Goal: Task Accomplishment & Management: Use online tool/utility

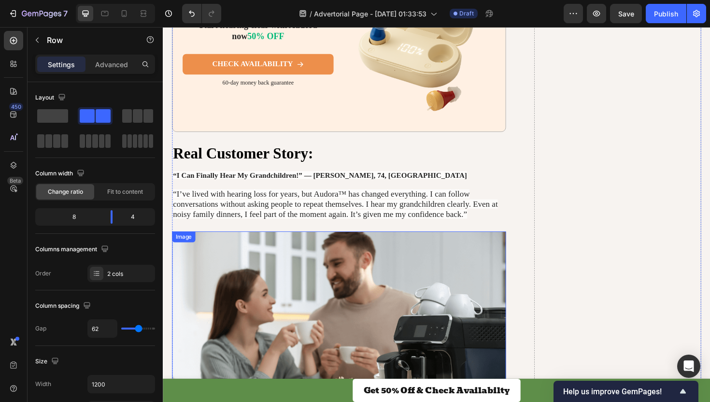
scroll to position [1354, 0]
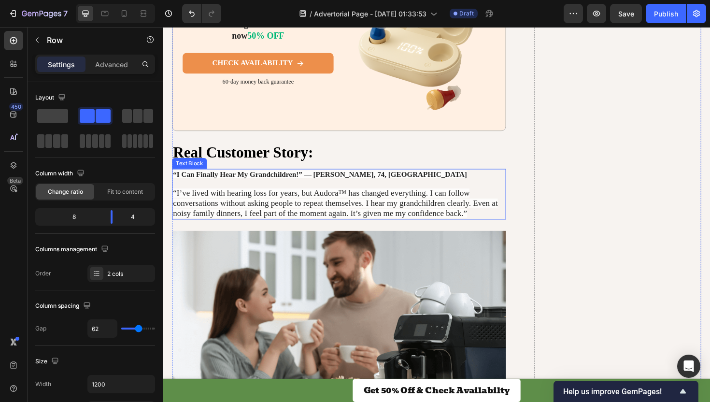
click at [208, 198] on span "“I’ve lived with hearing loss for years, but Audora™ has changed everything. I …" at bounding box center [345, 213] width 344 height 31
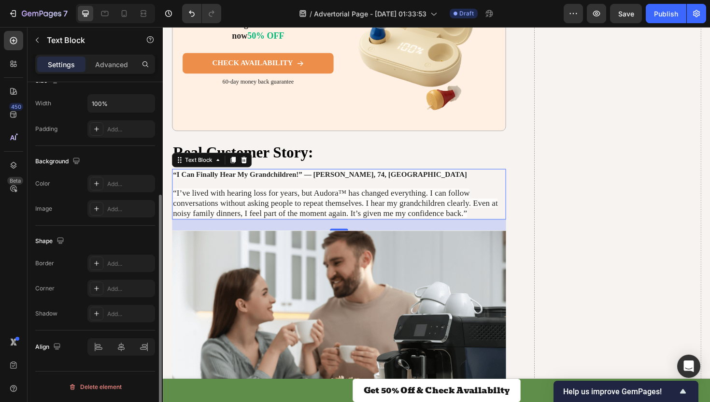
scroll to position [0, 0]
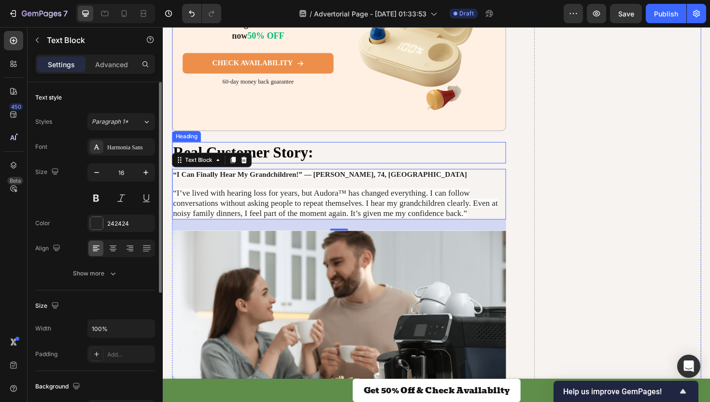
click at [348, 157] on h2 "Real Customer Story:" at bounding box center [348, 160] width 353 height 23
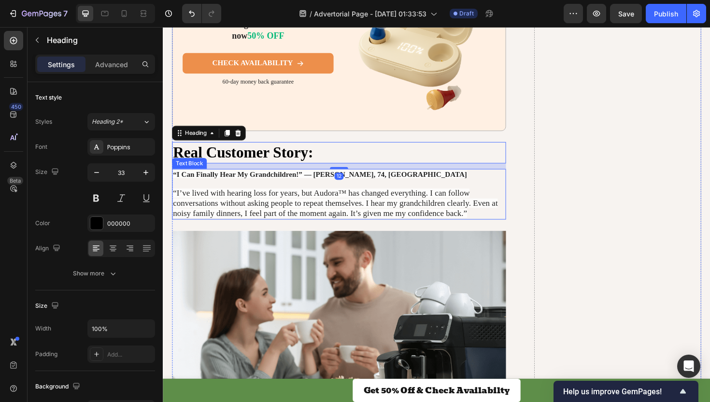
click at [211, 201] on span "“I’ve lived with hearing loss for years, but Audora™ has changed everything. I …" at bounding box center [345, 213] width 344 height 31
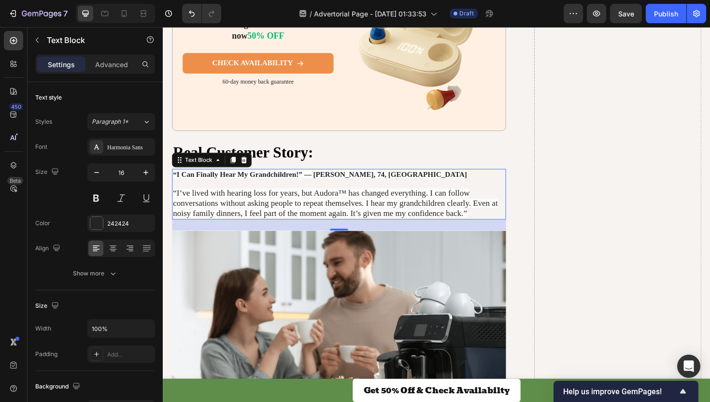
click at [236, 200] on span "“I’ve lived with hearing loss for years, but Audora™ has changed everything. I …" at bounding box center [345, 213] width 344 height 31
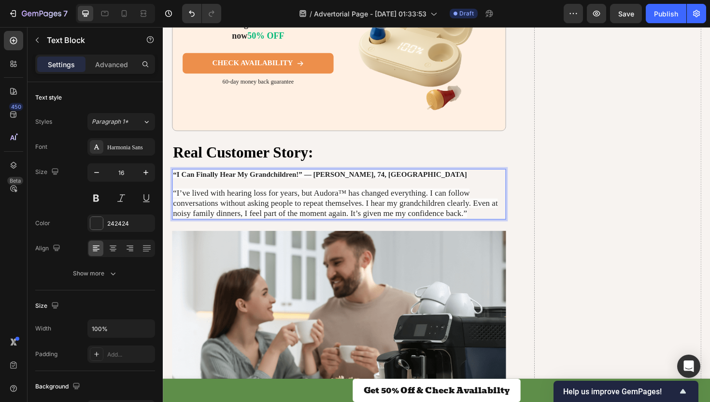
click at [236, 200] on span "“I’ve lived with hearing loss for years, but Audora™ has changed everything. I …" at bounding box center [345, 213] width 344 height 31
click at [485, 224] on p "“I’ve lived with hearing loss for years, but Audora™ has changed everything. I …" at bounding box center [349, 213] width 352 height 31
click at [511, 192] on p "Rich Text Editor. Editing area: main" at bounding box center [349, 193] width 352 height 10
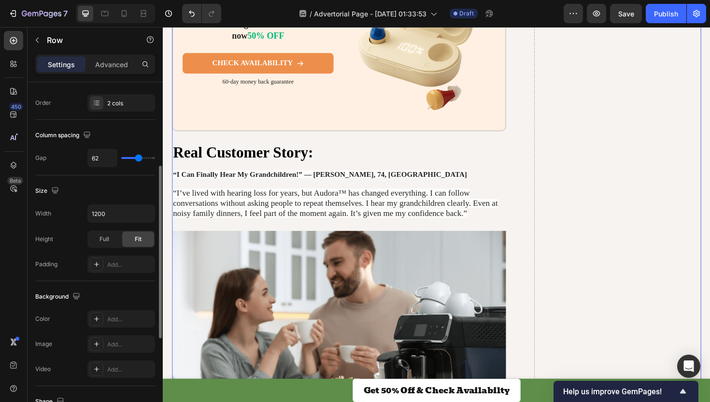
scroll to position [170, 0]
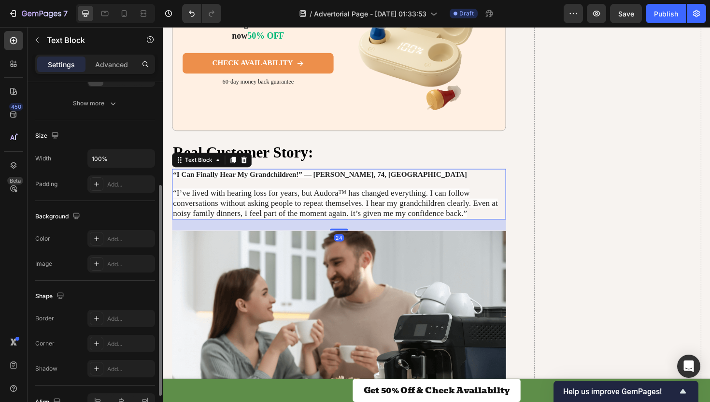
click at [201, 207] on span "“I’ve lived with hearing loss for years, but Audora™ has changed everything. I …" at bounding box center [345, 213] width 344 height 31
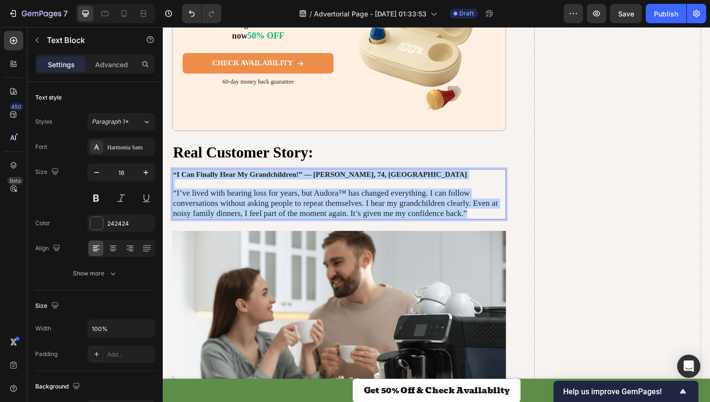
drag, startPoint x: 484, startPoint y: 220, endPoint x: 173, endPoint y: 177, distance: 314.4
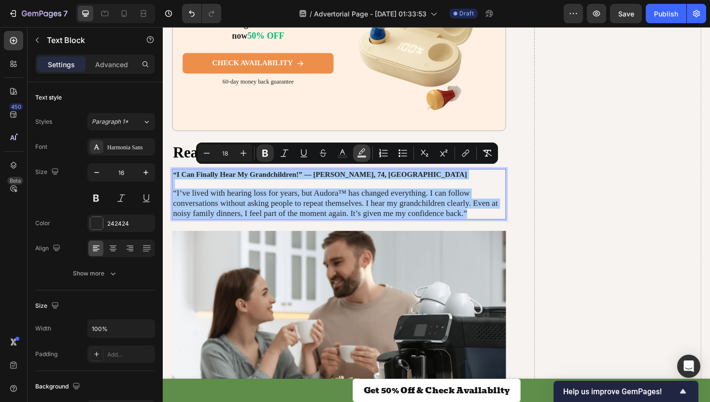
click at [361, 154] on icon "Editor contextual toolbar" at bounding box center [362, 153] width 10 height 10
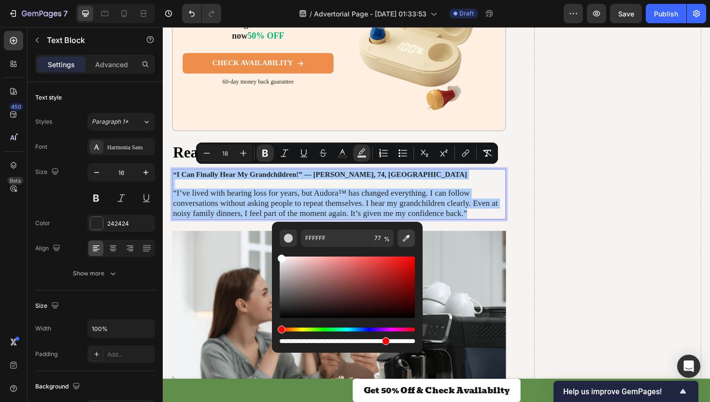
click at [411, 231] on button "Editor contextual toolbar" at bounding box center [405, 237] width 17 height 17
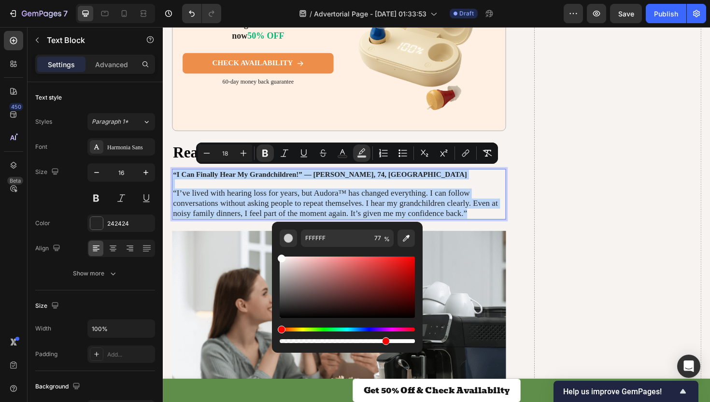
type input "F7F3F0"
type input "100"
type input "16"
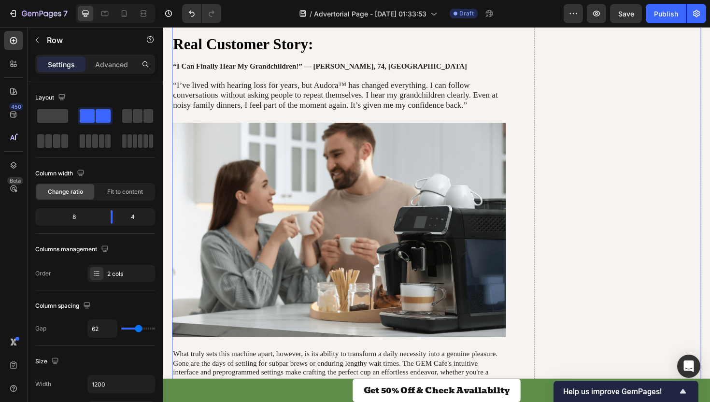
scroll to position [1414, 0]
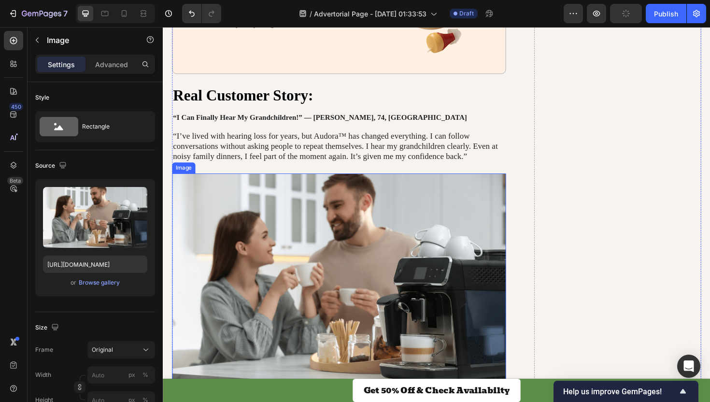
click at [422, 227] on img at bounding box center [348, 295] width 353 height 227
click at [238, 171] on icon at bounding box center [237, 172] width 6 height 7
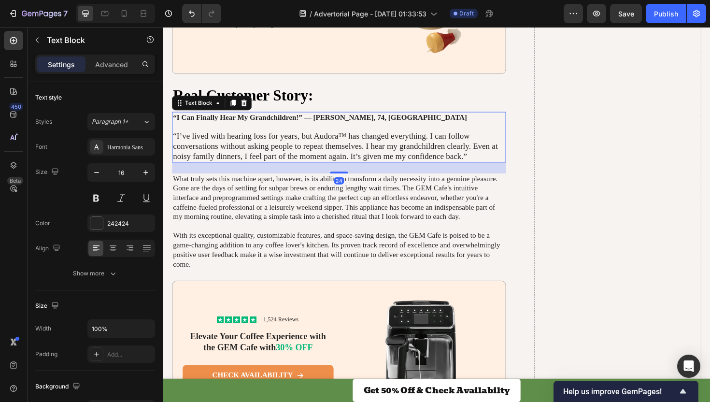
click at [314, 148] on span "“I’ve lived with hearing loss for years, but Audora™ has changed everything. I …" at bounding box center [345, 153] width 344 height 31
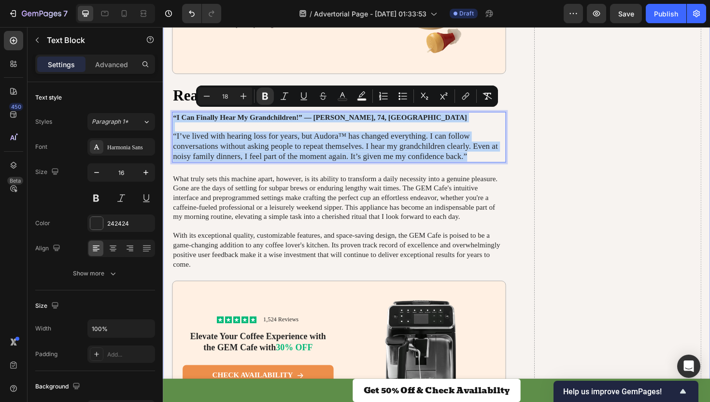
drag, startPoint x: 495, startPoint y: 162, endPoint x: 167, endPoint y: 119, distance: 330.6
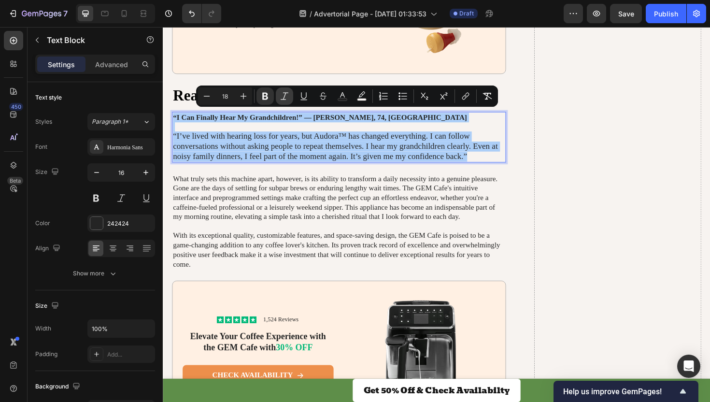
click at [282, 94] on icon "Editor contextual toolbar" at bounding box center [285, 96] width 10 height 10
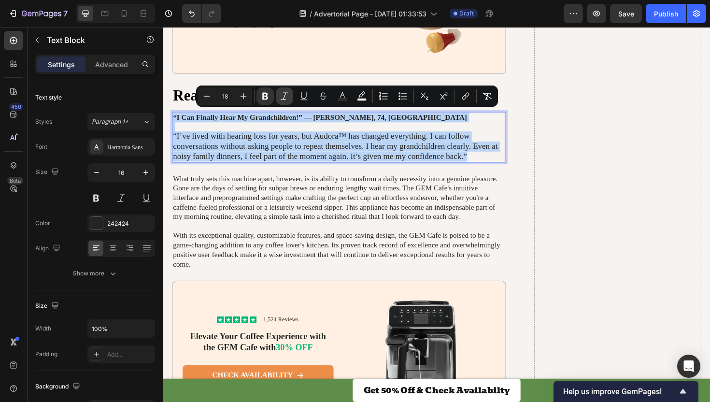
type input "16"
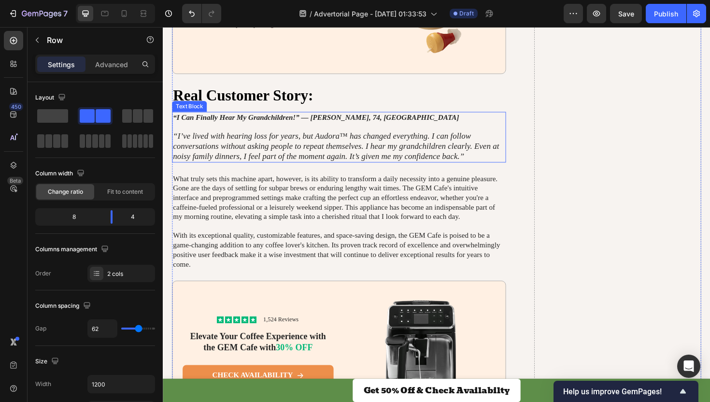
click at [319, 149] on icon "“I’ve lived with hearing loss for years, but Audora™ has changed everything. I …" at bounding box center [345, 153] width 345 height 31
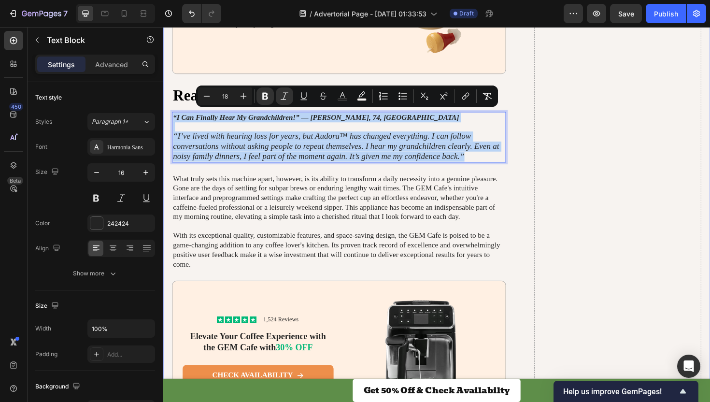
drag, startPoint x: 495, startPoint y: 158, endPoint x: 165, endPoint y: 122, distance: 331.3
click at [258, 145] on icon "“I’ve lived with hearing loss for years, but Audora™ has changed everything. I …" at bounding box center [345, 153] width 345 height 31
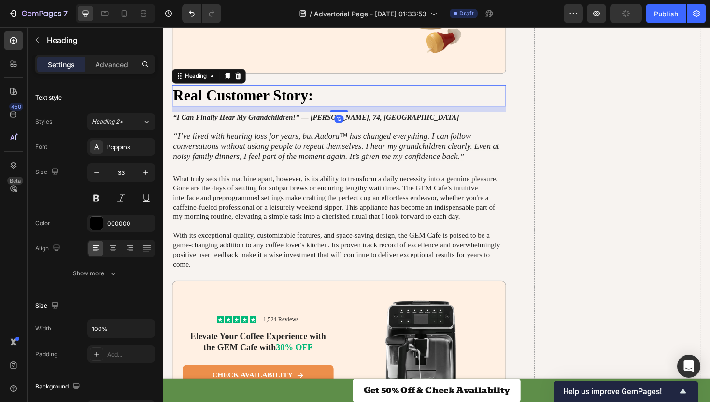
click at [282, 102] on h2 "Real Customer Story:" at bounding box center [348, 99] width 353 height 23
click at [236, 76] on div at bounding box center [231, 79] width 12 height 12
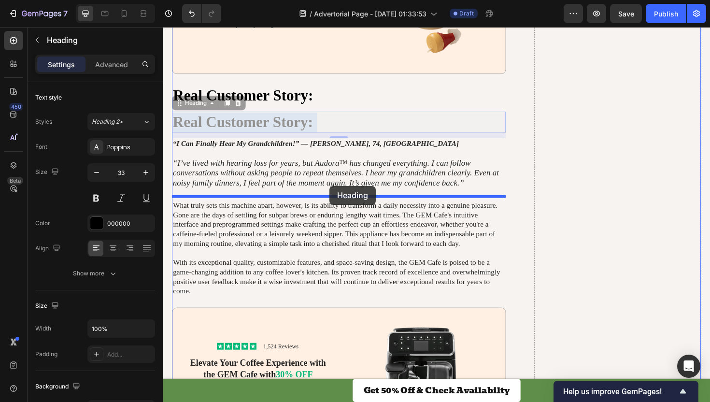
drag, startPoint x: 343, startPoint y: 121, endPoint x: 339, endPoint y: 197, distance: 75.9
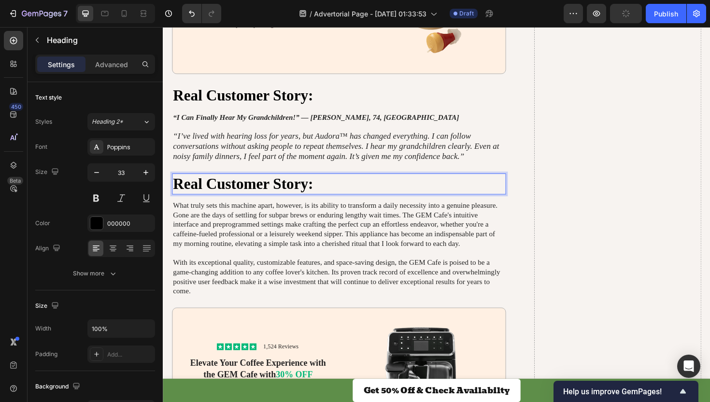
click at [302, 185] on p "Real Customer Story:" at bounding box center [349, 193] width 352 height 21
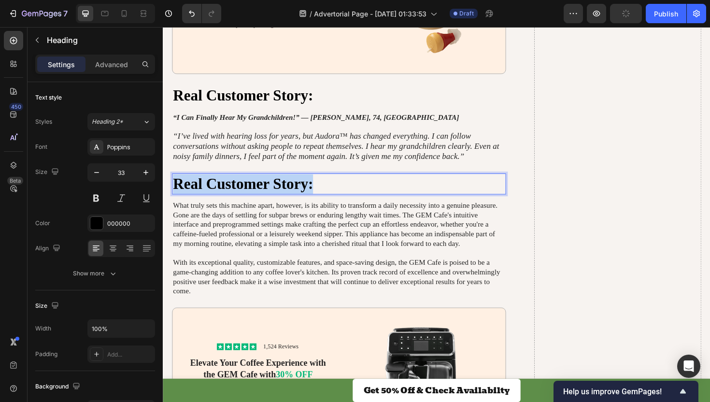
click at [302, 185] on p "Real Customer Story:" at bounding box center [349, 193] width 352 height 21
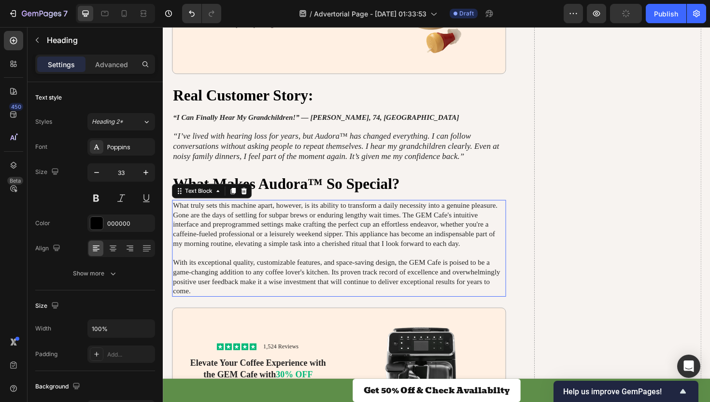
click at [303, 240] on p "What truly sets this machine apart, however, is its ability to transform a dail…" at bounding box center [349, 261] width 352 height 100
click at [331, 234] on p "What truly sets this machine apart, however, is its ability to transform a dail…" at bounding box center [349, 261] width 352 height 100
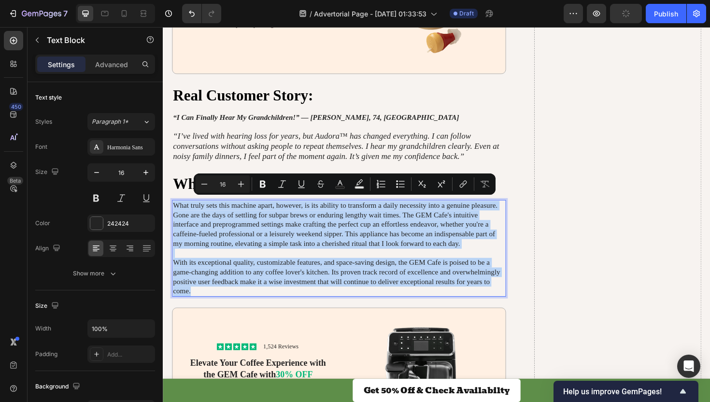
drag, startPoint x: 210, startPoint y: 307, endPoint x: 172, endPoint y: 210, distance: 103.5
click at [172, 210] on div "What truly sets this machine apart, however, is its ability to transform a dail…" at bounding box center [348, 261] width 353 height 102
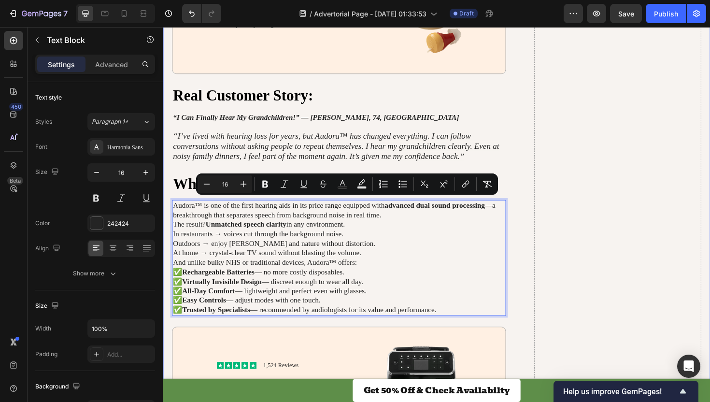
drag, startPoint x: 459, startPoint y: 323, endPoint x: 165, endPoint y: 210, distance: 315.2
click at [243, 185] on icon "Editor contextual toolbar" at bounding box center [243, 184] width 6 height 6
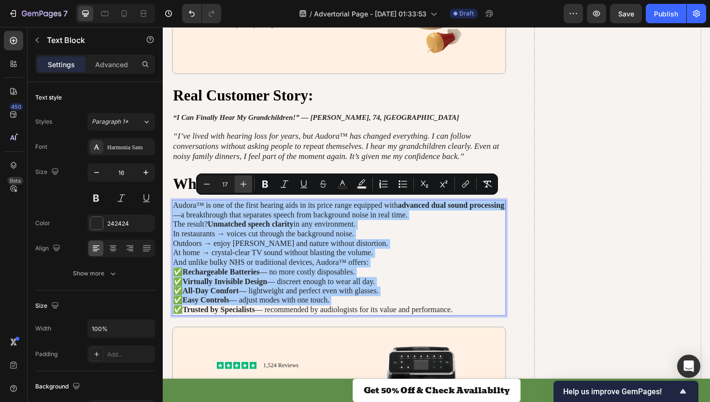
click at [243, 185] on icon "Editor contextual toolbar" at bounding box center [243, 184] width 6 height 6
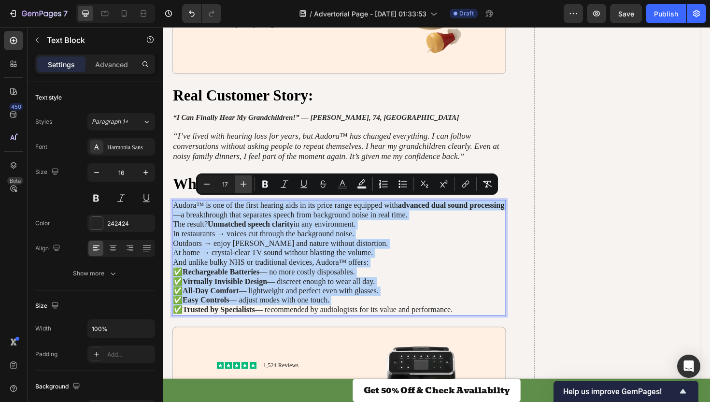
type input "18"
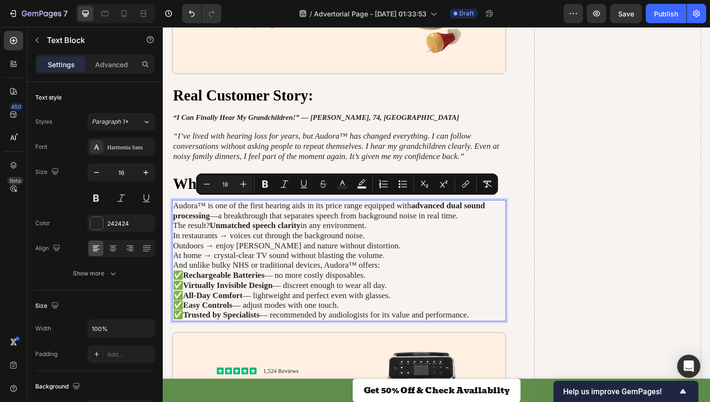
click at [386, 256] on p "Outdoors → enjoy [PERSON_NAME] and nature without distortion." at bounding box center [349, 259] width 352 height 11
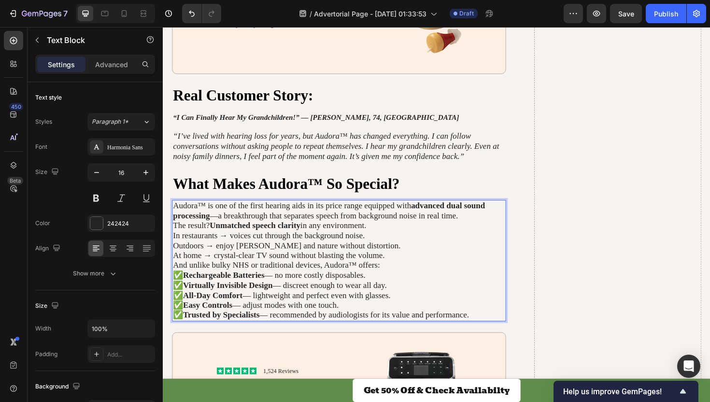
click at [482, 221] on p "Audora™ is one of the first hearing aids in its price range equipped with advan…" at bounding box center [349, 221] width 352 height 21
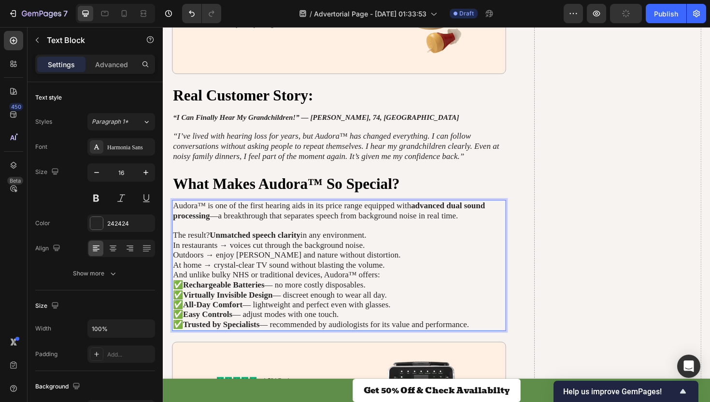
click at [392, 254] on p "In restaurants → voices cut through the background noise." at bounding box center [349, 258] width 352 height 11
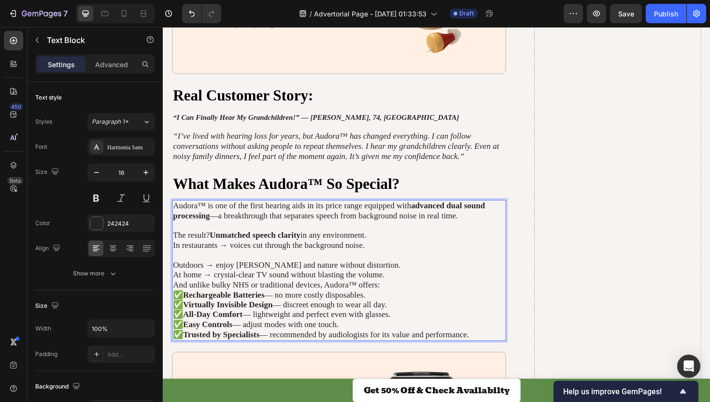
click at [410, 284] on p "At home → crystal-clear TV sound without blasting the volume." at bounding box center [349, 289] width 352 height 11
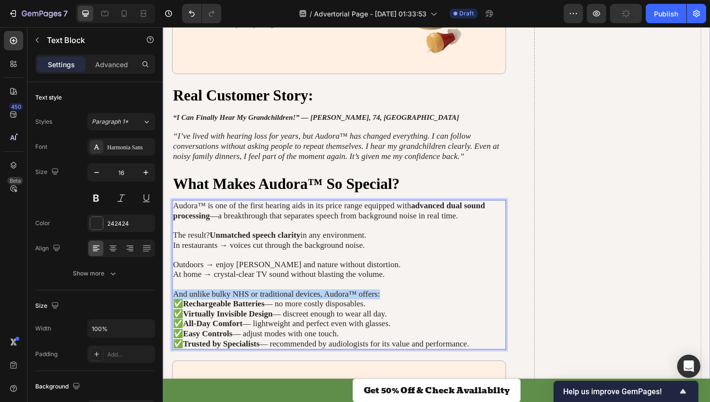
drag, startPoint x: 397, startPoint y: 304, endPoint x: 170, endPoint y: 308, distance: 227.0
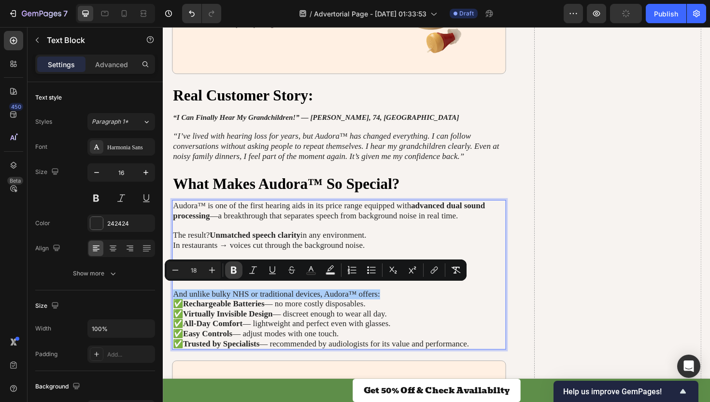
click at [234, 275] on button "Bold" at bounding box center [233, 269] width 17 height 17
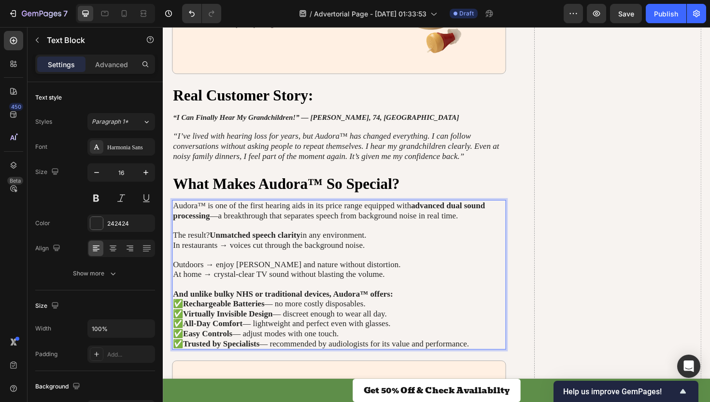
click at [415, 306] on p "And unlike bulky NHS or traditional devices, Audora™ offers:" at bounding box center [349, 310] width 352 height 11
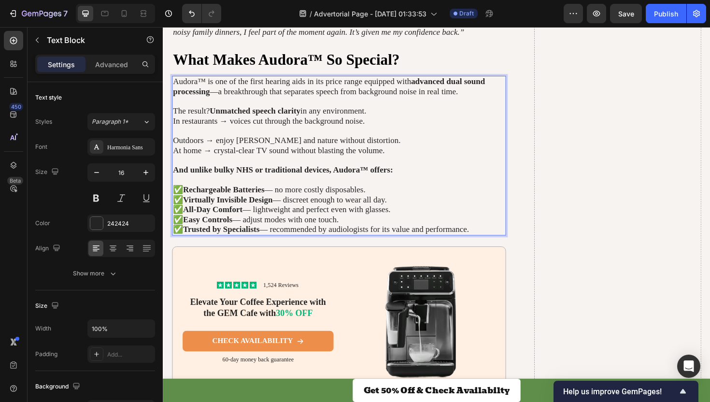
scroll to position [1548, 0]
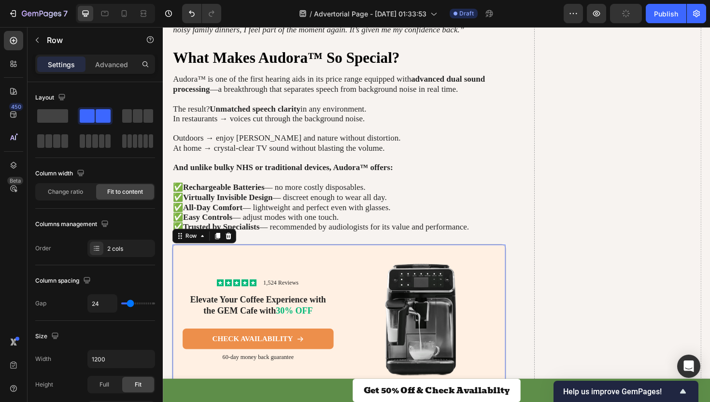
click at [307, 261] on div "Icon Icon Icon Icon Icon Icon List 1,524 Reviews Text Block Row Elevate Your Co…" at bounding box center [348, 337] width 353 height 161
click at [229, 244] on icon at bounding box center [232, 248] width 8 height 8
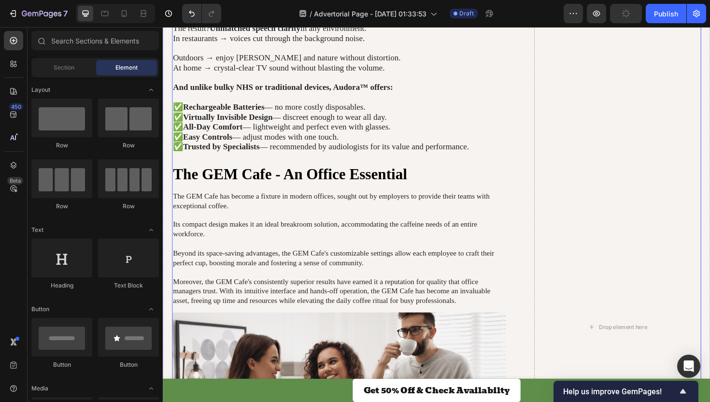
scroll to position [1634, 0]
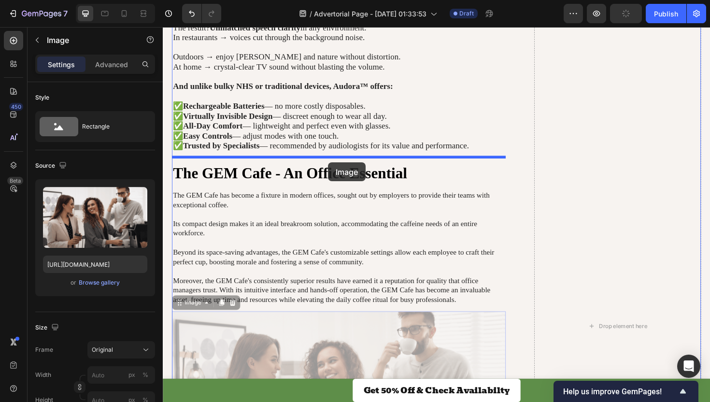
drag, startPoint x: 345, startPoint y: 347, endPoint x: 338, endPoint y: 170, distance: 176.9
click at [338, 170] on div "Header Get 50% off & Check Availabilty Product Cart Button Row Product Sticky W…" at bounding box center [453, 312] width 580 height 3839
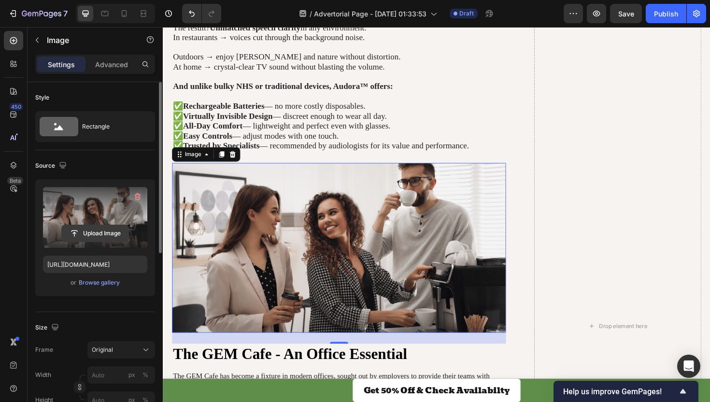
click at [107, 233] on input "file" at bounding box center [95, 233] width 67 height 16
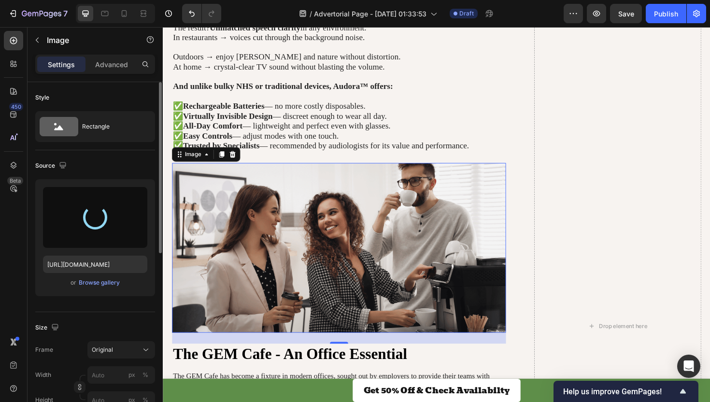
type input "https://cdn.shopify.com/s/files/1/0722/8761/7187/files/gempages_583672053043823…"
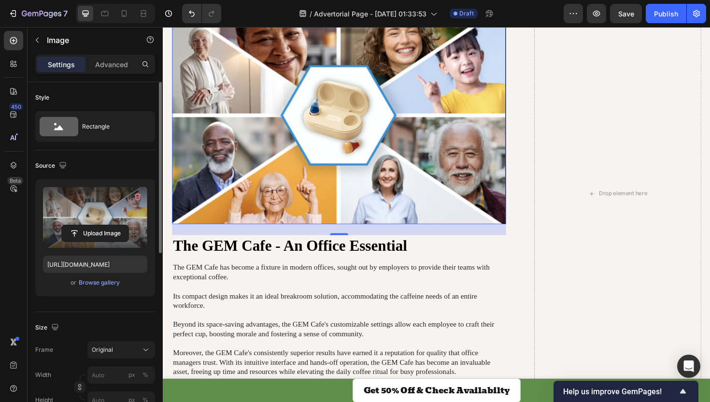
scroll to position [1800, 0]
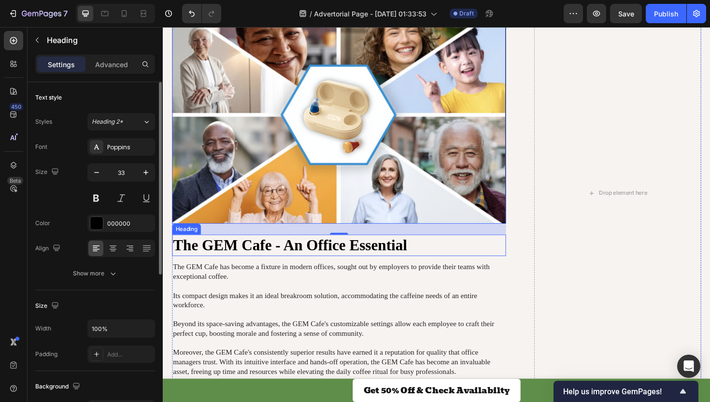
click at [288, 249] on h2 "The GEM Cafe - An Office Essential" at bounding box center [348, 258] width 353 height 23
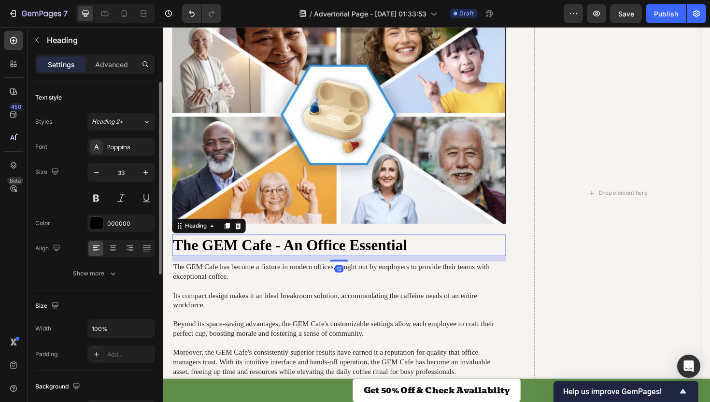
click at [288, 251] on h2 "The GEM Cafe - An Office Essential" at bounding box center [348, 258] width 353 height 23
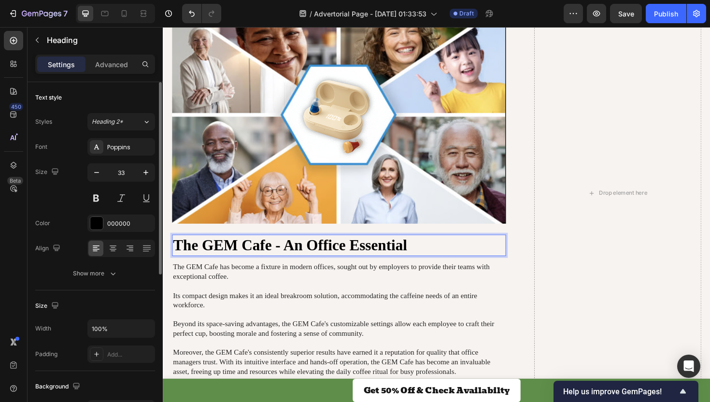
click at [288, 251] on p "The GEM Cafe - An Office Essential" at bounding box center [349, 258] width 352 height 21
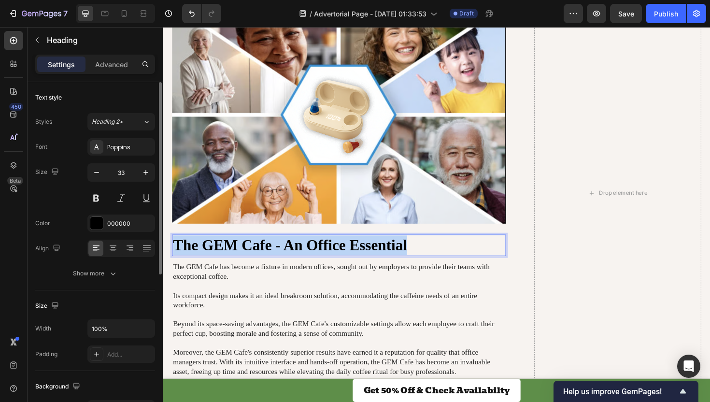
click at [288, 251] on p "The GEM Cafe - An Office Essential" at bounding box center [349, 258] width 352 height 21
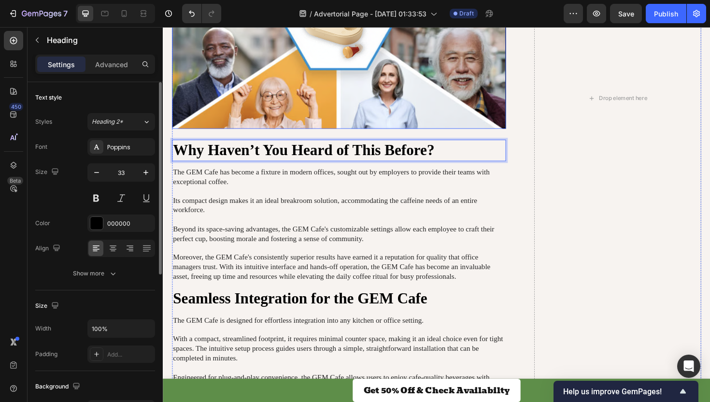
scroll to position [1910, 0]
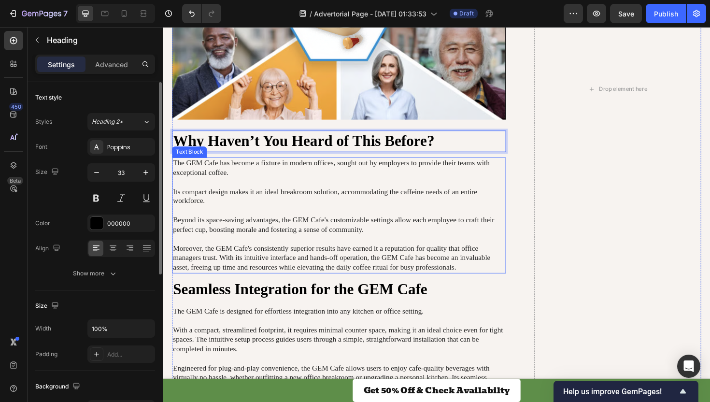
click at [278, 209] on p "The GEM Cafe has become a fixture in modern offices, sought out by employers to…" at bounding box center [349, 226] width 352 height 121
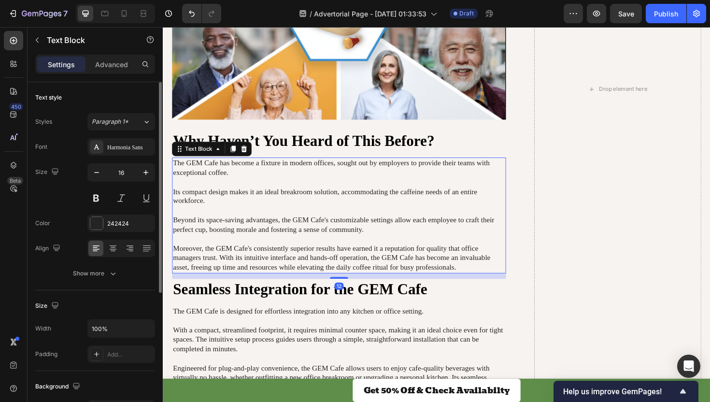
click at [398, 258] on p "The GEM Cafe has become a fixture in modern offices, sought out by employers to…" at bounding box center [349, 226] width 352 height 121
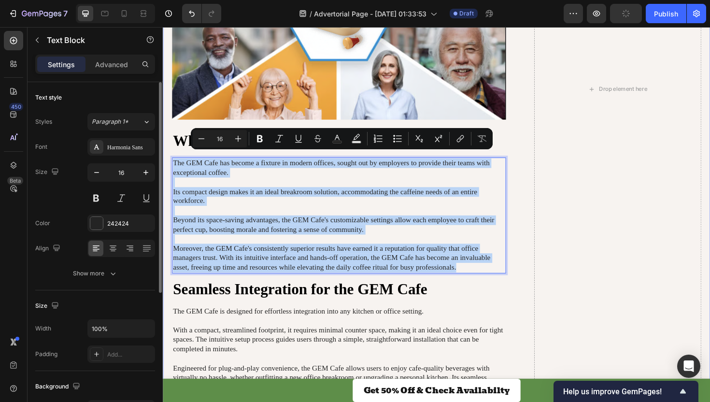
drag, startPoint x: 476, startPoint y: 276, endPoint x: 162, endPoint y: 165, distance: 332.7
click at [163, 165] on html "Header Get 50% off & Check Availabilty Product Cart Button Row Product Sticky W…" at bounding box center [453, 62] width 580 height 3890
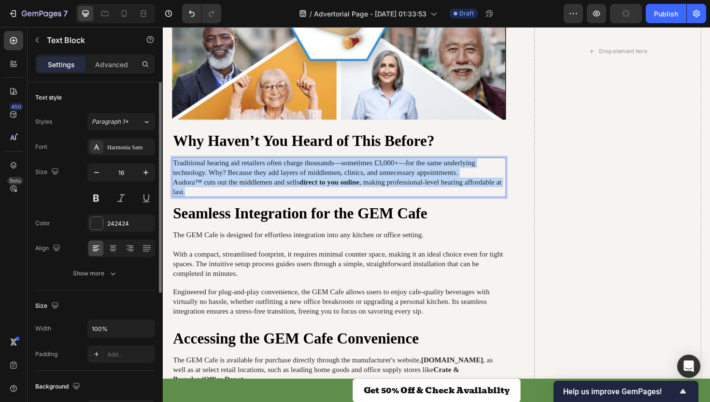
drag, startPoint x: 212, startPoint y: 193, endPoint x: 173, endPoint y: 165, distance: 48.5
click at [173, 165] on div "Traditional hearing aid retailers often charge thousands—sometimes £3,000+—for …" at bounding box center [348, 186] width 353 height 42
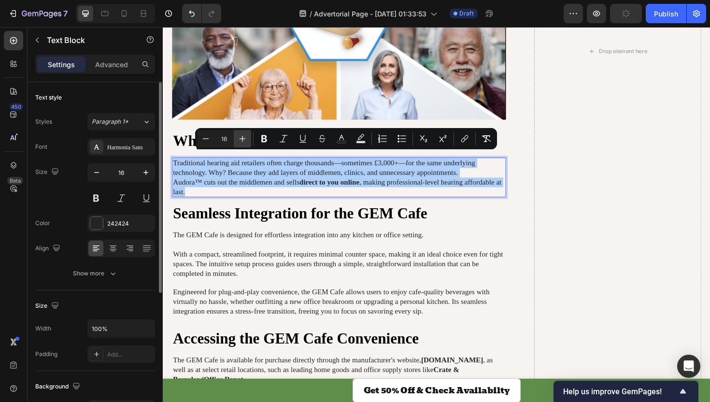
click at [240, 136] on icon "Editor contextual toolbar" at bounding box center [243, 139] width 10 height 10
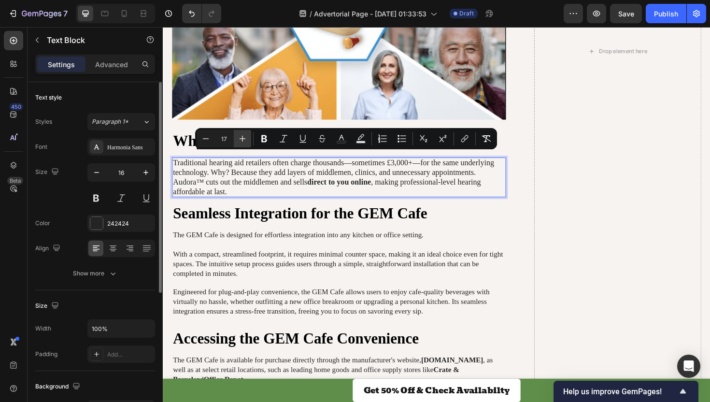
click at [240, 136] on icon "Editor contextual toolbar" at bounding box center [243, 139] width 10 height 10
type input "18"
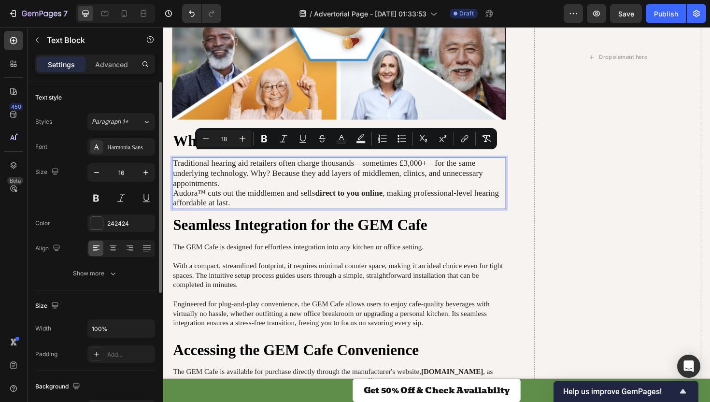
click at [281, 198] on span "Audora™ cuts out the middlemen and sells direct to you online , making professi…" at bounding box center [345, 208] width 345 height 20
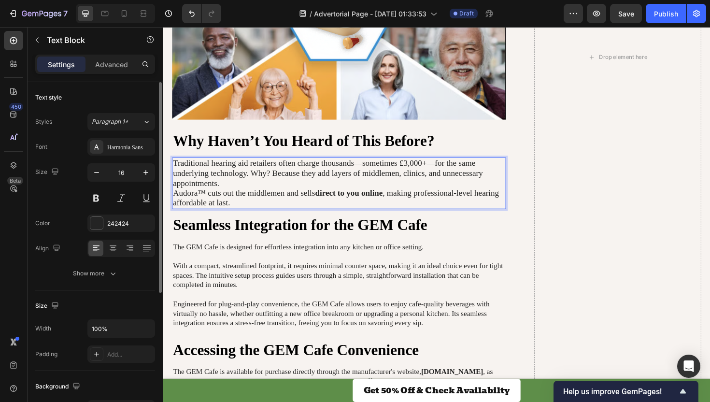
click at [255, 175] on span "Traditional hearing aid retailers often charge thousands—sometimes £3,000+—for …" at bounding box center [337, 181] width 328 height 31
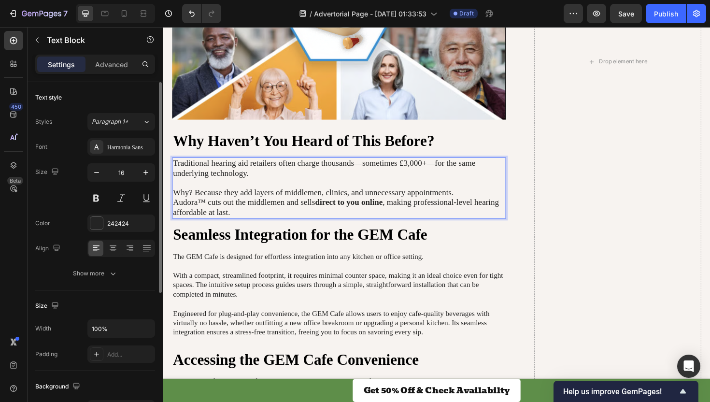
click at [481, 198] on p "Why? Because they add layers of middlemen, clinics, and unnecessary appointment…" at bounding box center [349, 203] width 352 height 11
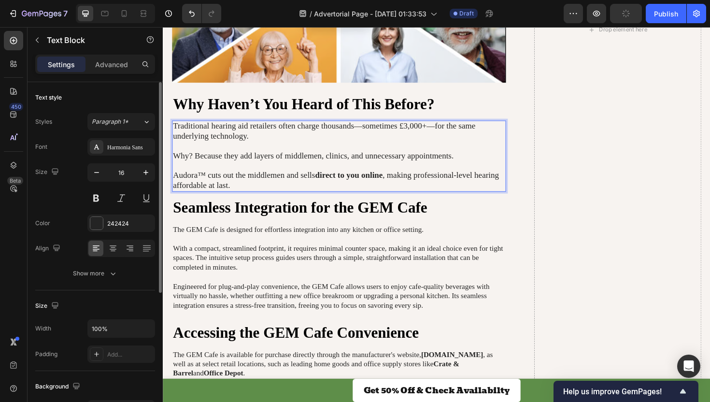
scroll to position [1951, 0]
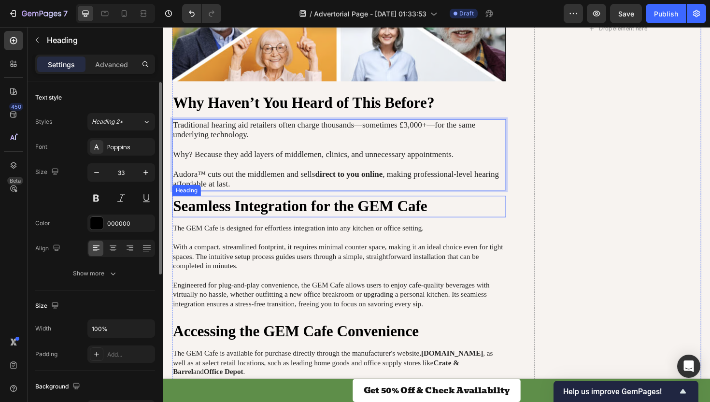
click at [284, 206] on h2 "Seamless Integration for the GEM Cafe" at bounding box center [348, 217] width 353 height 23
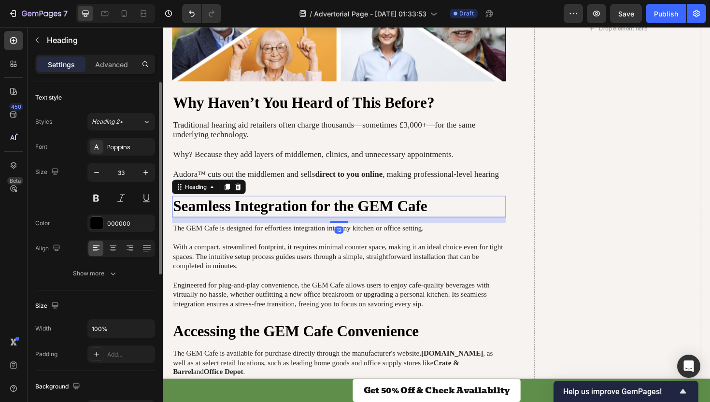
click at [284, 206] on h2 "Seamless Integration for the GEM Cafe" at bounding box center [348, 217] width 353 height 23
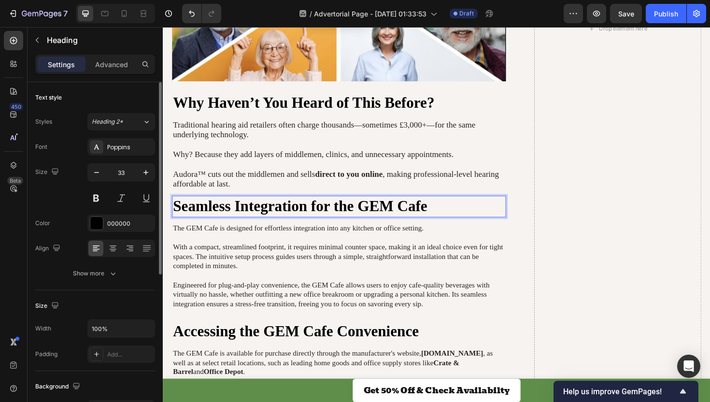
click at [284, 207] on p "Seamless Integration for the GEM Cafe" at bounding box center [349, 217] width 352 height 21
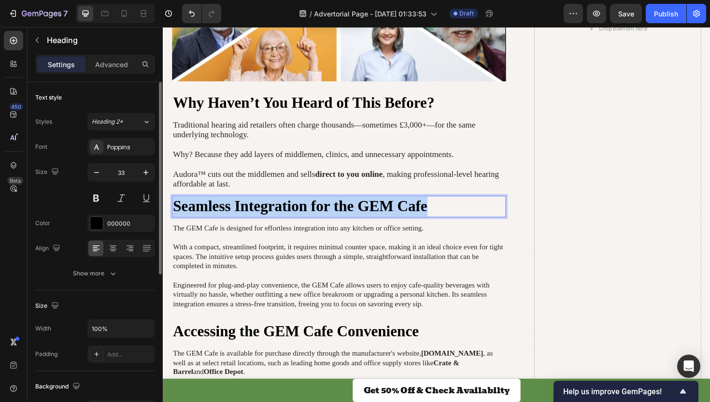
drag, startPoint x: 446, startPoint y: 210, endPoint x: 174, endPoint y: 203, distance: 272.5
click at [174, 207] on p "Seamless Integration for the GEM Cafe" at bounding box center [349, 217] width 352 height 21
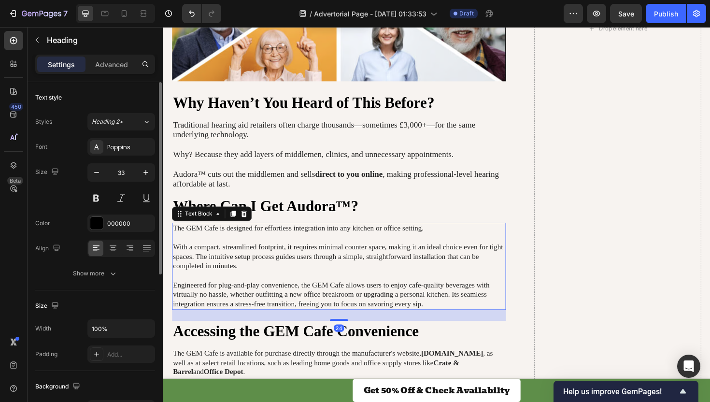
click at [245, 286] on p "The GEM Cafe is designed for effortless integration into any kitchen or office …" at bounding box center [349, 280] width 352 height 90
click at [427, 304] on p "The GEM Cafe is designed for effortless integration into any kitchen or office …" at bounding box center [349, 280] width 352 height 90
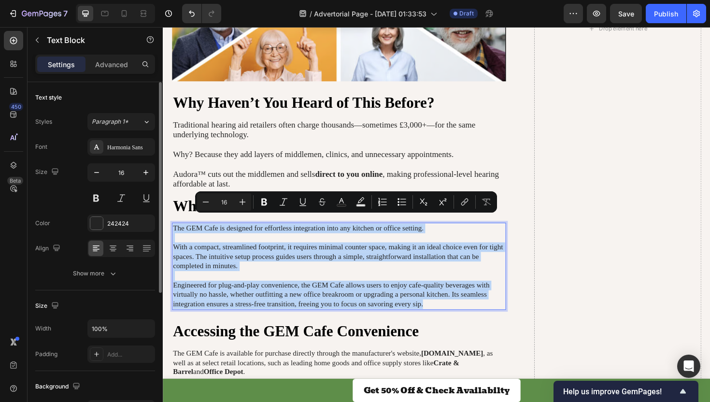
drag, startPoint x: 451, startPoint y: 313, endPoint x: 172, endPoint y: 232, distance: 289.9
click at [172, 234] on div "The GEM Cafe is designed for effortless integration into any kitchen or office …" at bounding box center [348, 280] width 353 height 92
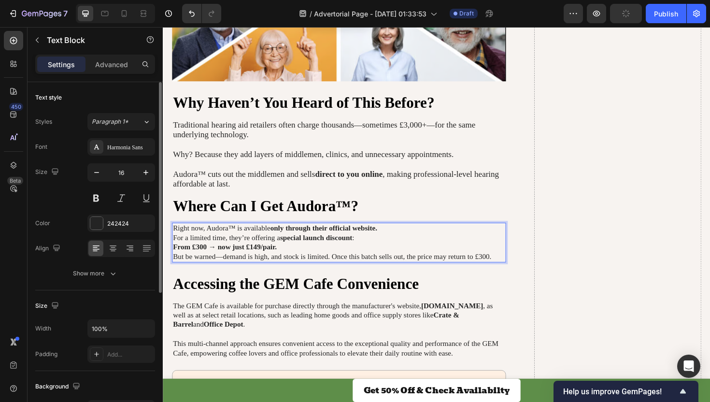
click at [407, 235] on p "Right now, Audora™ is available only through their official website." at bounding box center [349, 240] width 352 height 10
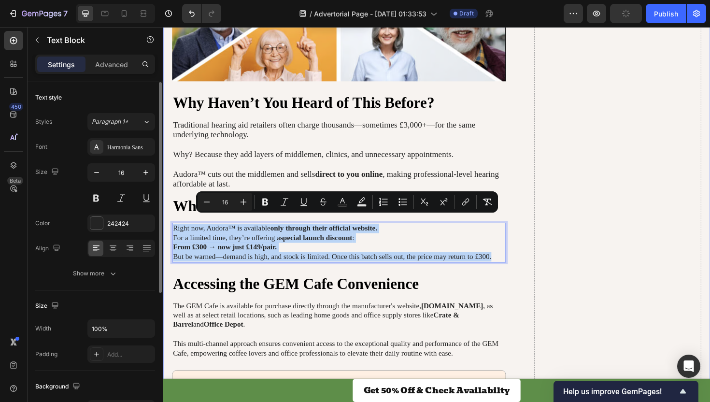
drag, startPoint x: 511, startPoint y: 260, endPoint x: 163, endPoint y: 228, distance: 349.6
click at [163, 228] on div "What is Audora? Heading Audora ™ is a revolutionary new hearing aid designed in…" at bounding box center [453, 12] width 580 height 2224
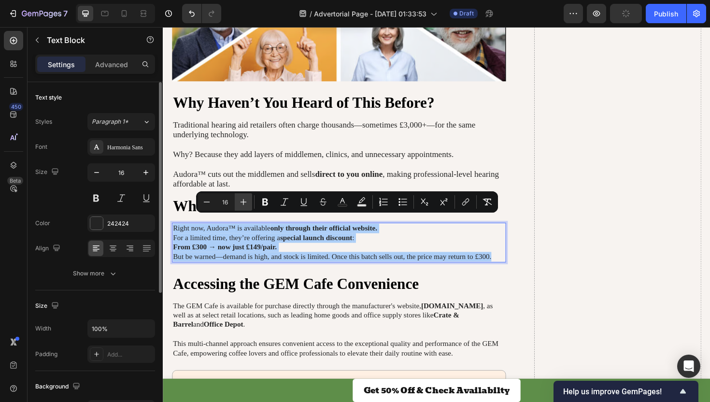
click at [245, 198] on icon "Editor contextual toolbar" at bounding box center [244, 202] width 10 height 10
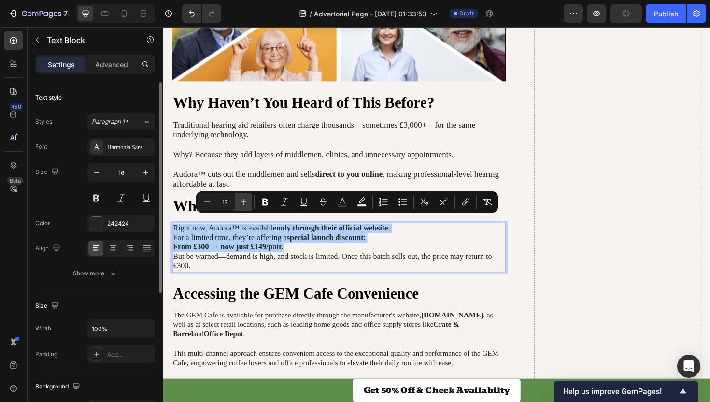
click at [245, 198] on icon "Editor contextual toolbar" at bounding box center [244, 202] width 10 height 10
type input "18"
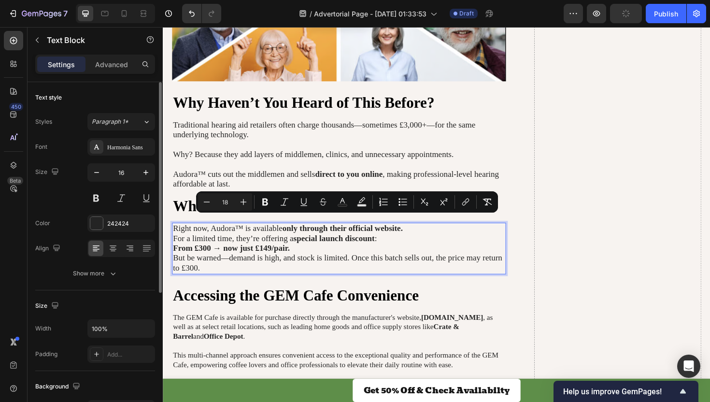
click at [314, 269] on p "But be warned—demand is high, and stock is limited. Once this batch sells out, …" at bounding box center [349, 277] width 352 height 21
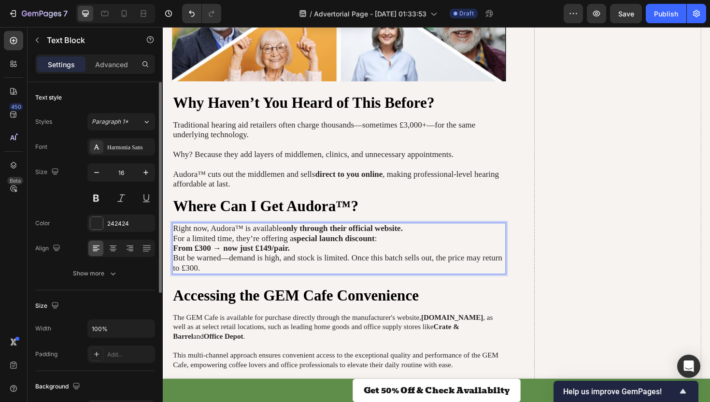
click at [424, 246] on p "For a limited time, they’re offering a special launch discount : From £300 → no…" at bounding box center [349, 256] width 352 height 21
click at [426, 235] on p "Right now, Audora™ is available only through their official website." at bounding box center [349, 240] width 352 height 11
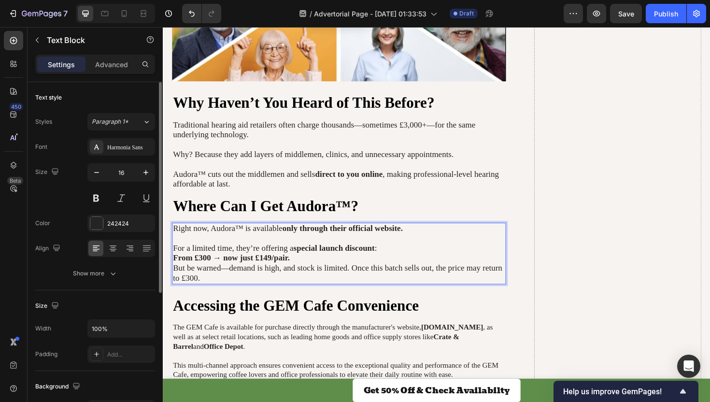
click at [353, 261] on p "For a limited time, they’re offering a special launch discount : From £300 → no…" at bounding box center [349, 266] width 352 height 21
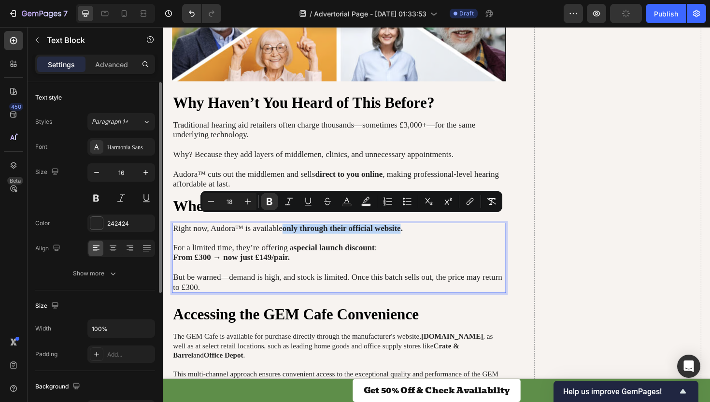
drag, startPoint x: 416, startPoint y: 232, endPoint x: 293, endPoint y: 231, distance: 123.2
click at [293, 235] on strong "only through their official website." at bounding box center [352, 240] width 127 height 10
click at [469, 200] on icon "Editor contextual toolbar" at bounding box center [469, 202] width 4 height 5
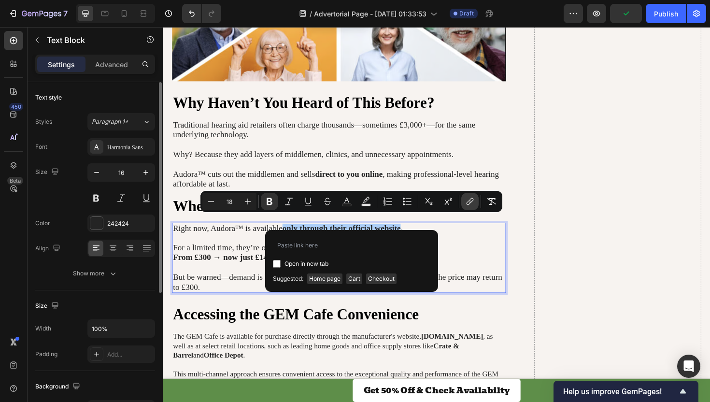
type input "[URL][DOMAIN_NAME]"
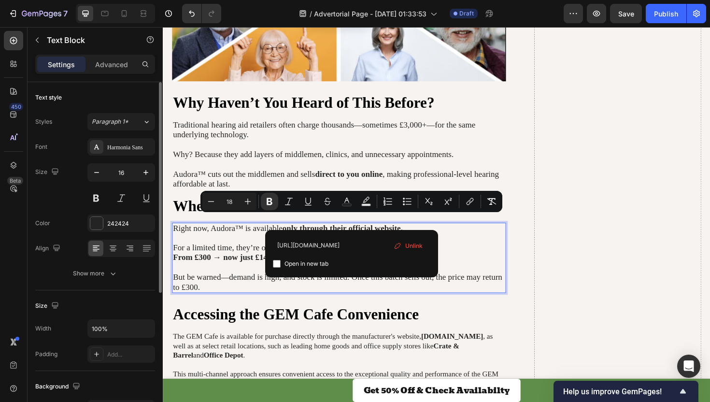
click at [472, 257] on p "For a limited time, they’re offering a special launch discount : From £300 → no…" at bounding box center [349, 265] width 352 height 21
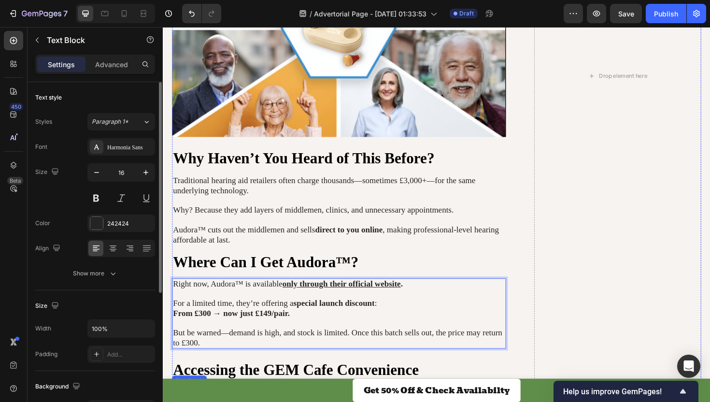
scroll to position [1940, 0]
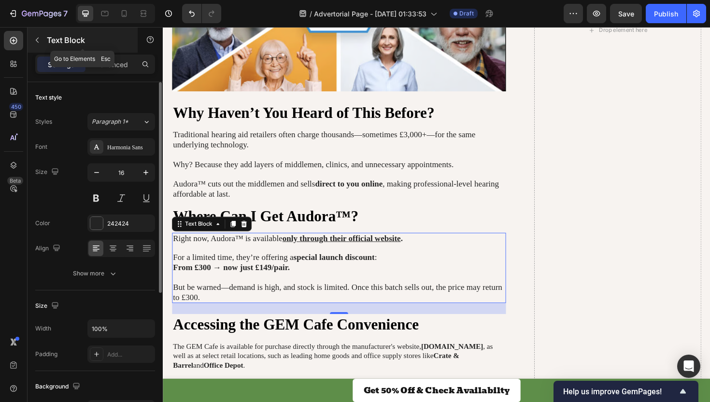
click at [40, 39] on icon "button" at bounding box center [37, 40] width 8 height 8
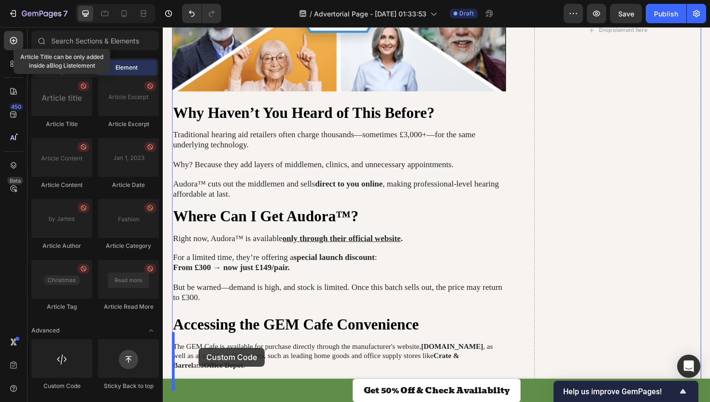
scroll to position [1946, 0]
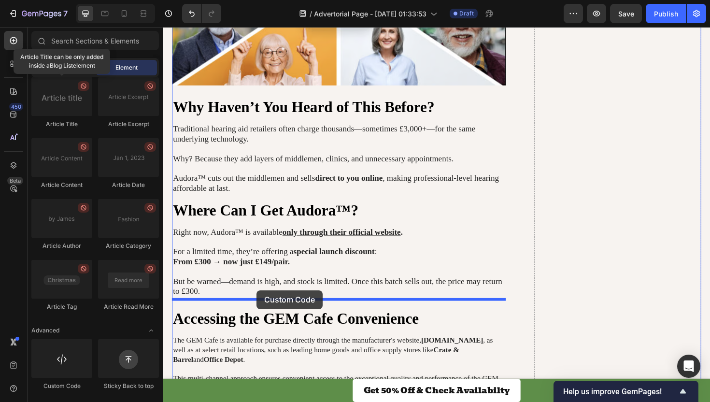
drag, startPoint x: 226, startPoint y: 375, endPoint x: 262, endPoint y: 306, distance: 77.8
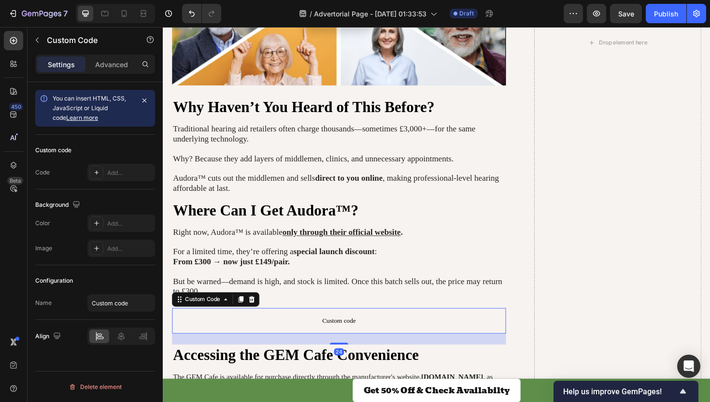
scroll to position [1960, 0]
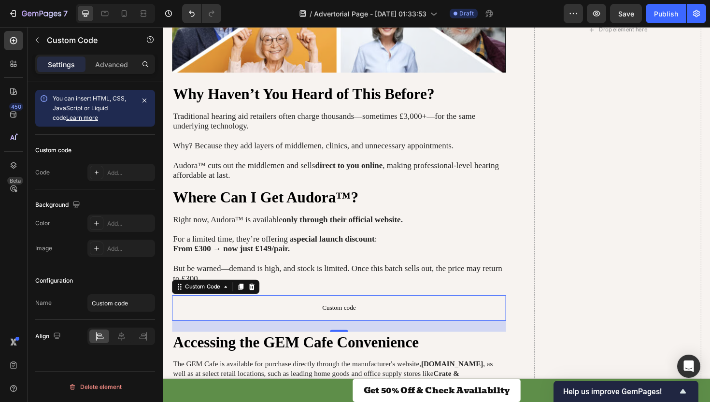
click at [319, 319] on span "Custom code" at bounding box center [348, 325] width 353 height 12
click at [119, 172] on div "Add..." at bounding box center [129, 173] width 45 height 9
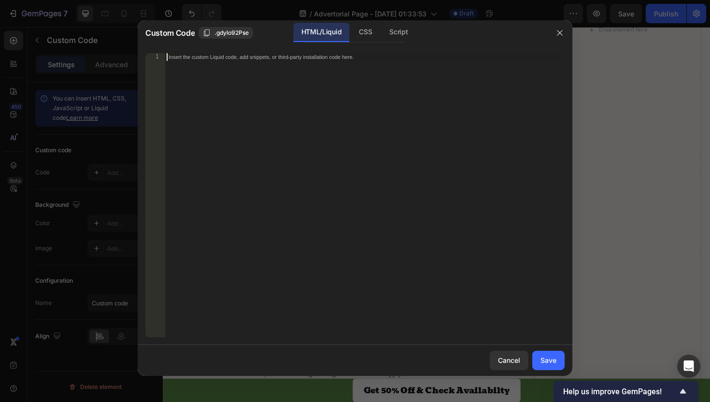
click at [195, 56] on div "Insert the custom Liquid code, add snippets, or third-party installation code h…" at bounding box center [345, 56] width 352 height 7
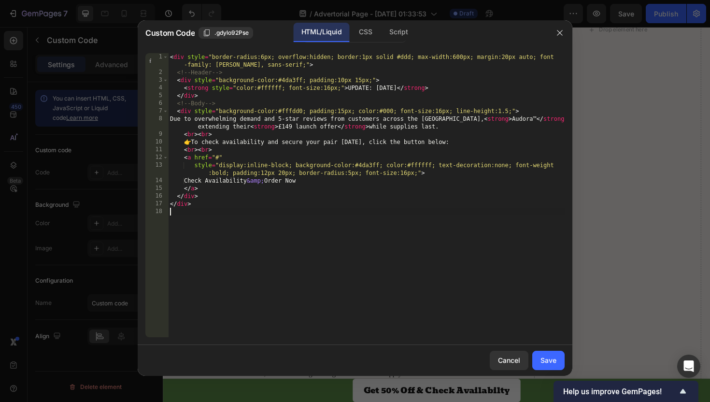
click at [448, 273] on div "< div style = "border-radius:6px; overflow:hidden; border:1px solid #ddd; max-w…" at bounding box center [366, 206] width 396 height 307
click at [537, 353] on button "Save" at bounding box center [548, 360] width 32 height 19
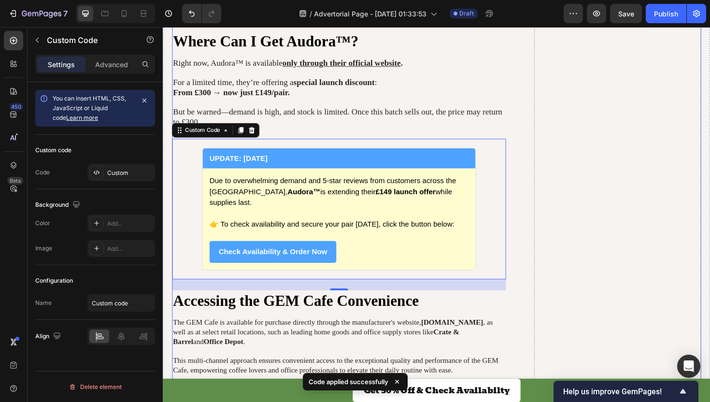
scroll to position [2130, 0]
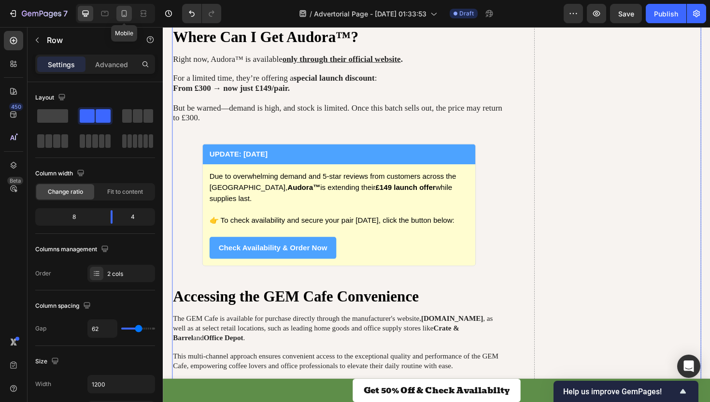
click at [127, 16] on icon at bounding box center [124, 14] width 10 height 10
type input "0"
type input "100%"
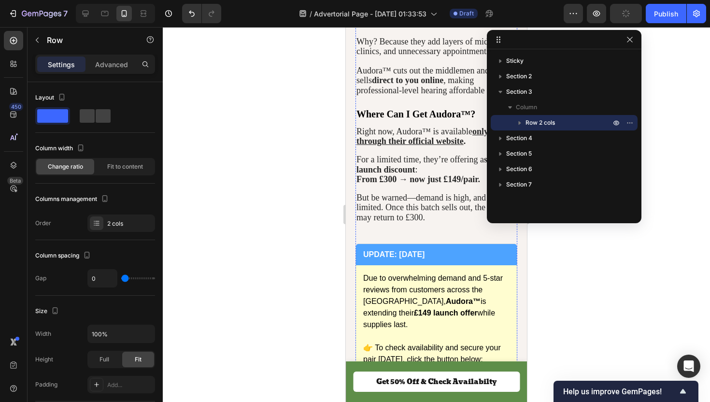
scroll to position [2089, 0]
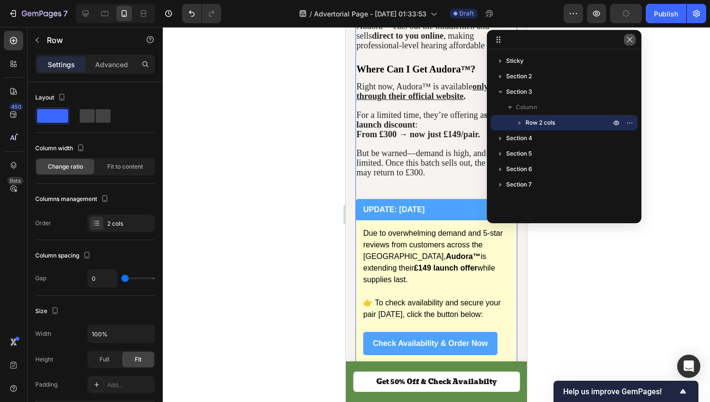
click at [632, 42] on icon "button" at bounding box center [629, 39] width 5 height 5
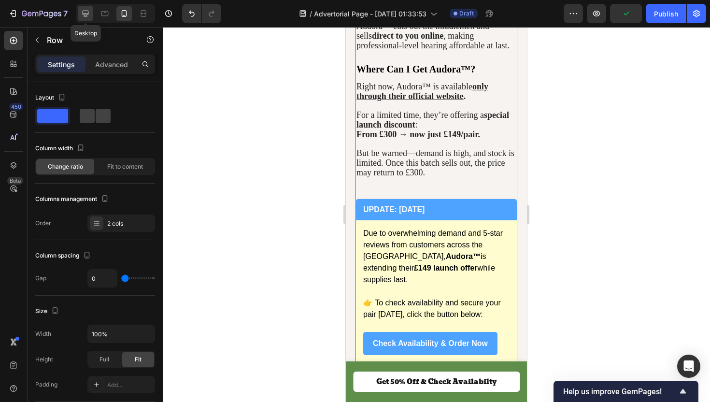
click at [85, 20] on div at bounding box center [85, 13] width 15 height 15
type input "62"
type input "1200"
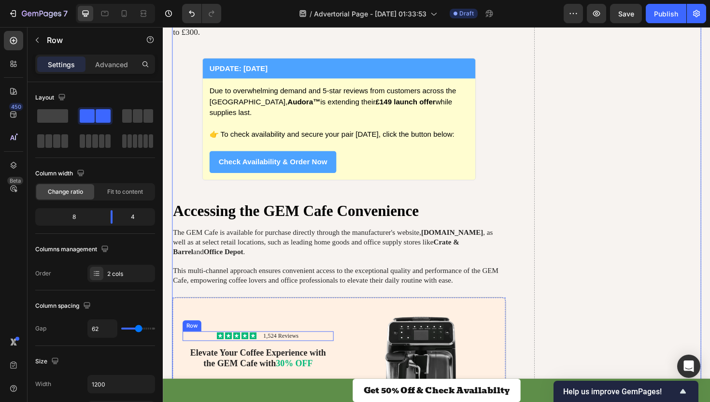
scroll to position [2255, 0]
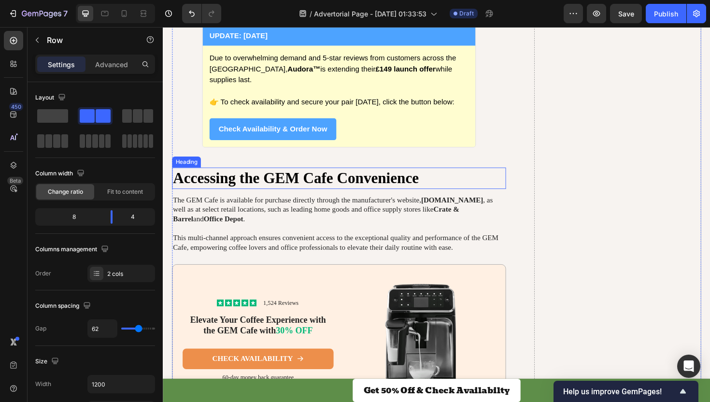
click at [451, 176] on h2 "Accessing the GEM Cafe Convenience" at bounding box center [348, 187] width 353 height 23
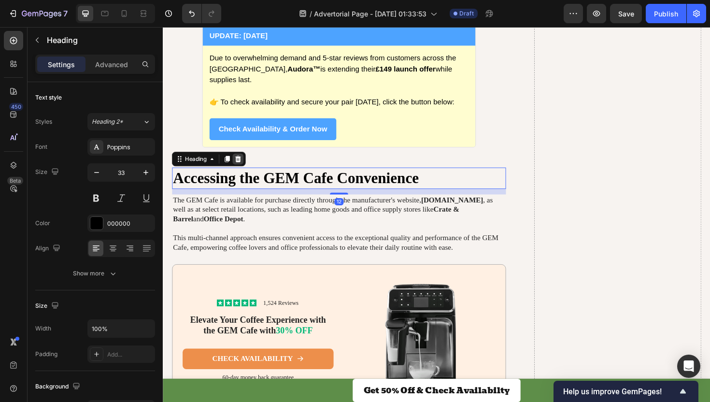
click at [243, 163] on icon at bounding box center [243, 166] width 6 height 7
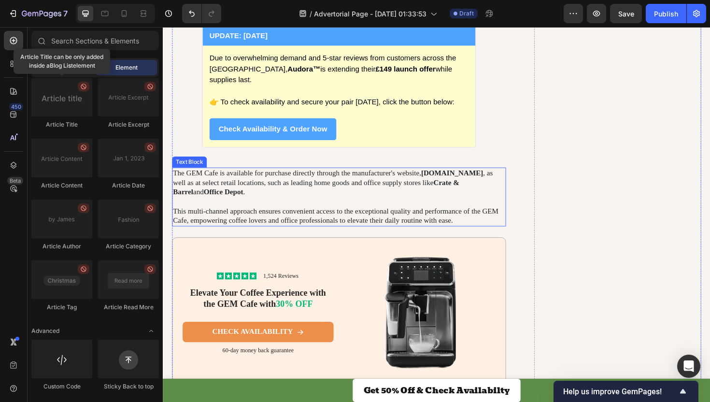
click at [470, 187] on strong "Crate & Barrel" at bounding box center [324, 196] width 303 height 18
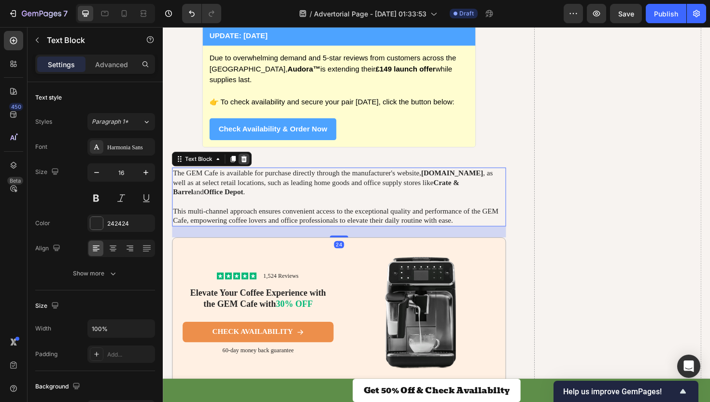
click at [250, 163] on icon at bounding box center [249, 166] width 6 height 7
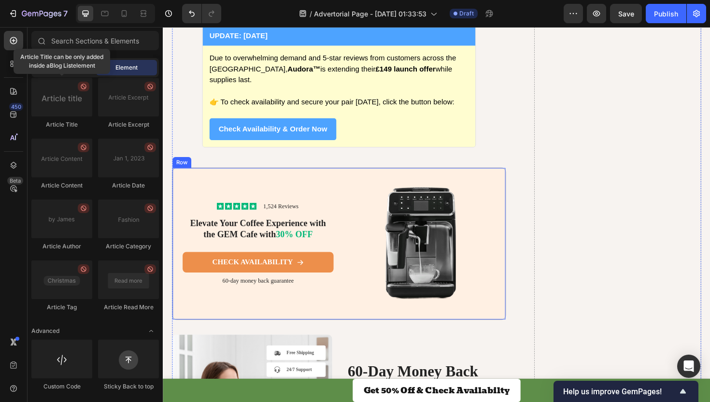
click at [523, 176] on div "Icon Icon Icon Icon Icon Icon List 1,524 Reviews Text Block Row Elevate Your Co…" at bounding box center [348, 256] width 353 height 161
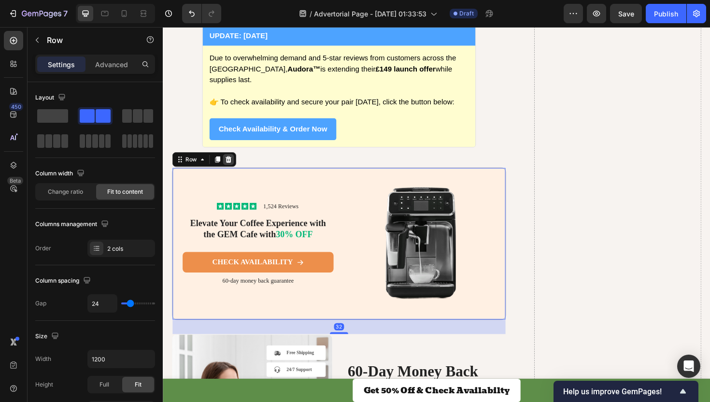
click at [229, 163] on icon at bounding box center [232, 167] width 8 height 8
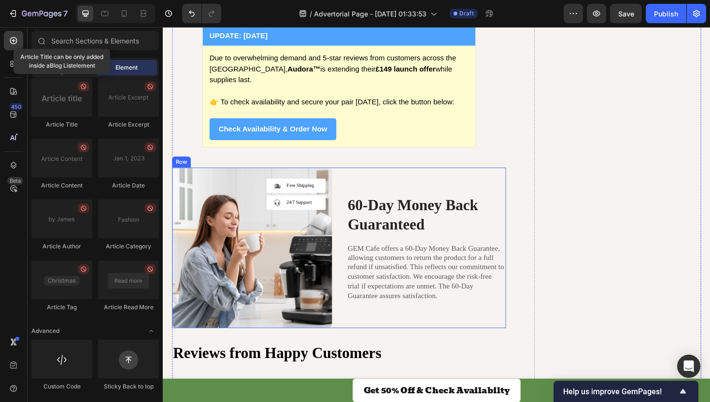
click at [433, 176] on div "60-Day Money Back Guaranteed Heading GEM Cafe offers a 60-Day Money Back Guaran…" at bounding box center [441, 261] width 170 height 170
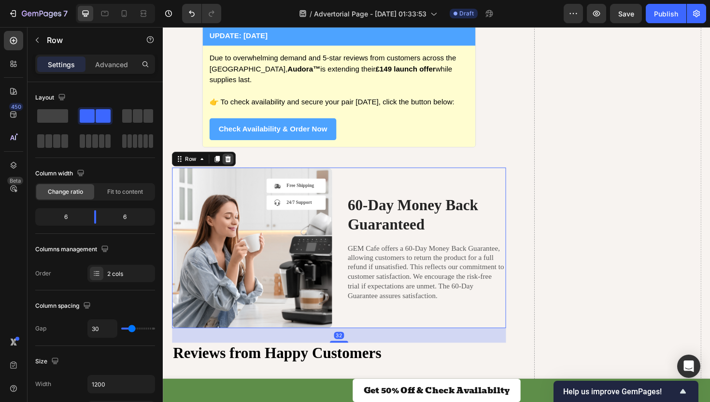
click at [228, 163] on icon at bounding box center [232, 167] width 8 height 8
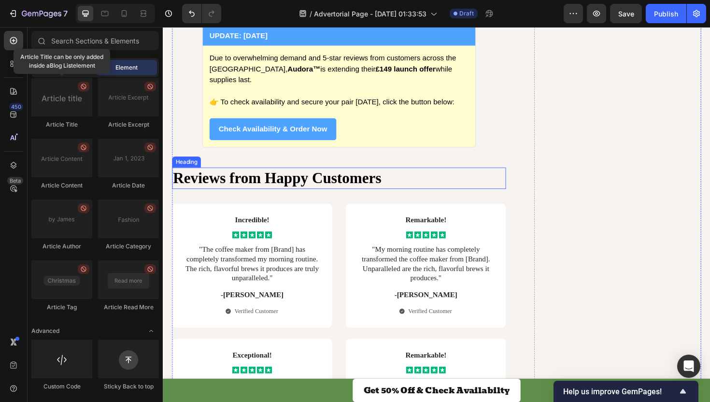
click at [401, 176] on h2 "Reviews from Happy Customers" at bounding box center [348, 187] width 353 height 23
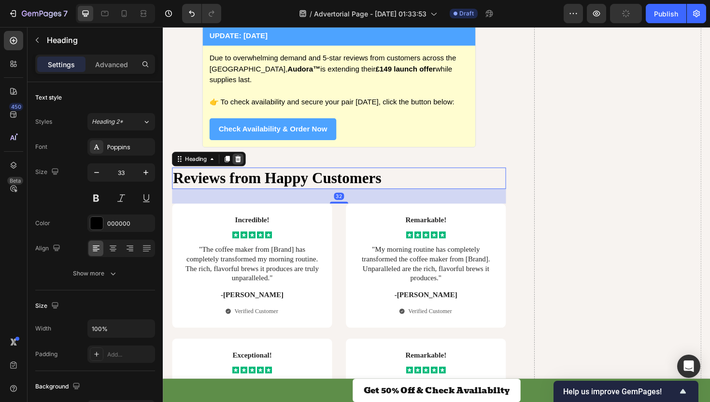
click at [244, 163] on icon at bounding box center [243, 166] width 6 height 7
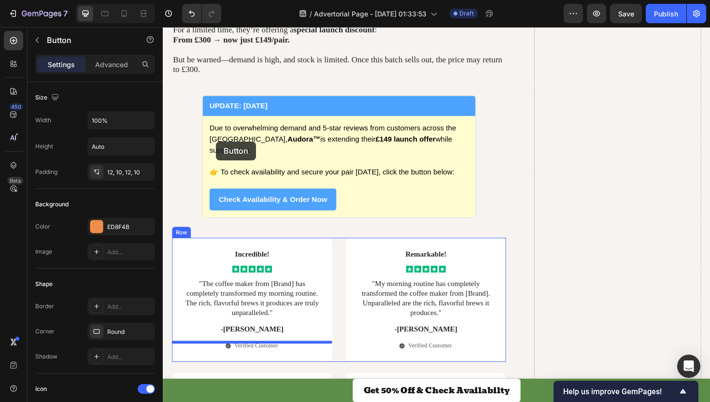
scroll to position [2192, 0]
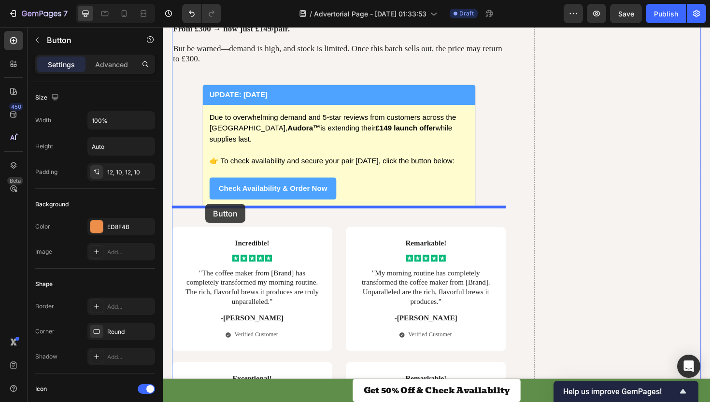
drag, startPoint x: 218, startPoint y: 329, endPoint x: 208, endPoint y: 214, distance: 114.9
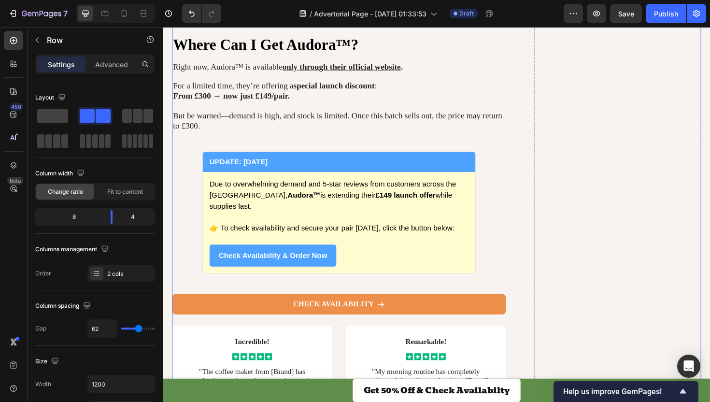
scroll to position [2121, 0]
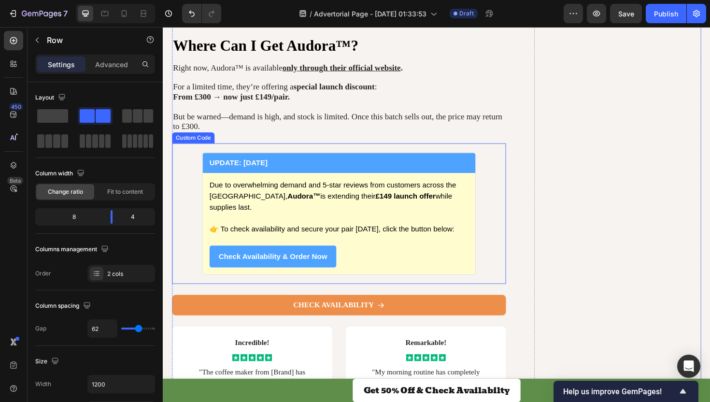
click at [270, 188] on div "Due to overwhelming demand and 5-star reviews from customers across the UK, Aud…" at bounding box center [349, 235] width 289 height 107
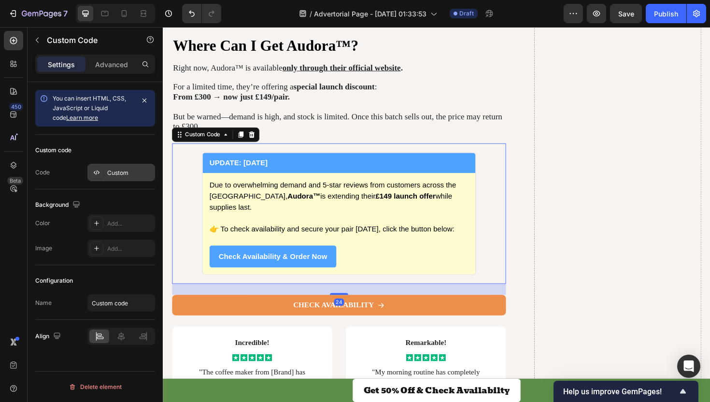
click at [113, 171] on div "Custom" at bounding box center [129, 173] width 45 height 9
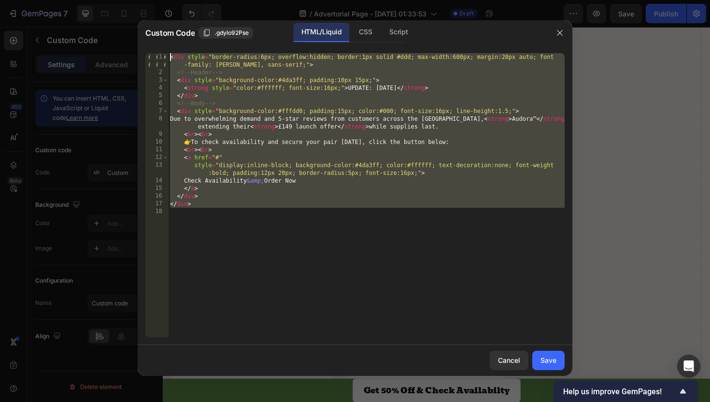
drag, startPoint x: 219, startPoint y: 227, endPoint x: 167, endPoint y: 47, distance: 187.7
click at [167, 47] on div "1 2 3 4 5 6 7 8 9 10 11 12 13 14 15 16 17 18 < div style = "border-radius:6px; …" at bounding box center [355, 194] width 435 height 299
type textarea "<div style="border-radius:6px; overflow:hidden; border:1px solid #ddd; max-widt…"
paste textarea
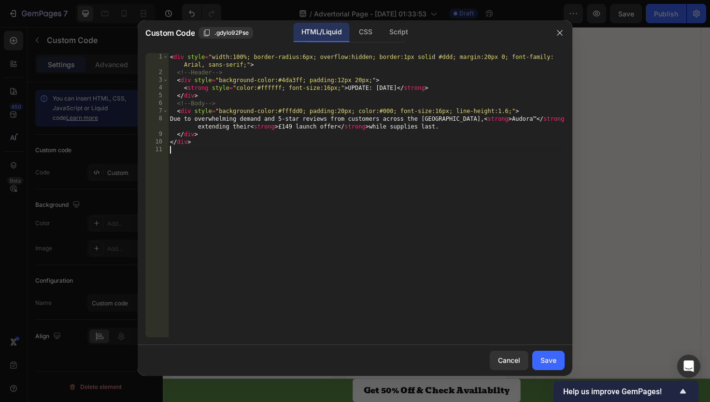
click at [260, 209] on div "< div style = "width:100%; border-radius:6px; overflow:hidden; border:1px solid…" at bounding box center [366, 206] width 396 height 307
click at [550, 359] on div "Save" at bounding box center [548, 360] width 16 height 10
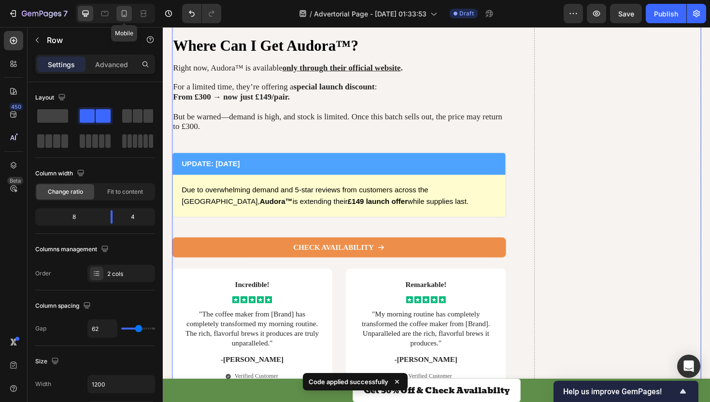
click at [122, 12] on icon at bounding box center [124, 14] width 10 height 10
type input "0"
type input "100%"
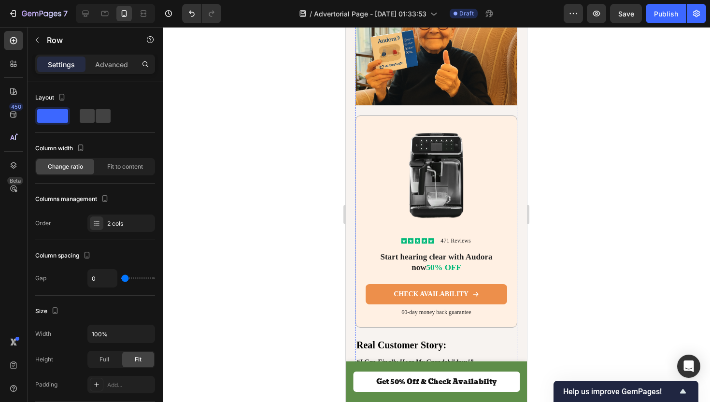
scroll to position [1122, 0]
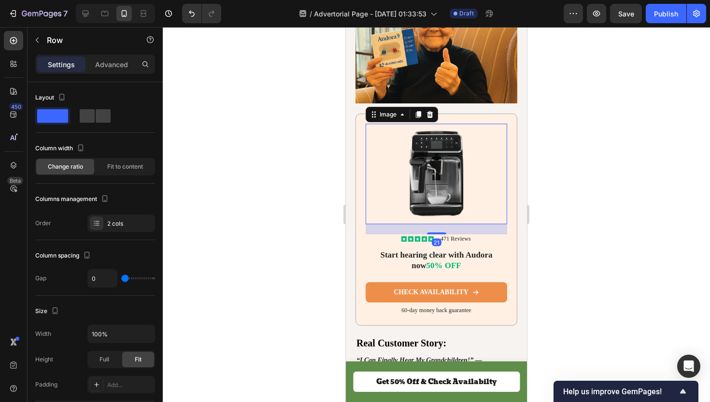
click at [478, 173] on img at bounding box center [436, 174] width 141 height 100
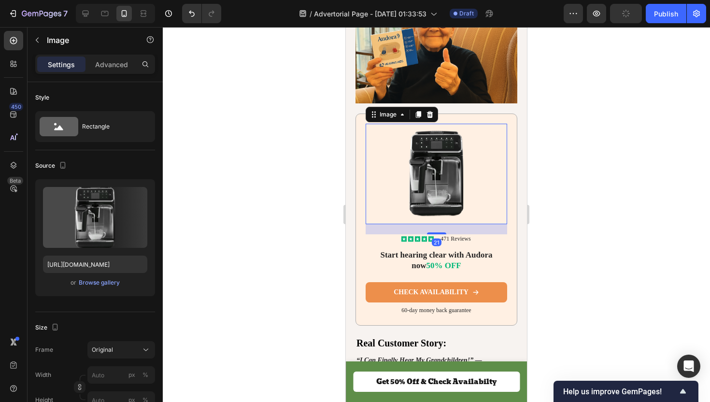
click at [447, 124] on img at bounding box center [436, 174] width 141 height 100
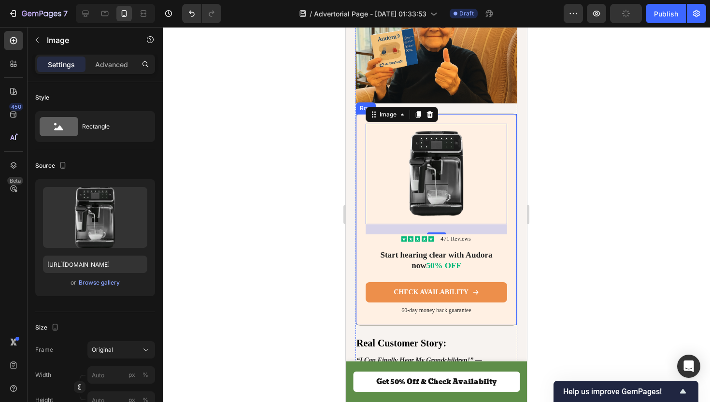
click at [507, 113] on div "Icon Icon Icon Icon Icon Icon List 471 Reviews Text Block Row Start hearing cle…" at bounding box center [436, 219] width 162 height 212
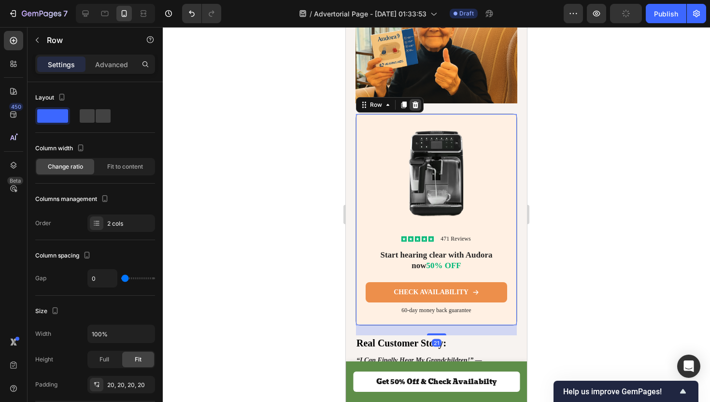
click at [414, 101] on icon at bounding box center [415, 104] width 6 height 7
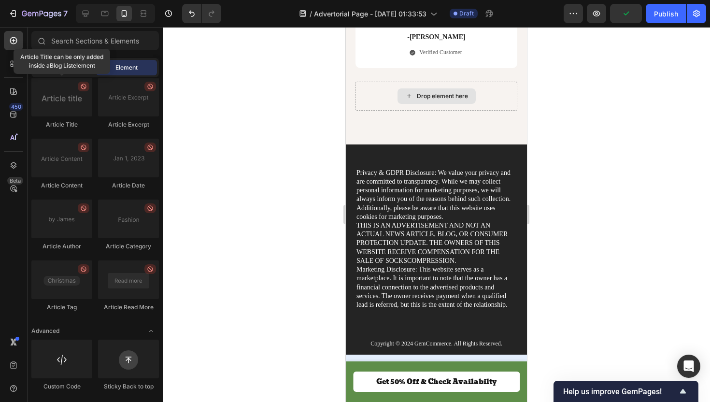
scroll to position [2805, 0]
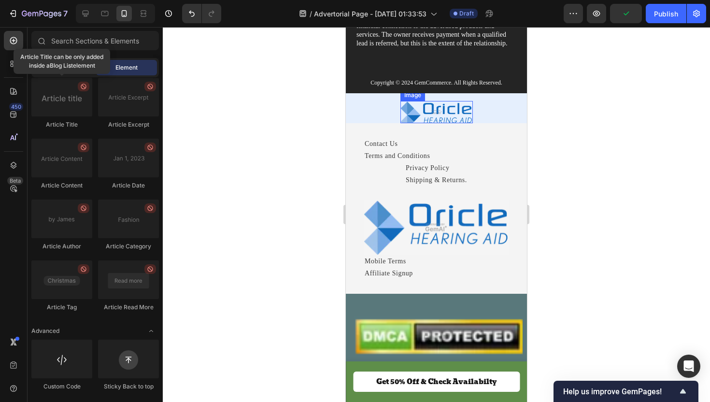
click at [458, 117] on img at bounding box center [436, 112] width 72 height 22
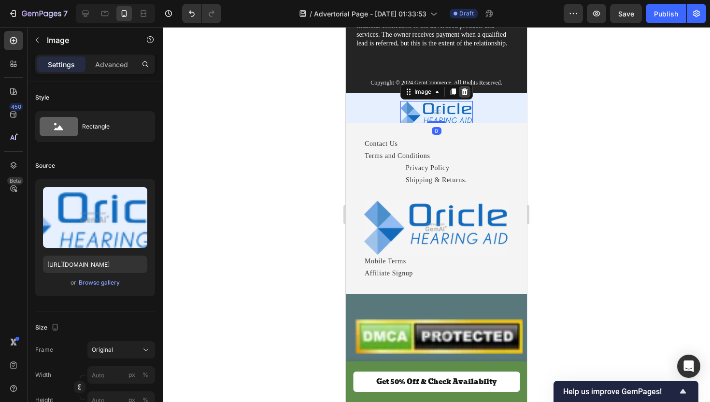
click at [464, 91] on icon at bounding box center [465, 92] width 8 height 8
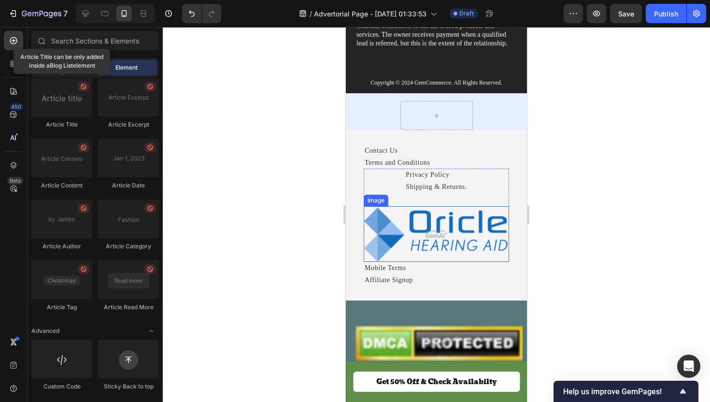
click at [473, 227] on img at bounding box center [436, 234] width 145 height 56
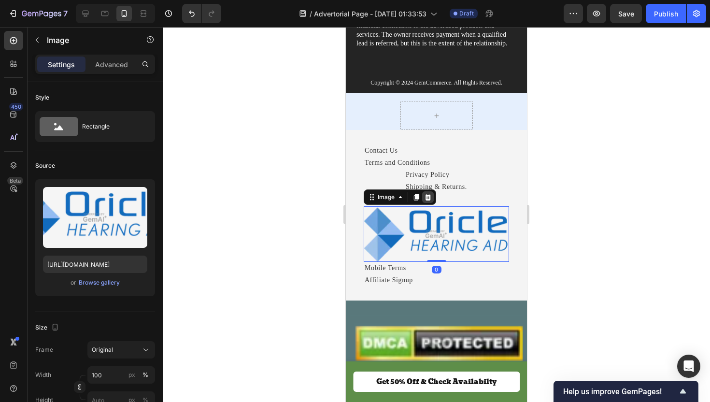
click at [430, 199] on icon at bounding box center [428, 197] width 6 height 7
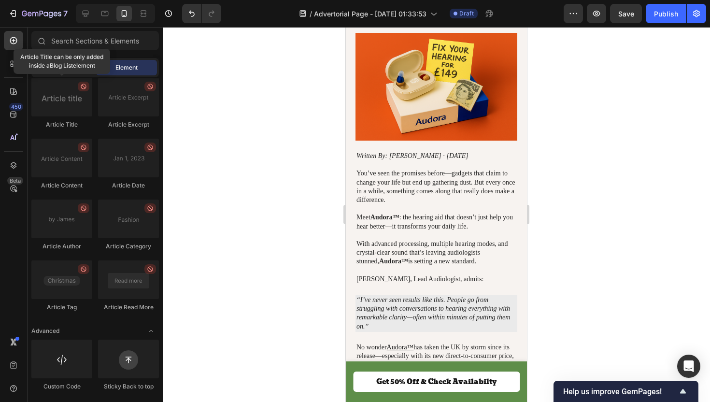
scroll to position [0, 0]
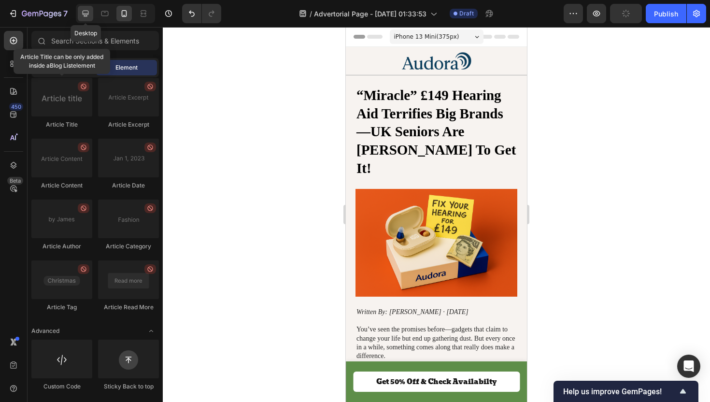
click at [84, 16] on icon at bounding box center [86, 14] width 10 height 10
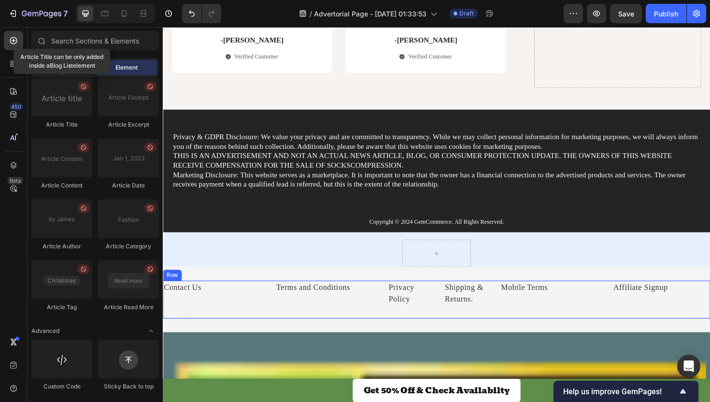
scroll to position [2642, 0]
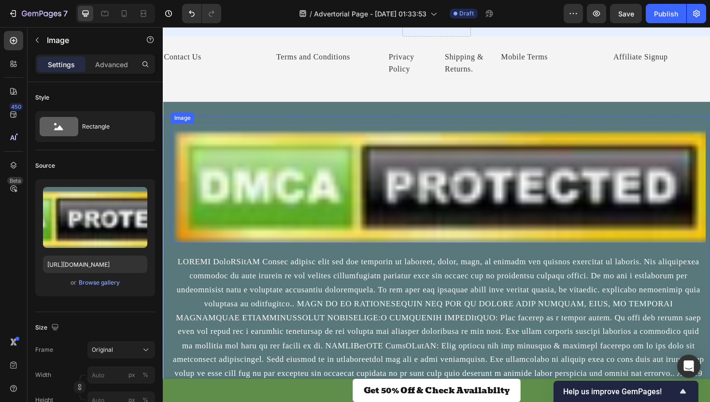
click at [273, 227] on img at bounding box center [454, 192] width 567 height 127
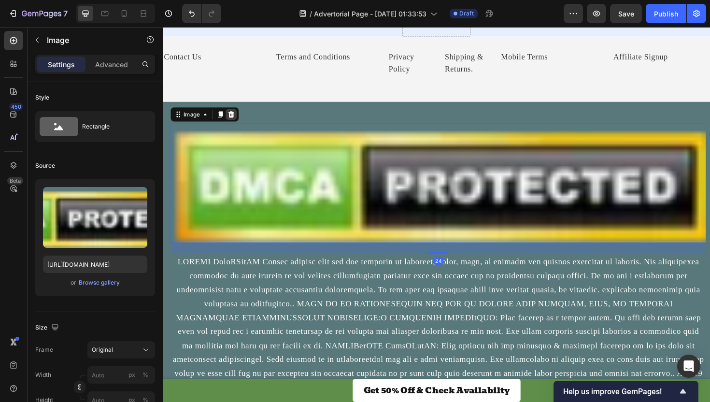
click at [238, 115] on div at bounding box center [235, 120] width 12 height 12
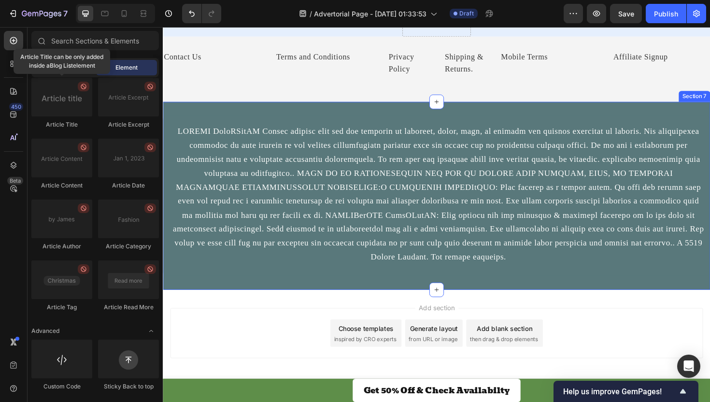
click at [227, 118] on div "Text Block Row Section 7" at bounding box center [453, 205] width 580 height 199
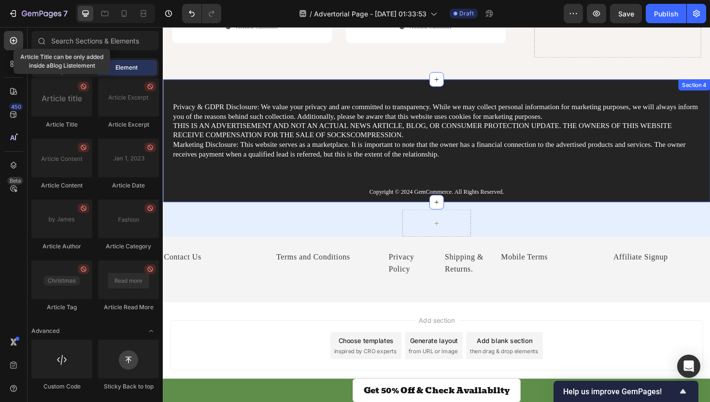
scroll to position [2463, 0]
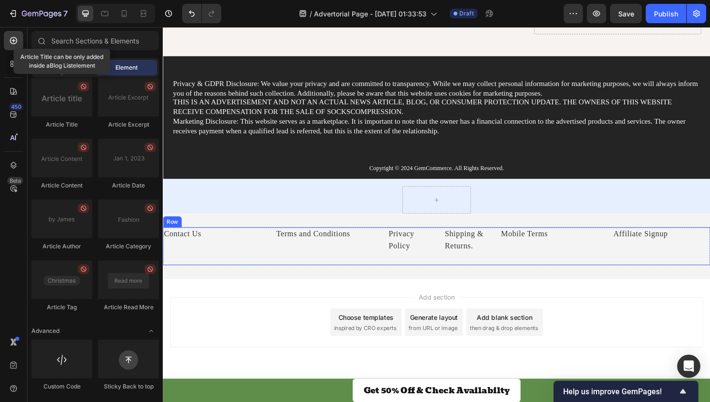
click at [622, 259] on div "Mobile Terms Text Block" at bounding box center [571, 259] width 103 height 40
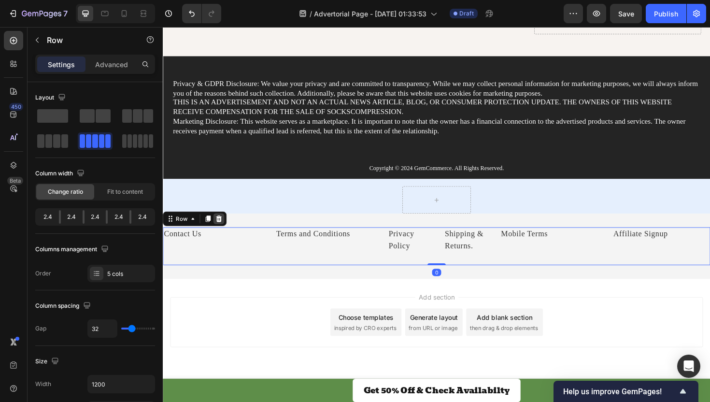
click at [224, 226] on icon at bounding box center [222, 229] width 6 height 7
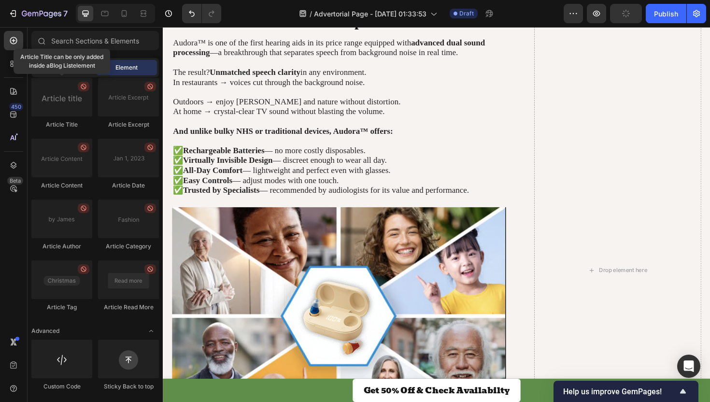
scroll to position [1389, 0]
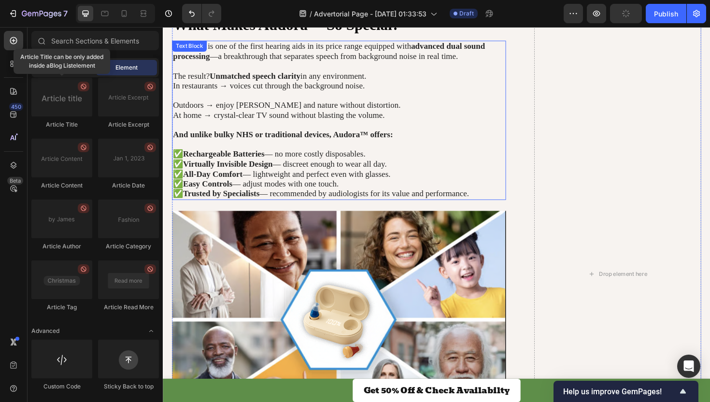
click at [377, 156] on span "✅ Rechargeable Batteries — no more costly disposables." at bounding box center [275, 161] width 204 height 10
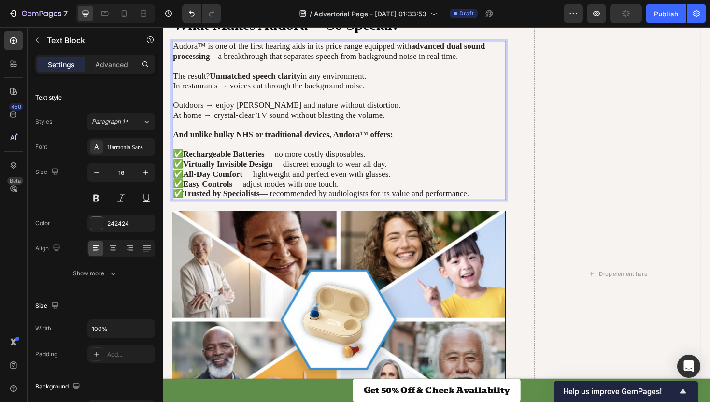
click at [381, 156] on p "✅ Rechargeable Batteries — no more costly disposables. ✅ Virtually Invisible De…" at bounding box center [349, 182] width 352 height 53
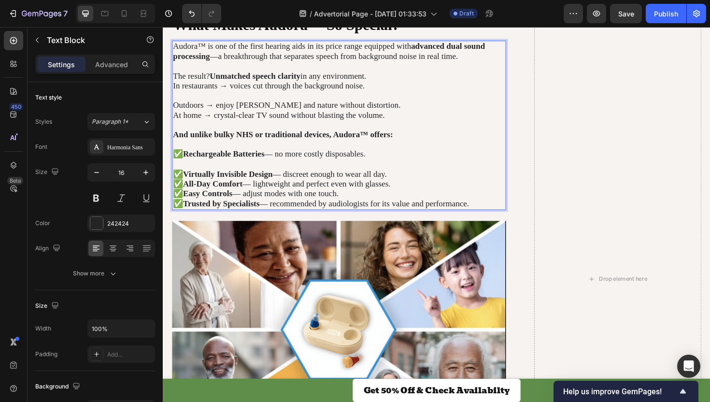
click at [402, 174] on p "⁠⁠⁠⁠⁠⁠⁠ ✅ Virtually Invisible Design — discreet enough to wear all day. ✅ All-D…" at bounding box center [349, 193] width 352 height 53
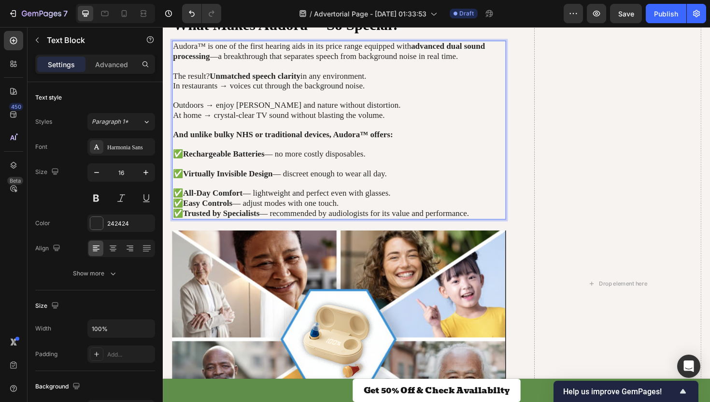
click at [420, 198] on p "⁠⁠⁠⁠⁠⁠⁠ ✅ All-Day Comfort — lightweight and perfect even with glasses. ✅ Easy C…" at bounding box center [349, 209] width 352 height 42
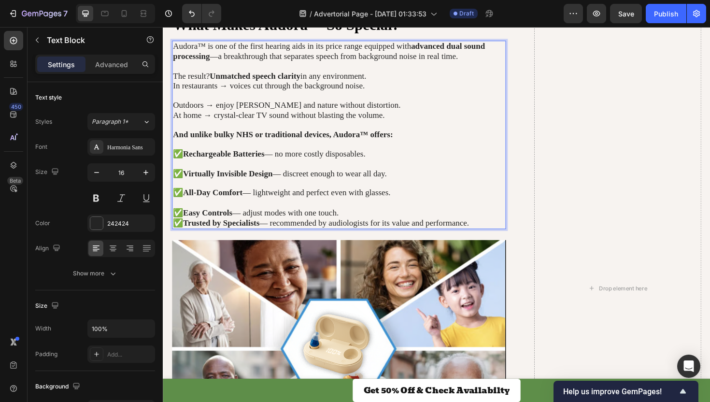
click at [383, 215] on p "⁠⁠⁠⁠⁠⁠⁠ ✅ Easy Controls — adjust modes with one touch. ✅ Trusted by Specialists…" at bounding box center [349, 223] width 352 height 31
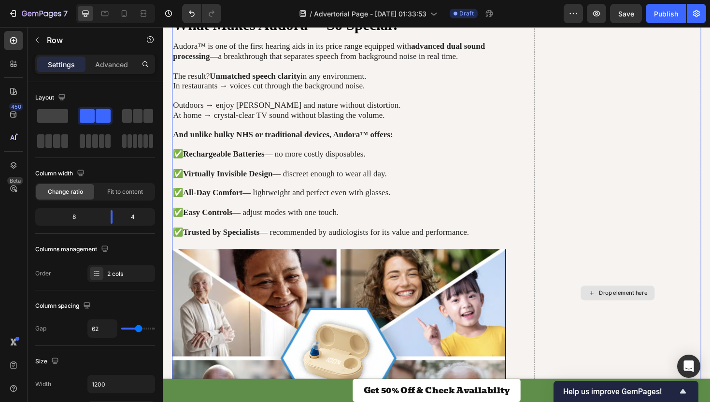
click at [600, 151] on div "Drop element here" at bounding box center [644, 309] width 177 height 1682
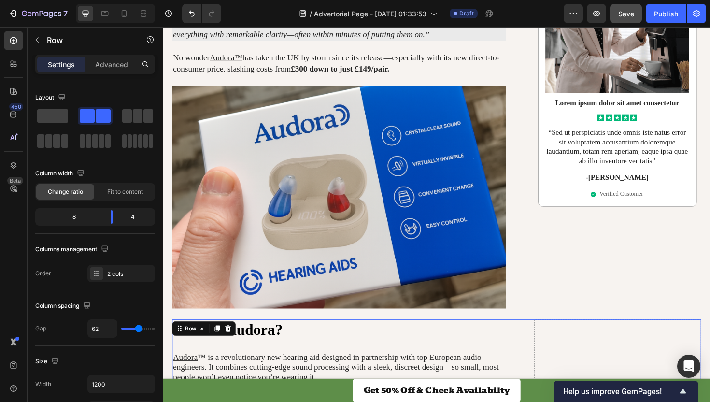
scroll to position [522, 0]
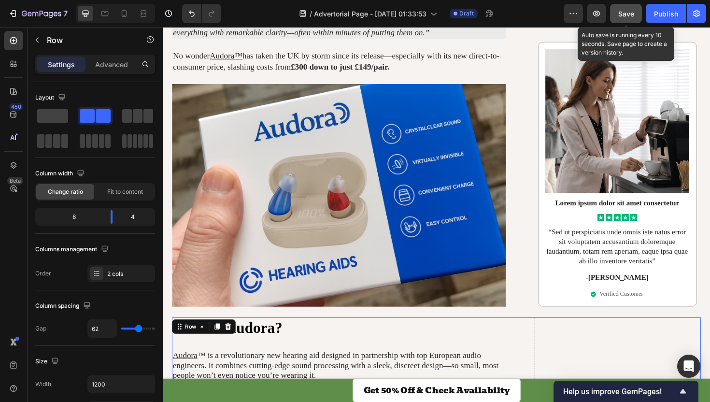
click at [621, 14] on span "Save" at bounding box center [626, 14] width 16 height 8
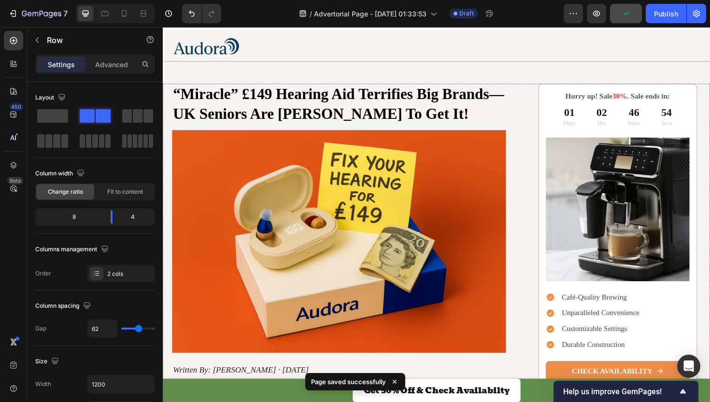
scroll to position [0, 0]
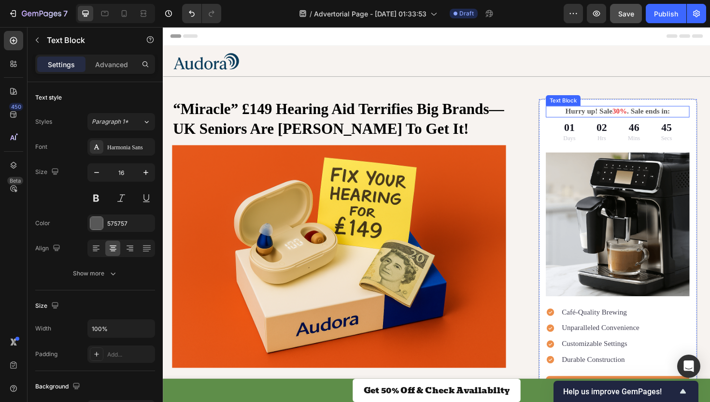
click at [640, 113] on span "30%" at bounding box center [646, 116] width 15 height 8
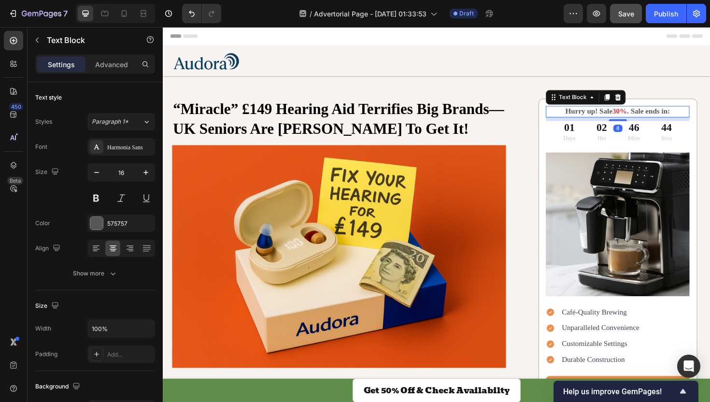
click at [645, 117] on span "30%" at bounding box center [646, 116] width 15 height 8
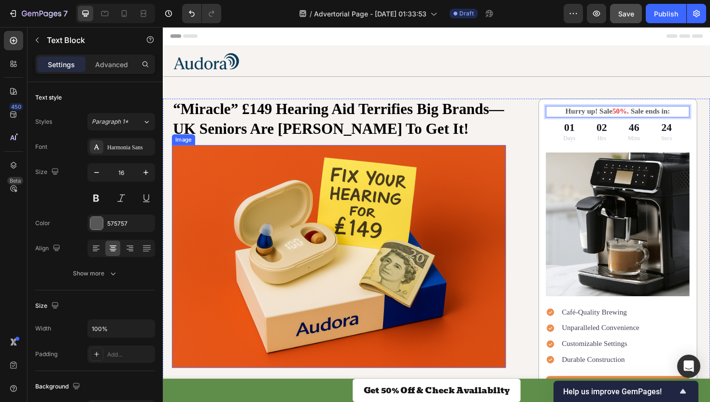
scroll to position [124, 0]
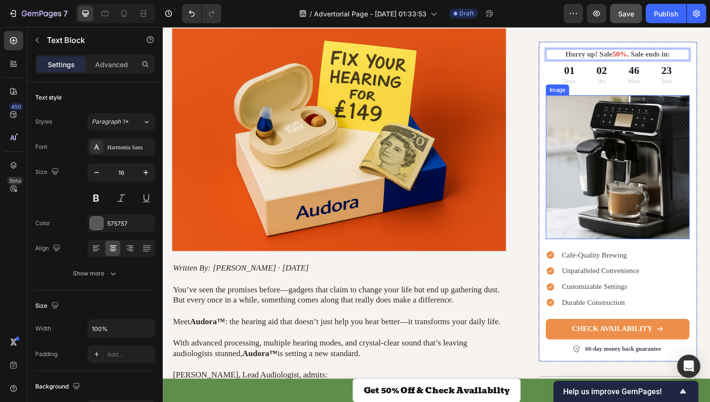
click at [609, 132] on img at bounding box center [644, 175] width 152 height 152
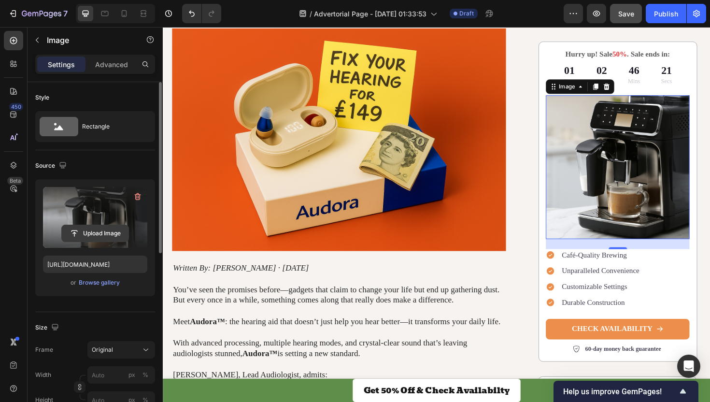
click at [100, 230] on input "file" at bounding box center [95, 233] width 67 height 16
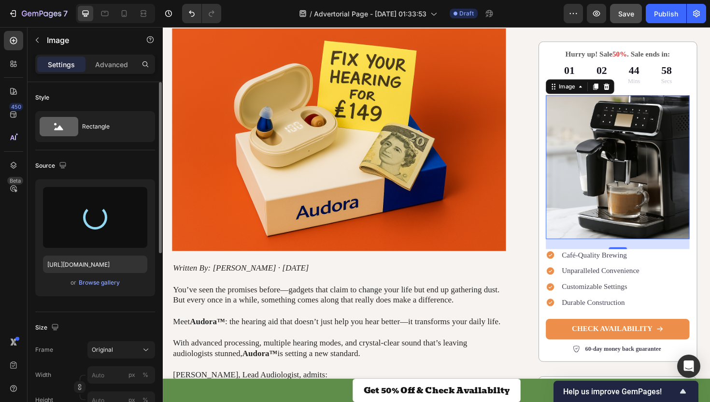
type input "https://cdn.shopify.com/s/files/1/0722/8761/7187/files/gempages_583672053043823…"
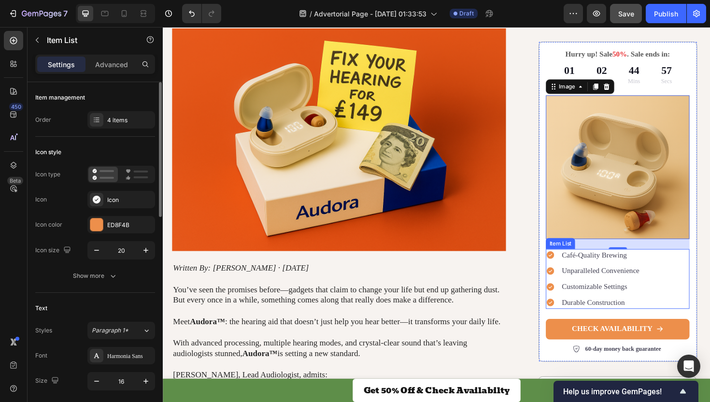
click at [630, 270] on p "Café-Quality Brewing" at bounding box center [626, 269] width 82 height 10
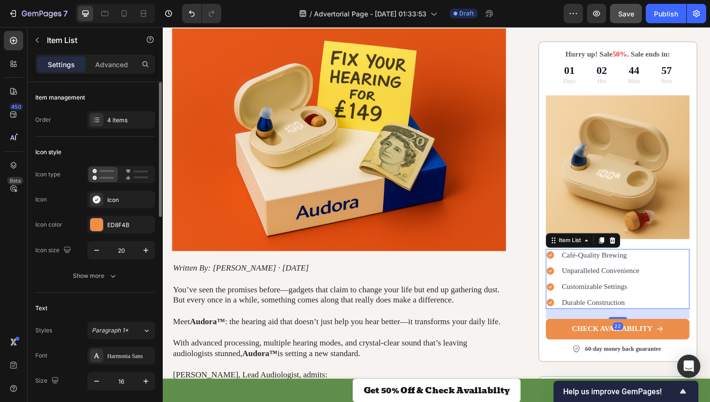
click at [631, 268] on p "Café-Quality Brewing" at bounding box center [626, 269] width 82 height 10
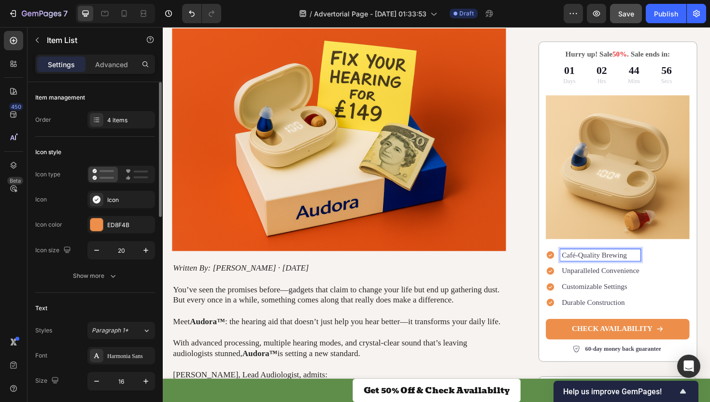
click at [631, 268] on p "Café-Quality Brewing" at bounding box center [626, 269] width 82 height 10
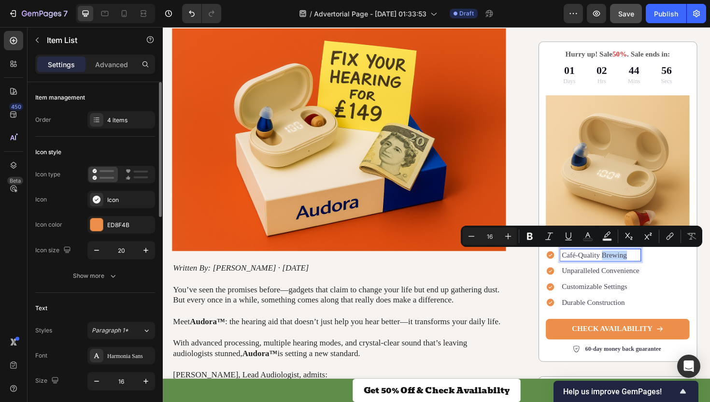
click at [631, 268] on p "Café-Quality Brewing" at bounding box center [626, 269] width 82 height 10
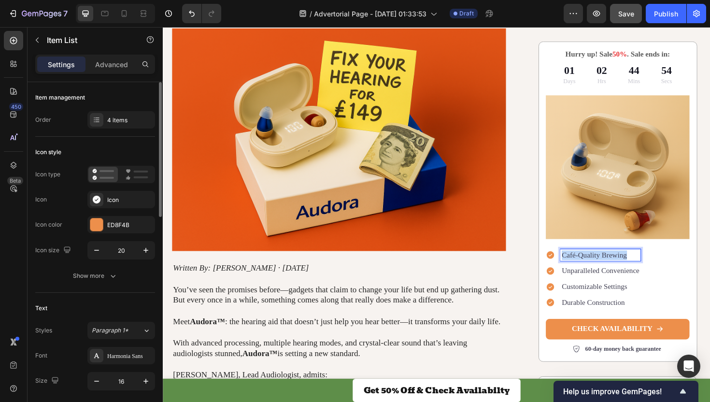
drag, startPoint x: 657, startPoint y: 270, endPoint x: 581, endPoint y: 269, distance: 76.3
click at [581, 269] on div "Café-Quality Brewing" at bounding box center [618, 268] width 100 height 13
click at [612, 284] on p "Unparalleled Convenience" at bounding box center [626, 285] width 82 height 10
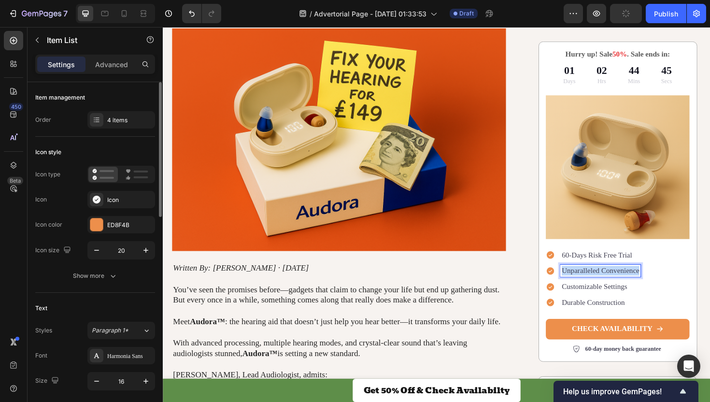
click at [612, 284] on p "Unparalleled Convenience" at bounding box center [626, 285] width 82 height 10
click at [598, 301] on p "Customizable Settings" at bounding box center [622, 302] width 74 height 10
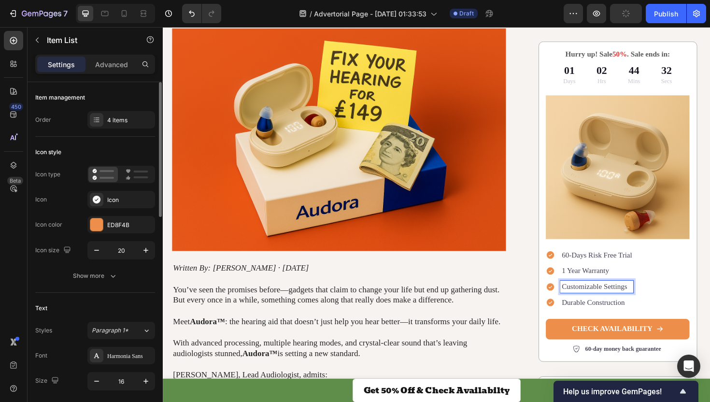
click at [604, 301] on p "Customizable Settings" at bounding box center [622, 302] width 74 height 10
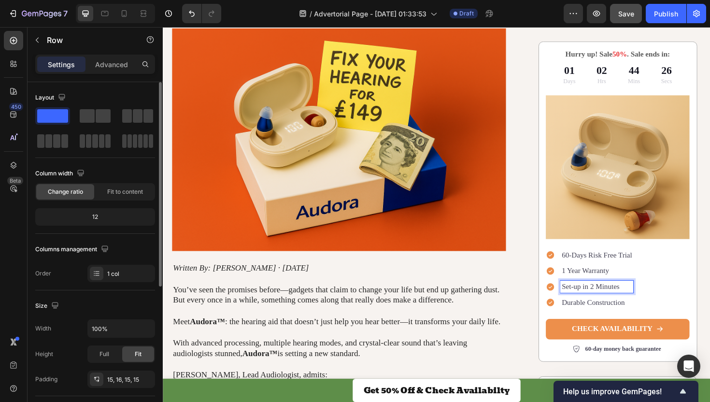
click at [709, 298] on div "Hurry up! Sale 50% . Sale ends in: Text Block 01 Days 02 Hrs 44 Mins 26 Secs Co…" at bounding box center [645, 211] width 168 height 339
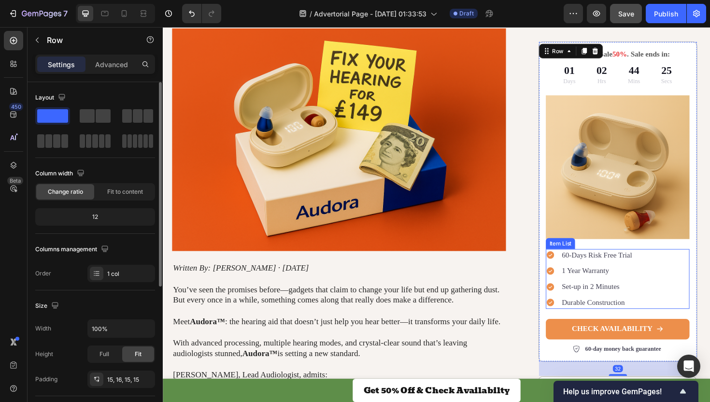
click at [654, 318] on p "Durable Construction" at bounding box center [622, 319] width 74 height 10
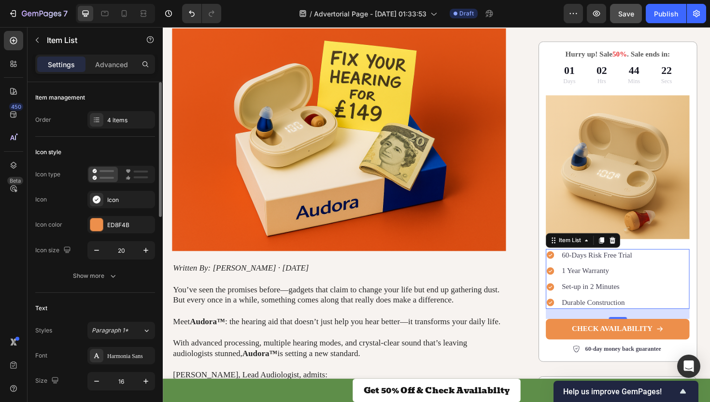
click at [573, 319] on icon at bounding box center [573, 319] width 10 height 10
click at [574, 315] on icon at bounding box center [573, 319] width 8 height 8
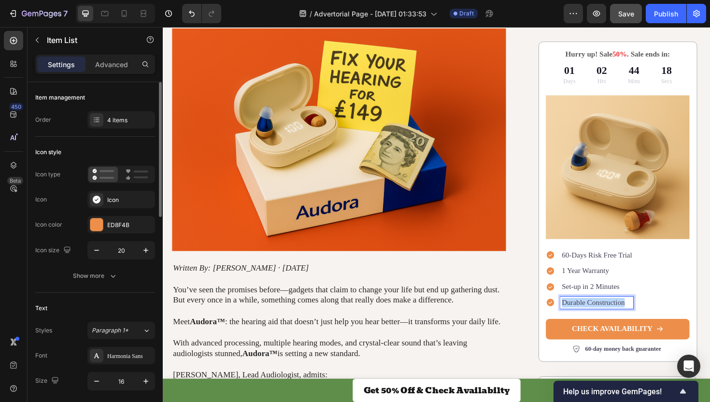
drag, startPoint x: 653, startPoint y: 319, endPoint x: 573, endPoint y: 316, distance: 80.2
click at [573, 316] on div "Durable Construction" at bounding box center [614, 318] width 93 height 13
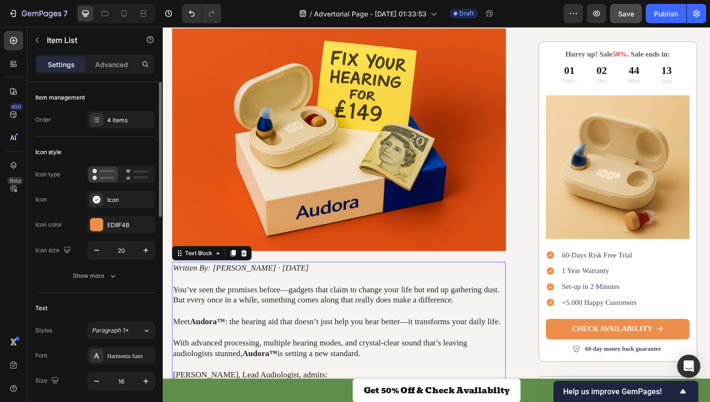
click at [525, 322] on div "Written By: DAN WILSON · 24/09/2025 You’ve seen the promises before—gadgets tha…" at bounding box center [348, 339] width 353 height 126
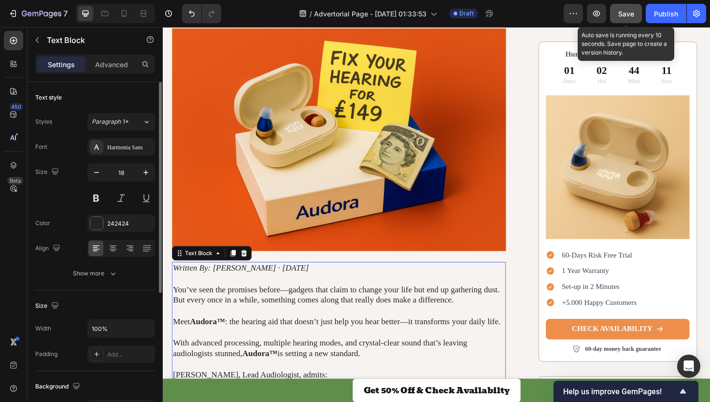
click at [627, 7] on button "Save" at bounding box center [626, 13] width 32 height 19
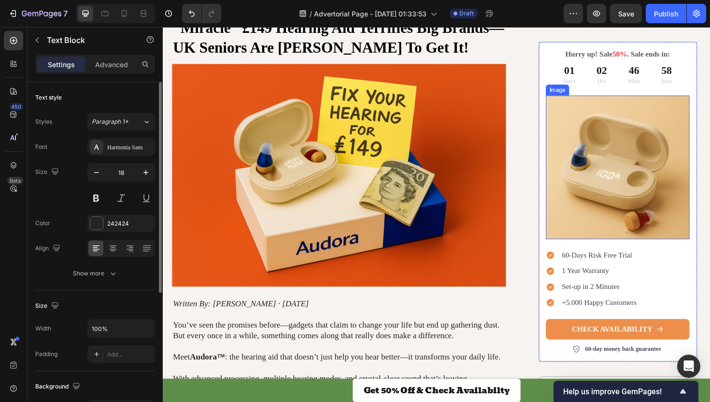
scroll to position [86, 0]
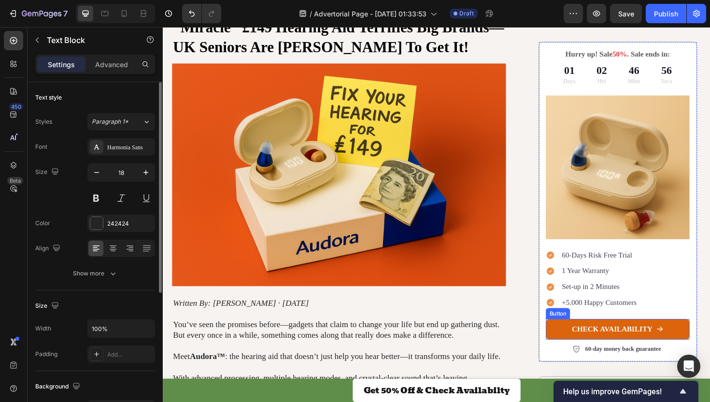
click at [574, 347] on link "CHECK AVAILABILITY" at bounding box center [644, 347] width 152 height 22
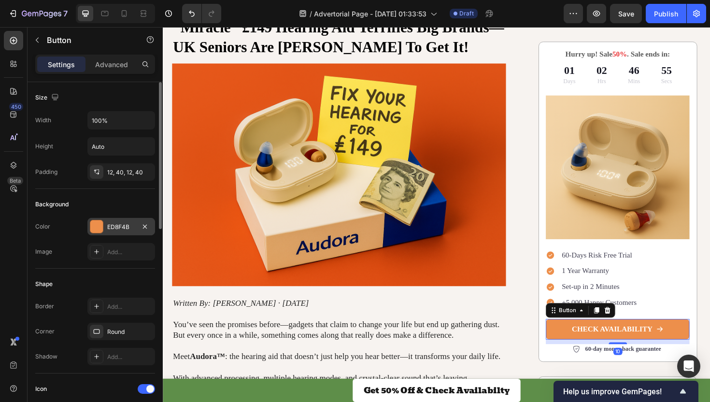
click at [126, 226] on div "ED8F4B" at bounding box center [121, 227] width 28 height 9
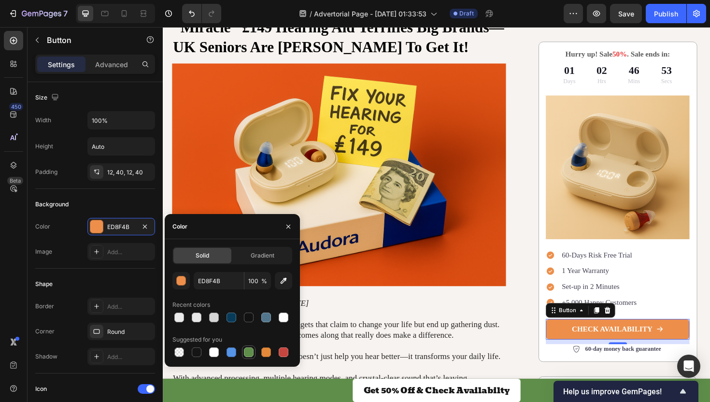
click at [246, 350] on div at bounding box center [249, 352] width 10 height 10
type input "5E8E49"
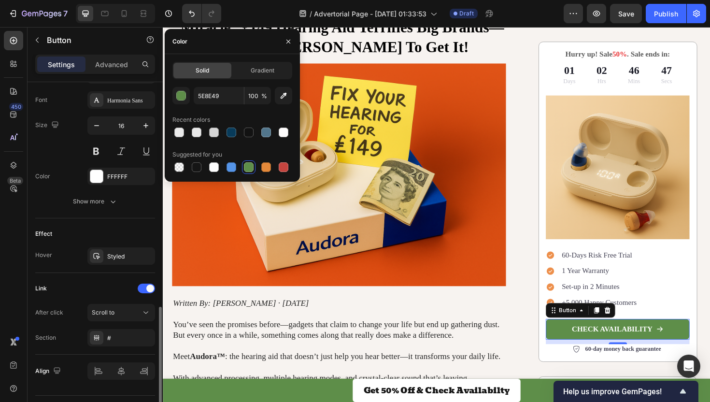
scroll to position [472, 0]
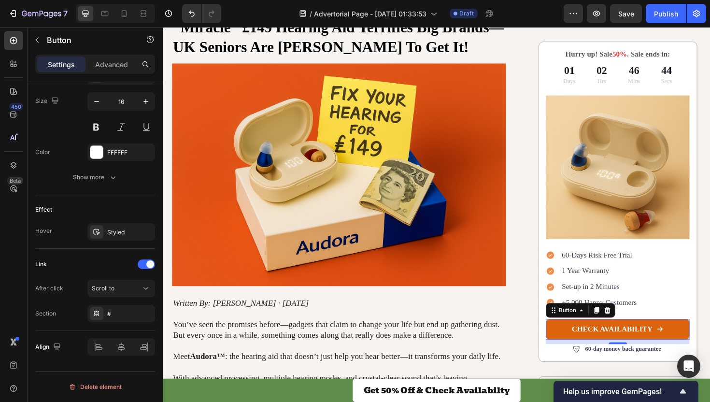
click at [583, 350] on link "CHECK AVAILABILITY" at bounding box center [644, 347] width 152 height 22
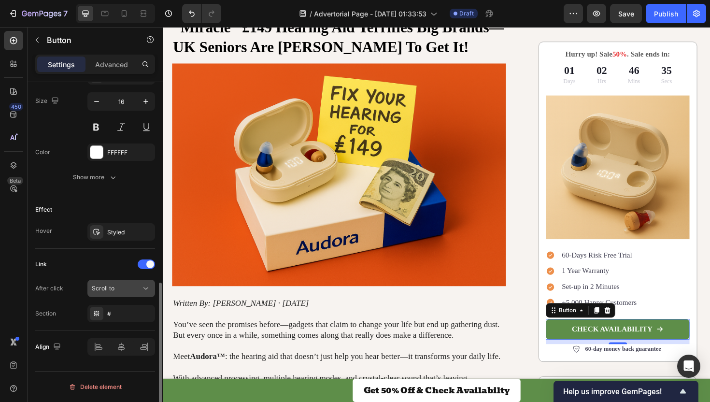
click at [133, 289] on div "Scroll to" at bounding box center [116, 288] width 49 height 9
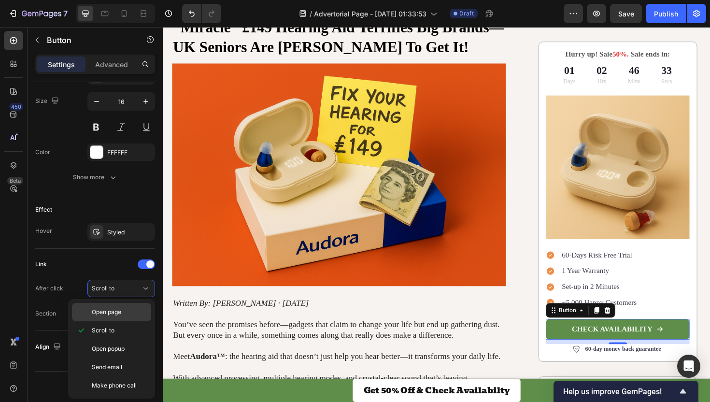
click at [118, 312] on span "Open page" at bounding box center [106, 312] width 29 height 9
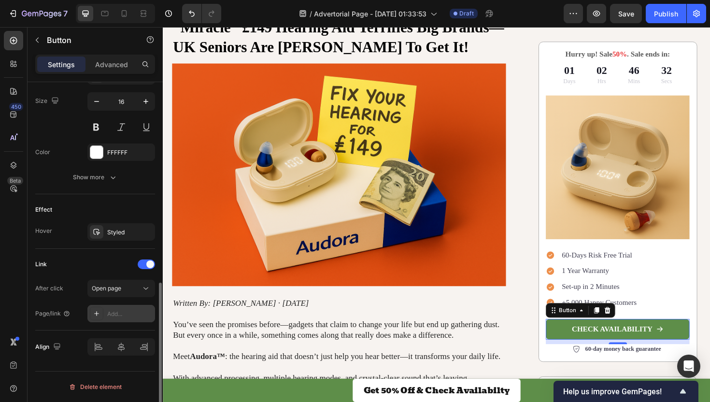
click at [121, 312] on div "Add..." at bounding box center [129, 314] width 45 height 9
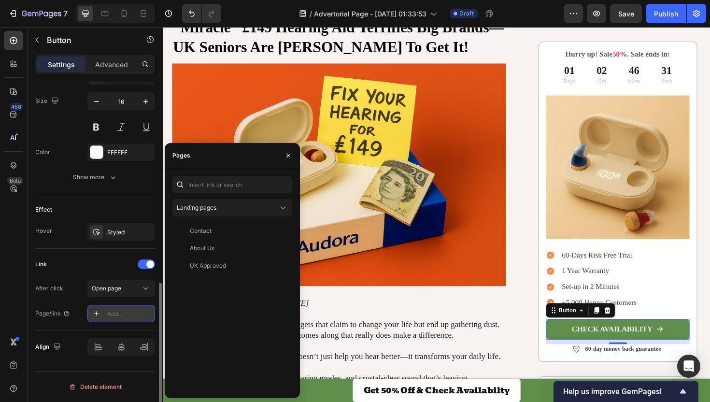
click at [128, 313] on div "Add..." at bounding box center [129, 314] width 45 height 9
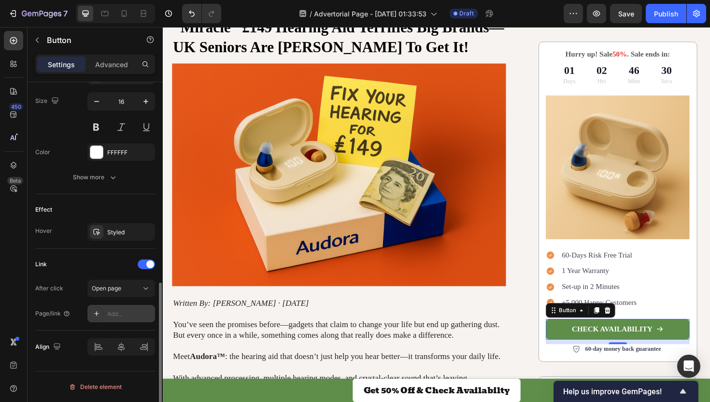
click at [131, 306] on div "Add..." at bounding box center [121, 313] width 68 height 17
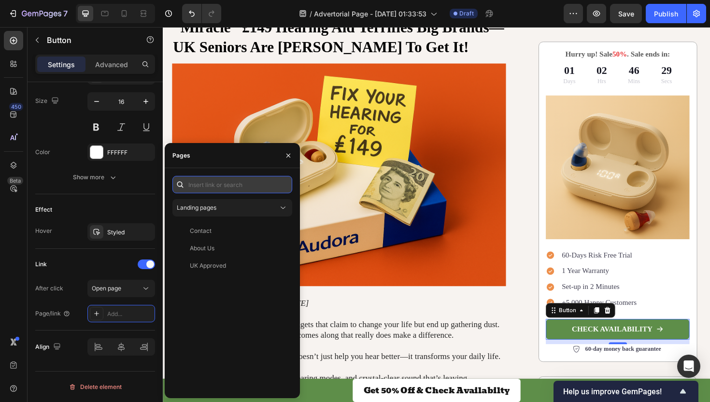
paste input "[URL][DOMAIN_NAME]"
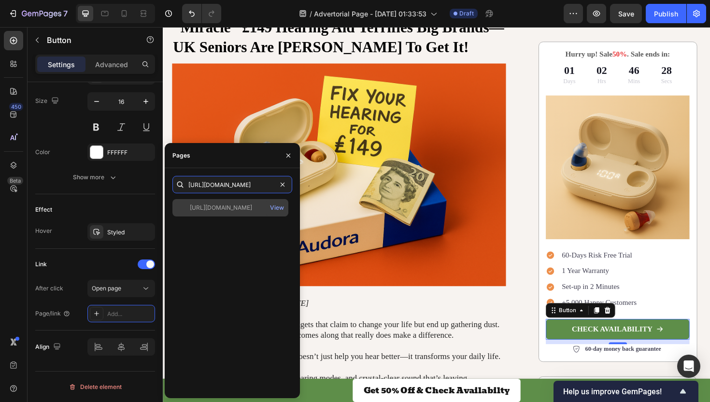
type input "[URL][DOMAIN_NAME]"
click at [245, 210] on div "[URL][DOMAIN_NAME]" at bounding box center [221, 207] width 62 height 9
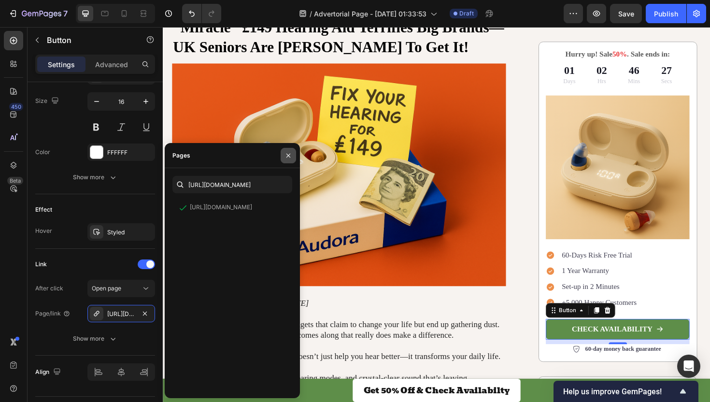
click at [290, 154] on icon "button" at bounding box center [288, 156] width 8 height 8
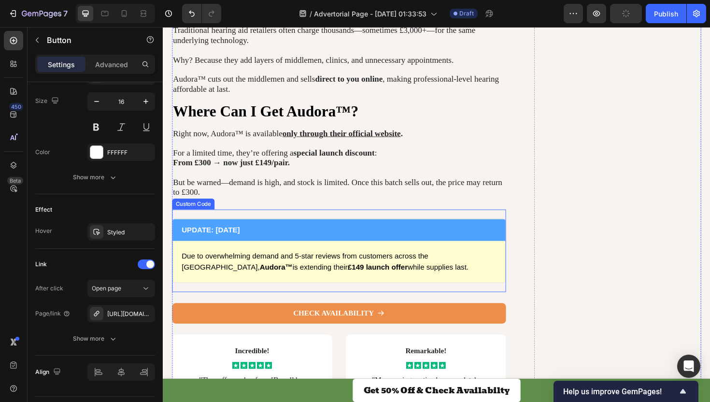
scroll to position [1937, 0]
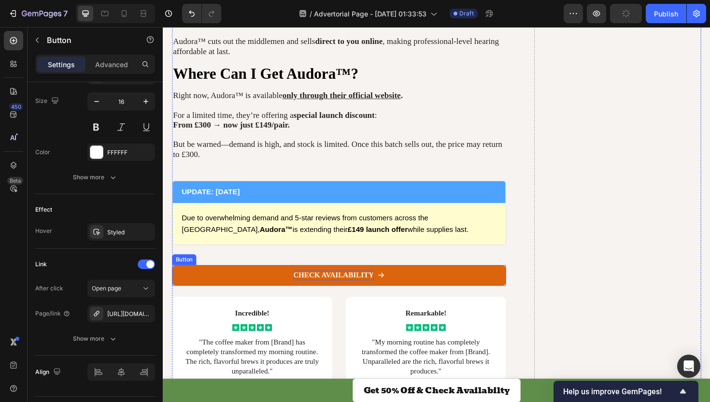
click at [303, 285] on p "CHECK AVAILABILITY" at bounding box center [343, 290] width 85 height 10
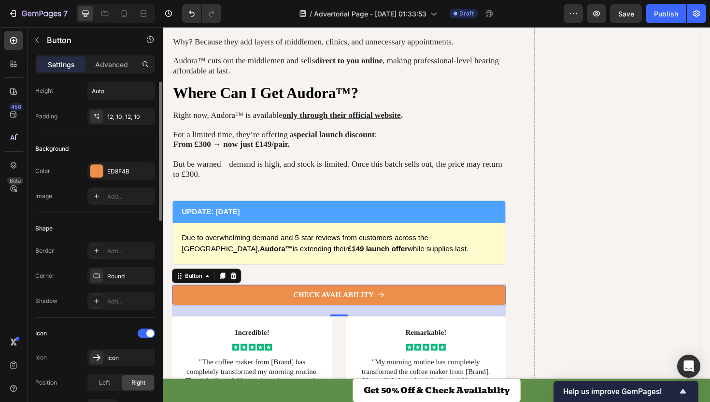
scroll to position [33, 0]
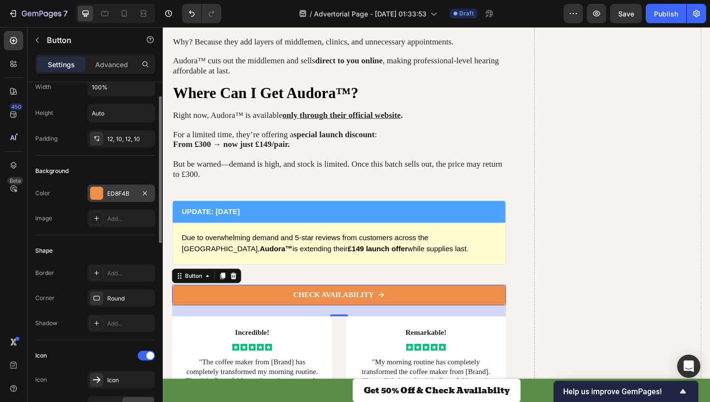
click at [94, 188] on div at bounding box center [96, 193] width 13 height 13
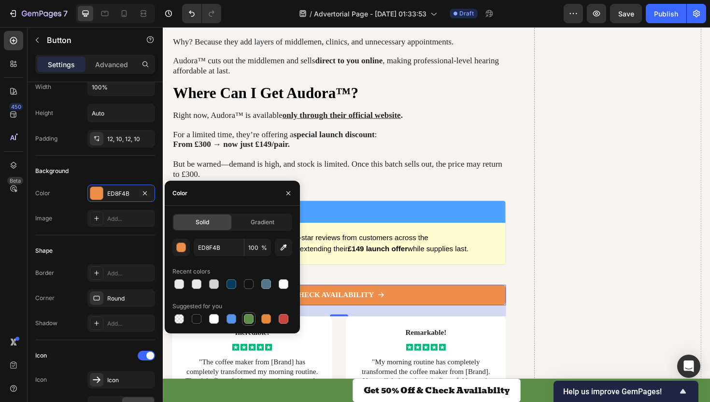
click at [254, 322] on div at bounding box center [249, 319] width 12 height 12
type input "5E8E49"
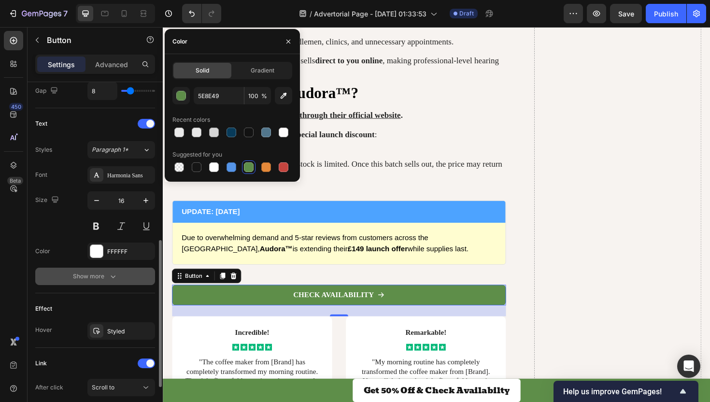
scroll to position [472, 0]
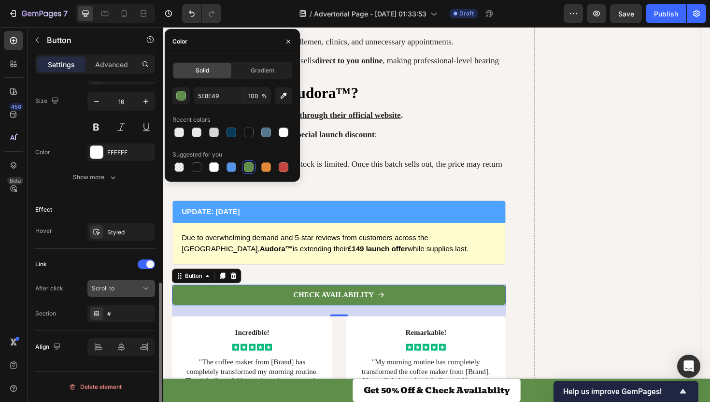
click at [99, 295] on button "Scroll to" at bounding box center [121, 288] width 68 height 17
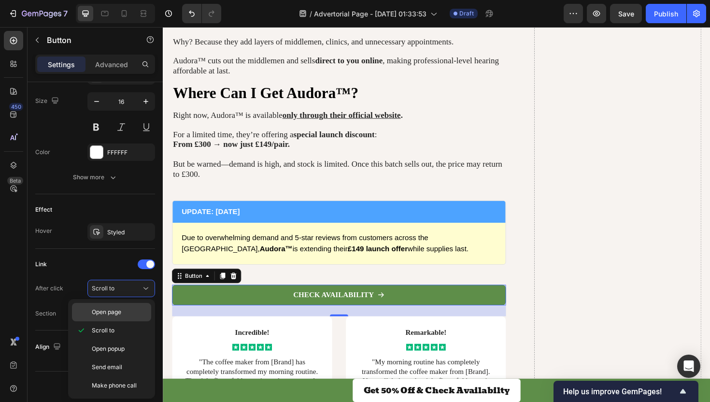
click at [117, 310] on span "Open page" at bounding box center [106, 312] width 29 height 9
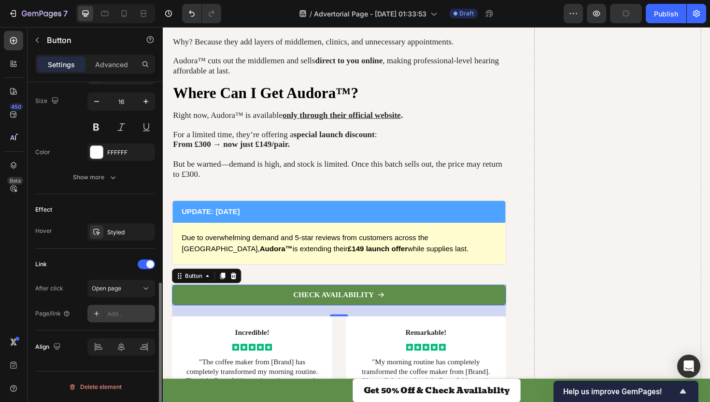
click at [122, 312] on div "Add..." at bounding box center [129, 314] width 45 height 9
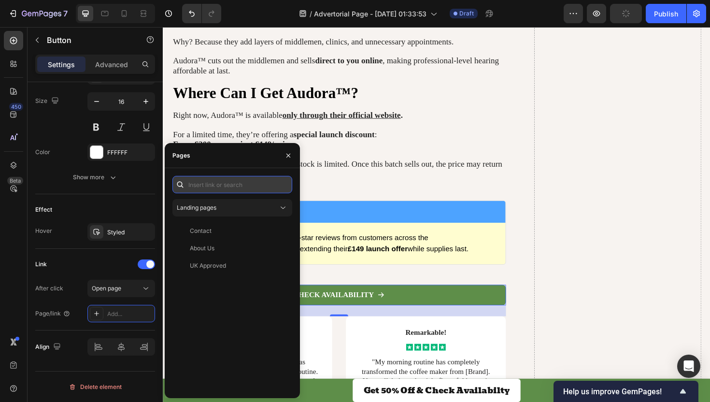
click at [216, 190] on input "text" at bounding box center [232, 184] width 120 height 17
paste input "[URL][DOMAIN_NAME]"
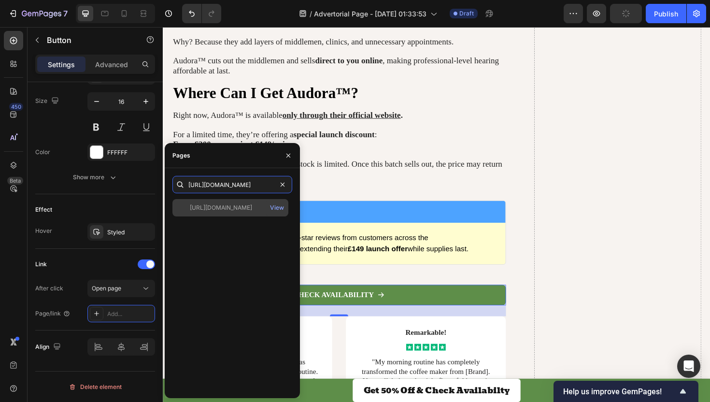
type input "[URL][DOMAIN_NAME]"
click at [223, 211] on div "[URL][DOMAIN_NAME]" at bounding box center [221, 207] width 62 height 9
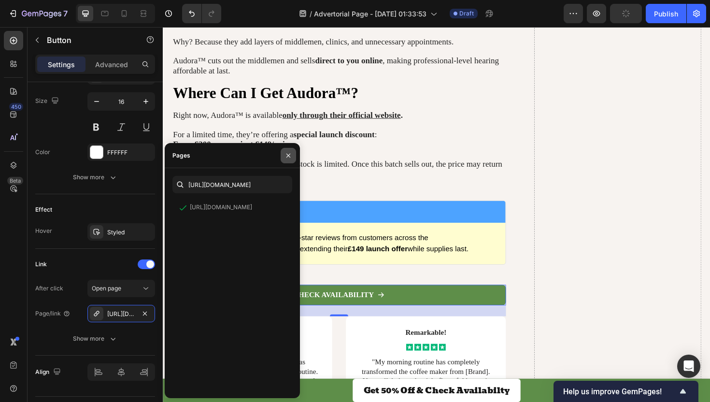
click at [288, 157] on icon "button" at bounding box center [288, 156] width 8 height 8
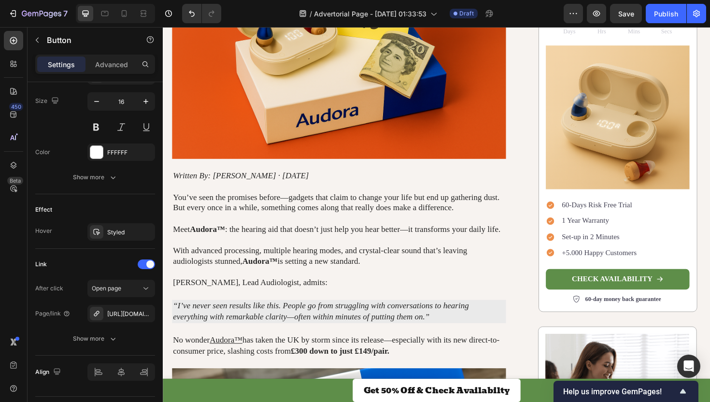
scroll to position [220, 0]
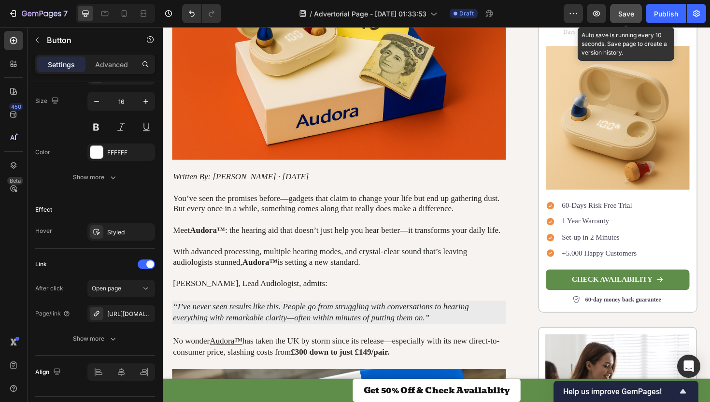
click at [623, 13] on span "Save" at bounding box center [626, 14] width 16 height 8
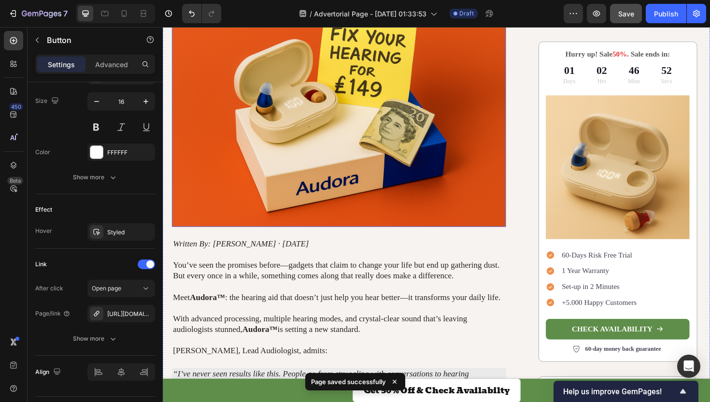
scroll to position [529, 0]
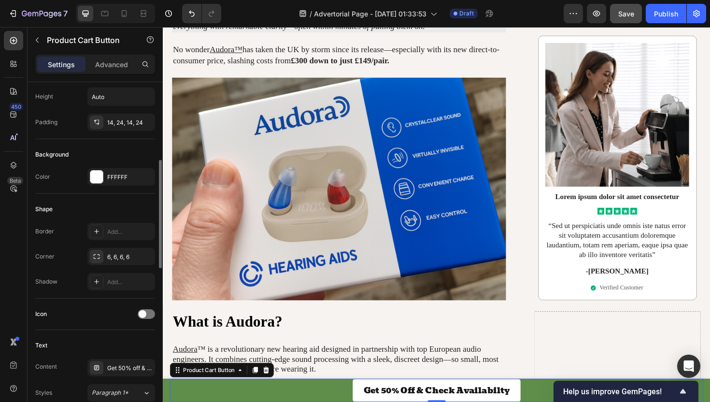
scroll to position [176, 0]
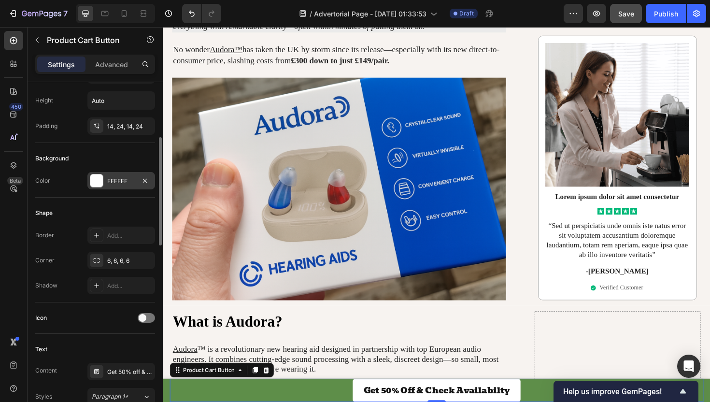
click at [99, 183] on div at bounding box center [96, 180] width 13 height 13
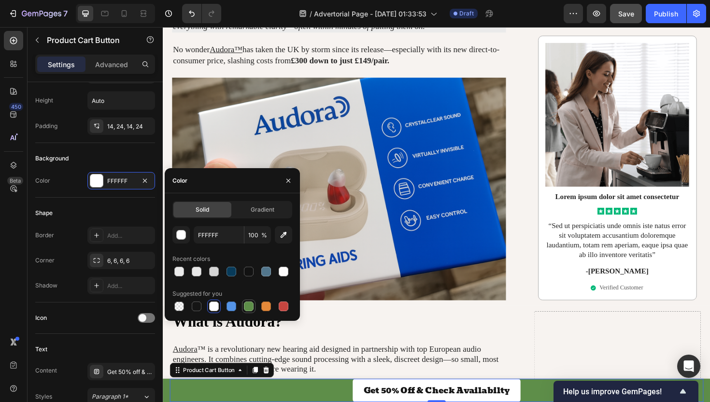
click at [249, 307] on div at bounding box center [249, 306] width 10 height 10
type input "5E8E49"
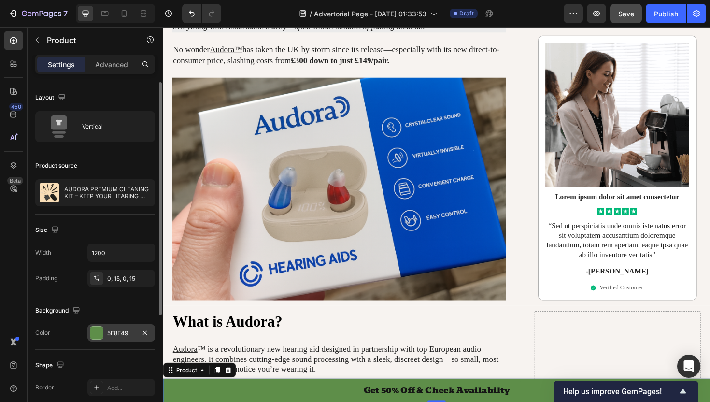
click at [95, 331] on div at bounding box center [96, 332] width 13 height 13
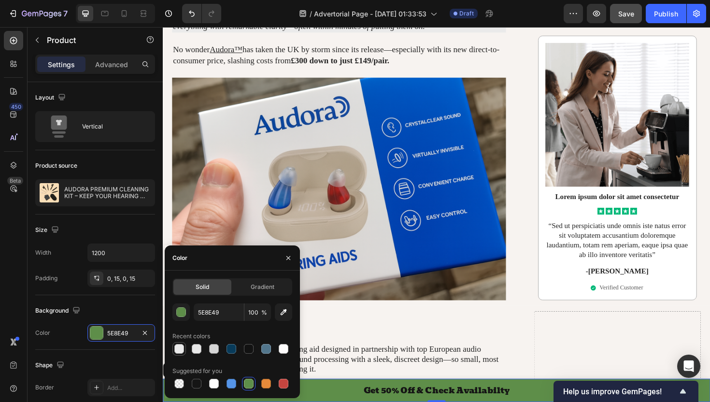
click at [177, 350] on div at bounding box center [179, 349] width 10 height 10
type input "EAEAEA"
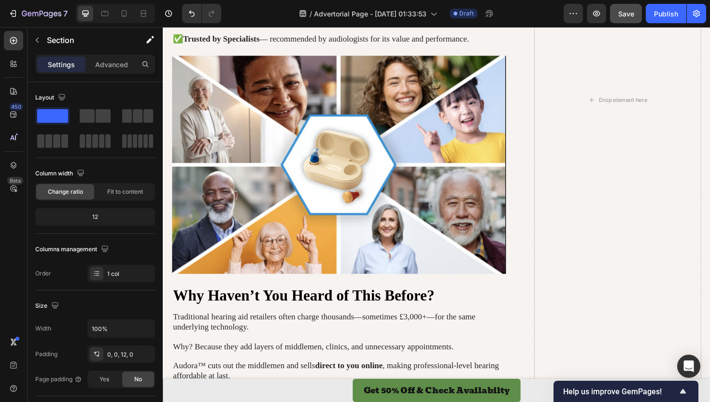
scroll to position [1681, 0]
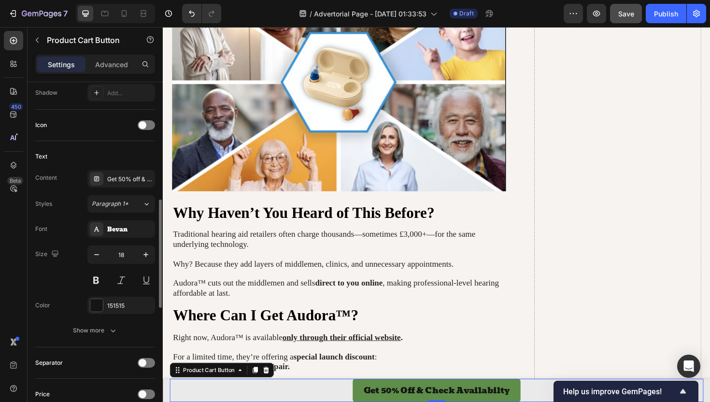
scroll to position [366, 0]
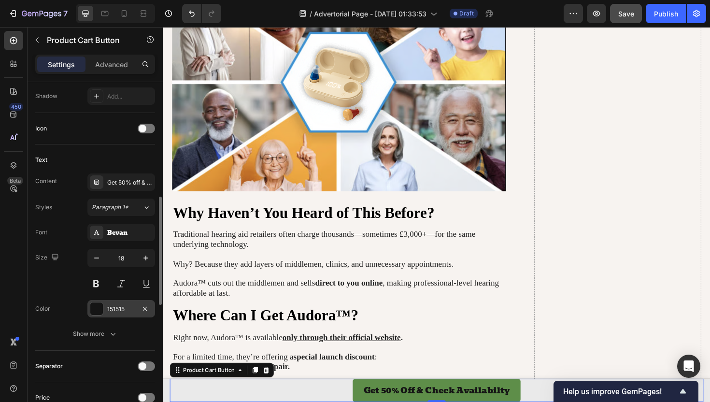
click at [102, 308] on div at bounding box center [96, 308] width 13 height 13
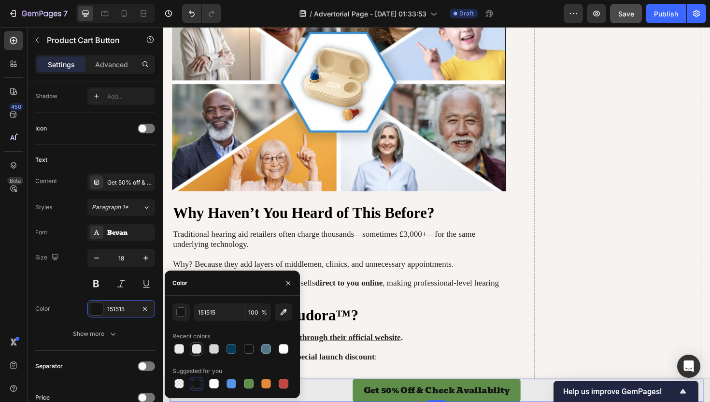
click at [199, 348] on div at bounding box center [197, 349] width 10 height 10
type input "E8E8E8"
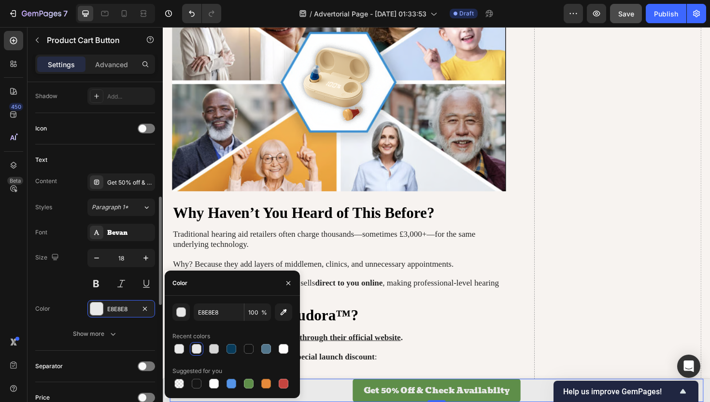
click at [55, 280] on div "Size 18" at bounding box center [95, 270] width 120 height 43
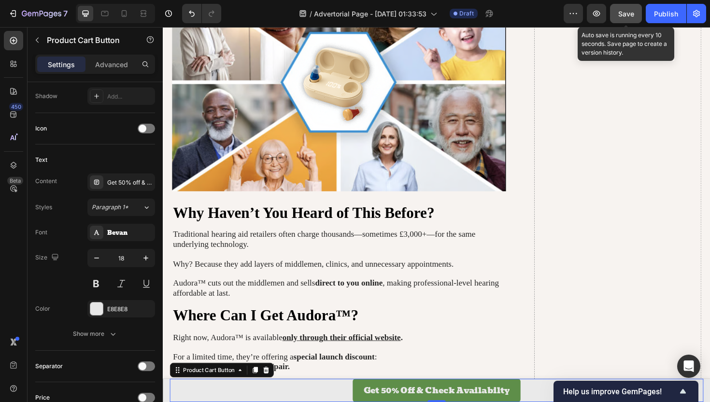
click at [629, 17] on span "Save" at bounding box center [626, 14] width 16 height 8
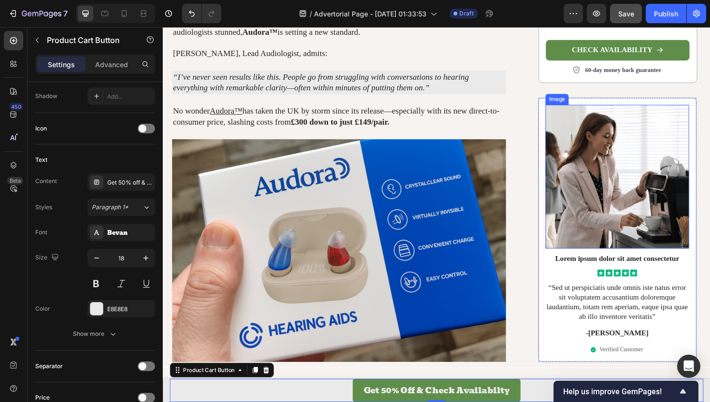
scroll to position [0, 0]
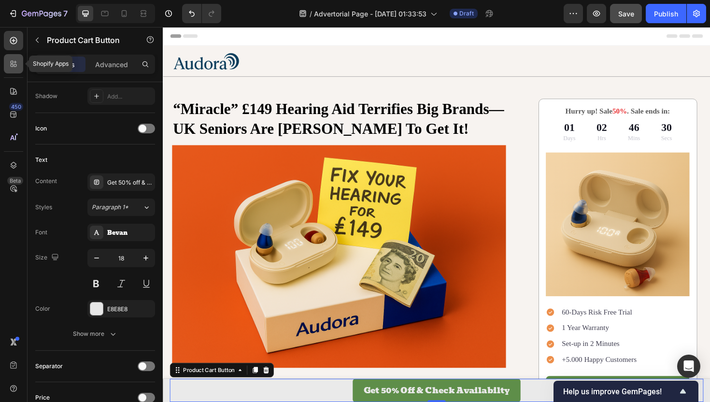
click at [14, 65] on icon at bounding box center [14, 64] width 10 height 10
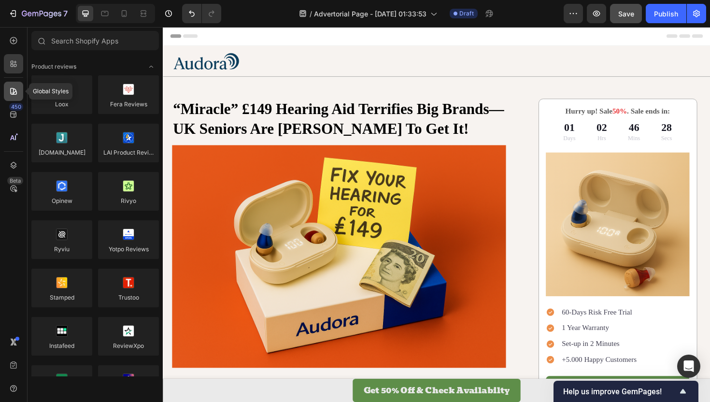
click at [14, 91] on icon at bounding box center [14, 91] width 10 height 10
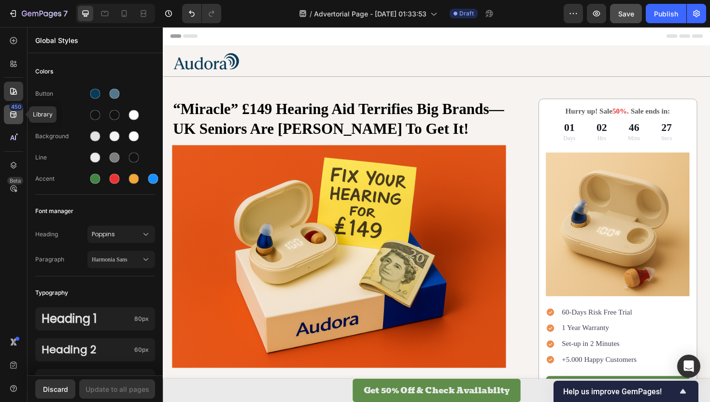
click at [15, 116] on icon at bounding box center [14, 115] width 10 height 10
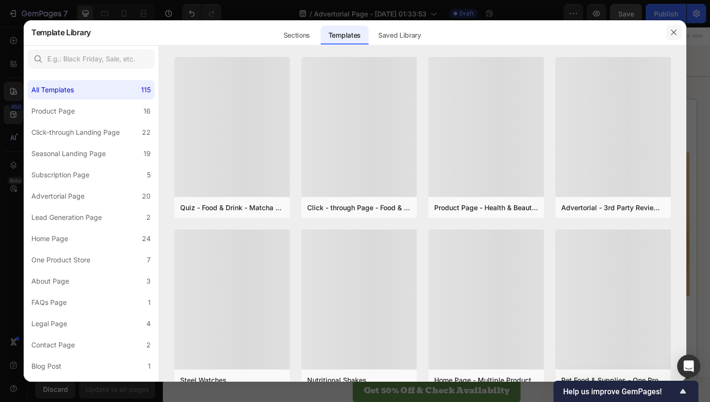
click at [677, 32] on icon "button" at bounding box center [674, 32] width 8 height 8
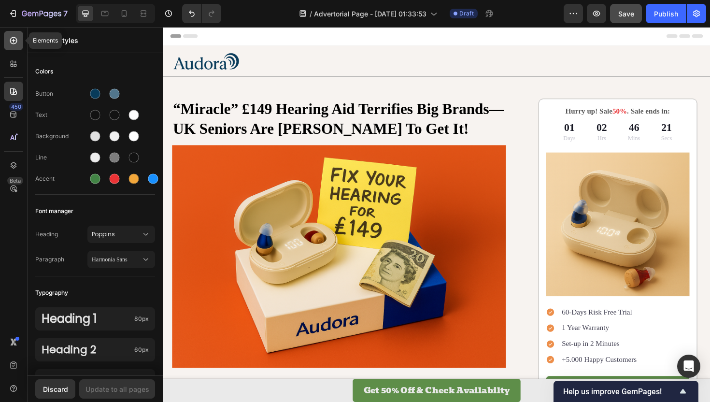
click at [12, 46] on div at bounding box center [13, 40] width 19 height 19
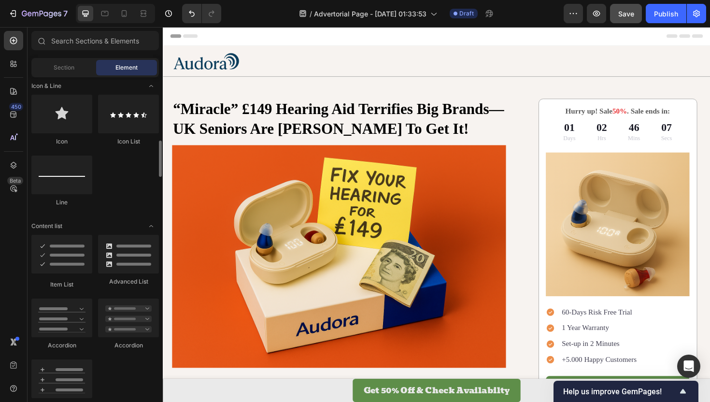
scroll to position [618, 0]
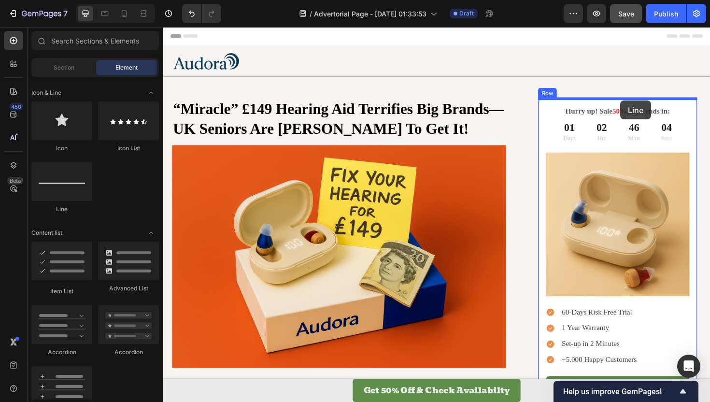
drag, startPoint x: 243, startPoint y: 208, endPoint x: 647, endPoint y: 105, distance: 417.2
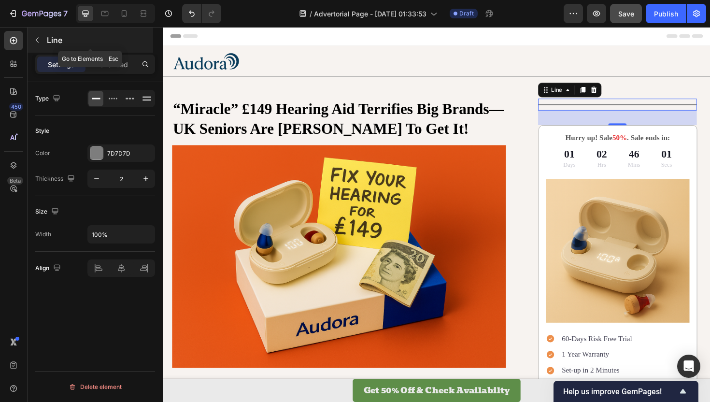
click at [38, 36] on icon "button" at bounding box center [37, 40] width 8 height 8
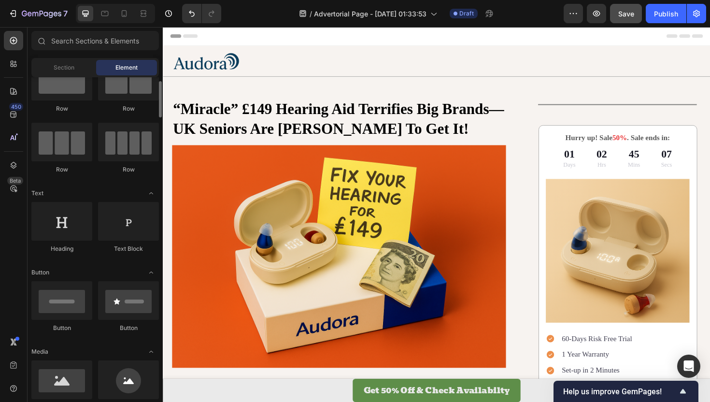
scroll to position [0, 0]
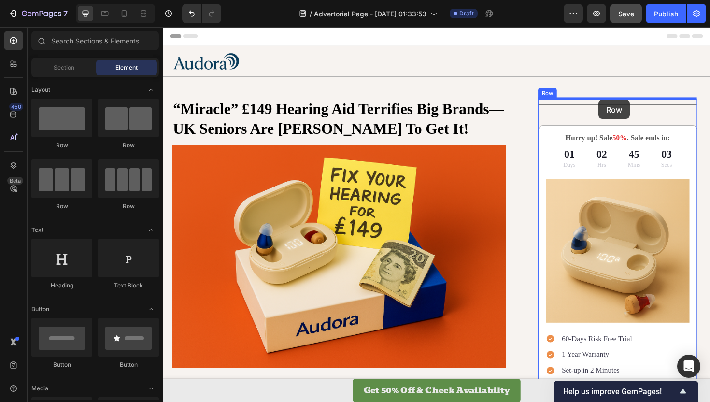
drag, startPoint x: 277, startPoint y: 151, endPoint x: 624, endPoint y: 104, distance: 349.9
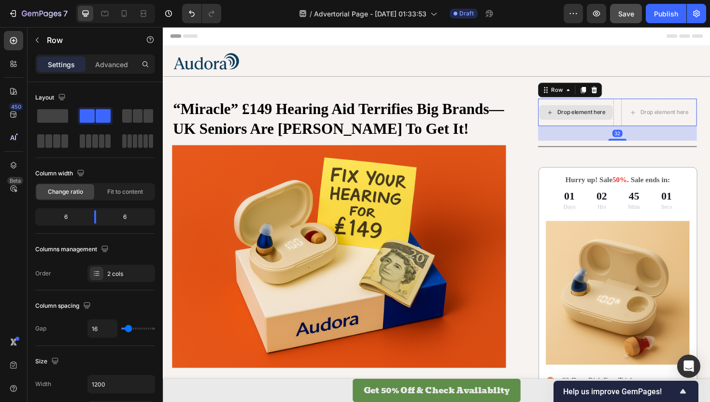
click at [597, 116] on div "Drop element here" at bounding box center [605, 117] width 51 height 8
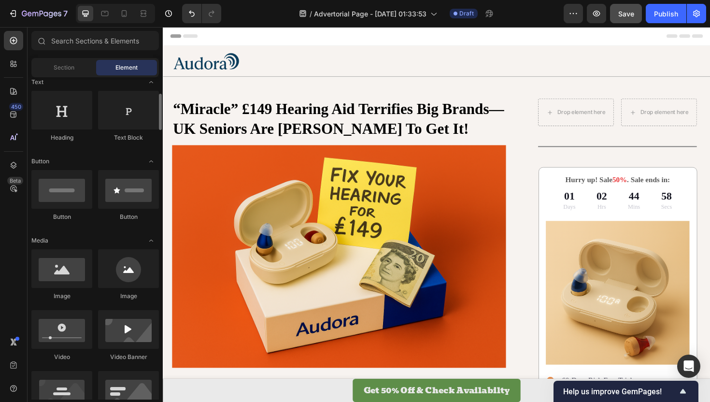
scroll to position [151, 0]
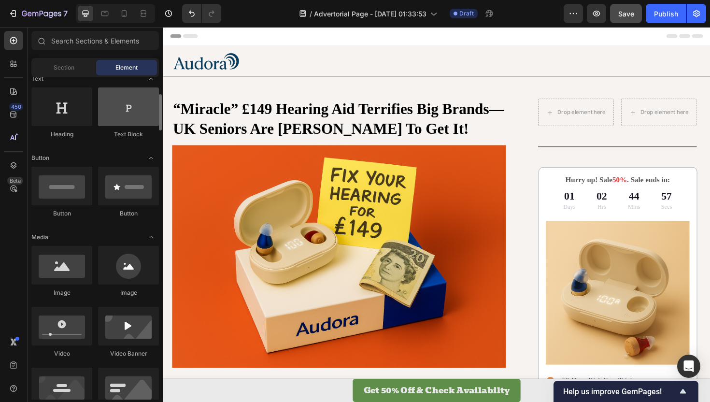
click at [130, 111] on div at bounding box center [128, 106] width 61 height 39
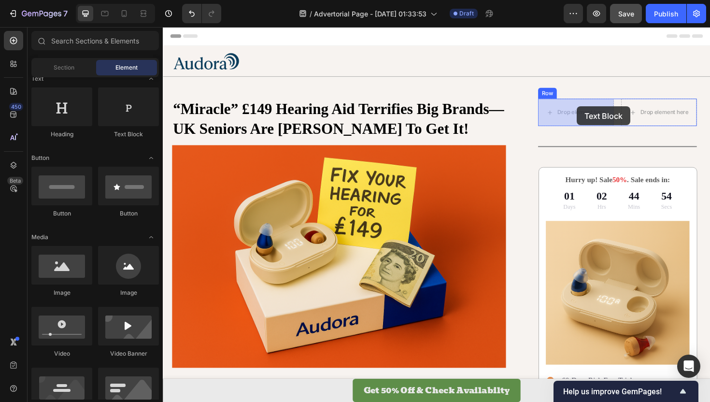
drag, startPoint x: 284, startPoint y: 143, endPoint x: 601, endPoint y: 112, distance: 318.3
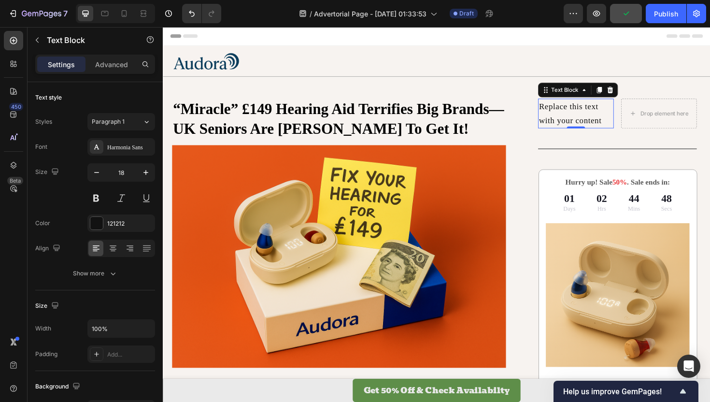
click at [585, 113] on div "Replace this text with your content" at bounding box center [600, 118] width 80 height 31
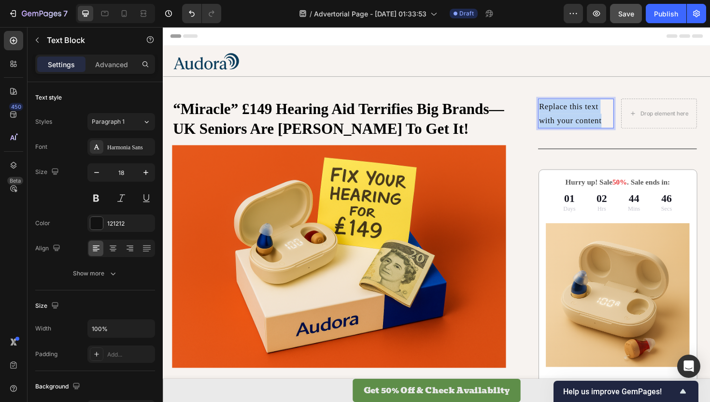
drag, startPoint x: 631, startPoint y: 127, endPoint x: 561, endPoint y: 110, distance: 71.7
click at [561, 110] on p "Replace this text with your content" at bounding box center [600, 118] width 78 height 29
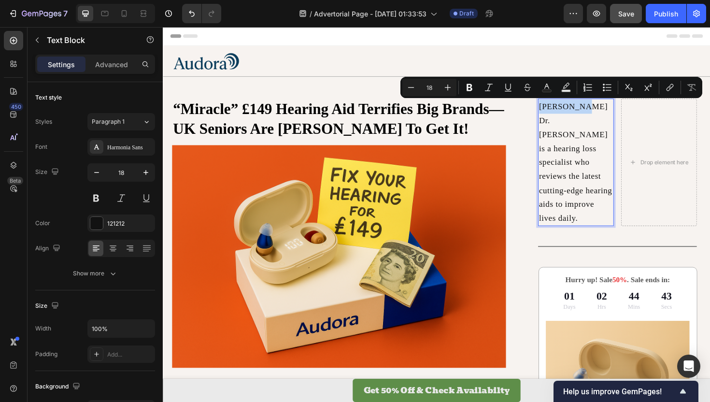
drag, startPoint x: 608, startPoint y: 112, endPoint x: 560, endPoint y: 112, distance: 47.3
click at [560, 112] on div "[PERSON_NAME] Dr. [PERSON_NAME] is a hearing loss specialist who reviews the la…" at bounding box center [600, 170] width 80 height 135
click at [469, 84] on icon "Editor contextual toolbar" at bounding box center [470, 88] width 10 height 10
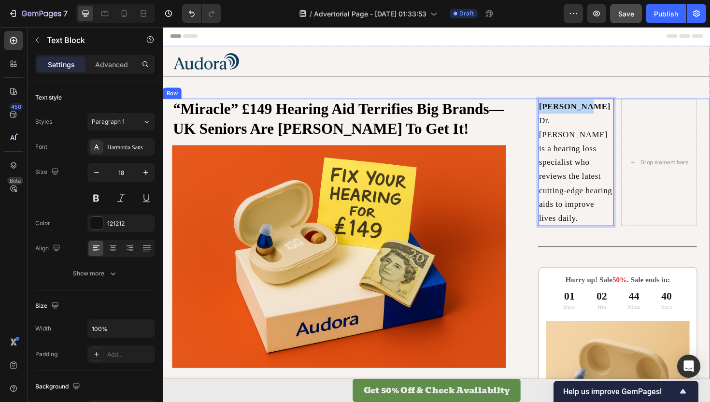
drag, startPoint x: 610, startPoint y: 113, endPoint x: 542, endPoint y: 112, distance: 68.1
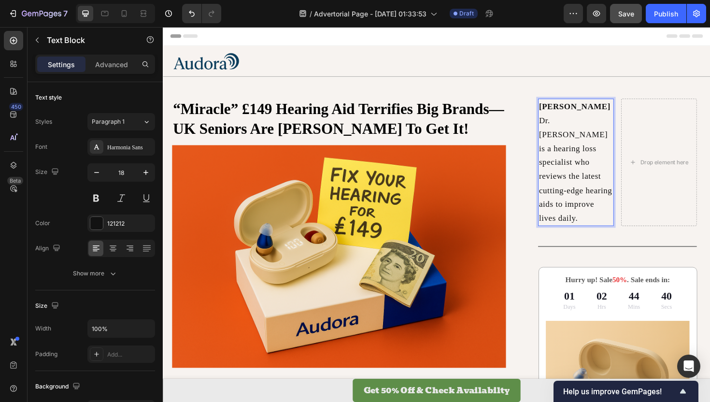
click at [576, 158] on p "Dr. [PERSON_NAME] is a hearing loss specialist who reviews the latest cutting-e…" at bounding box center [600, 178] width 78 height 118
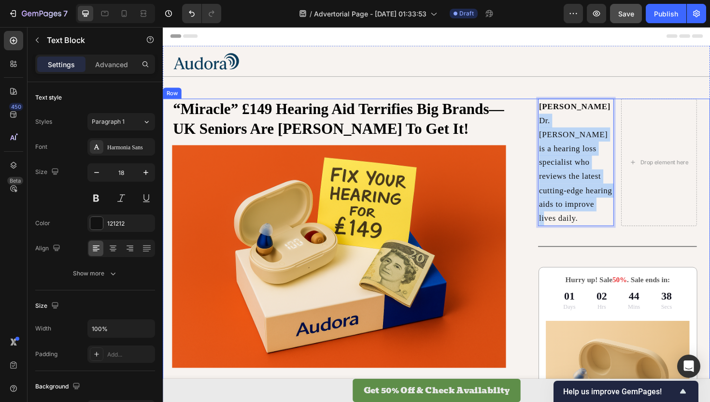
drag, startPoint x: 605, startPoint y: 198, endPoint x: 559, endPoint y: 127, distance: 83.7
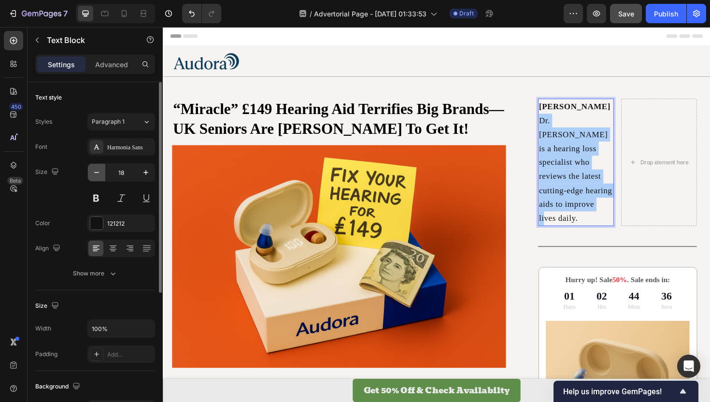
click at [99, 173] on icon "button" at bounding box center [97, 173] width 10 height 10
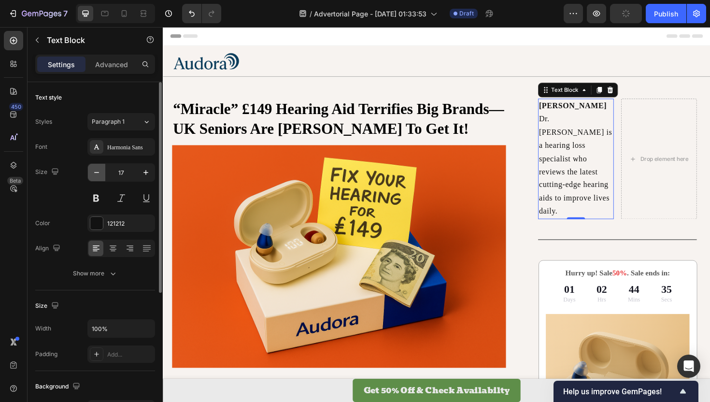
click at [98, 172] on icon "button" at bounding box center [96, 172] width 5 height 1
type input "16"
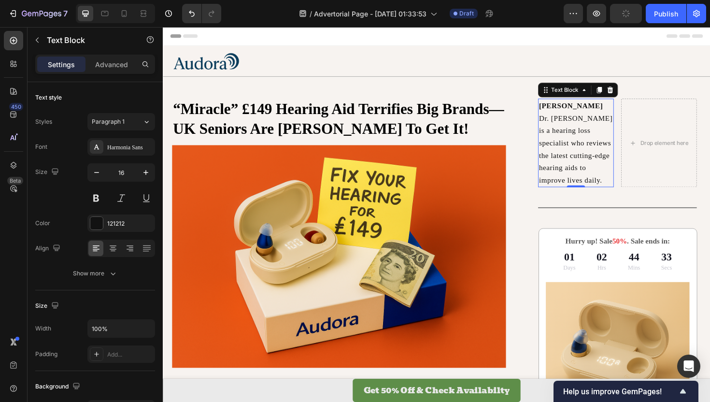
click at [590, 124] on p "Dr. [PERSON_NAME] is a hearing loss specialist who reviews the latest cutting-e…" at bounding box center [600, 156] width 78 height 79
click at [600, 110] on strong "[PERSON_NAME]" at bounding box center [595, 110] width 68 height 8
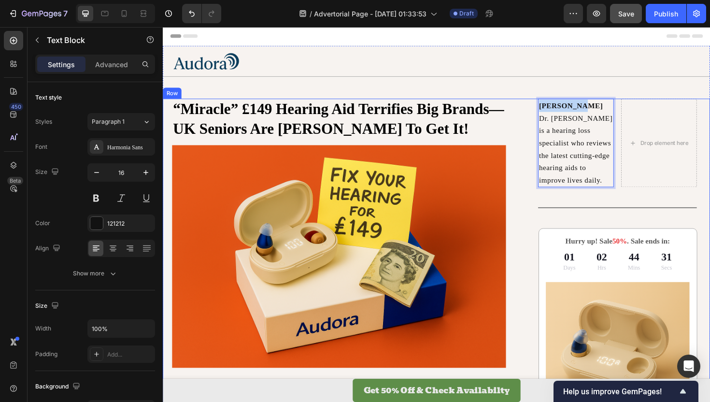
drag, startPoint x: 604, startPoint y: 110, endPoint x: 553, endPoint y: 106, distance: 50.3
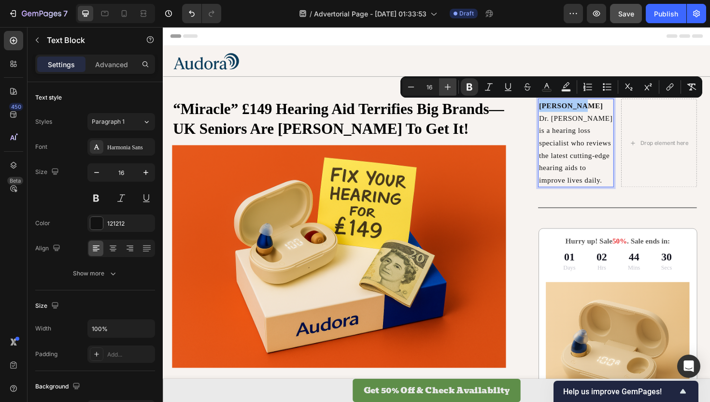
click at [453, 81] on button "Plus" at bounding box center [447, 86] width 17 height 17
type input "18"
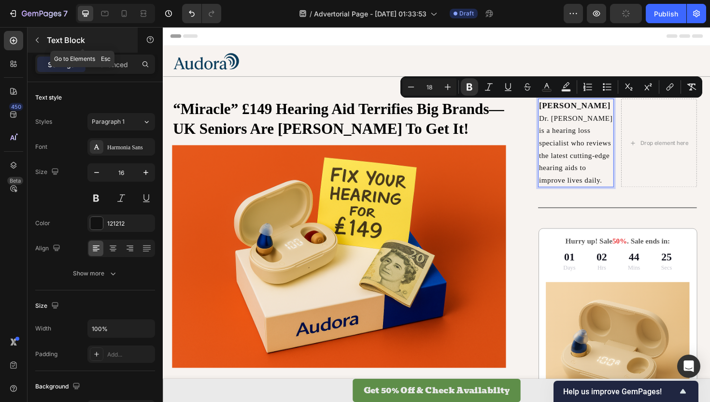
click at [39, 39] on icon "button" at bounding box center [37, 40] width 8 height 8
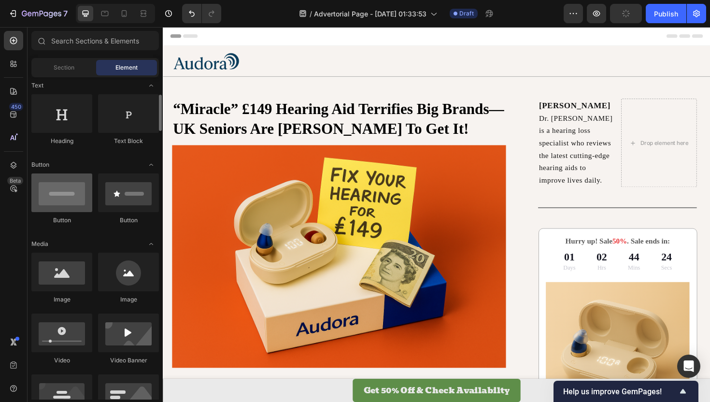
scroll to position [146, 0]
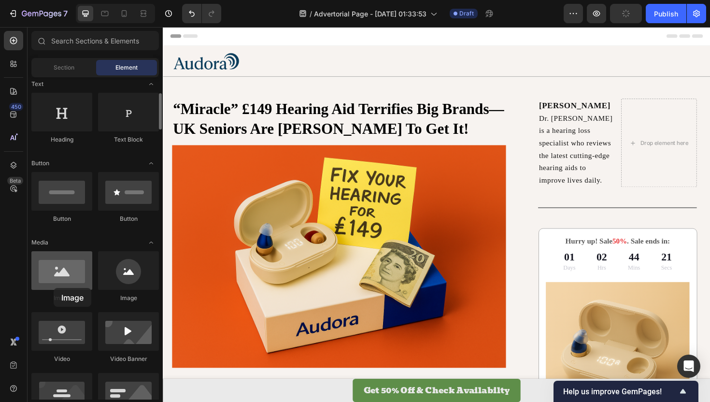
drag, startPoint x: 61, startPoint y: 266, endPoint x: 54, endPoint y: 286, distance: 21.1
click at [54, 286] on div at bounding box center [61, 270] width 61 height 39
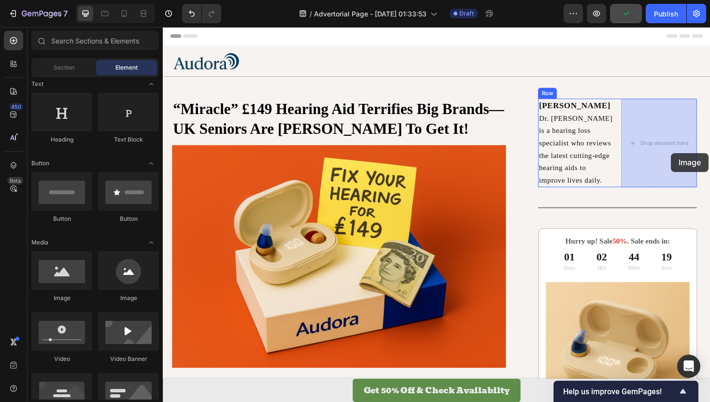
drag, startPoint x: 286, startPoint y: 299, endPoint x: 701, endPoint y: 160, distance: 437.5
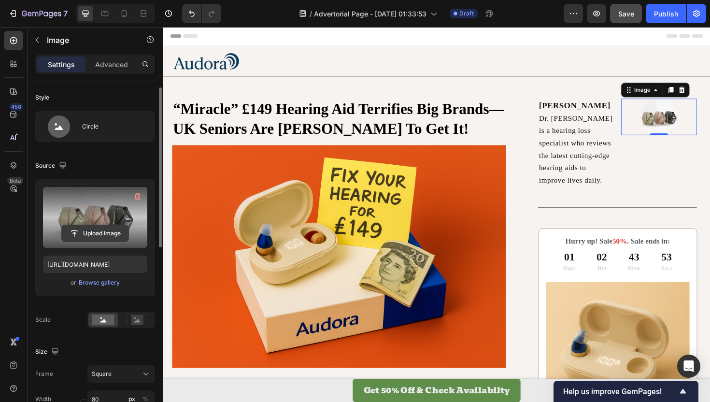
scroll to position [4, 0]
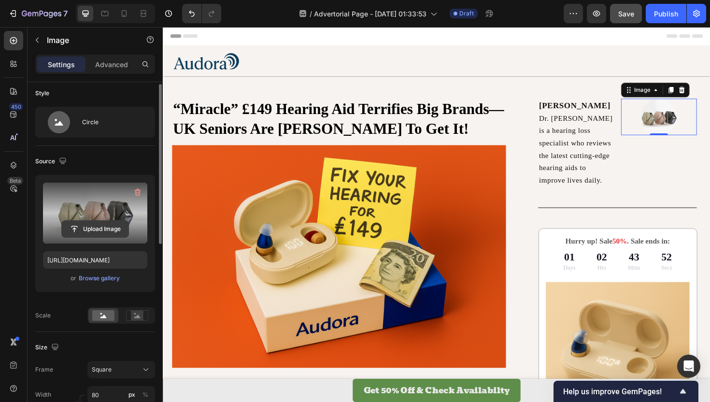
click at [81, 225] on input "file" at bounding box center [95, 229] width 67 height 16
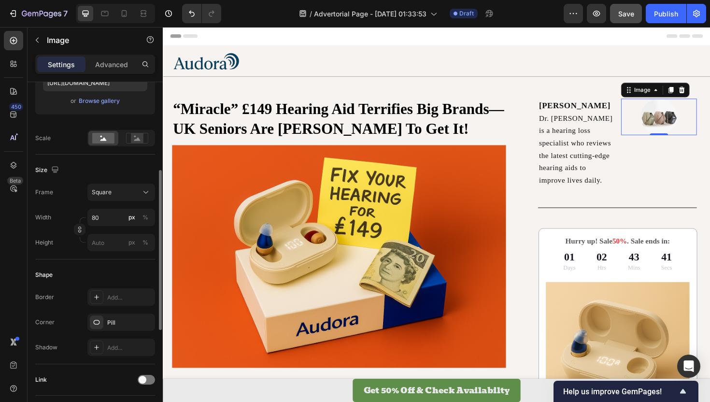
scroll to position [192, 0]
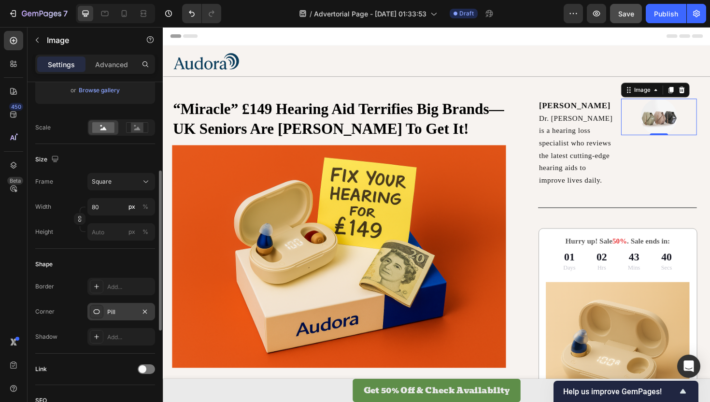
click at [97, 309] on icon at bounding box center [97, 311] width 6 height 5
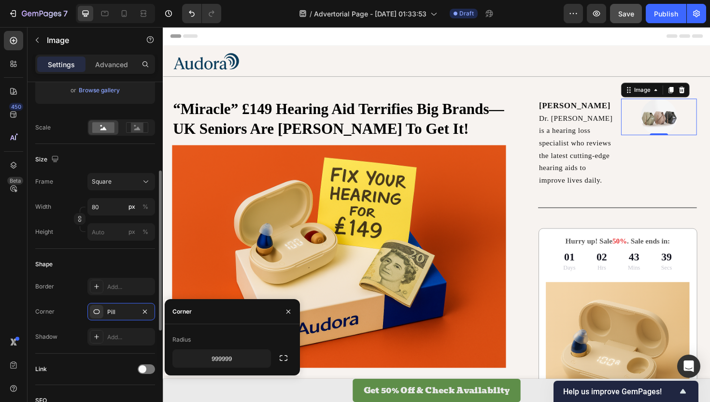
click at [66, 297] on div "Border Add... Corner Pill Shadow Add..." at bounding box center [95, 312] width 120 height 68
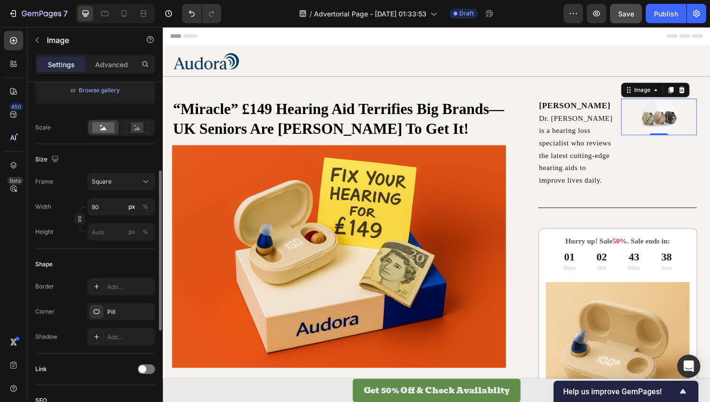
scroll to position [0, 0]
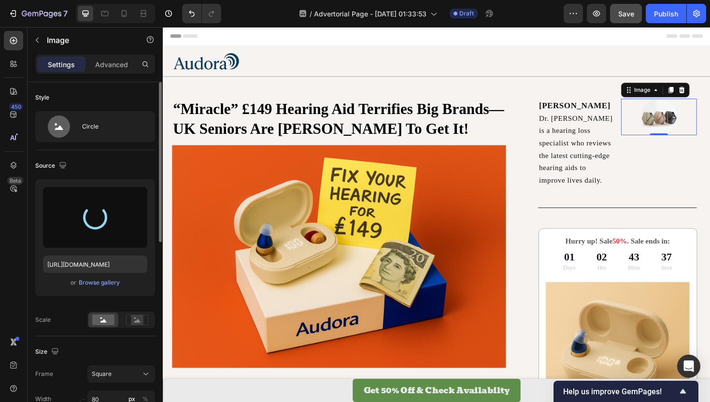
type input "[URL][DOMAIN_NAME]"
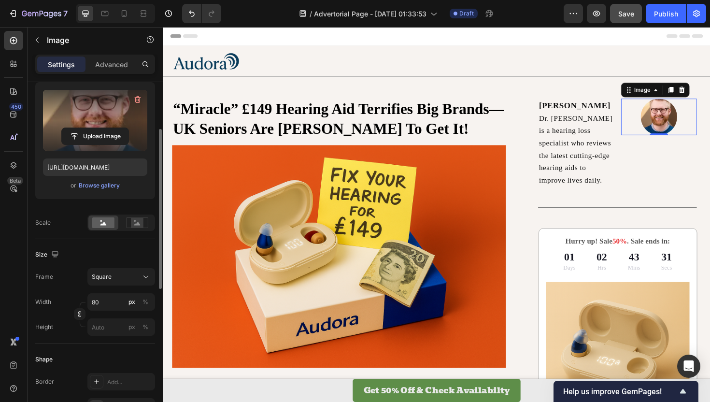
scroll to position [101, 0]
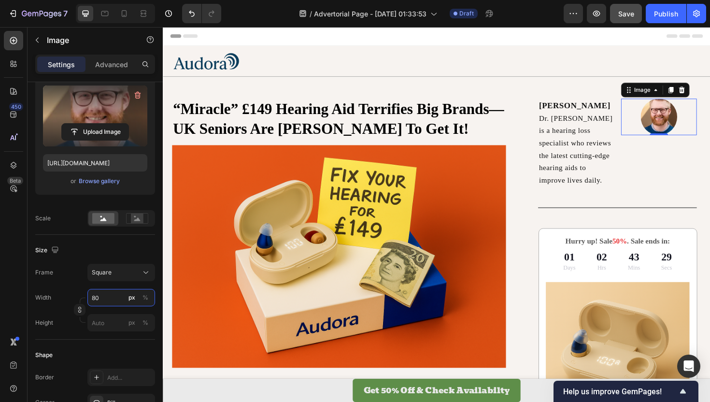
drag, startPoint x: 105, startPoint y: 301, endPoint x: 77, endPoint y: 299, distance: 28.6
click at [77, 299] on div "Width 80 px % Height px %" at bounding box center [95, 310] width 120 height 42
drag, startPoint x: 106, startPoint y: 298, endPoint x: 83, endPoint y: 298, distance: 23.7
click at [83, 298] on div "Width 80 px % Height px %" at bounding box center [95, 310] width 120 height 42
type input "1"
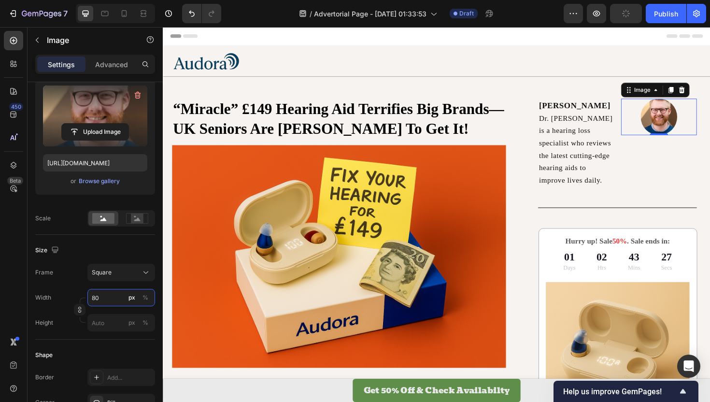
type input "1"
type input "12"
type input "120"
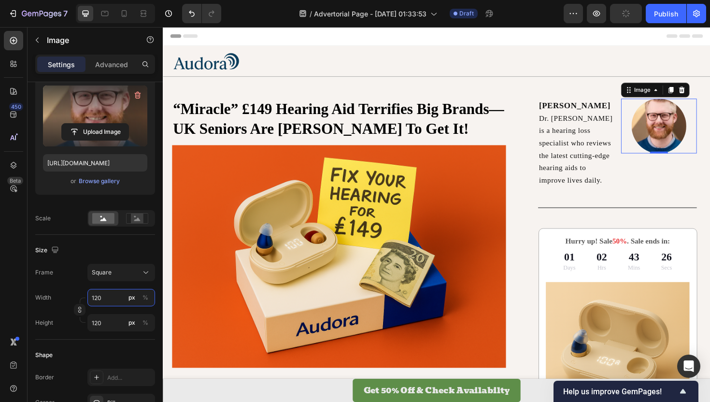
type input "12"
type input "1"
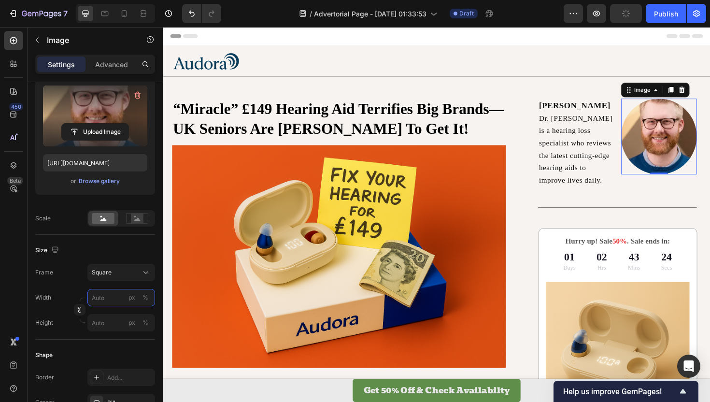
type input "2"
type input "20"
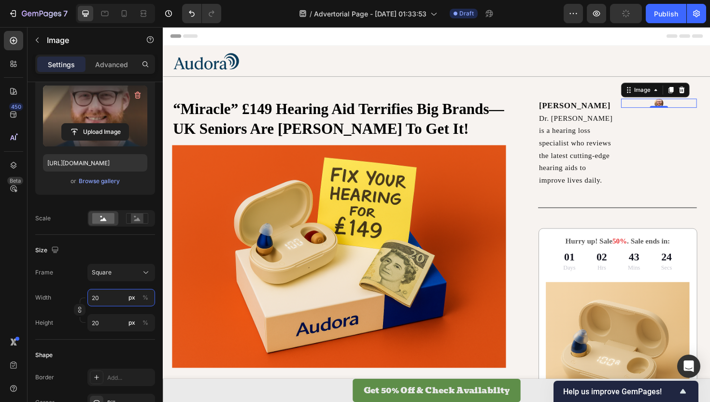
type input "200"
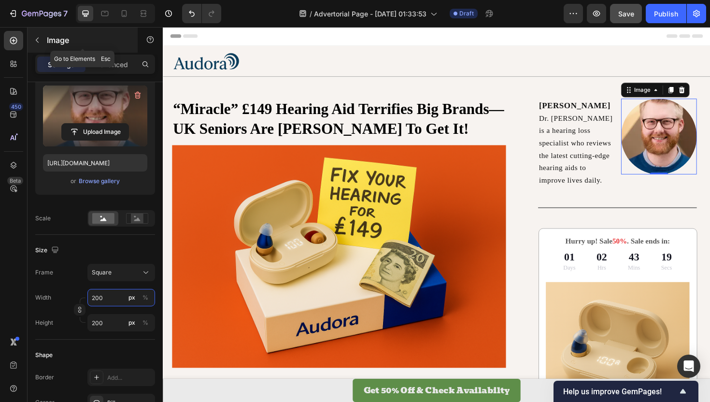
type input "200"
click at [38, 37] on icon "button" at bounding box center [37, 40] width 8 height 8
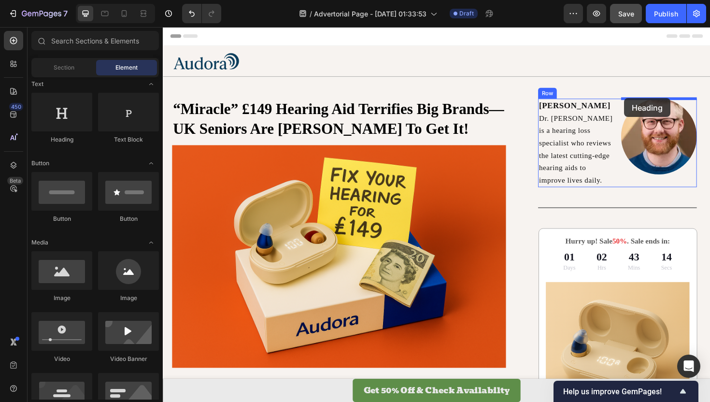
drag, startPoint x: 231, startPoint y: 141, endPoint x: 651, endPoint y: 102, distance: 421.4
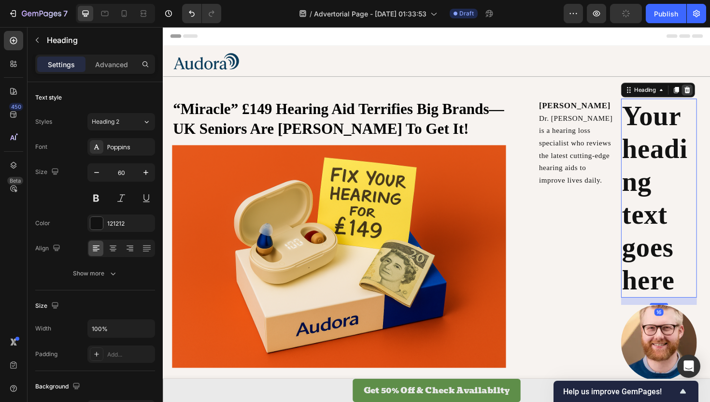
click at [709, 96] on icon at bounding box center [718, 93] width 6 height 7
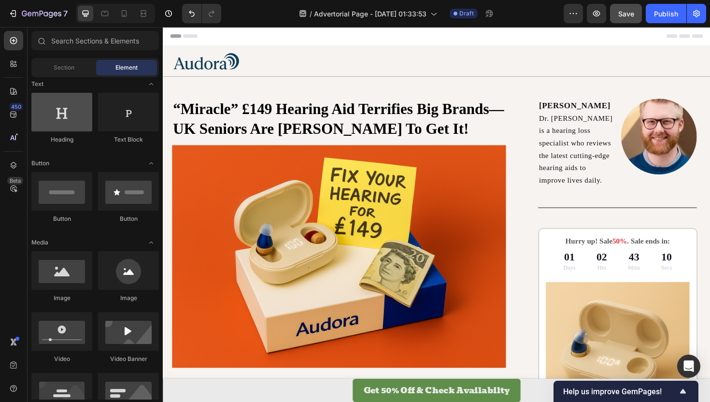
scroll to position [0, 0]
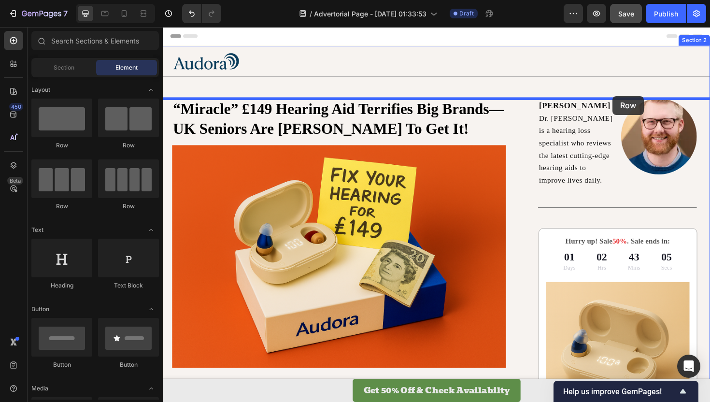
drag, startPoint x: 238, startPoint y: 154, endPoint x: 639, endPoint y: 100, distance: 404.9
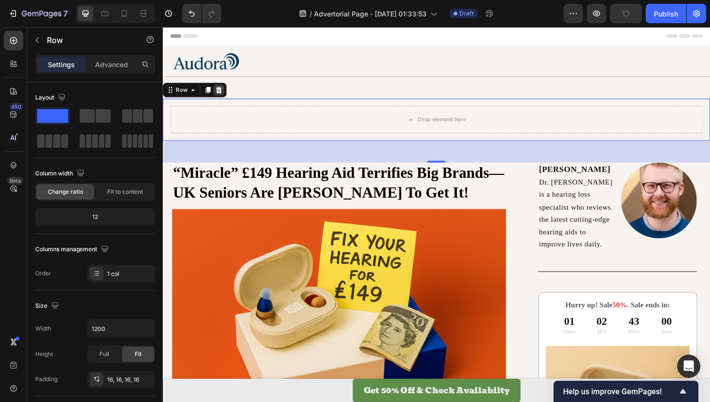
click at [224, 95] on icon at bounding box center [222, 93] width 6 height 7
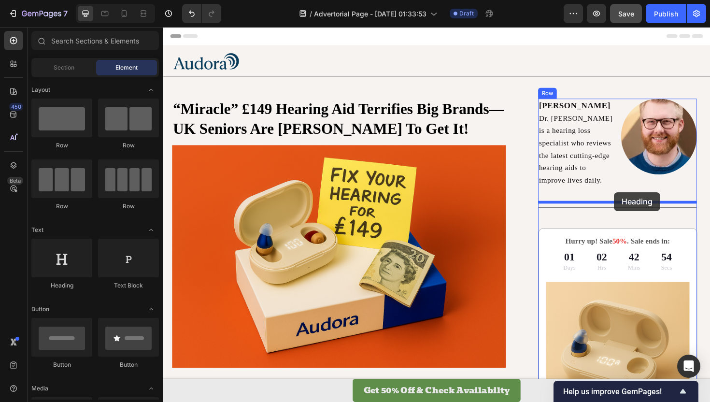
drag, startPoint x: 224, startPoint y: 304, endPoint x: 640, endPoint y: 202, distance: 429.0
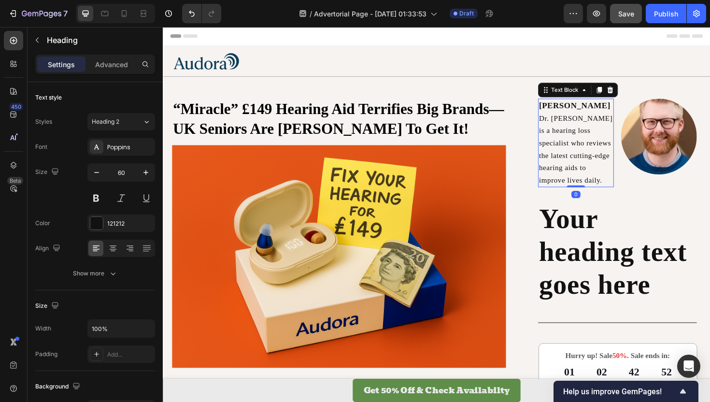
click at [632, 115] on p "[PERSON_NAME]" at bounding box center [600, 110] width 78 height 13
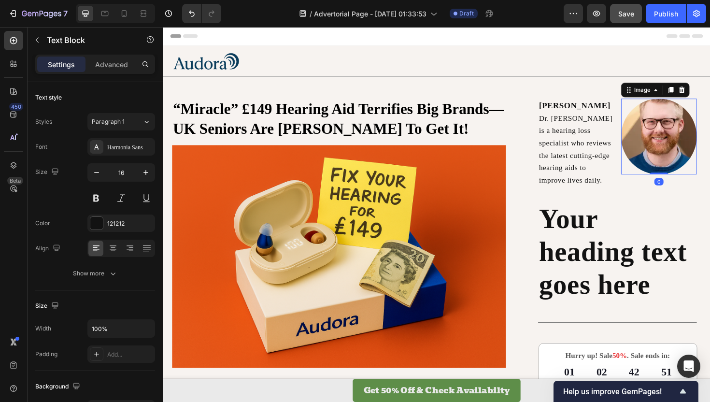
click at [652, 133] on img at bounding box center [688, 143] width 80 height 80
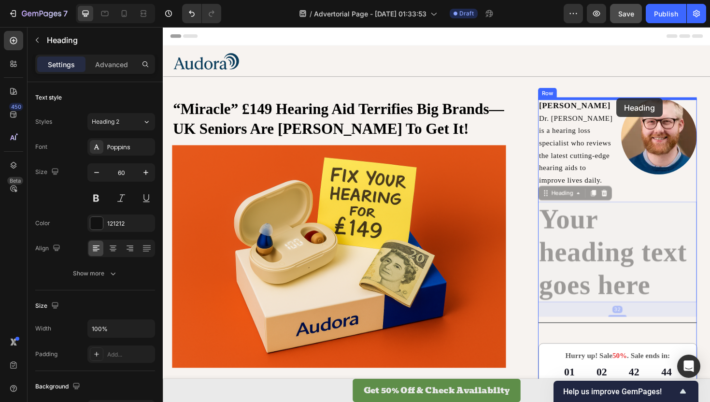
drag, startPoint x: 631, startPoint y: 241, endPoint x: 643, endPoint y: 102, distance: 139.6
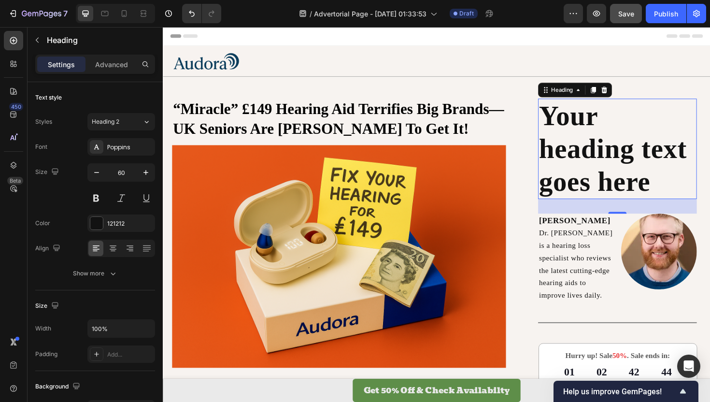
click at [624, 164] on h2 "Your heading text goes here" at bounding box center [644, 156] width 168 height 106
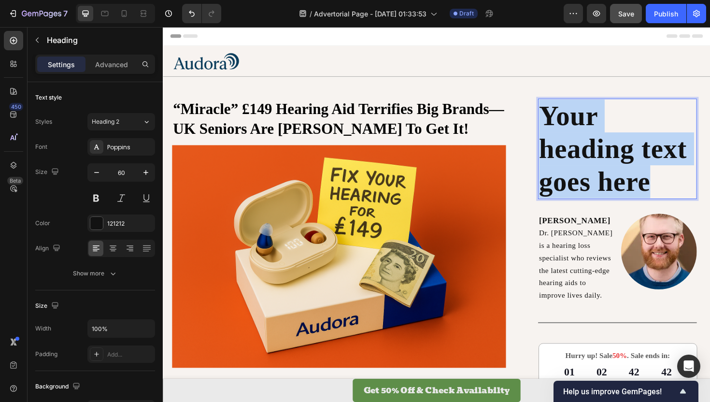
drag, startPoint x: 687, startPoint y: 189, endPoint x: 568, endPoint y: 126, distance: 134.6
click at [568, 126] on p "Your heading text goes here" at bounding box center [644, 156] width 166 height 104
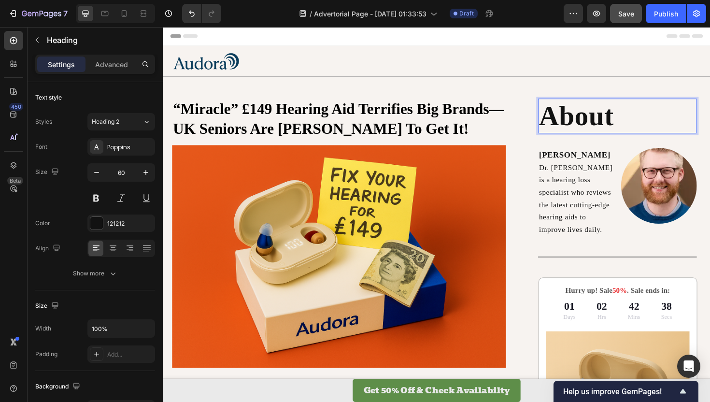
click at [641, 122] on p "About" at bounding box center [644, 121] width 166 height 35
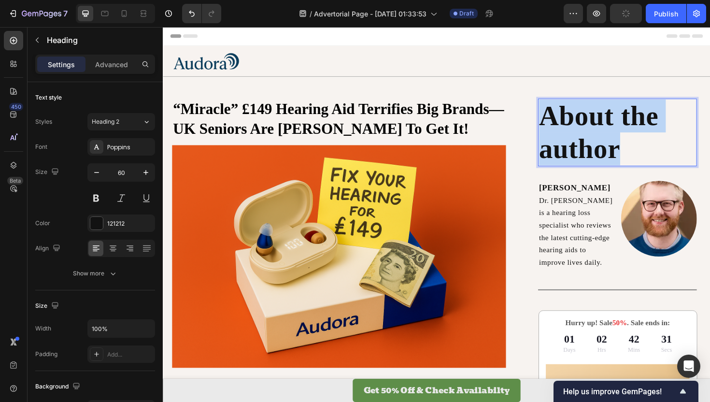
drag, startPoint x: 662, startPoint y: 151, endPoint x: 561, endPoint y: 118, distance: 106.3
click at [561, 118] on h2 "About the author" at bounding box center [644, 138] width 168 height 71
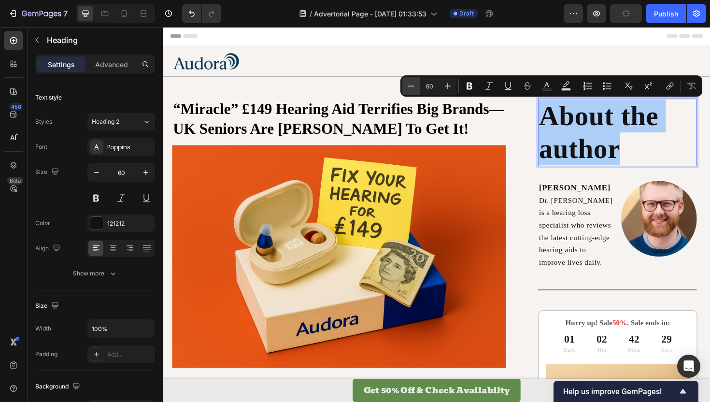
click at [412, 86] on icon "Editor contextual toolbar" at bounding box center [411, 86] width 10 height 10
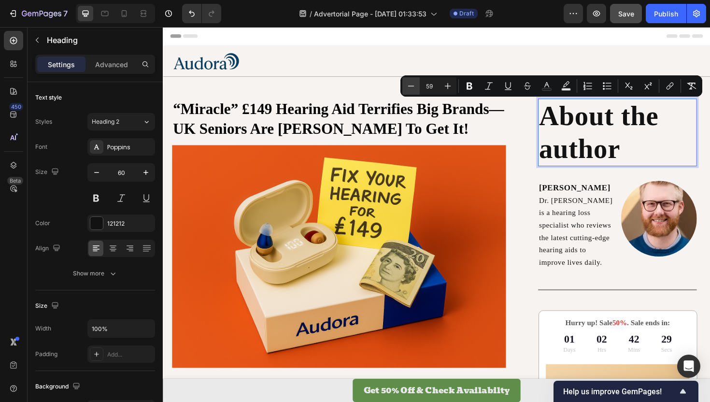
click at [412, 86] on icon "Editor contextual toolbar" at bounding box center [411, 86] width 10 height 10
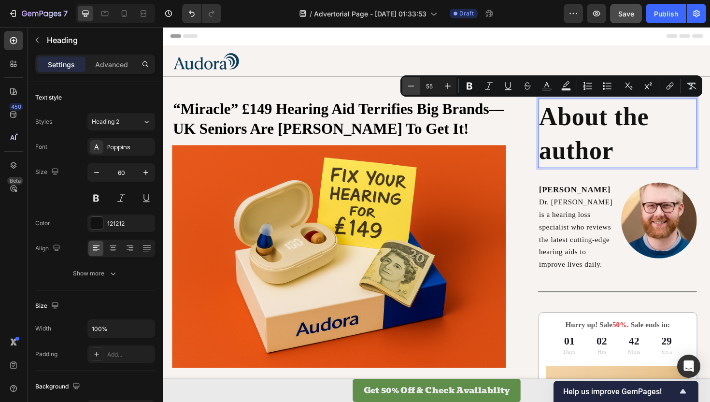
click at [412, 86] on icon "Editor contextual toolbar" at bounding box center [411, 86] width 10 height 10
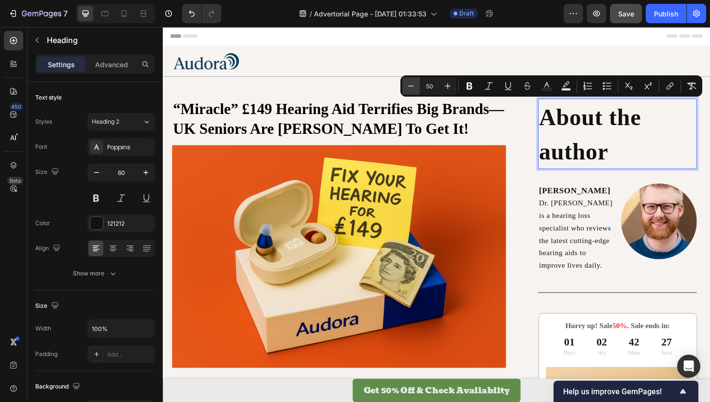
click at [412, 86] on icon "Editor contextual toolbar" at bounding box center [411, 86] width 10 height 10
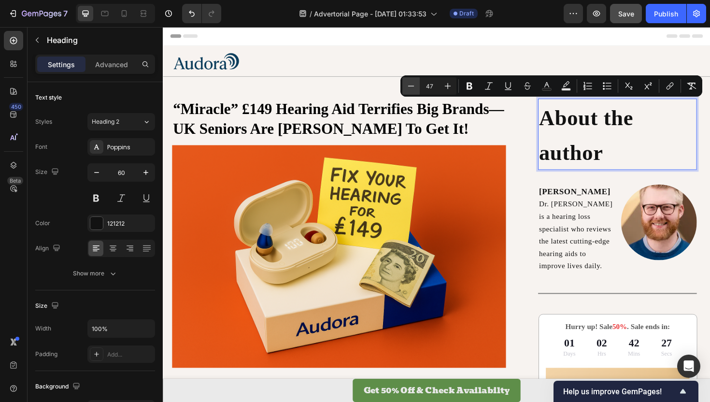
click at [412, 86] on icon "Editor contextual toolbar" at bounding box center [411, 86] width 10 height 10
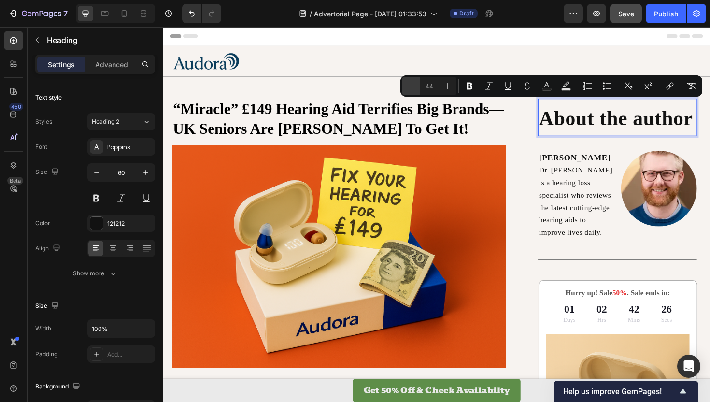
click at [412, 86] on icon "Editor contextual toolbar" at bounding box center [411, 86] width 10 height 10
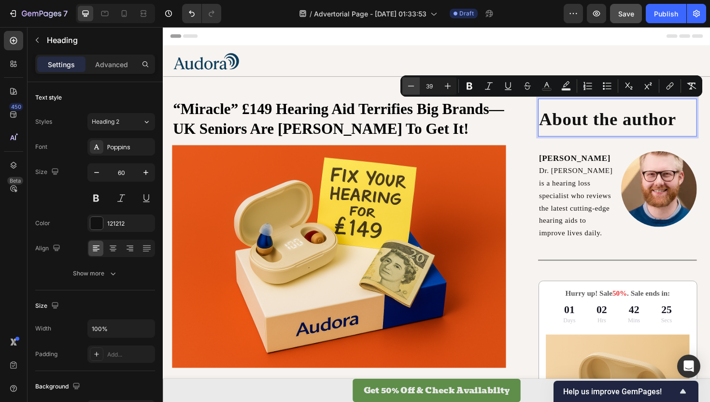
click at [412, 86] on icon "Editor contextual toolbar" at bounding box center [411, 86] width 10 height 10
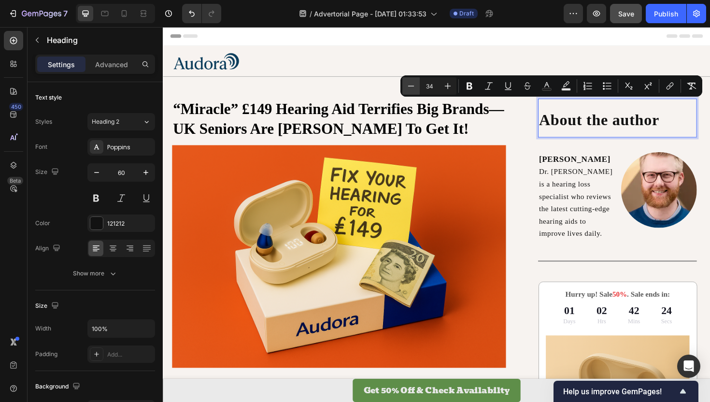
click at [412, 86] on icon "Editor contextual toolbar" at bounding box center [411, 86] width 10 height 10
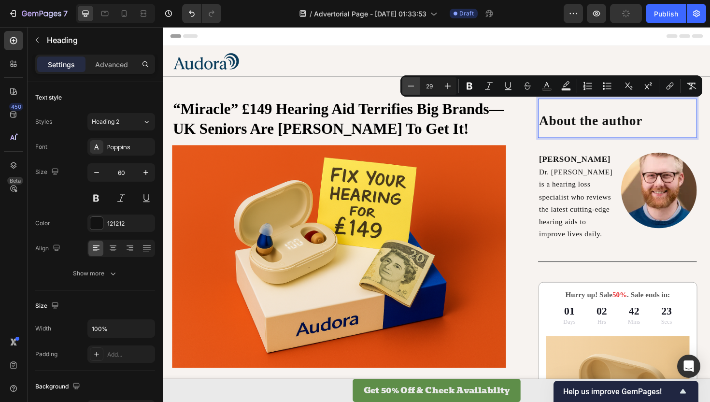
click at [412, 86] on icon "Editor contextual toolbar" at bounding box center [411, 86] width 10 height 10
type input "28"
click at [470, 88] on icon "Editor contextual toolbar" at bounding box center [470, 86] width 6 height 7
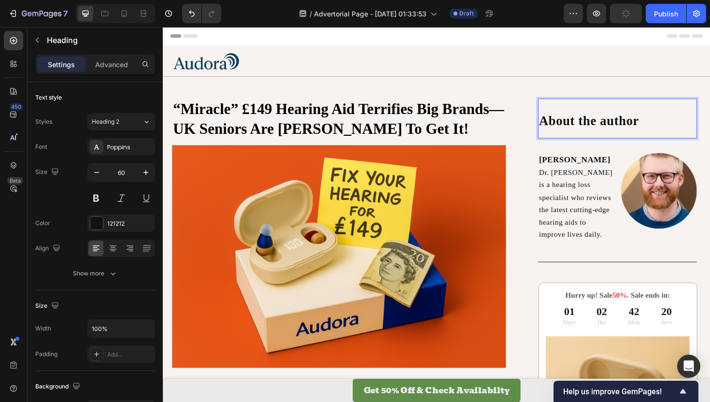
click at [614, 132] on strong "About the author" at bounding box center [614, 126] width 106 height 15
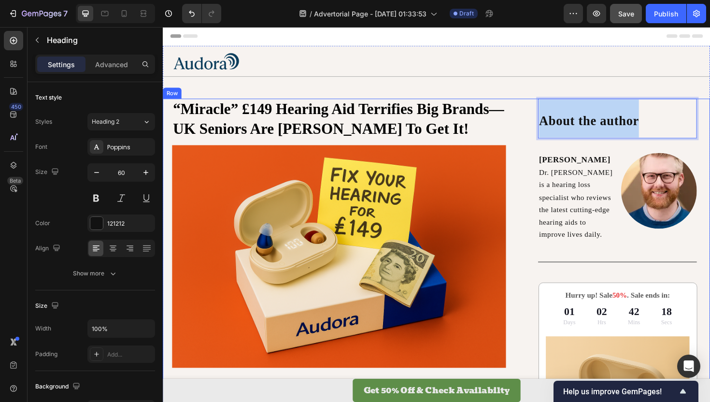
drag, startPoint x: 672, startPoint y: 127, endPoint x: 547, endPoint y: 124, distance: 125.1
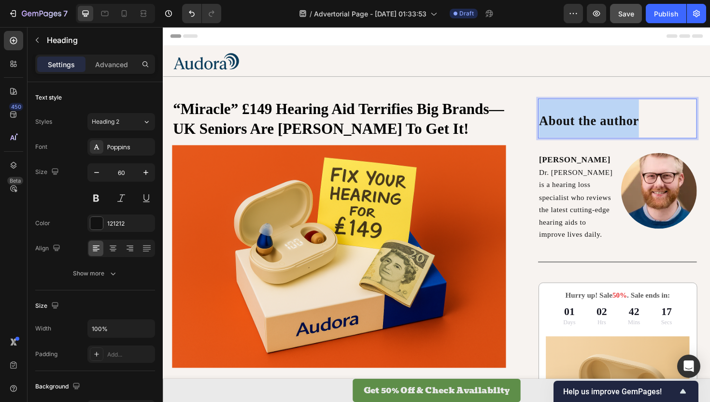
click at [602, 126] on strong "About the author" at bounding box center [614, 126] width 106 height 15
drag, startPoint x: 662, startPoint y: 126, endPoint x: 564, endPoint y: 124, distance: 98.1
click at [564, 124] on strong "About the author" at bounding box center [614, 126] width 106 height 15
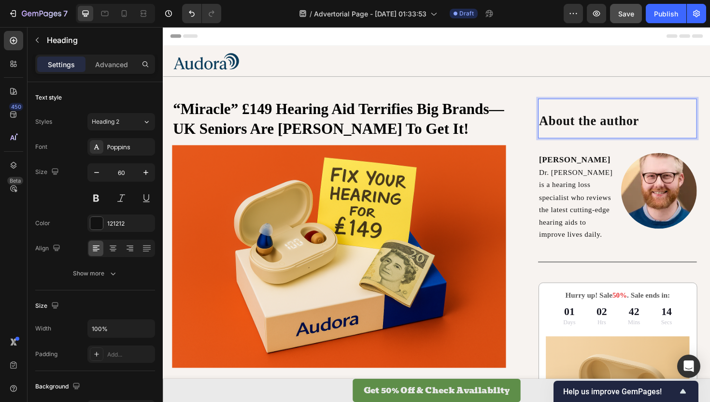
click at [577, 130] on strong "About the author" at bounding box center [614, 126] width 106 height 15
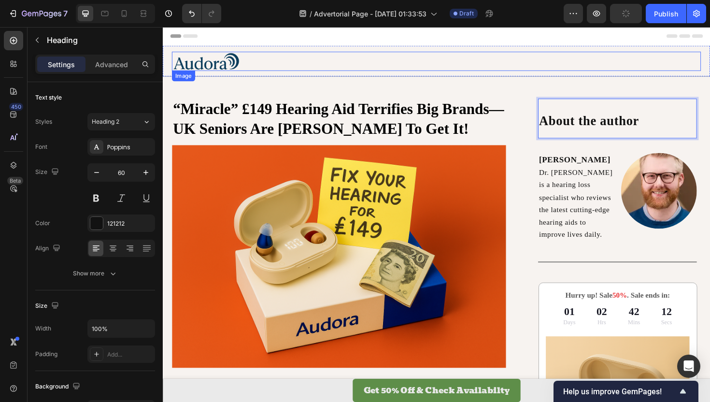
click at [233, 68] on img at bounding box center [208, 63] width 72 height 20
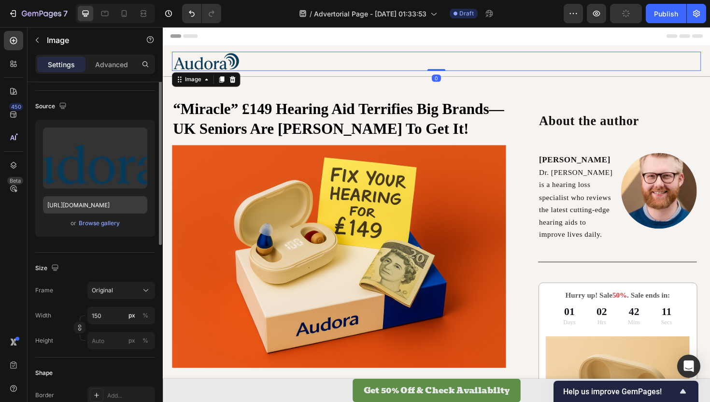
scroll to position [60, 0]
click at [110, 317] on input "150" at bounding box center [121, 314] width 68 height 17
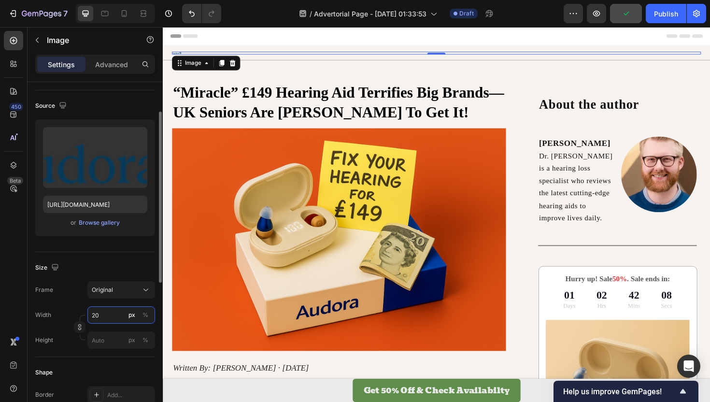
type input "200"
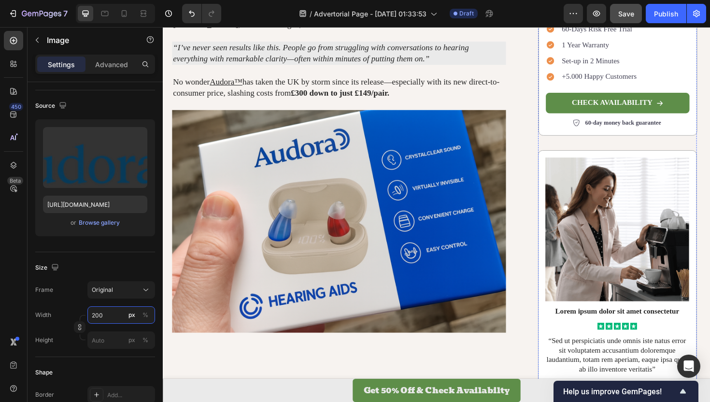
scroll to position [508, 0]
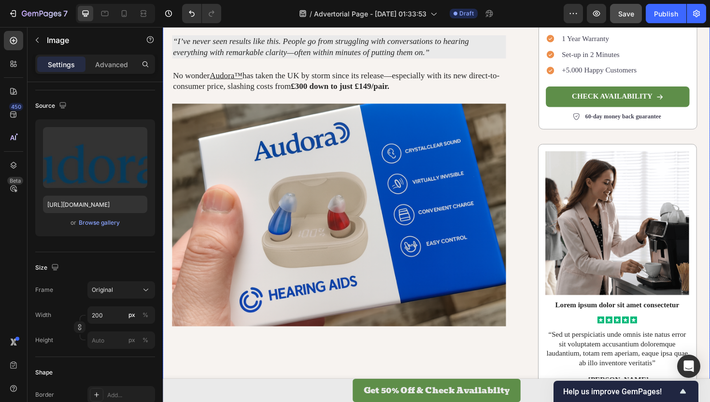
click at [530, 80] on div "“Miracle” £149 Hearing Aid Terrifies Big Brands—UK Seniors Are [PERSON_NAME] To…" at bounding box center [453, 17] width 580 height 830
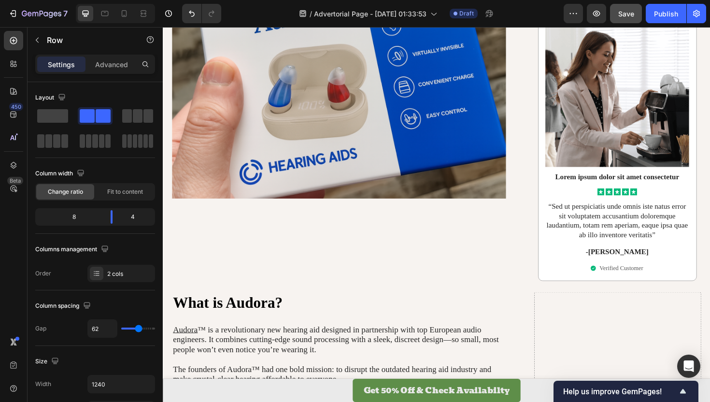
scroll to position [639, 0]
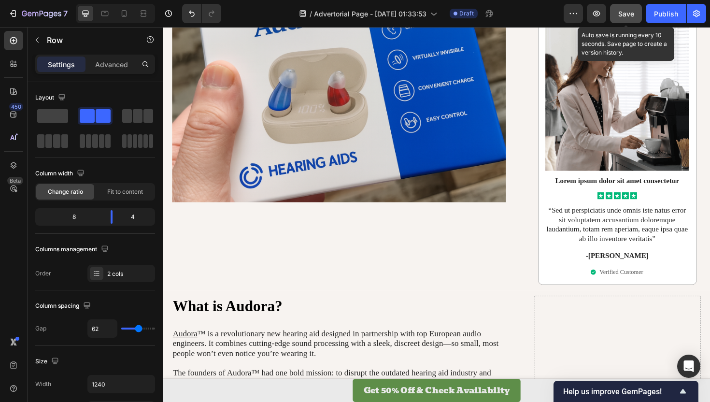
click at [624, 10] on span "Save" at bounding box center [626, 14] width 16 height 8
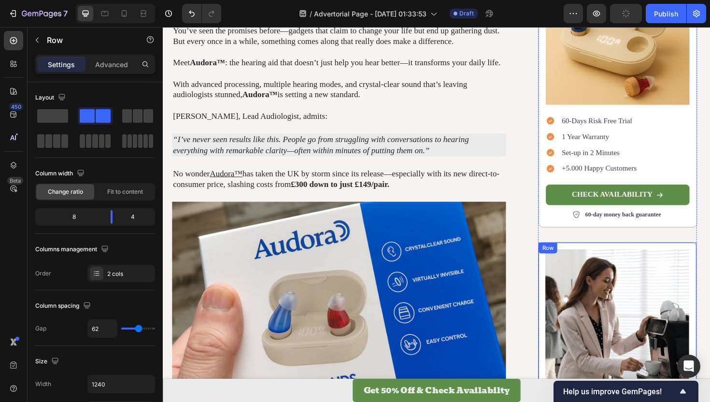
scroll to position [645, 0]
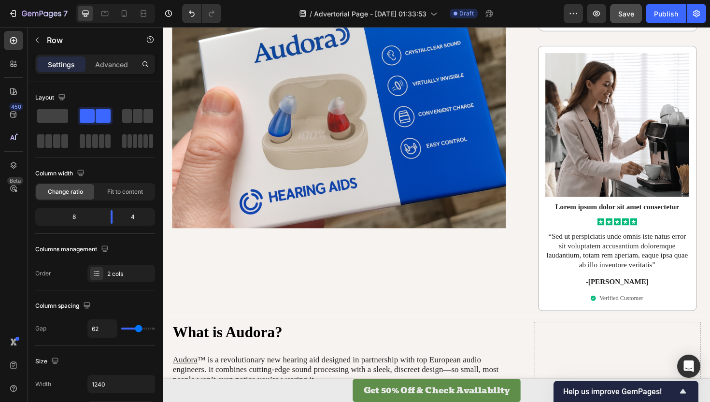
scroll to position [612, 0]
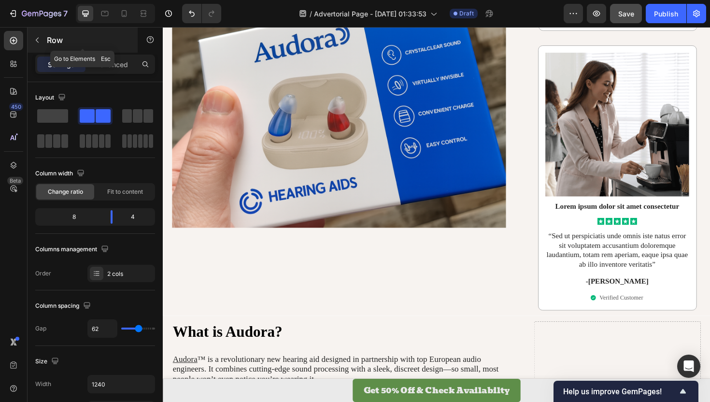
click at [30, 42] on button "button" at bounding box center [36, 39] width 15 height 15
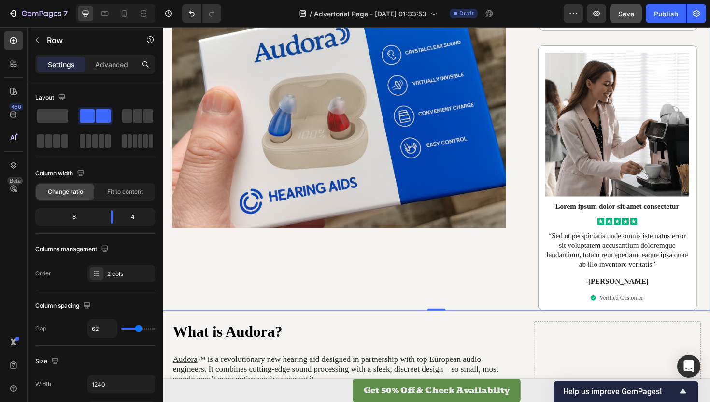
drag, startPoint x: 452, startPoint y: 326, endPoint x: 452, endPoint y: 309, distance: 17.9
drag, startPoint x: 458, startPoint y: 325, endPoint x: 456, endPoint y: 283, distance: 42.1
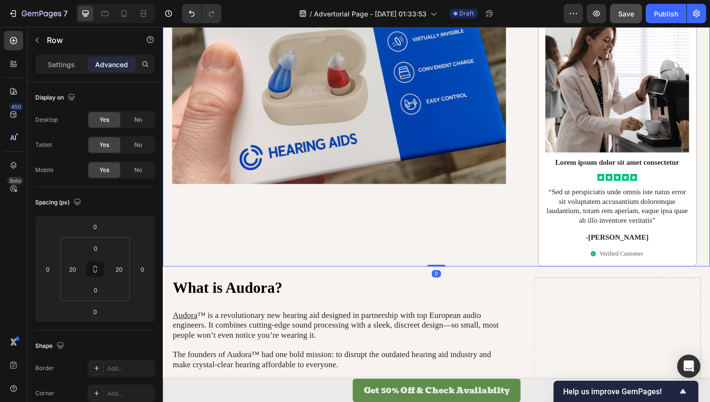
scroll to position [674, 0]
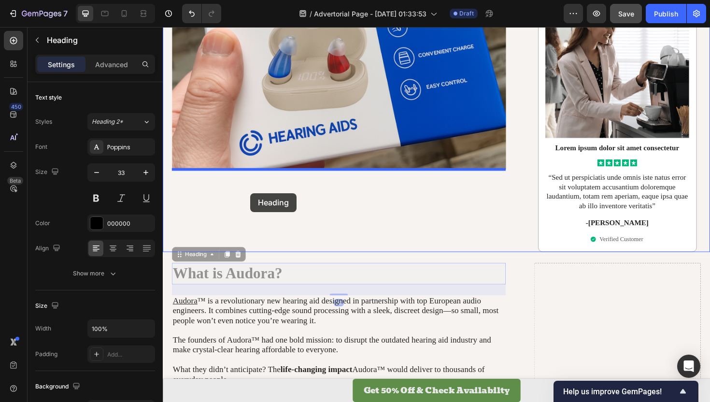
drag, startPoint x: 220, startPoint y: 286, endPoint x: 255, endPoint y: 203, distance: 90.4
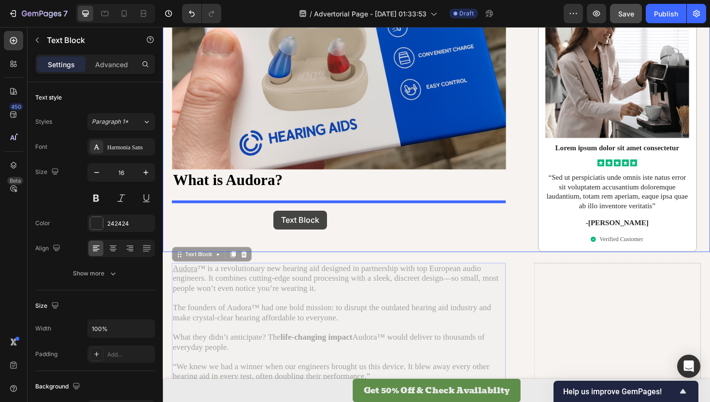
drag, startPoint x: 279, startPoint y: 292, endPoint x: 280, endPoint y: 221, distance: 71.0
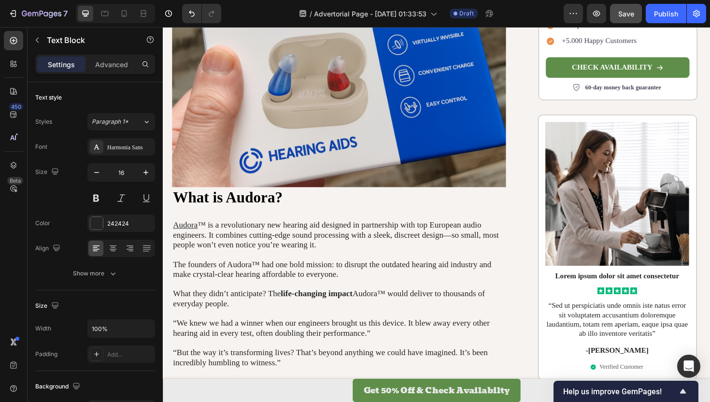
scroll to position [620, 0]
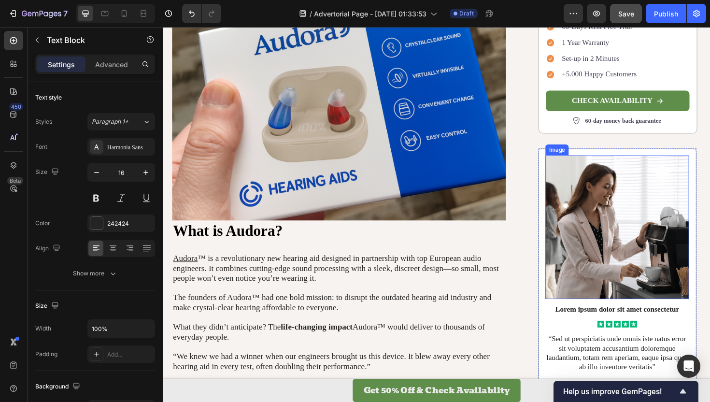
click at [643, 241] on img at bounding box center [644, 239] width 152 height 152
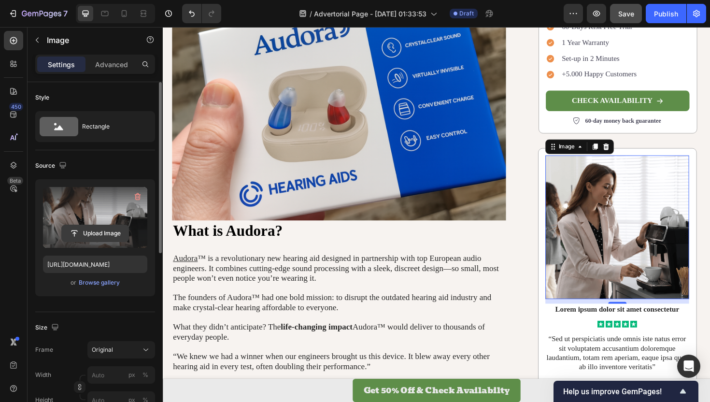
click at [95, 229] on input "file" at bounding box center [95, 233] width 67 height 16
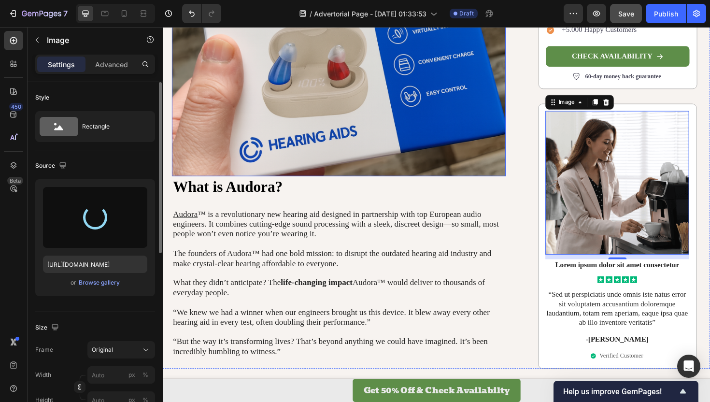
scroll to position [665, 0]
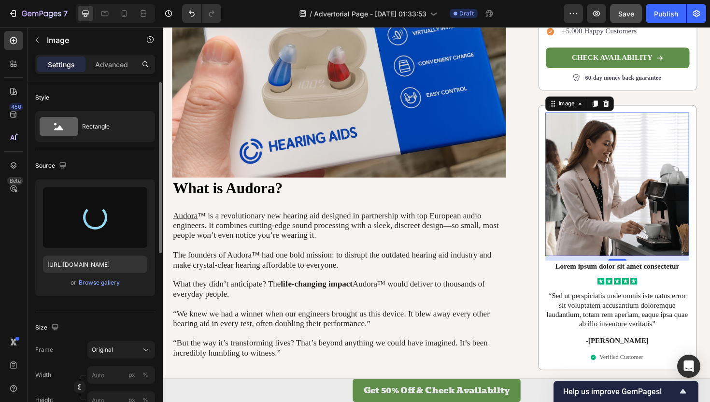
type input "[URL][DOMAIN_NAME]"
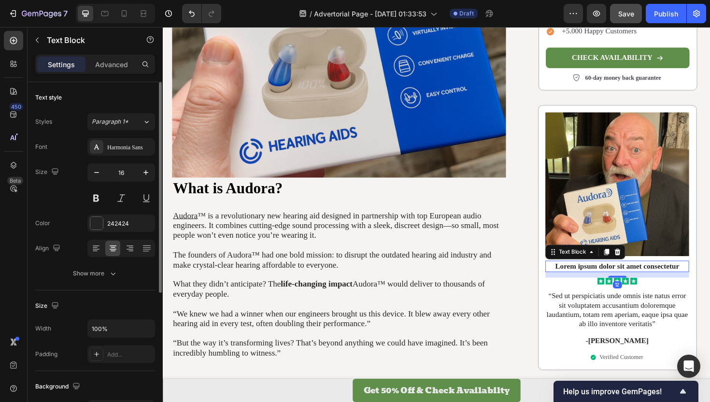
click at [698, 279] on p "Lorem ipsum dolor sit amet consectetur" at bounding box center [644, 280] width 150 height 10
click at [644, 265] on icon at bounding box center [644, 265] width 6 height 7
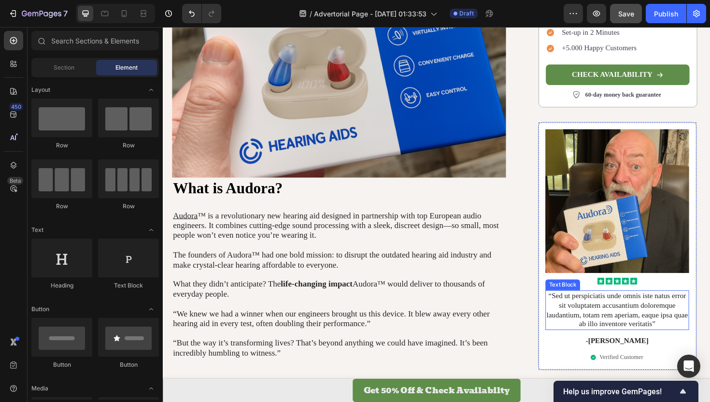
click at [646, 329] on p "“Sed ut perspiciatis unde omnis iste natus error sit voluptatem accusantium dol…" at bounding box center [644, 327] width 150 height 40
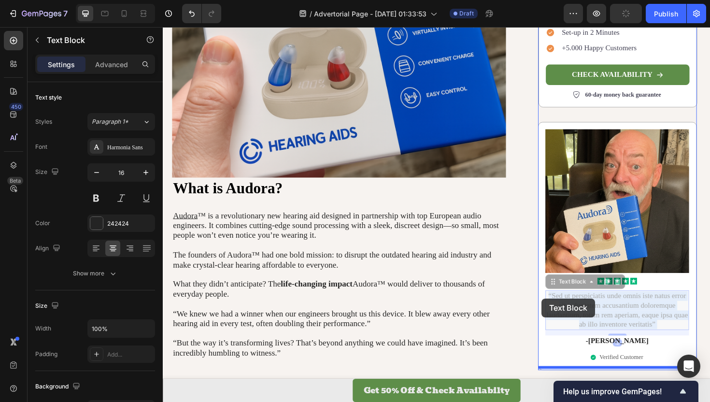
drag, startPoint x: 688, startPoint y: 339, endPoint x: 563, endPoint y: 314, distance: 127.6
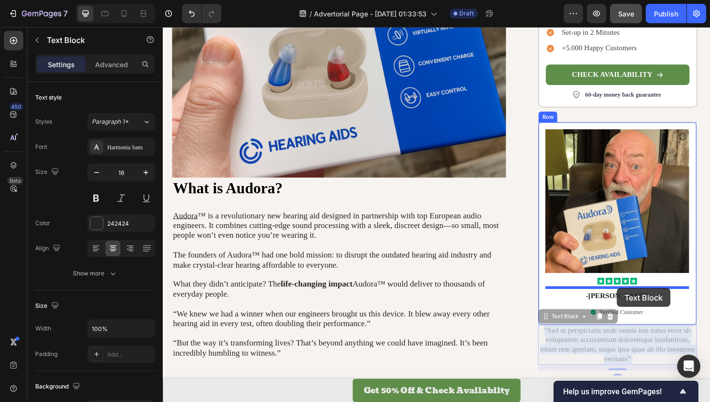
drag, startPoint x: 631, startPoint y: 355, endPoint x: 644, endPoint y: 303, distance: 53.8
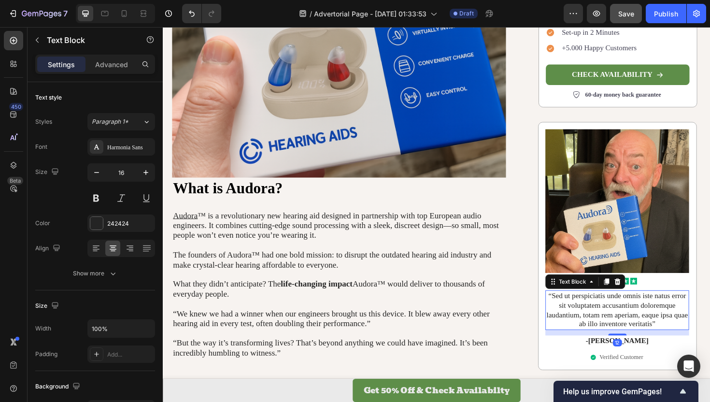
click at [644, 326] on p "“Sed ut perspiciatis unde omnis iste natus error sit voluptatem accusantium dol…" at bounding box center [644, 327] width 150 height 40
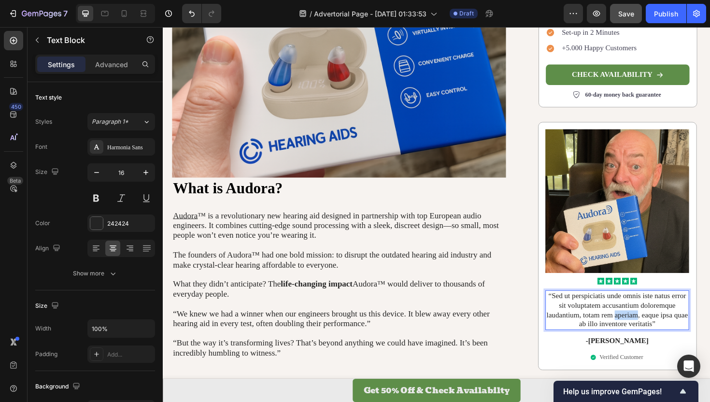
click at [644, 326] on p "“Sed ut perspiciatis unde omnis iste natus error sit voluptatem accusantium dol…" at bounding box center [644, 327] width 150 height 40
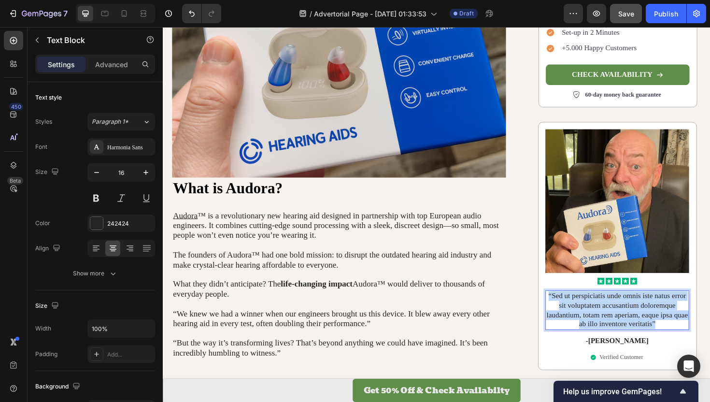
click at [644, 326] on p "“Sed ut perspiciatis unde omnis iste natus error sit voluptatem accusantium dol…" at bounding box center [644, 327] width 150 height 40
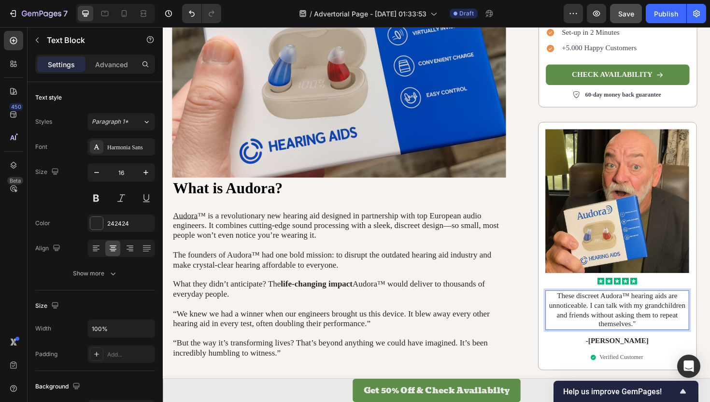
click at [581, 307] on p "These discreet Audora™ hearing aids are unnoticeable. I can talk with my grandc…" at bounding box center [644, 327] width 150 height 40
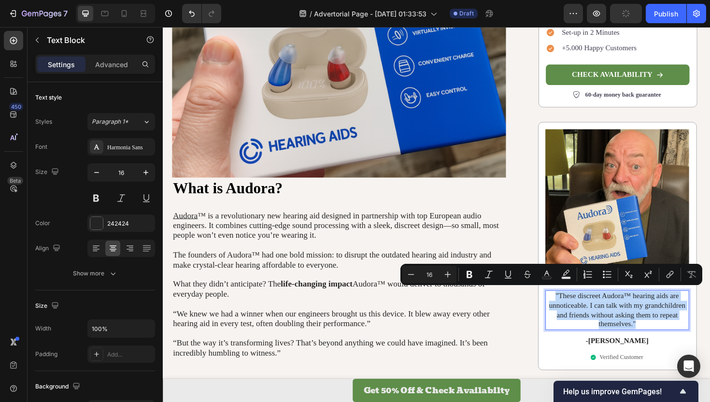
drag, startPoint x: 667, startPoint y: 337, endPoint x: 577, endPoint y: 311, distance: 93.5
click at [577, 311] on p ""These discreet Audora™ hearing aids are unnoticeable. I can talk with my grand…" at bounding box center [644, 327] width 150 height 40
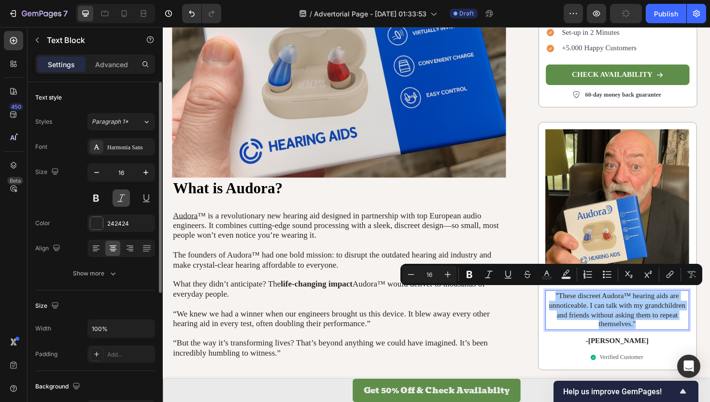
click at [119, 198] on button at bounding box center [121, 197] width 17 height 17
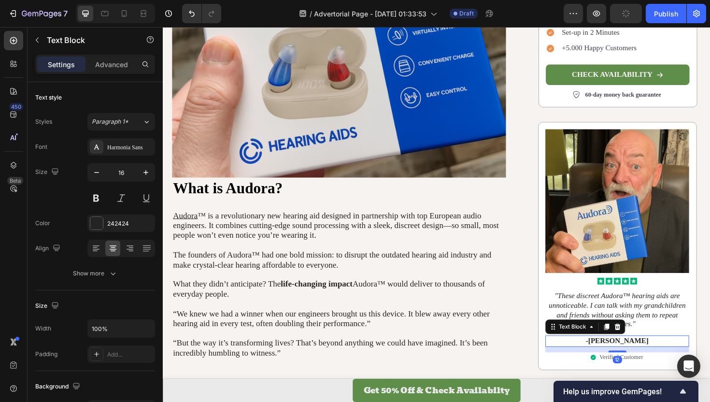
click at [631, 355] on p "-[PERSON_NAME]" at bounding box center [644, 359] width 150 height 10
click at [635, 355] on p "-[PERSON_NAME]" at bounding box center [644, 359] width 150 height 10
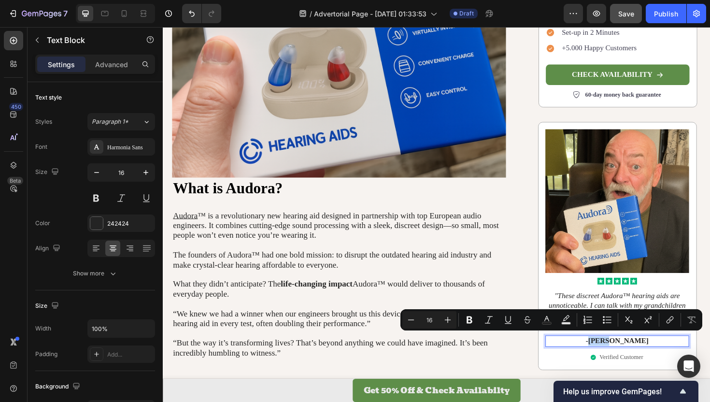
drag, startPoint x: 648, startPoint y: 358, endPoint x: 633, endPoint y: 358, distance: 15.0
click at [633, 358] on p "-[PERSON_NAME]" at bounding box center [644, 359] width 150 height 10
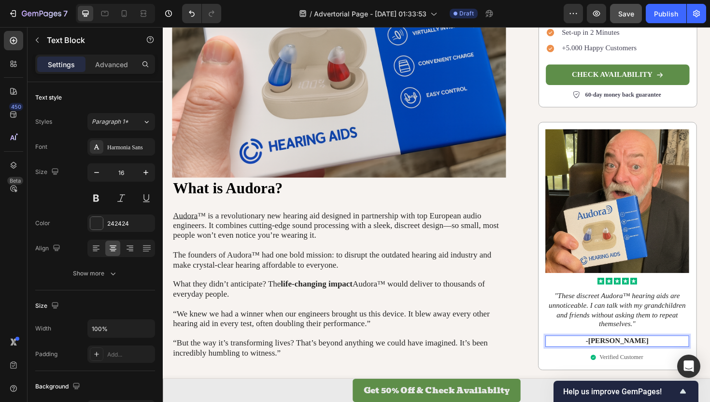
click at [632, 359] on p "-[PERSON_NAME]" at bounding box center [644, 359] width 150 height 10
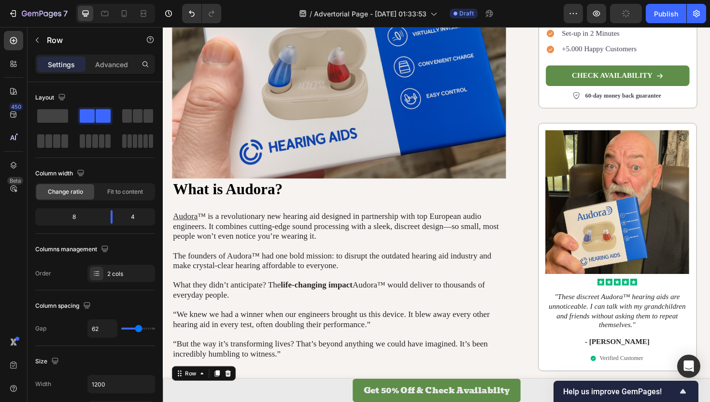
scroll to position [665, 0]
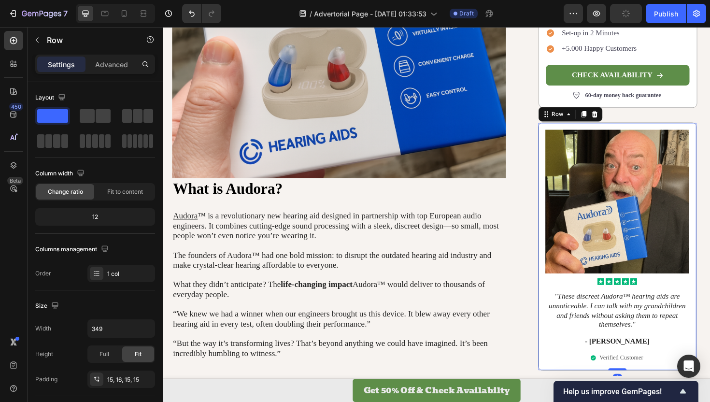
click at [687, 128] on div "Image Icon Icon Icon Icon Icon Icon List "These discreet Audora™ hearing aids a…" at bounding box center [644, 259] width 168 height 263
click at [607, 118] on icon at bounding box center [608, 119] width 5 height 7
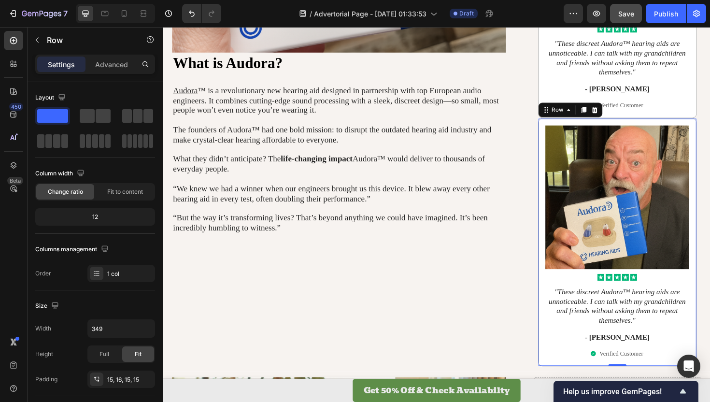
scroll to position [797, 0]
click at [607, 112] on icon at bounding box center [608, 115] width 5 height 7
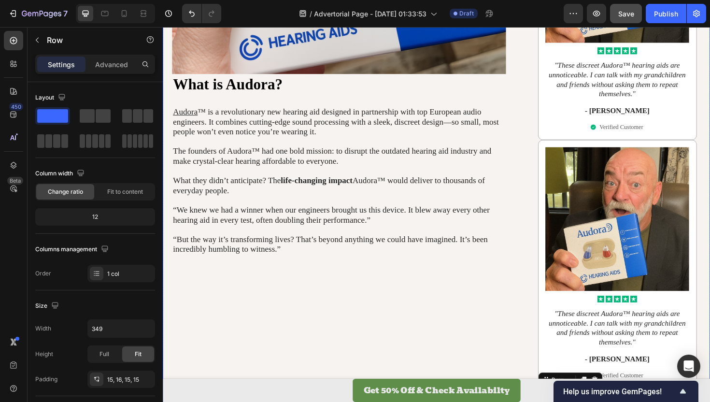
scroll to position [863, 0]
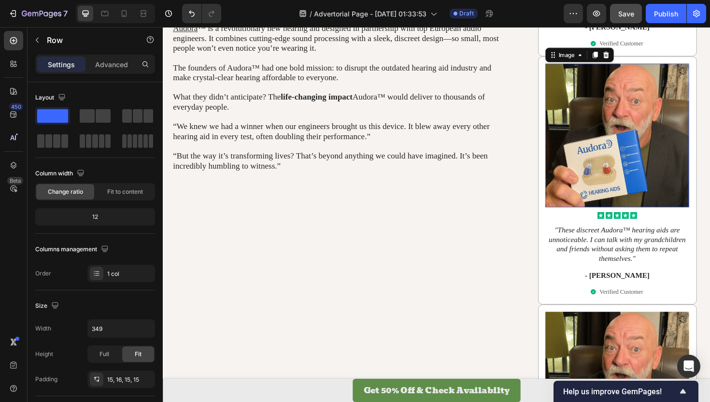
click at [633, 172] on img at bounding box center [644, 142] width 152 height 152
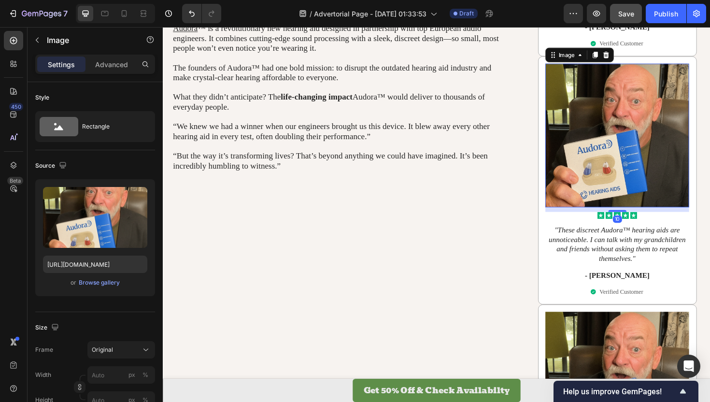
click at [622, 170] on img at bounding box center [644, 142] width 152 height 152
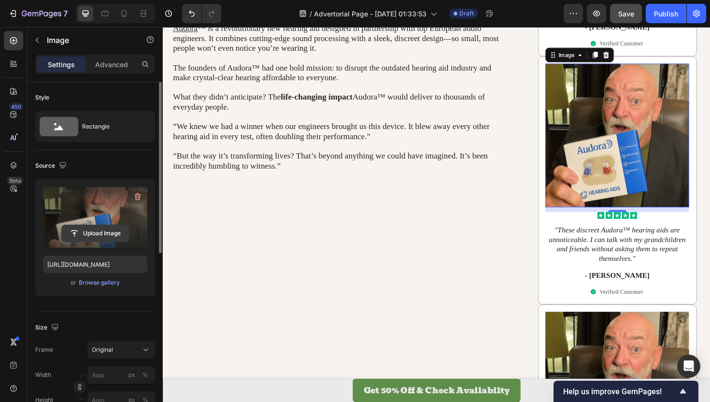
click at [91, 228] on input "file" at bounding box center [95, 233] width 67 height 16
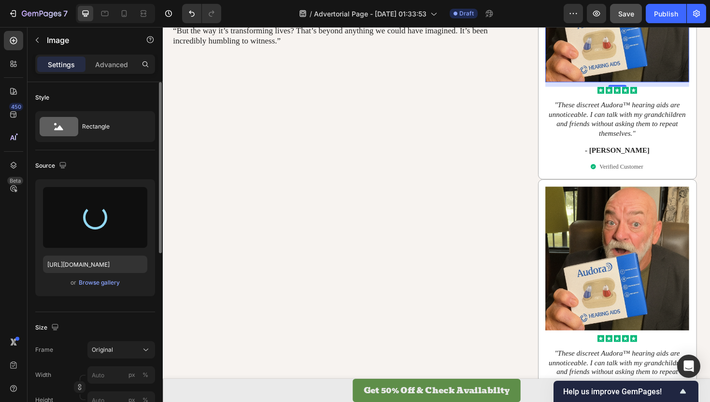
scroll to position [1103, 0]
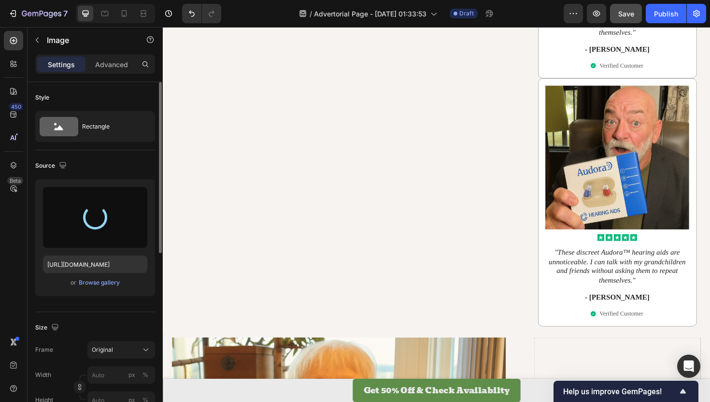
type input "[URL][DOMAIN_NAME]"
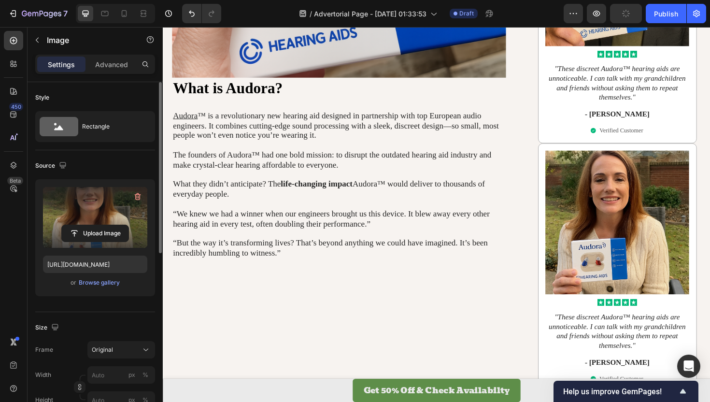
scroll to position [888, 0]
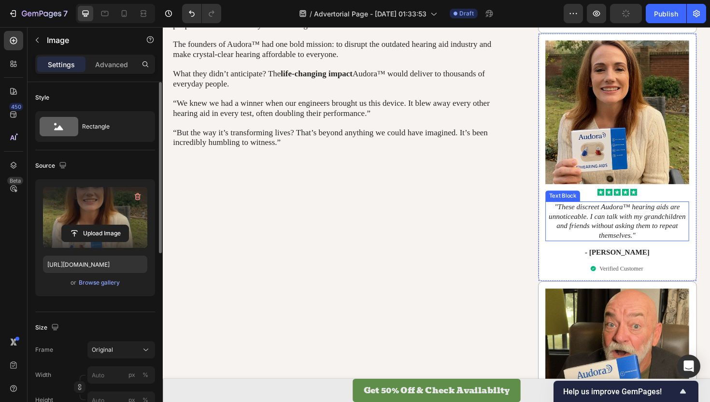
click at [638, 237] on p ""These discreet Audora™ hearing aids are unnoticeable. I can talk with my grand…" at bounding box center [644, 232] width 150 height 40
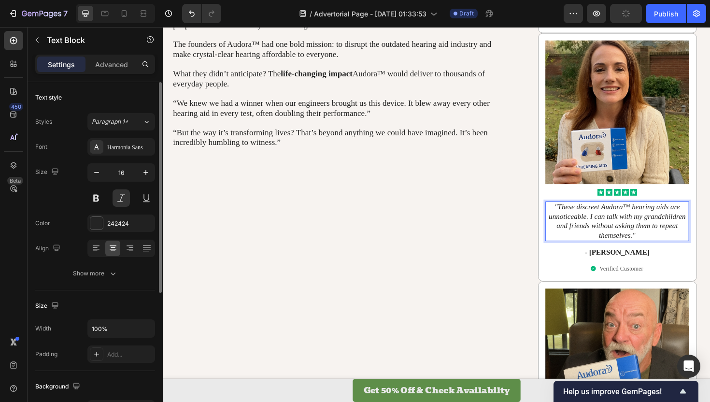
click at [655, 242] on p ""These discreet Audora™ hearing aids are unnoticeable. I can talk with my grand…" at bounding box center [644, 232] width 150 height 40
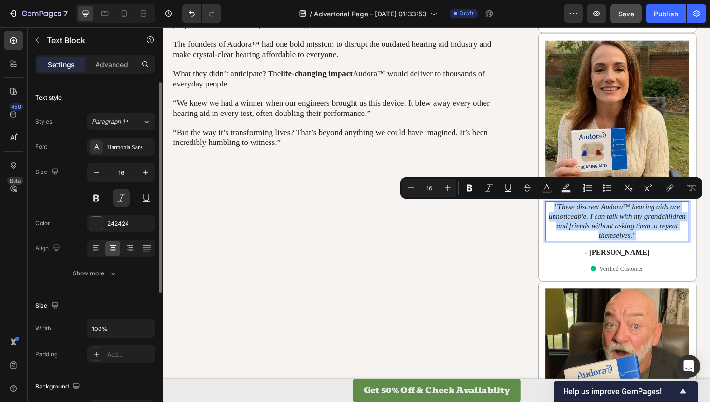
drag, startPoint x: 666, startPoint y: 248, endPoint x: 577, endPoint y: 218, distance: 94.2
click at [577, 218] on p ""These discreet Audora™ hearing aids are unnoticeable. I can talk with my grand…" at bounding box center [644, 232] width 150 height 40
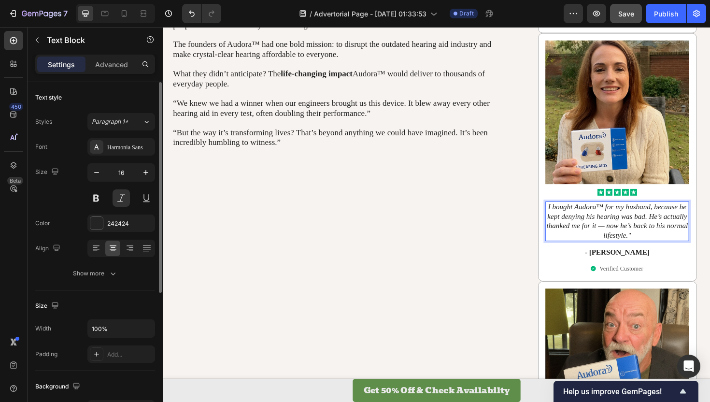
click at [569, 215] on p "I bought Audora™ for my husband, because he kept denying his hearing was bad. H…" at bounding box center [644, 232] width 150 height 40
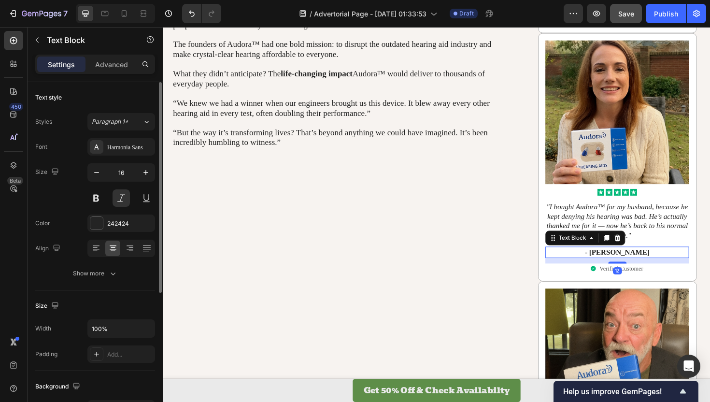
click at [640, 262] on p "- [PERSON_NAME]" at bounding box center [644, 265] width 150 height 10
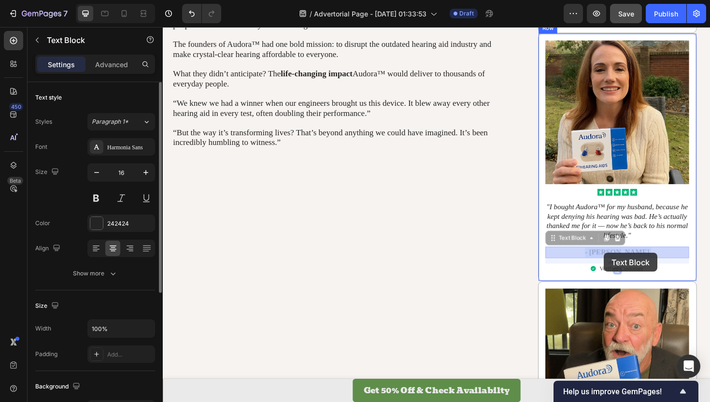
drag, startPoint x: 657, startPoint y: 266, endPoint x: 630, endPoint y: 266, distance: 27.5
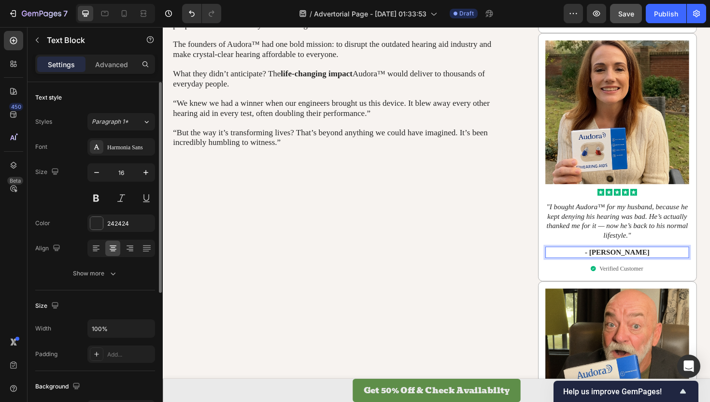
click at [659, 265] on p "- [PERSON_NAME]" at bounding box center [644, 265] width 150 height 10
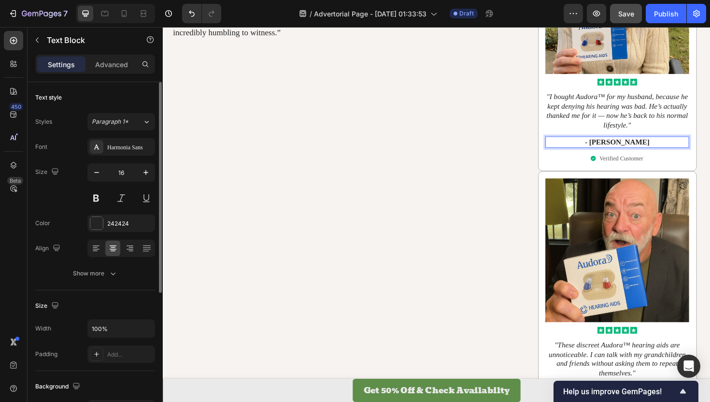
scroll to position [1005, 0]
click at [624, 267] on img at bounding box center [644, 263] width 152 height 152
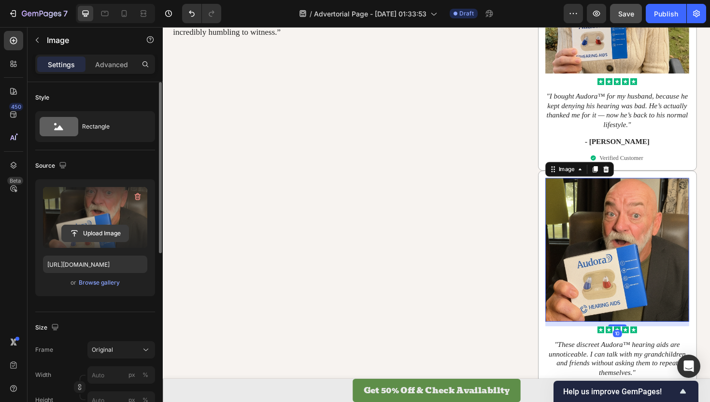
click at [95, 236] on input "file" at bounding box center [95, 233] width 67 height 16
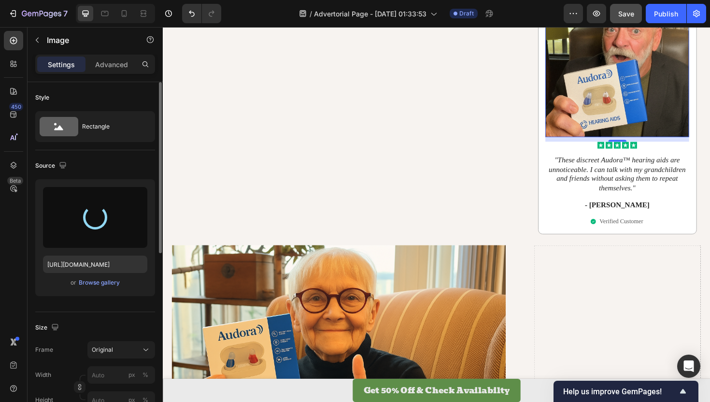
scroll to position [1187, 0]
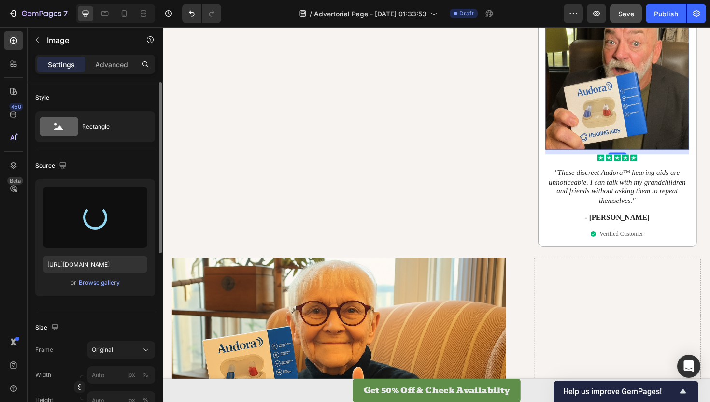
type input "[URL][DOMAIN_NAME]"
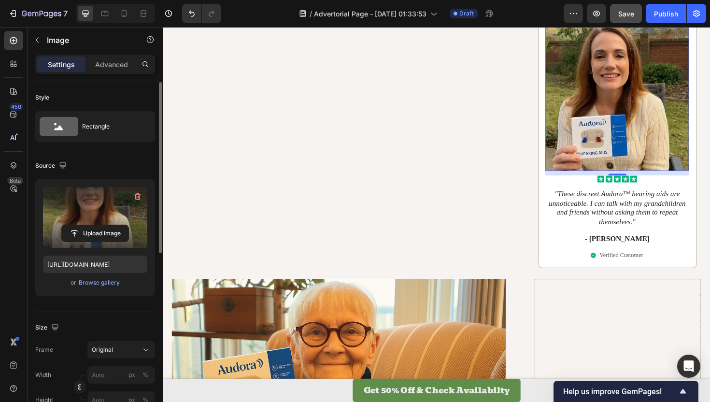
scroll to position [1164, 0]
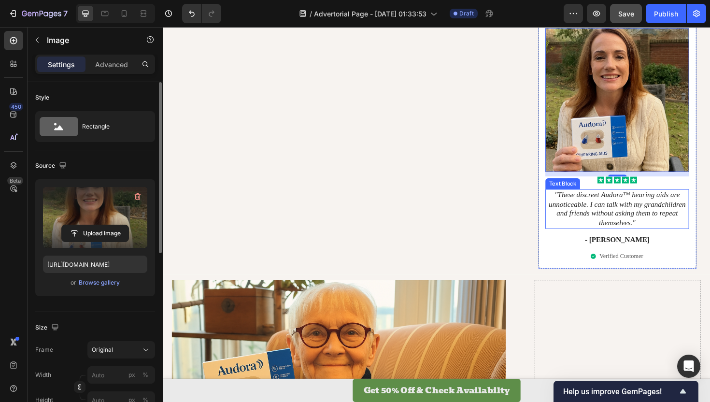
click at [656, 223] on p ""These discreet Audora™ hearing aids are unnoticeable. I can talk with my grand…" at bounding box center [644, 219] width 150 height 40
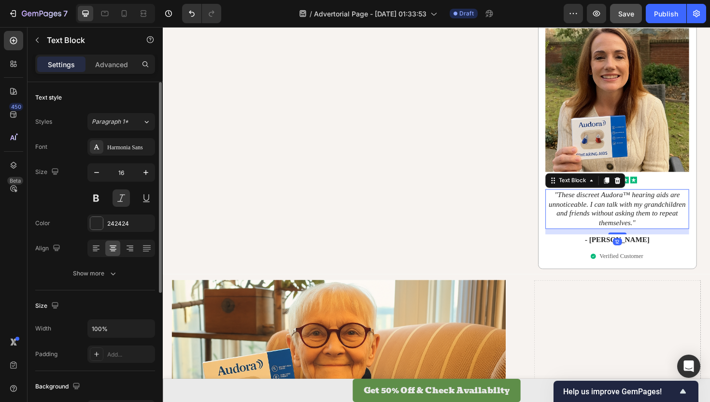
click at [661, 226] on p ""These discreet Audora™ hearing aids are unnoticeable. I can talk with my grand…" at bounding box center [644, 219] width 150 height 40
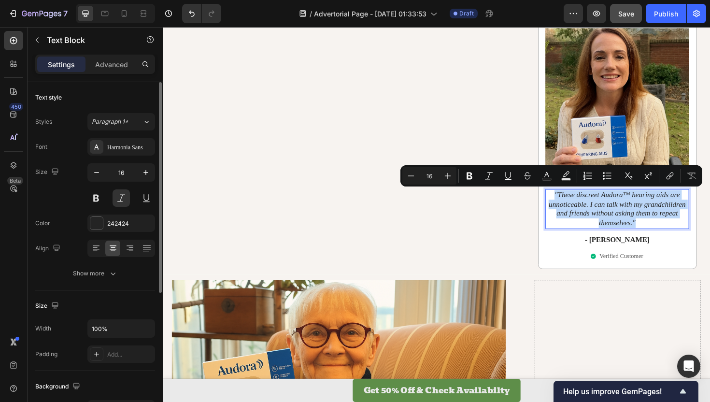
drag, startPoint x: 666, startPoint y: 235, endPoint x: 578, endPoint y: 205, distance: 93.5
click at [578, 205] on p ""These discreet Audora™ hearing aids are unnoticeable. I can talk with my grand…" at bounding box center [644, 219] width 150 height 40
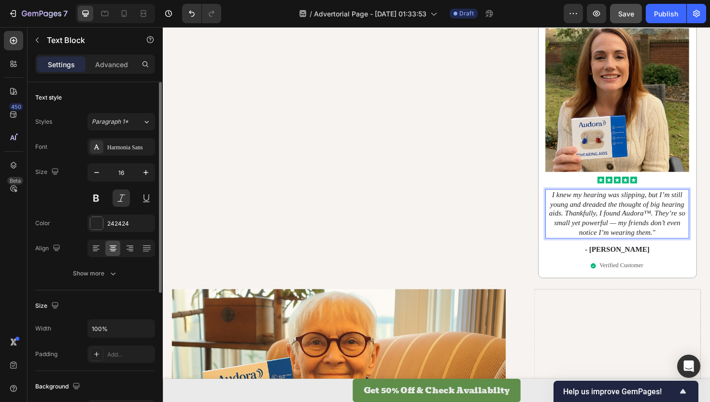
click at [576, 203] on p "I knew my hearing was slipping, but I’m still young and dreaded the thought of …" at bounding box center [644, 224] width 150 height 50
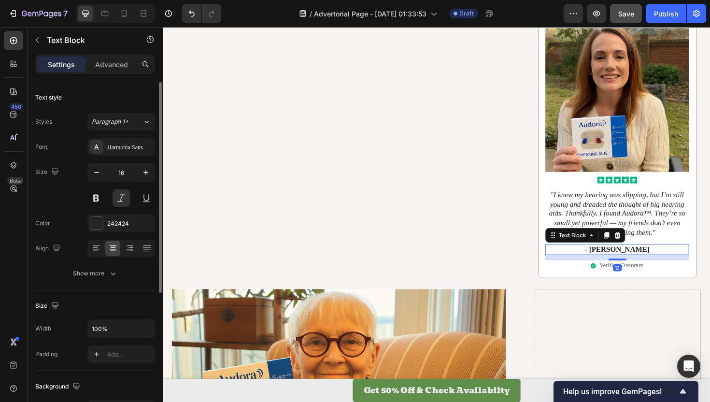
click at [645, 257] on div "- [PERSON_NAME]" at bounding box center [644, 262] width 152 height 12
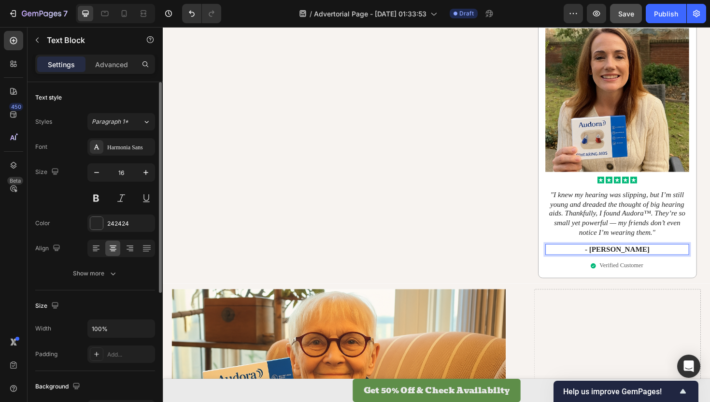
click at [653, 263] on p "- [PERSON_NAME]" at bounding box center [644, 262] width 150 height 10
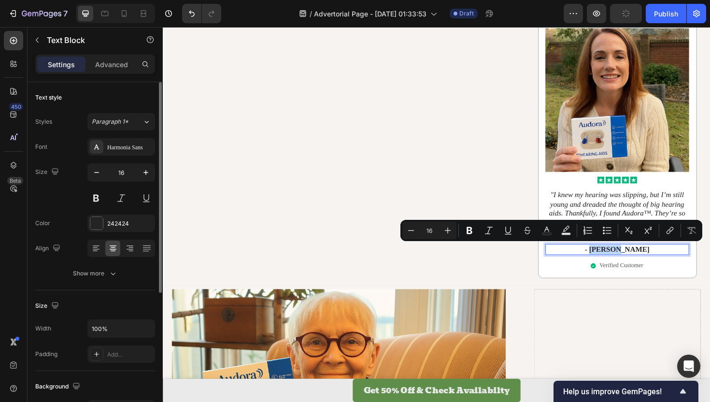
drag, startPoint x: 658, startPoint y: 263, endPoint x: 633, endPoint y: 263, distance: 25.6
click at [633, 263] on p "- [PERSON_NAME]" at bounding box center [644, 262] width 150 height 10
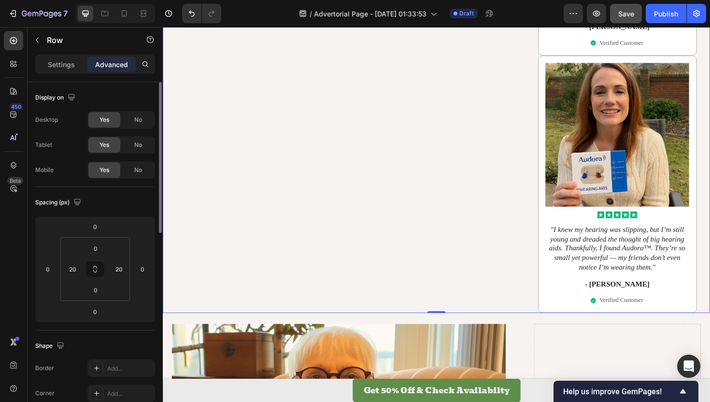
scroll to position [1145, 0]
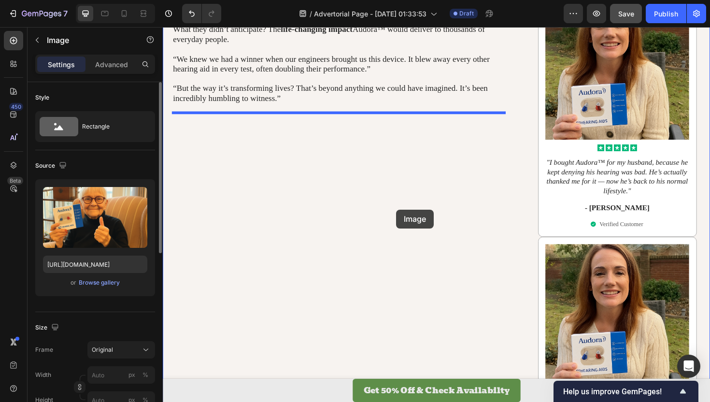
drag, startPoint x: 415, startPoint y: 377, endPoint x: 406, endPoint y: 205, distance: 171.7
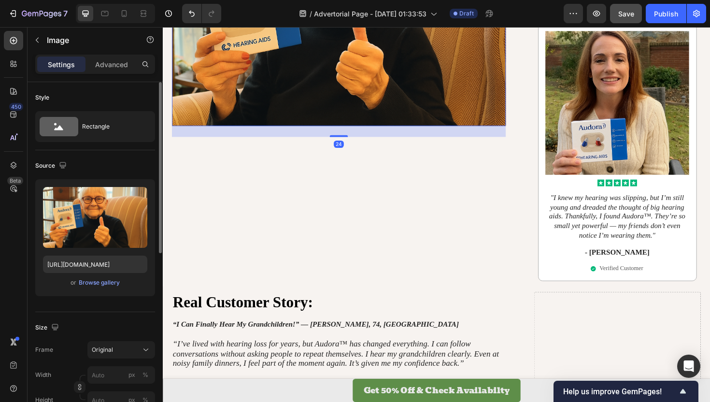
scroll to position [1233, 0]
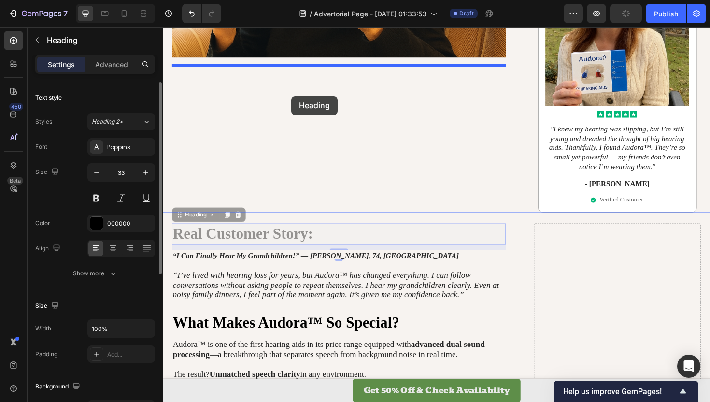
drag, startPoint x: 298, startPoint y: 247, endPoint x: 299, endPoint y: 99, distance: 147.8
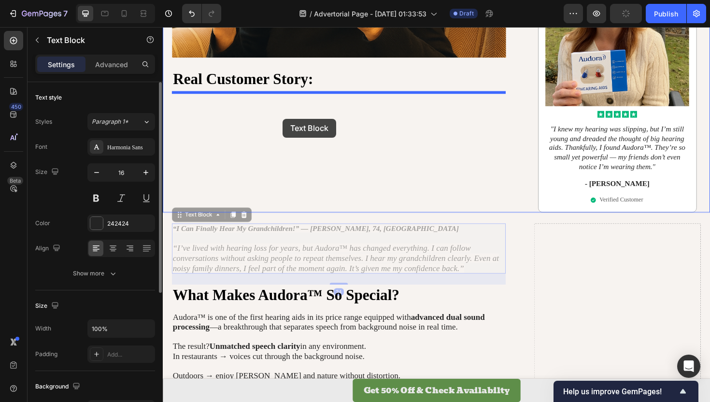
drag, startPoint x: 292, startPoint y: 246, endPoint x: 290, endPoint y: 124, distance: 122.2
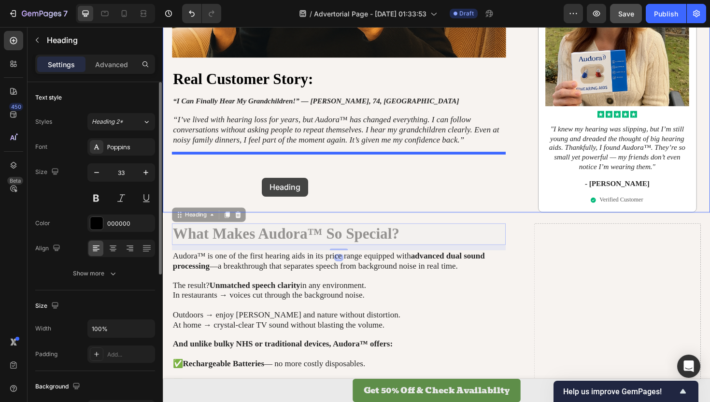
drag, startPoint x: 268, startPoint y: 246, endPoint x: 268, endPoint y: 186, distance: 59.4
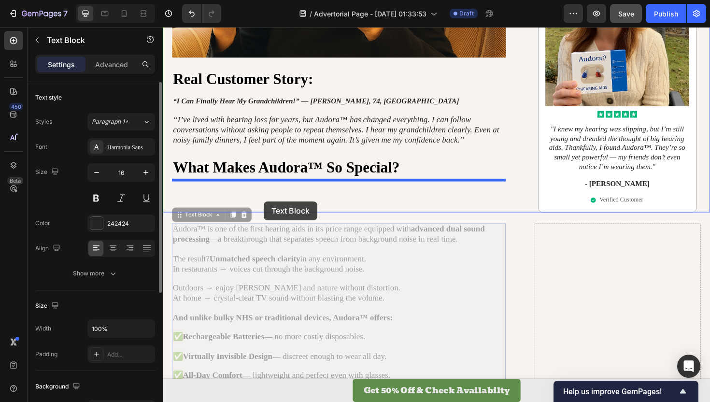
drag, startPoint x: 272, startPoint y: 262, endPoint x: 269, endPoint y: 212, distance: 50.8
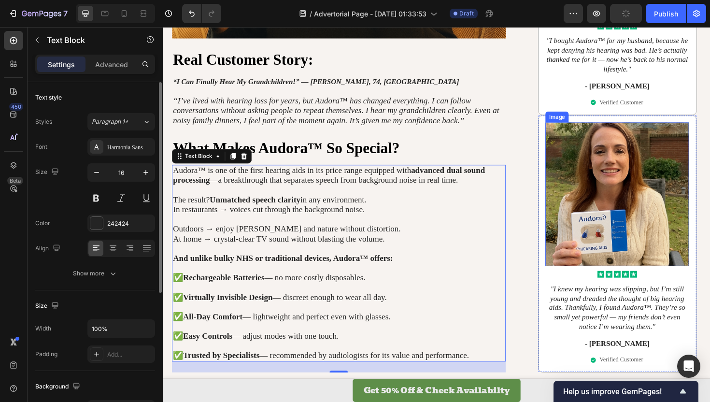
scroll to position [1255, 0]
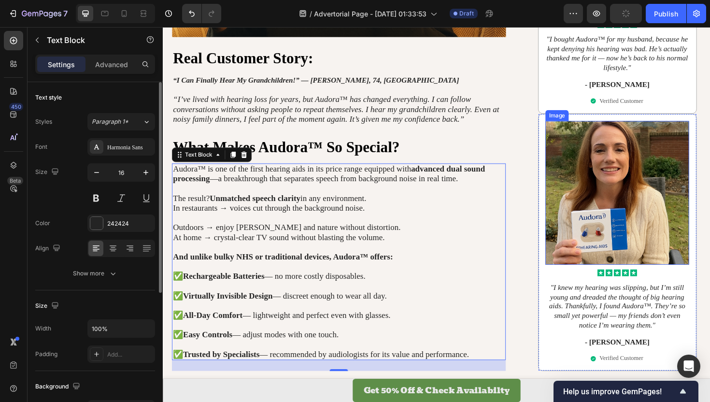
click at [628, 223] on img at bounding box center [644, 203] width 152 height 152
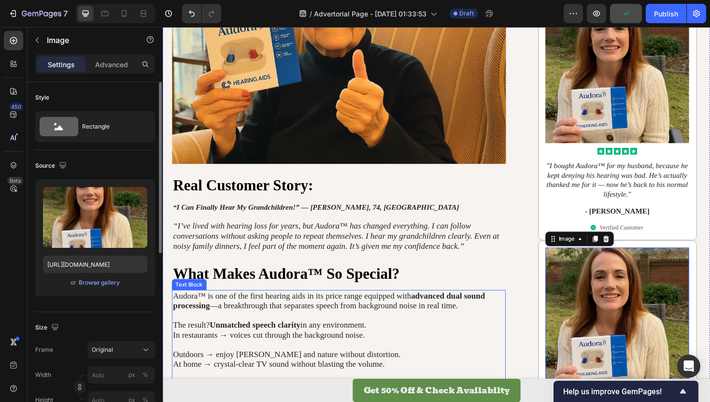
scroll to position [1100, 0]
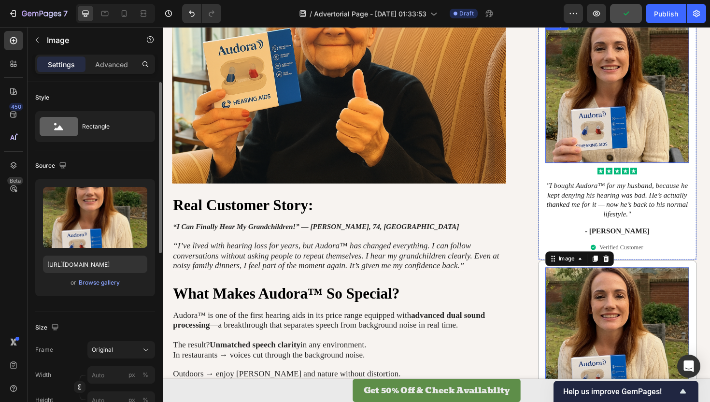
click at [631, 109] on img at bounding box center [644, 95] width 152 height 152
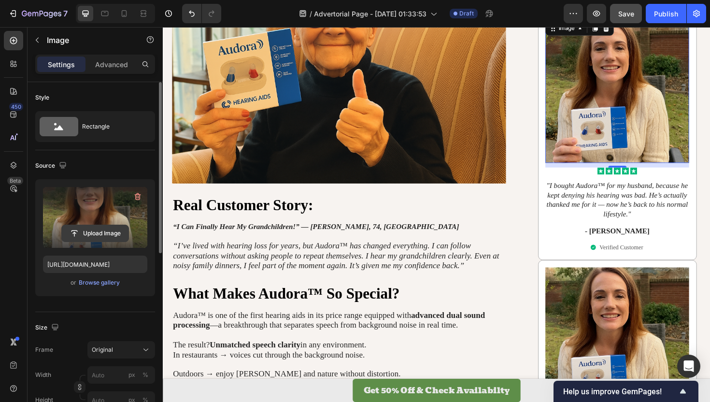
click at [96, 227] on input "file" at bounding box center [95, 233] width 67 height 16
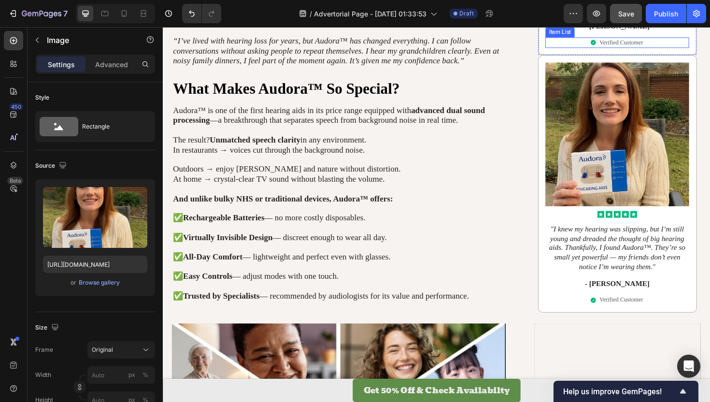
scroll to position [1317, 0]
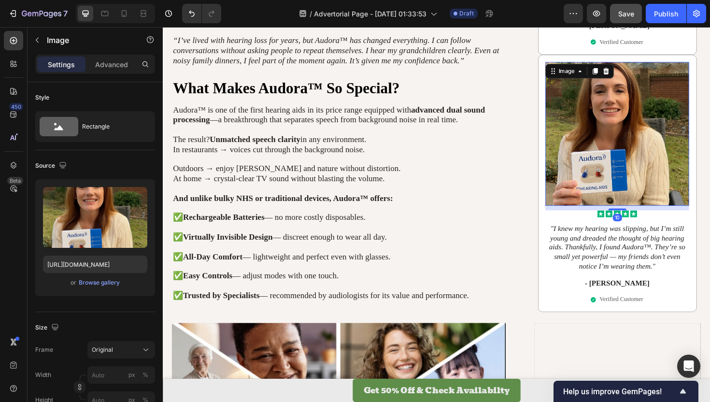
click at [629, 141] on img at bounding box center [644, 140] width 152 height 152
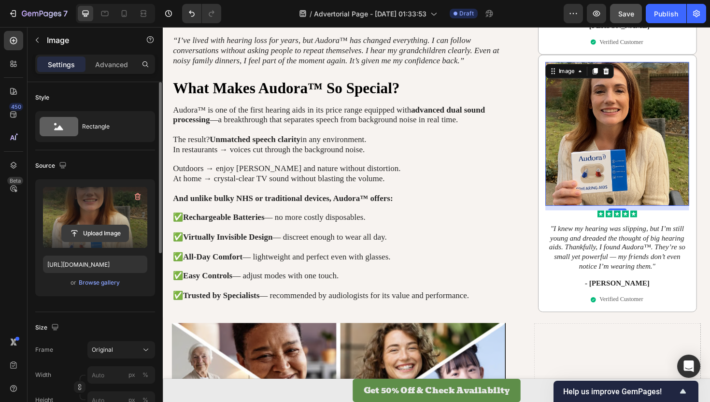
click at [90, 231] on input "file" at bounding box center [95, 233] width 67 height 16
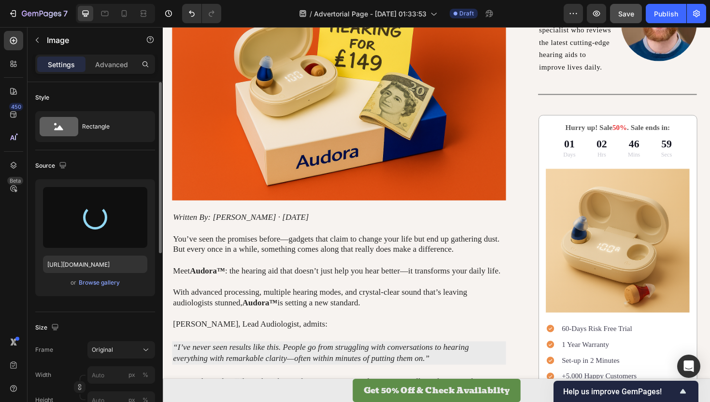
scroll to position [0, 0]
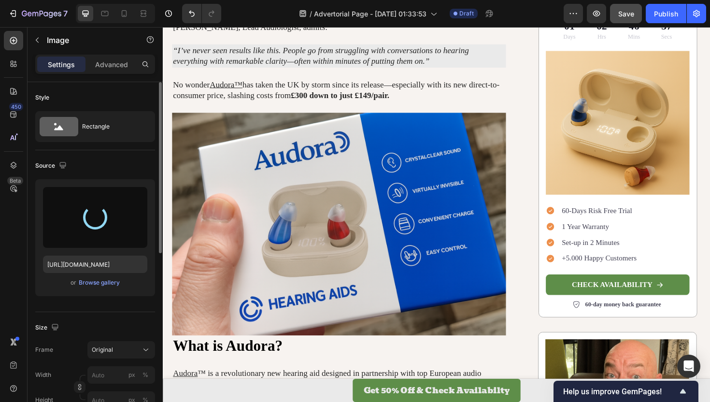
type input "[URL][DOMAIN_NAME]"
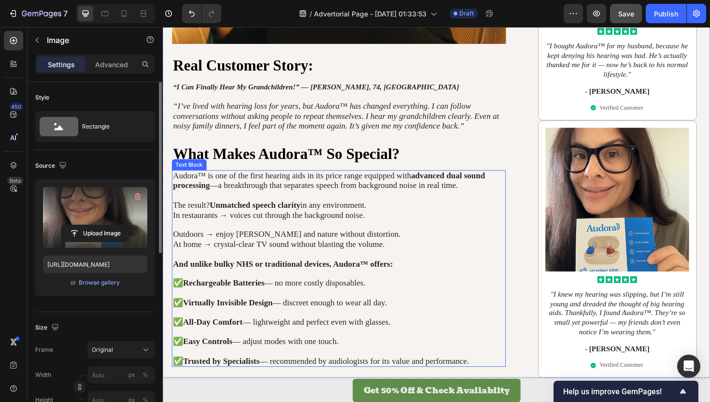
scroll to position [1246, 0]
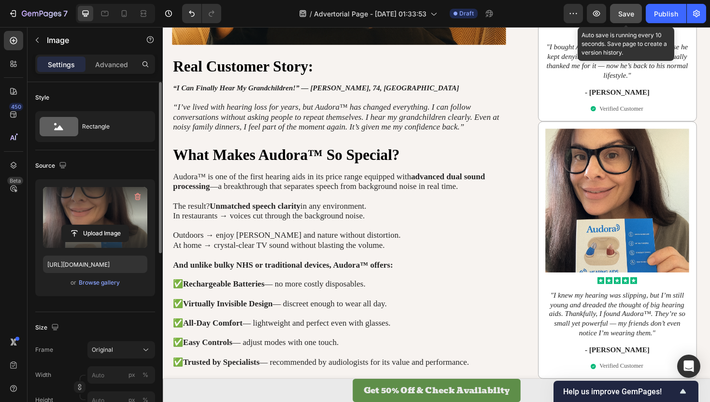
click at [622, 22] on button "Save" at bounding box center [626, 13] width 32 height 19
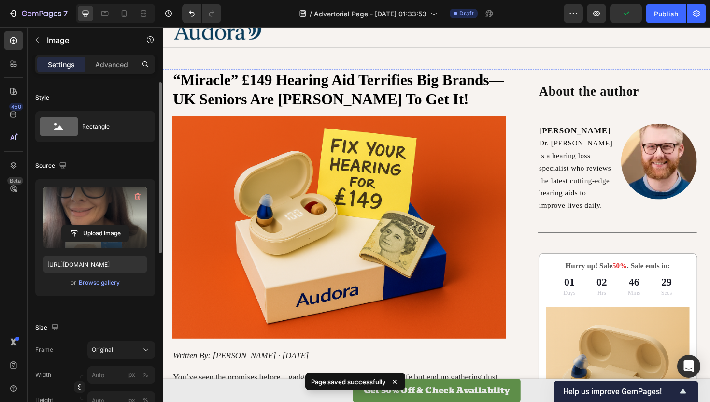
scroll to position [0, 0]
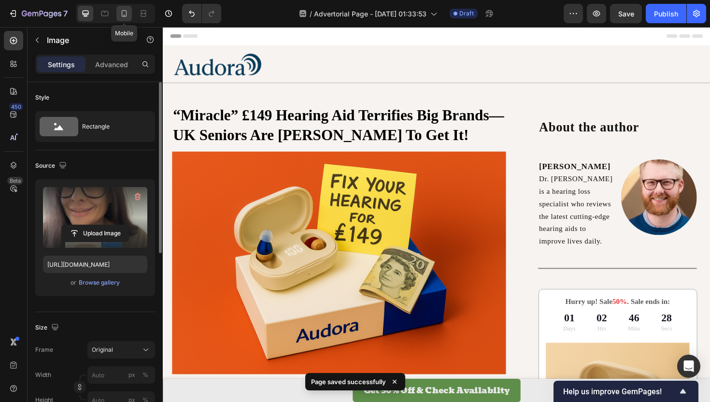
click at [119, 18] on div at bounding box center [123, 13] width 15 height 15
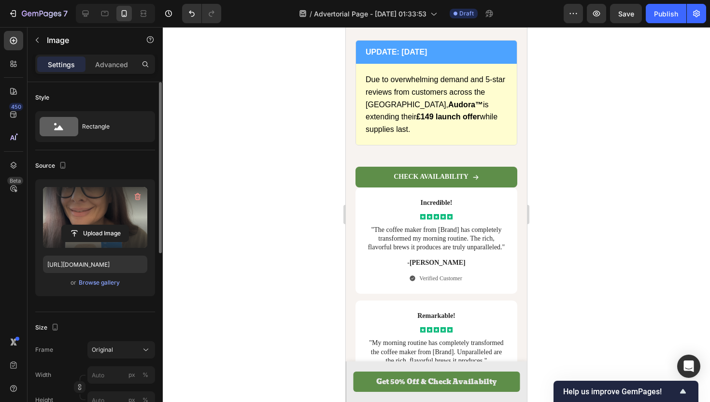
scroll to position [3092, 0]
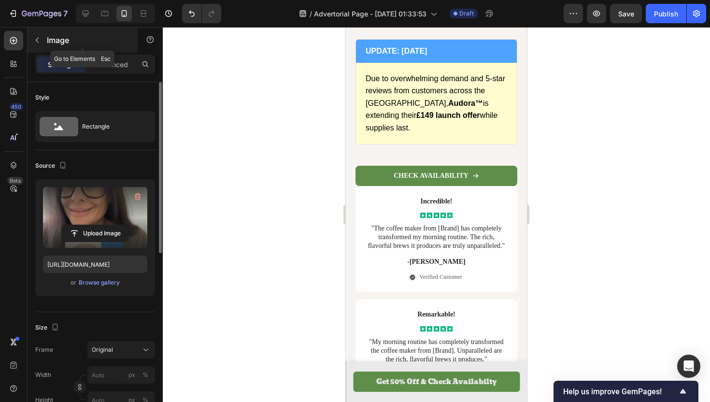
click at [40, 44] on button "button" at bounding box center [36, 39] width 15 height 15
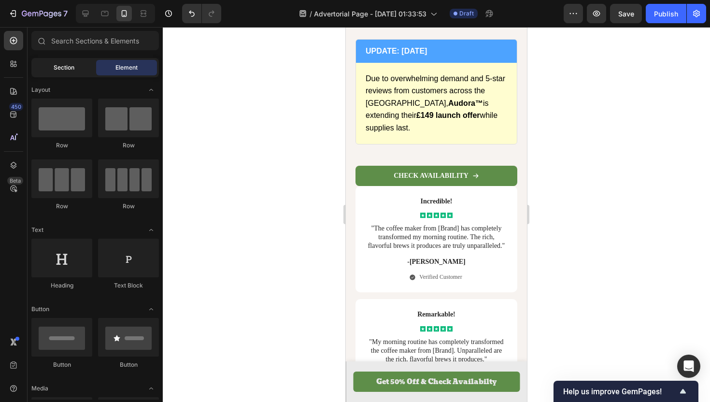
click at [59, 71] on span "Section" at bounding box center [64, 67] width 21 height 9
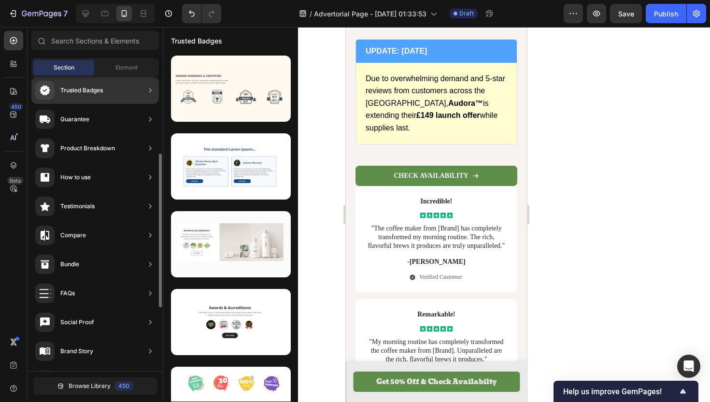
scroll to position [267, 0]
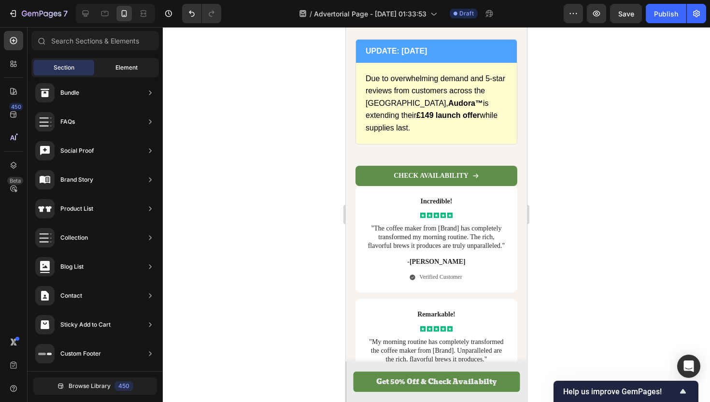
click at [110, 66] on div "Element" at bounding box center [126, 67] width 61 height 15
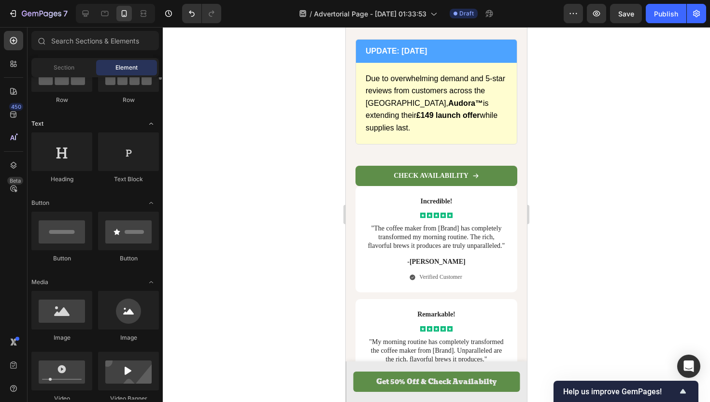
scroll to position [0, 0]
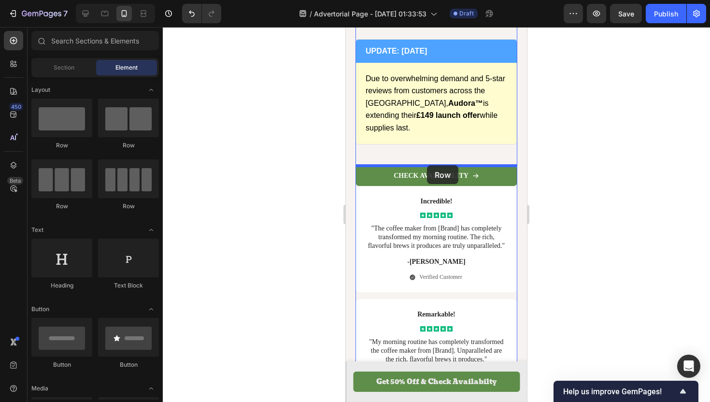
drag, startPoint x: 416, startPoint y: 164, endPoint x: 427, endPoint y: 165, distance: 10.7
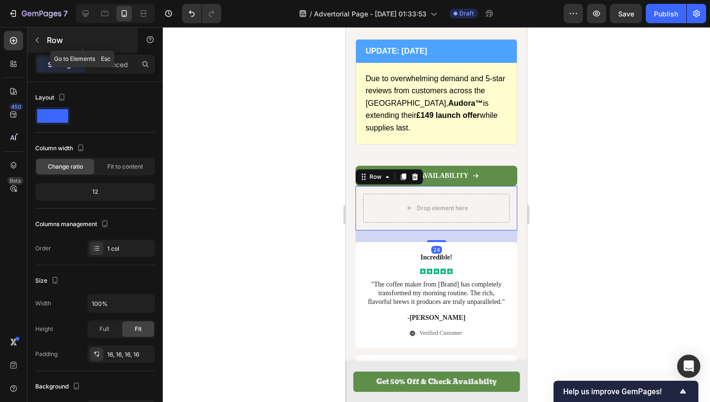
click at [37, 42] on icon "button" at bounding box center [37, 40] width 3 height 5
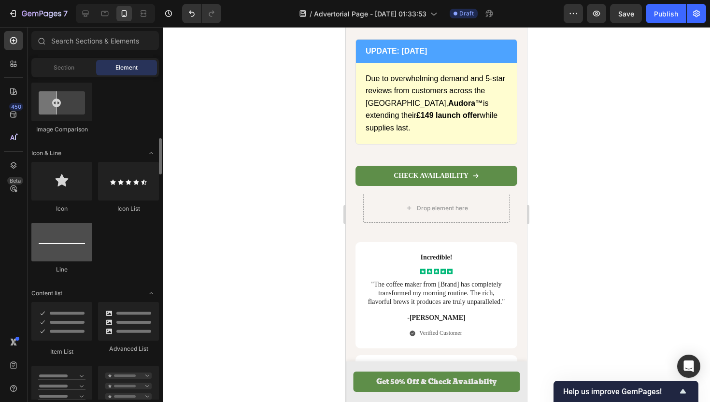
scroll to position [561, 0]
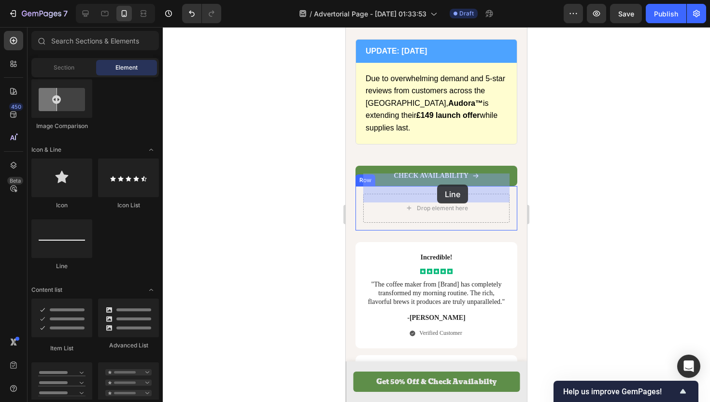
drag, startPoint x: 414, startPoint y: 282, endPoint x: 437, endPoint y: 184, distance: 100.2
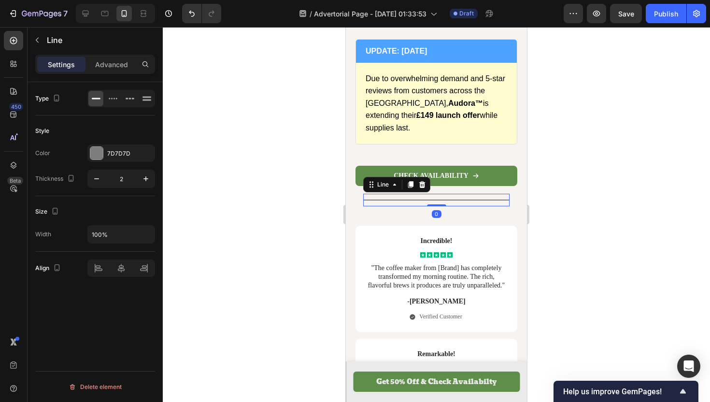
click at [270, 219] on div at bounding box center [436, 214] width 547 height 375
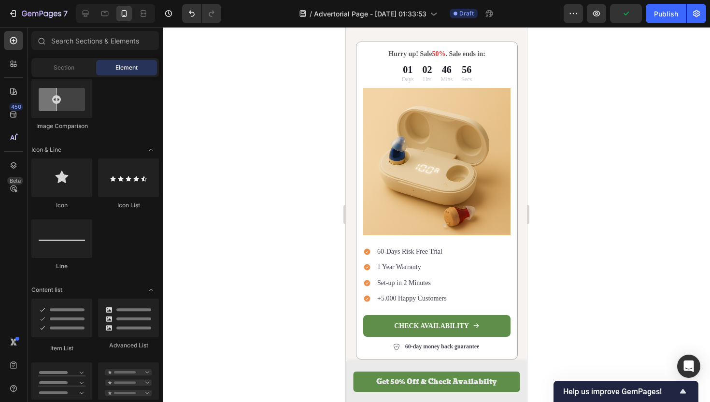
scroll to position [1662, 0]
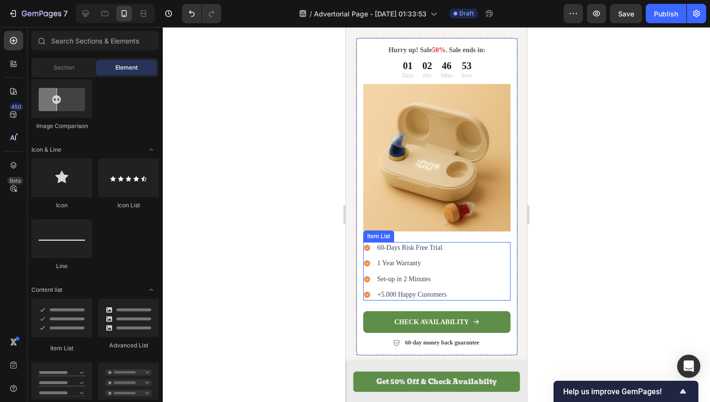
click at [426, 243] on p "60-Days Risk Free Trial" at bounding box center [412, 247] width 70 height 9
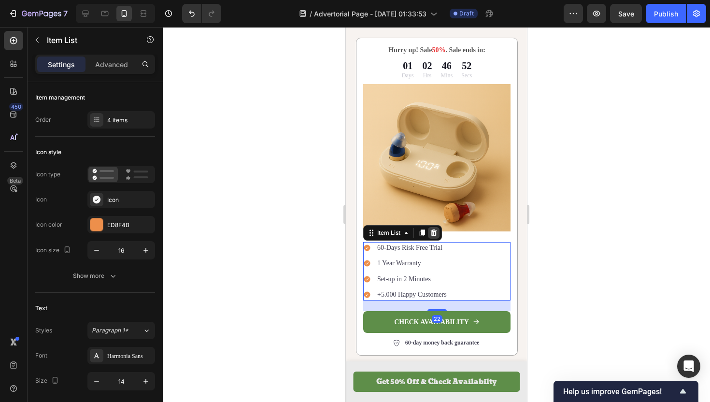
click at [434, 229] on icon at bounding box center [434, 232] width 6 height 7
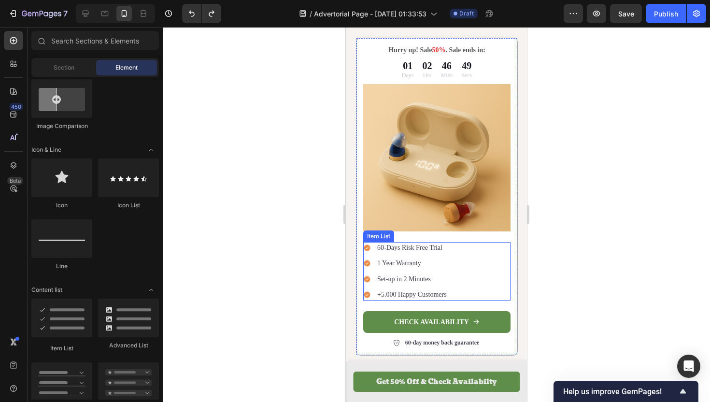
click at [388, 243] on p "60-Days Risk Free Trial" at bounding box center [412, 247] width 70 height 9
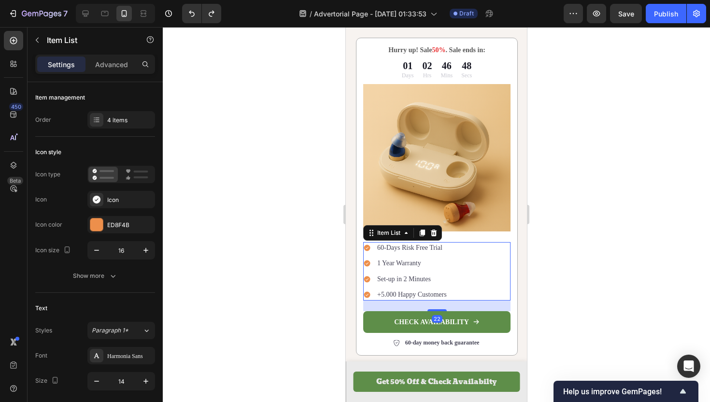
click at [366, 245] on icon at bounding box center [367, 248] width 6 height 6
click at [395, 228] on div "Item List" at bounding box center [388, 232] width 27 height 9
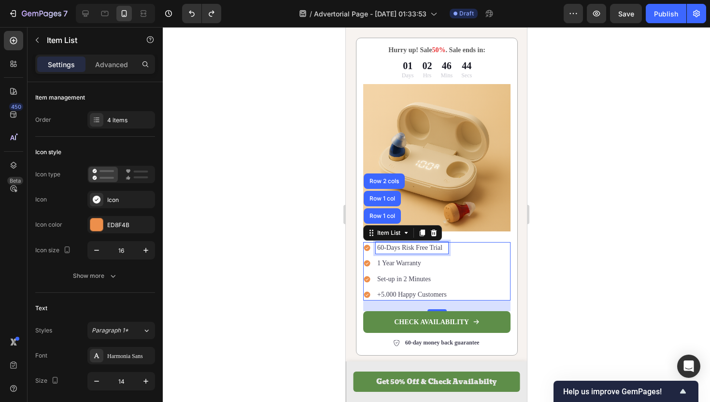
click at [411, 243] on p "60-Days Risk Free Trial" at bounding box center [412, 247] width 70 height 9
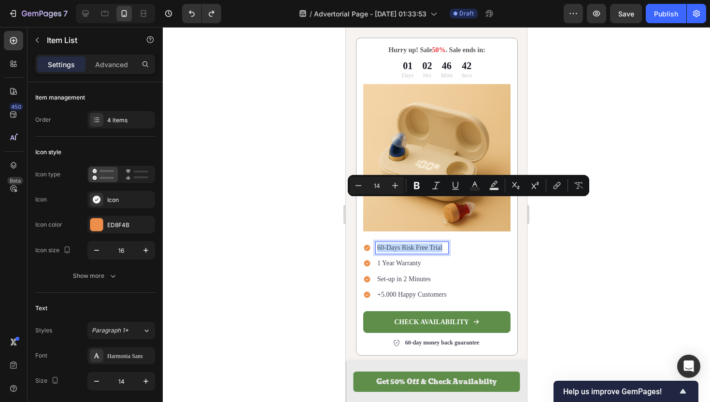
drag, startPoint x: 441, startPoint y: 203, endPoint x: 368, endPoint y: 202, distance: 73.9
click at [368, 242] on div "60-Days Risk Free Trial" at bounding box center [405, 248] width 85 height 12
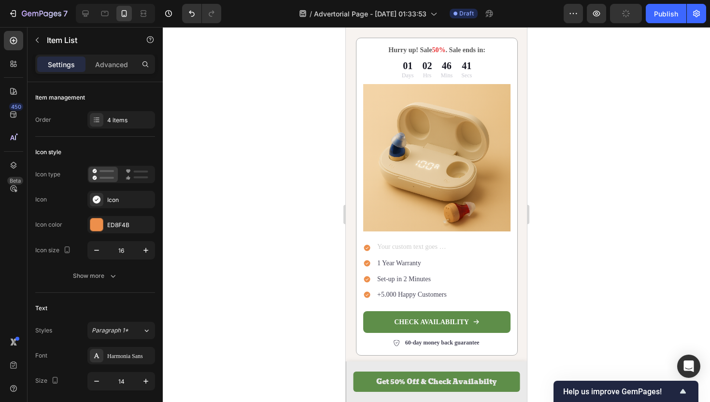
click at [387, 257] on div "1 Year Warranty" at bounding box center [412, 263] width 72 height 12
click at [368, 245] on icon at bounding box center [367, 248] width 6 height 6
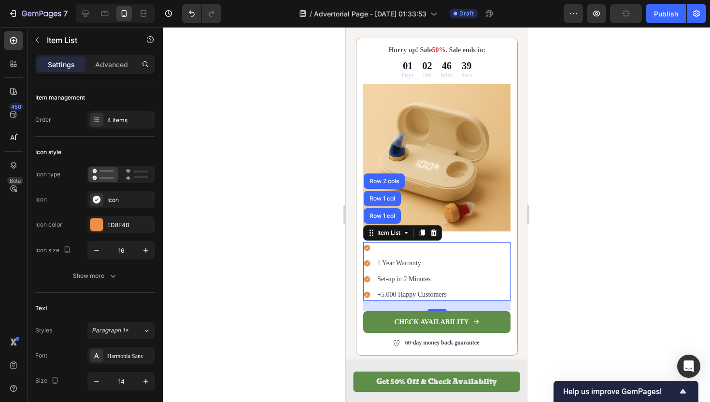
click at [367, 245] on icon at bounding box center [367, 248] width 6 height 6
click at [366, 245] on icon at bounding box center [367, 248] width 6 height 6
click at [392, 225] on div "Item List Row 1 col Row 1 col Row 2 cols" at bounding box center [402, 232] width 79 height 15
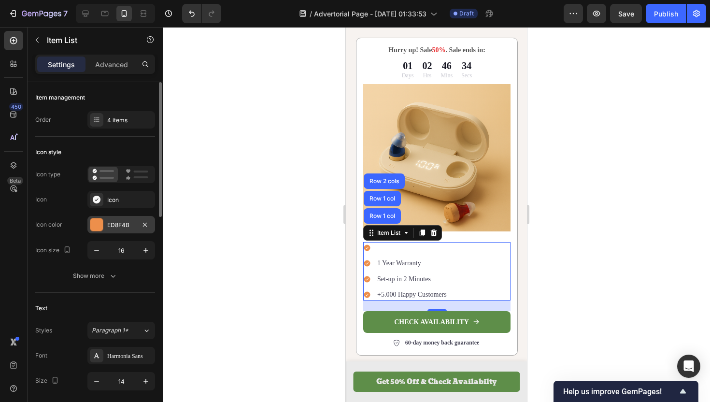
click at [101, 225] on div at bounding box center [96, 224] width 13 height 13
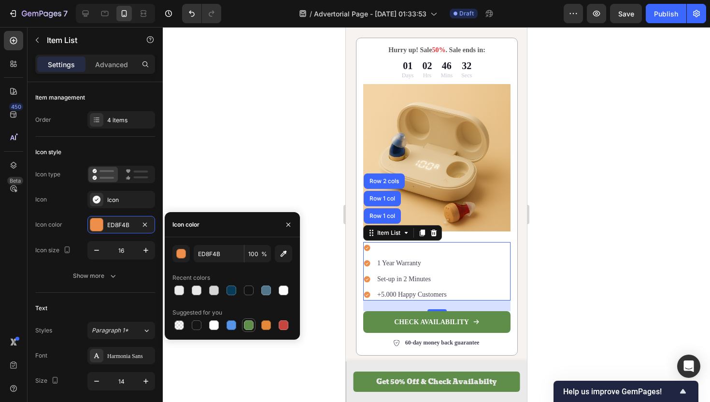
click at [243, 322] on div at bounding box center [249, 325] width 12 height 12
type input "5E8E49"
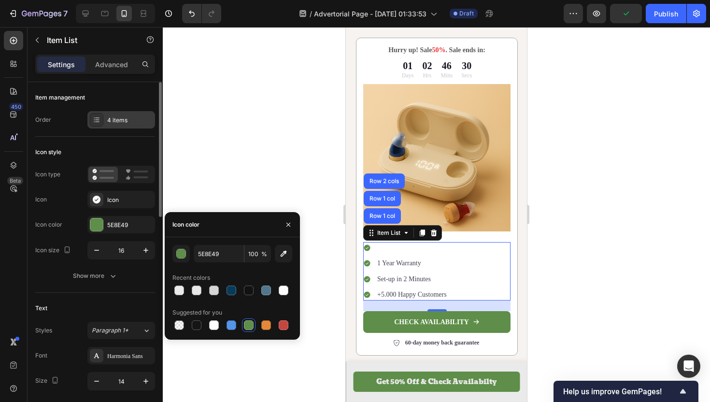
click at [119, 116] on div "4 items" at bounding box center [129, 120] width 45 height 9
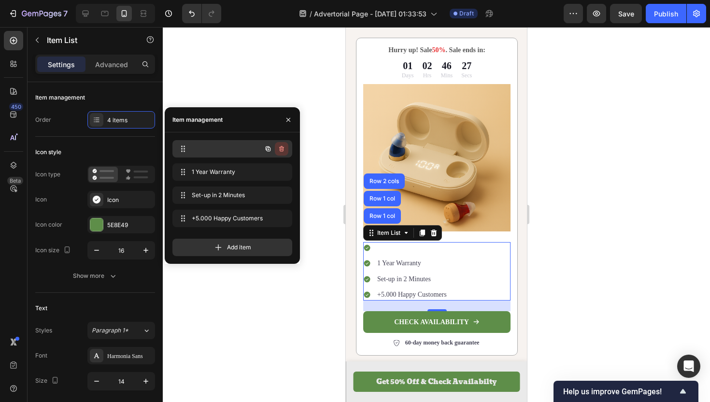
click at [284, 150] on icon "button" at bounding box center [282, 149] width 8 height 8
click at [278, 148] on div "Delete" at bounding box center [275, 148] width 18 height 9
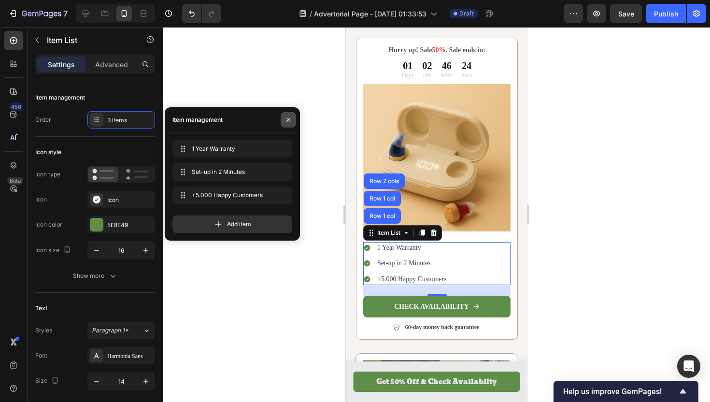
click at [288, 120] on icon "button" at bounding box center [288, 120] width 8 height 8
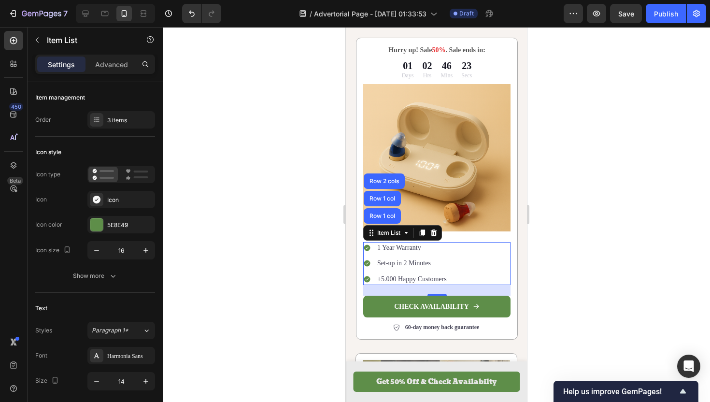
click at [575, 241] on div at bounding box center [436, 214] width 547 height 375
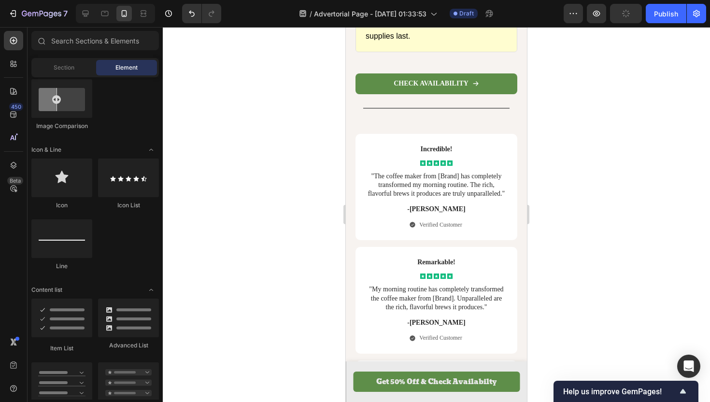
scroll to position [3167, 0]
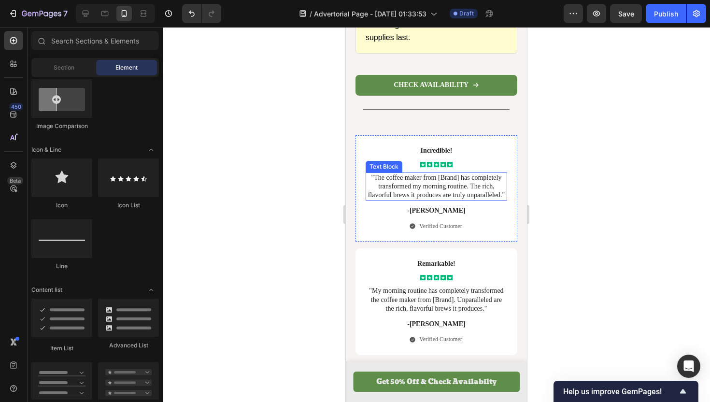
click at [463, 173] on p ""The coffee maker from [Brand] has completely transformed my morning routine. T…" at bounding box center [437, 186] width 140 height 27
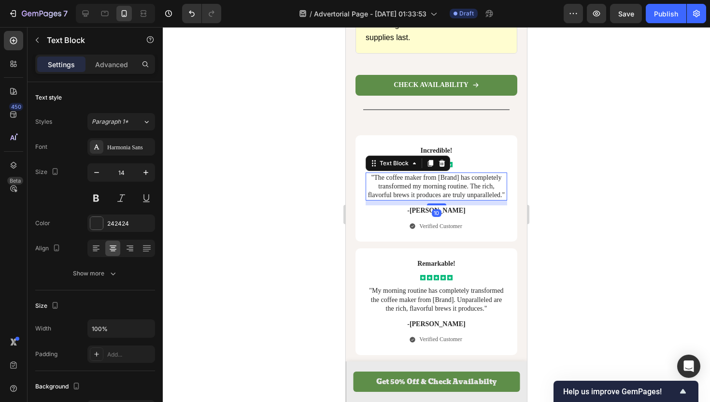
click at [463, 173] on p ""The coffee maker from [Brand] has completely transformed my morning routine. T…" at bounding box center [437, 186] width 140 height 27
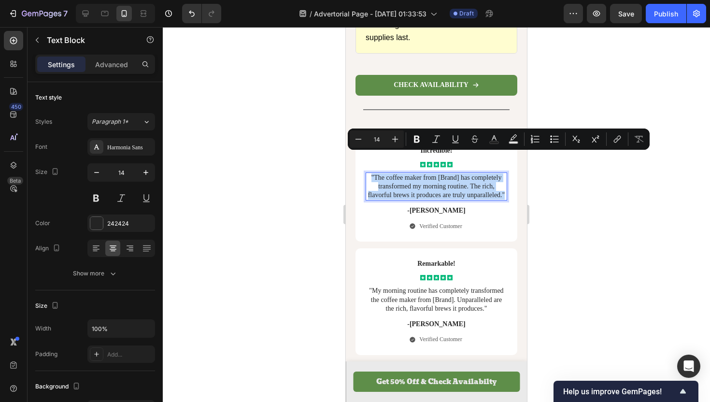
drag, startPoint x: 504, startPoint y: 173, endPoint x: 369, endPoint y: 157, distance: 135.7
click at [369, 173] on p ""The coffee maker from [Brand] has completely transformed my morning routine. T…" at bounding box center [437, 186] width 140 height 27
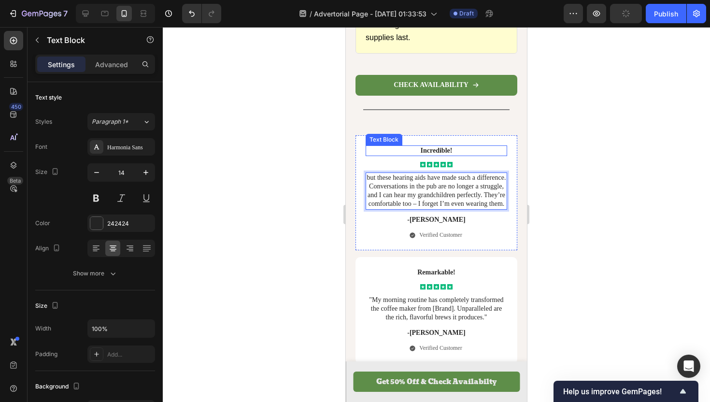
click at [438, 146] on p "Incredible!" at bounding box center [437, 150] width 140 height 9
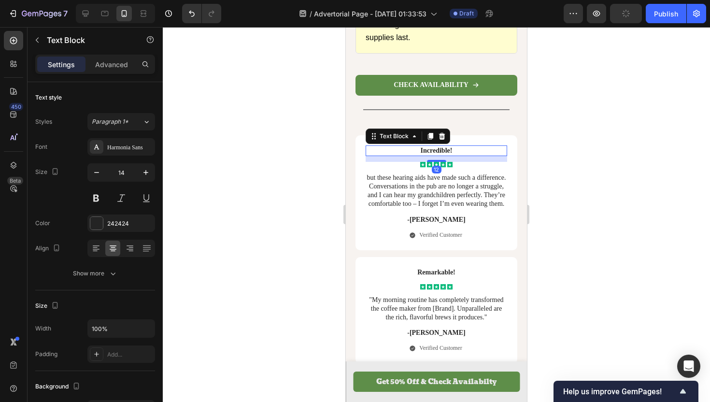
click at [438, 146] on p "Incredible!" at bounding box center [437, 150] width 140 height 9
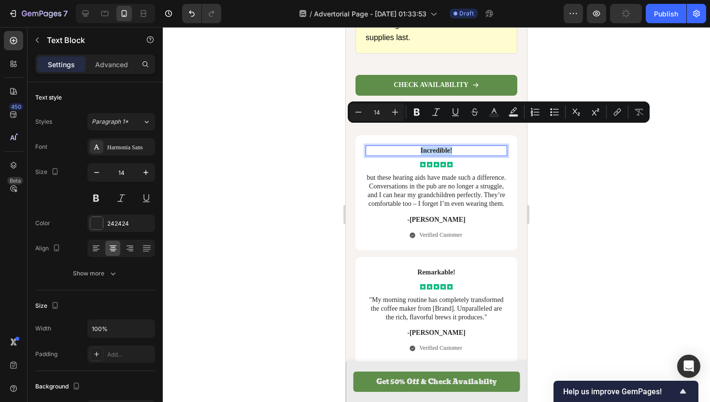
drag, startPoint x: 453, startPoint y: 131, endPoint x: 416, endPoint y: 129, distance: 37.2
click at [416, 146] on p "Incredible!" at bounding box center [437, 150] width 140 height 9
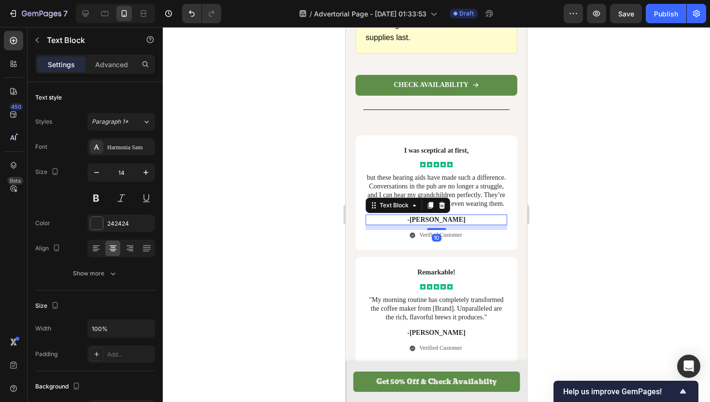
click at [434, 215] on p "-[PERSON_NAME]" at bounding box center [437, 219] width 140 height 9
click at [450, 215] on p "-[PERSON_NAME]" at bounding box center [437, 219] width 140 height 9
drag, startPoint x: 450, startPoint y: 200, endPoint x: 425, endPoint y: 199, distance: 24.6
click at [425, 215] on p "-[PERSON_NAME]" at bounding box center [437, 219] width 140 height 9
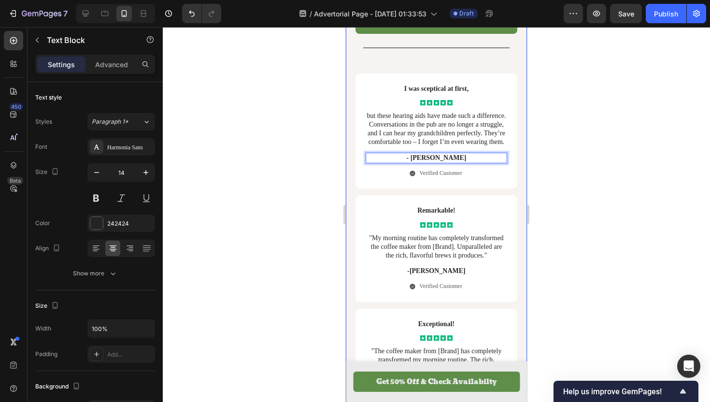
scroll to position [3227, 0]
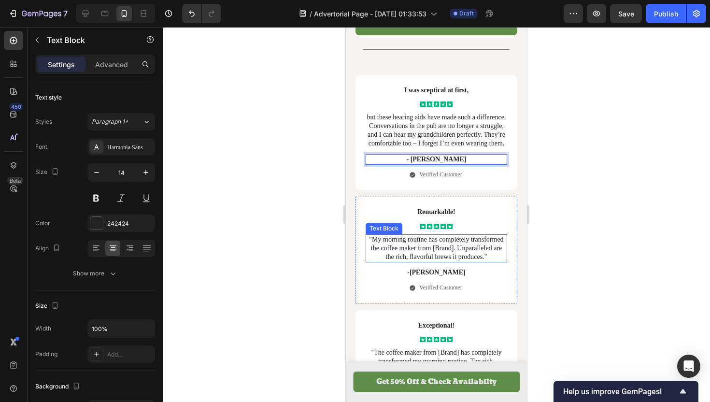
click at [420, 235] on p ""My morning routine has completely transformed the coffee maker from [Brand]. U…" at bounding box center [437, 248] width 140 height 27
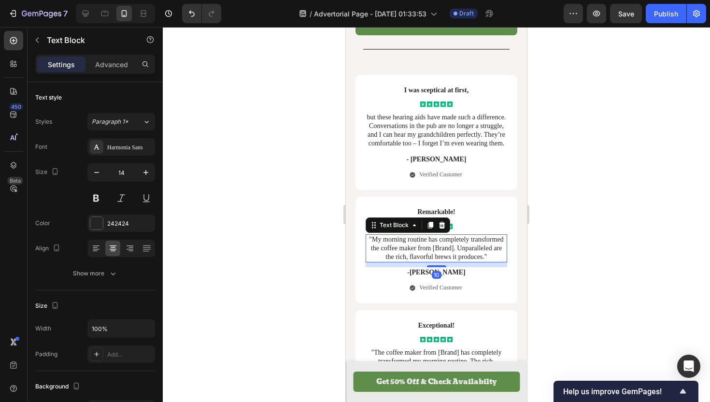
click at [421, 235] on p ""My morning routine has completely transformed the coffee maker from [Brand]. U…" at bounding box center [437, 248] width 140 height 27
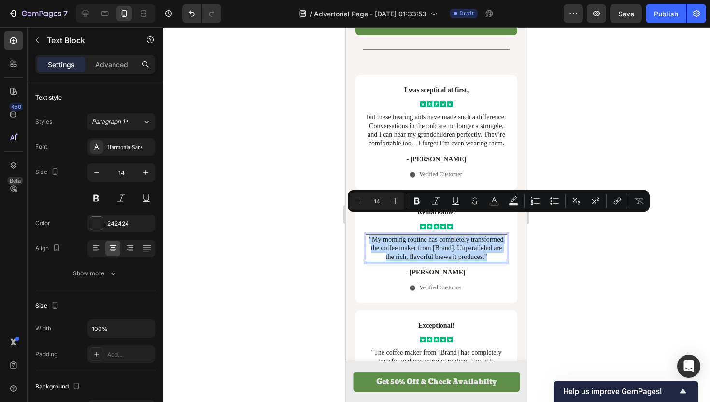
drag, startPoint x: 492, startPoint y: 237, endPoint x: 369, endPoint y: 221, distance: 123.2
click at [369, 235] on p ""My morning routine has completely transformed the coffee maker from [Brand]. U…" at bounding box center [437, 248] width 140 height 27
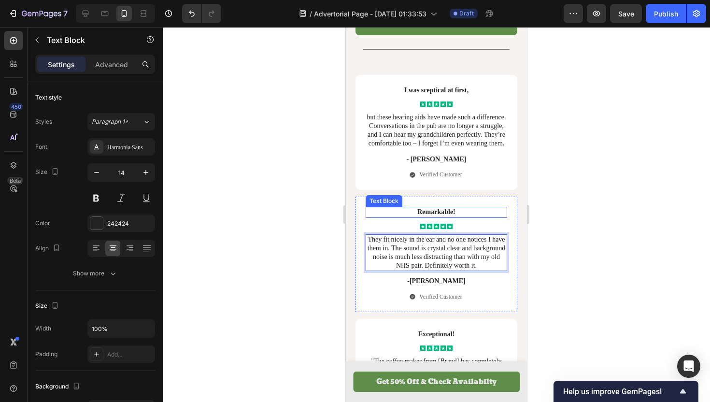
click at [449, 208] on p "Remarkable!" at bounding box center [437, 212] width 140 height 9
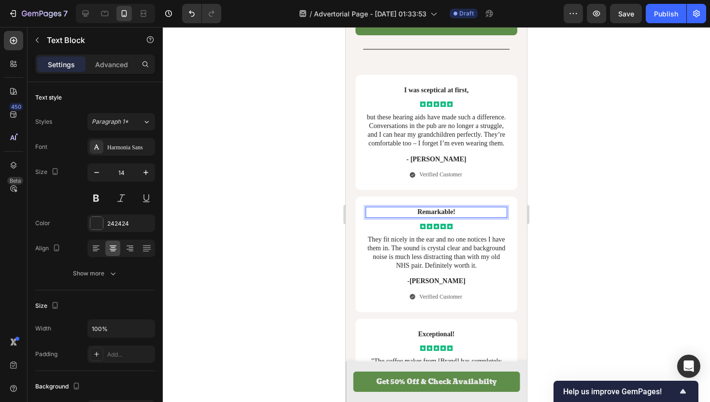
click at [449, 208] on p "Remarkable!" at bounding box center [437, 212] width 140 height 9
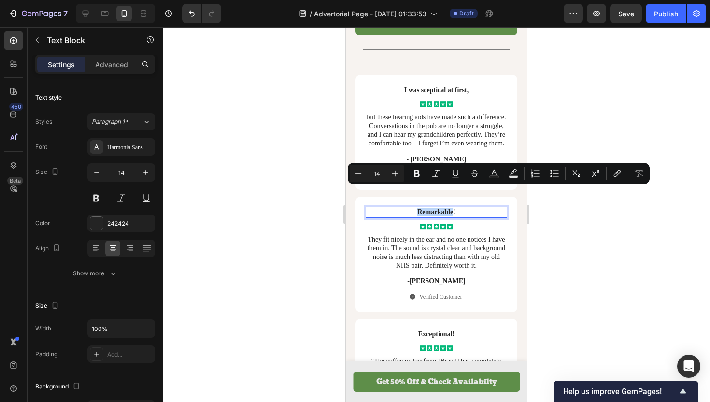
click at [451, 208] on p "Remarkable!" at bounding box center [437, 212] width 140 height 9
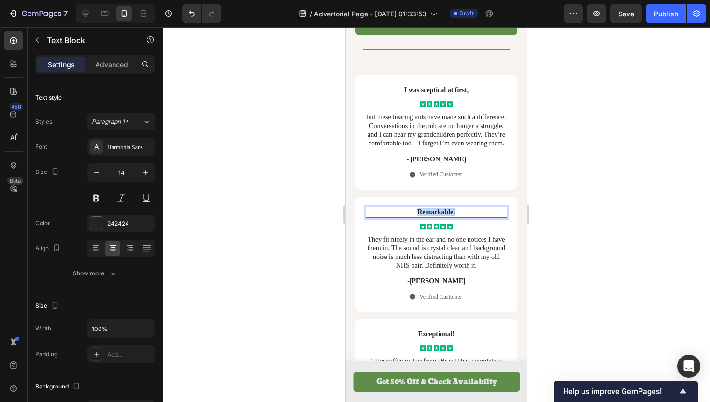
drag, startPoint x: 458, startPoint y: 192, endPoint x: 414, endPoint y: 191, distance: 44.4
click at [414, 208] on p "Remarkable!" at bounding box center [437, 212] width 140 height 9
click at [431, 277] on p "-[PERSON_NAME]" at bounding box center [437, 281] width 140 height 9
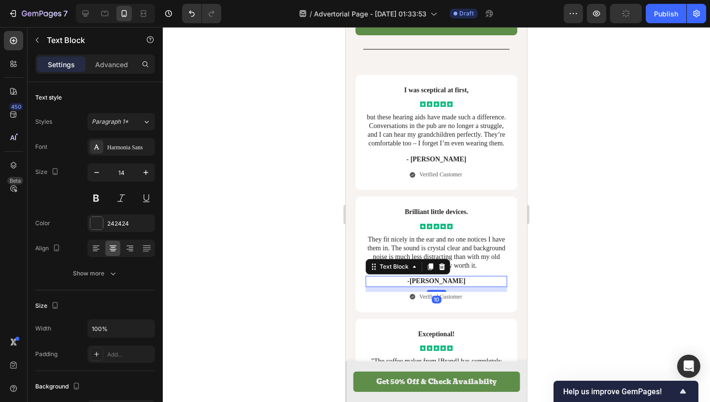
click at [449, 277] on p "-[PERSON_NAME]" at bounding box center [437, 281] width 140 height 9
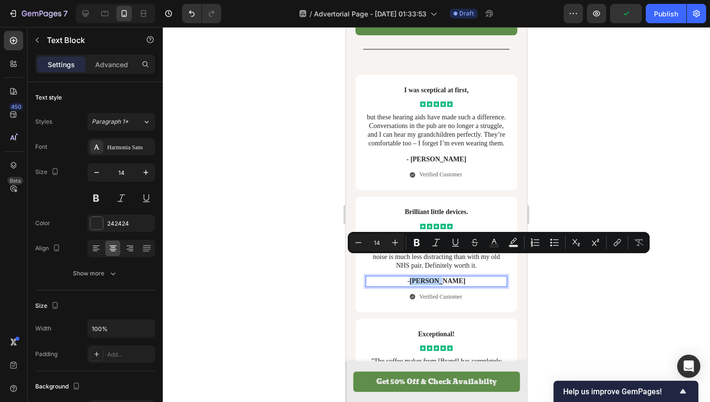
drag, startPoint x: 450, startPoint y: 261, endPoint x: 426, endPoint y: 263, distance: 23.7
click at [426, 277] on p "-[PERSON_NAME]" at bounding box center [437, 281] width 140 height 9
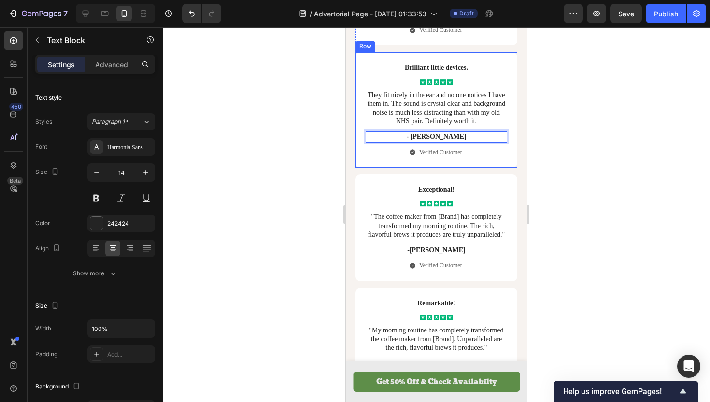
scroll to position [3385, 0]
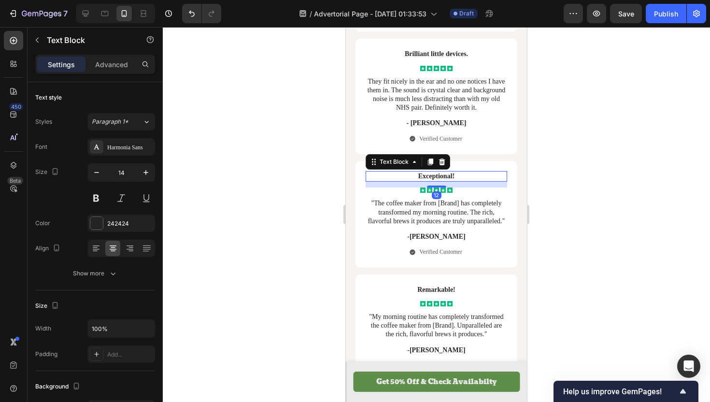
click at [435, 172] on p "Exceptional!" at bounding box center [437, 176] width 140 height 9
click at [458, 172] on p "Exceptional!" at bounding box center [437, 176] width 140 height 9
drag, startPoint x: 460, startPoint y: 153, endPoint x: 410, endPoint y: 153, distance: 49.7
click at [410, 172] on p "Exceptional!" at bounding box center [437, 176] width 140 height 9
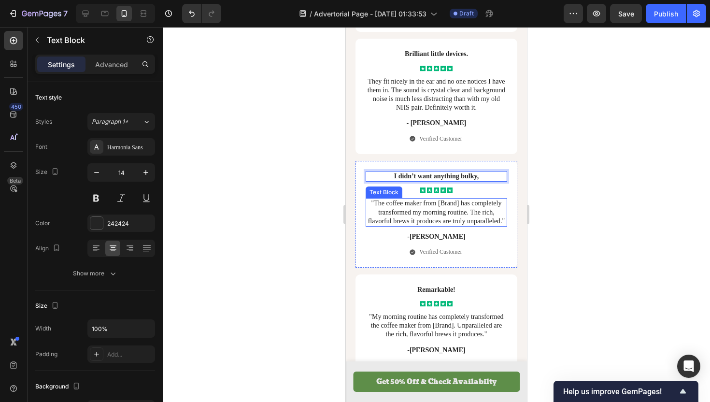
click at [457, 199] on p ""The coffee maker from [Brand] has completely transformed my morning routine. T…" at bounding box center [437, 212] width 140 height 27
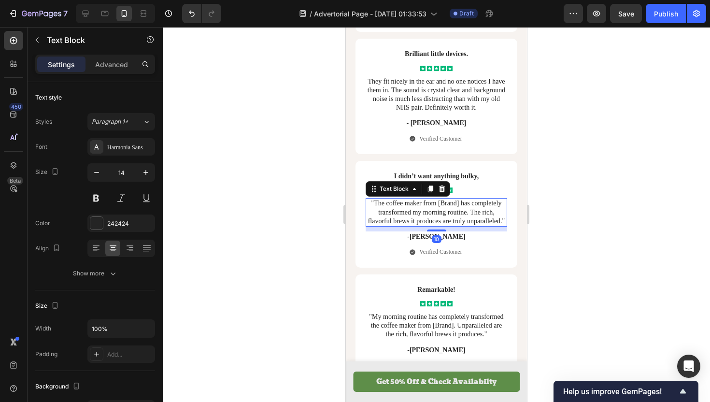
click at [483, 199] on p ""The coffee maker from [Brand] has completely transformed my morning routine. T…" at bounding box center [437, 212] width 140 height 27
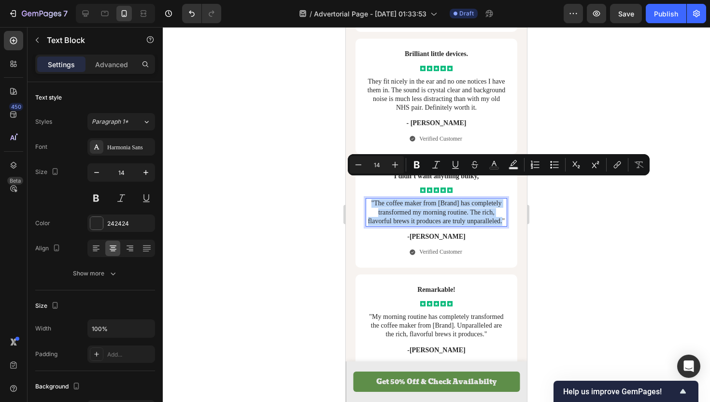
drag, startPoint x: 503, startPoint y: 200, endPoint x: 371, endPoint y: 183, distance: 133.0
click at [371, 199] on p ""The coffee maker from [Brand] has completely transformed my morning routine. T…" at bounding box center [437, 212] width 140 height 27
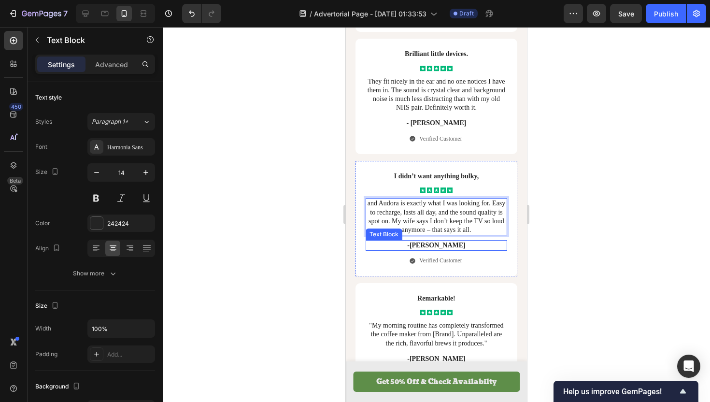
click at [436, 241] on p "-[PERSON_NAME]" at bounding box center [437, 245] width 140 height 9
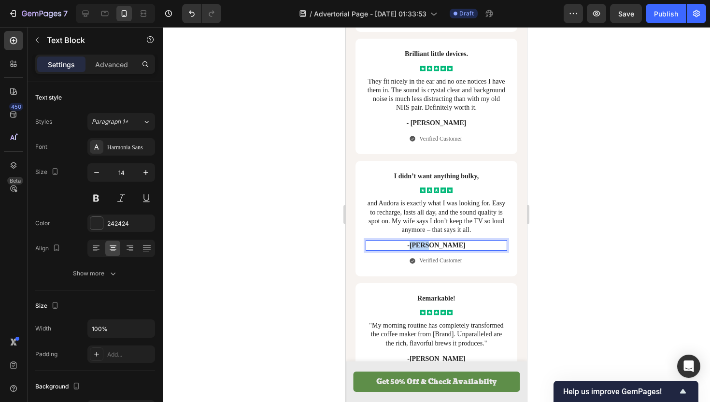
click at [436, 241] on p "-[PERSON_NAME]" at bounding box center [437, 245] width 140 height 9
click at [480, 241] on p "-[PERSON_NAME]" at bounding box center [437, 245] width 140 height 9
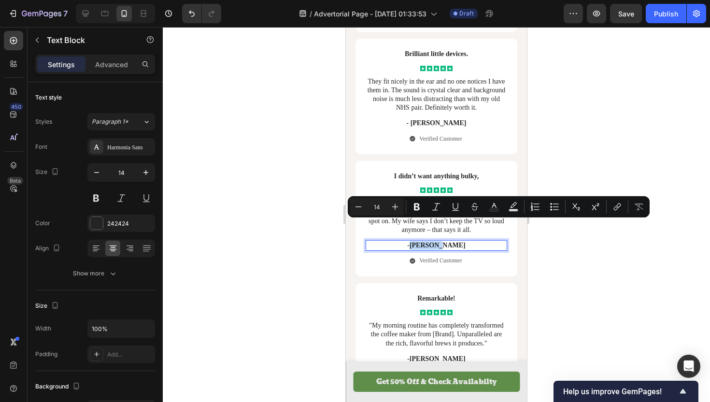
drag, startPoint x: 458, startPoint y: 225, endPoint x: 425, endPoint y: 225, distance: 32.8
click at [425, 241] on p "-[PERSON_NAME]" at bounding box center [437, 245] width 140 height 9
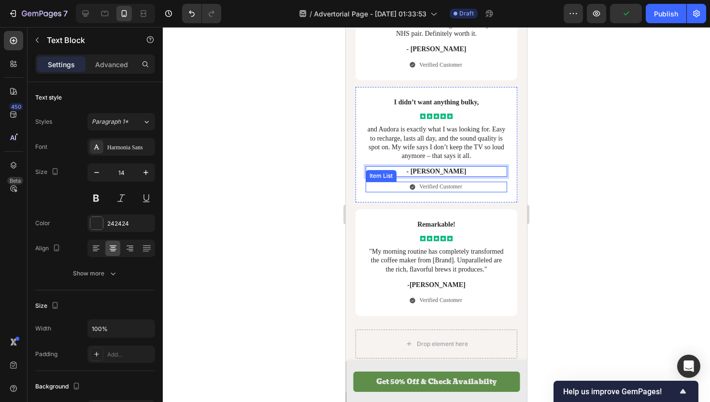
scroll to position [3478, 0]
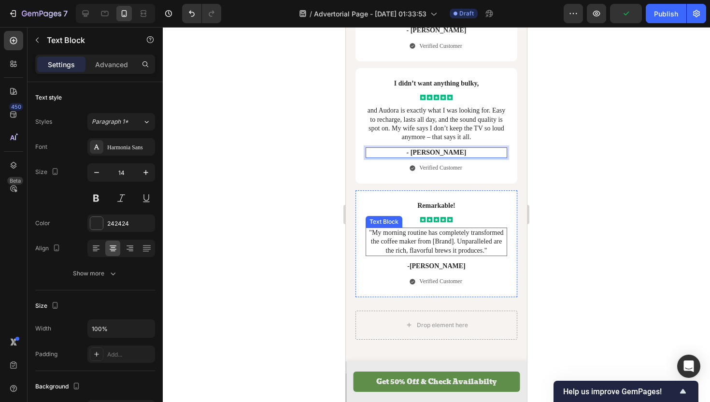
click at [428, 228] on p ""My morning routine has completely transformed the coffee maker from [Brand]. U…" at bounding box center [437, 241] width 140 height 27
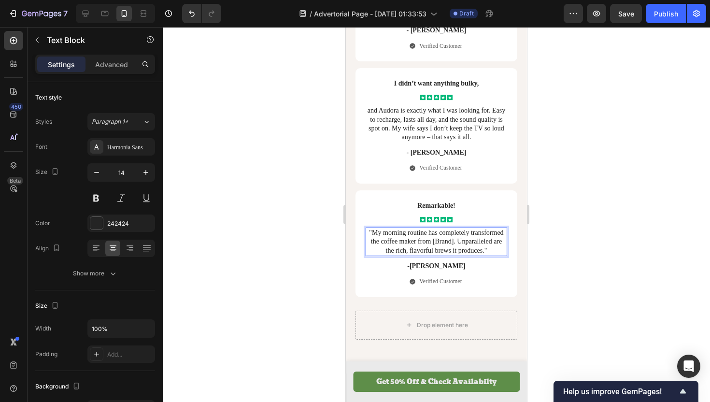
click at [470, 228] on p ""My morning routine has completely transformed the coffee maker from [Brand]. U…" at bounding box center [437, 241] width 140 height 27
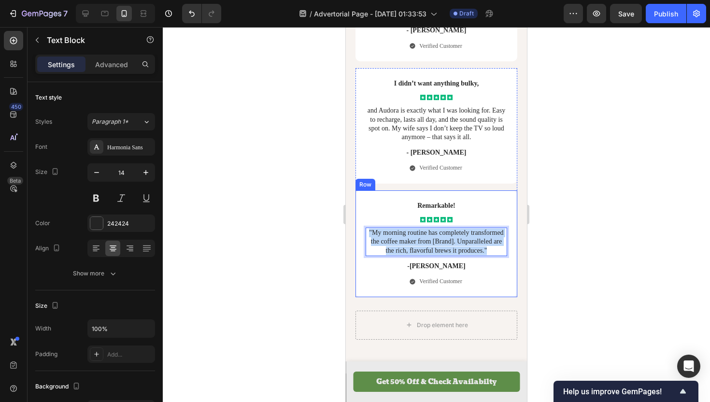
drag, startPoint x: 491, startPoint y: 230, endPoint x: 364, endPoint y: 210, distance: 129.2
click at [364, 210] on div "Remarkable! Text Block Icon Icon Icon Icon Icon Icon List "My morning routine h…" at bounding box center [436, 243] width 162 height 107
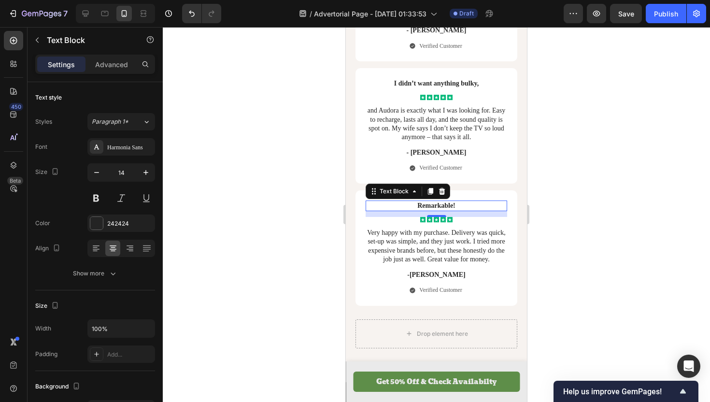
click at [440, 201] on p "Remarkable!" at bounding box center [437, 205] width 140 height 9
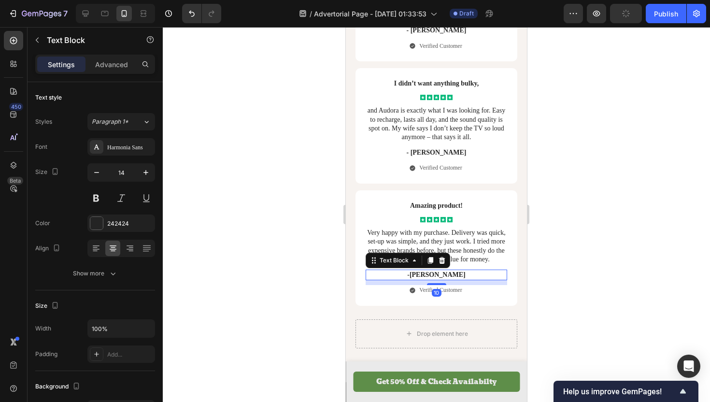
click at [437, 270] on p "-[PERSON_NAME]" at bounding box center [437, 274] width 140 height 9
click at [441, 270] on p "-[PERSON_NAME]" at bounding box center [437, 274] width 140 height 9
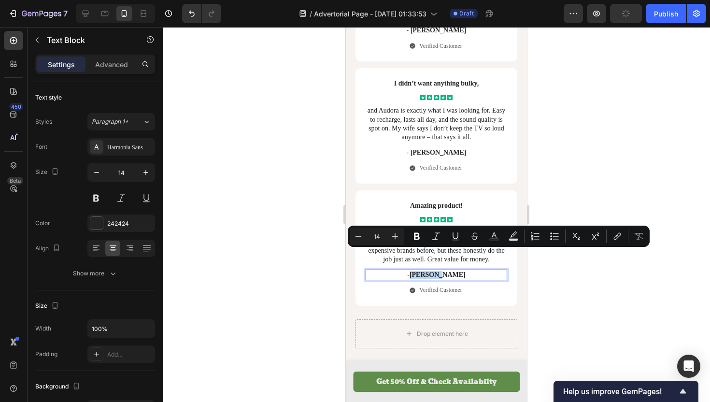
drag, startPoint x: 453, startPoint y: 255, endPoint x: 426, endPoint y: 255, distance: 27.0
click at [426, 270] on p "-[PERSON_NAME]" at bounding box center [437, 274] width 140 height 9
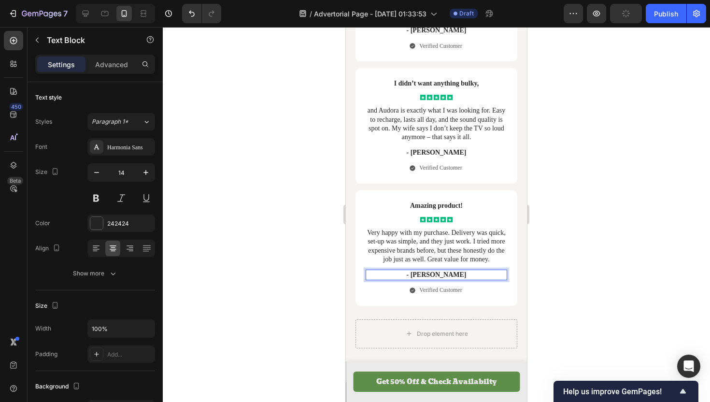
click at [296, 259] on div at bounding box center [436, 214] width 547 height 375
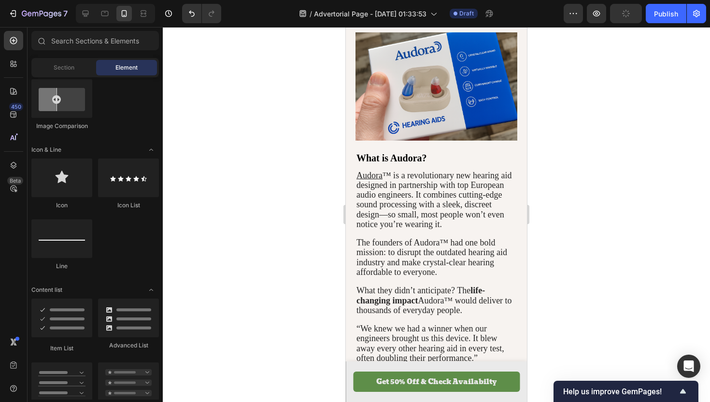
scroll to position [0, 0]
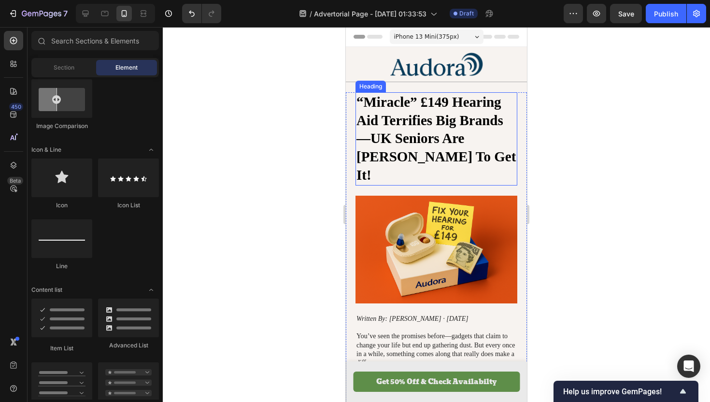
click at [471, 152] on h1 "“Miracle” £149 Hearing Aid Terrifies Big Brands—UK Seniors Are [PERSON_NAME] To…" at bounding box center [436, 138] width 162 height 93
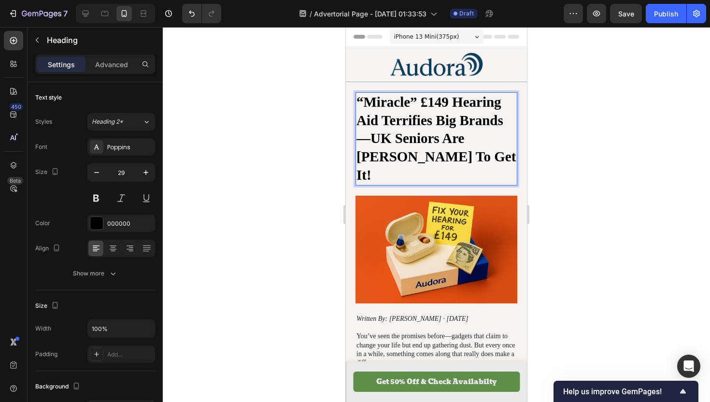
click at [469, 156] on h1 "“Miracle” £149 Hearing Aid Terrifies Big Brands—UK Seniors Are [PERSON_NAME] To…" at bounding box center [436, 138] width 162 height 93
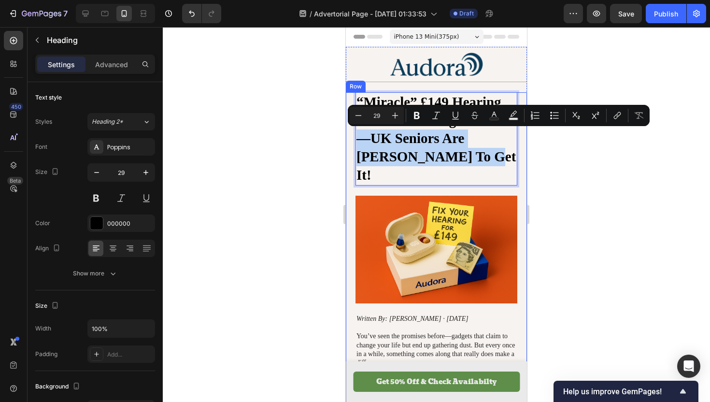
drag, startPoint x: 471, startPoint y: 155, endPoint x: 353, endPoint y: 143, distance: 117.9
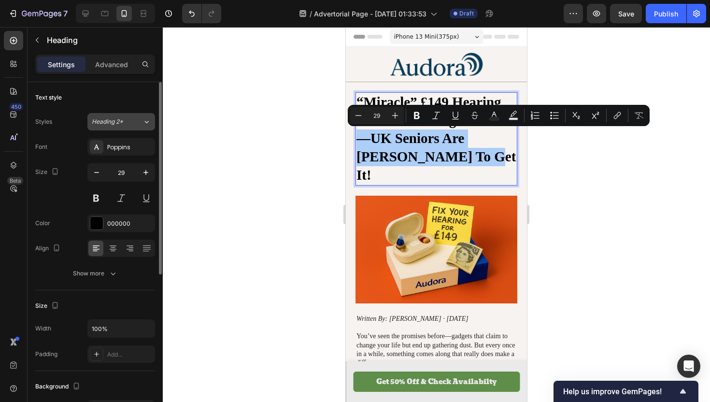
click at [142, 123] on icon at bounding box center [146, 122] width 8 height 10
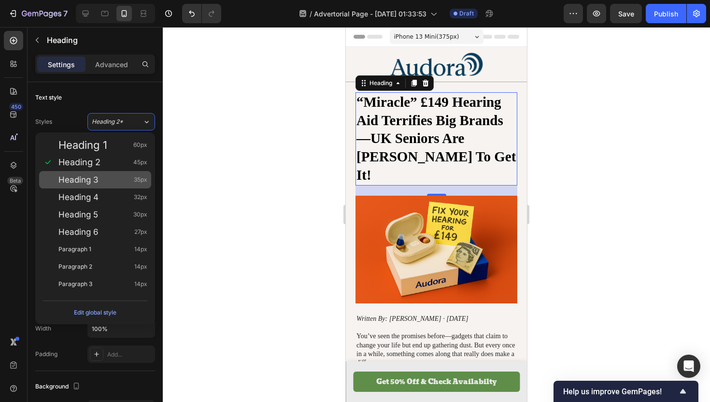
click at [115, 175] on div "Heading 3 35px" at bounding box center [102, 180] width 89 height 10
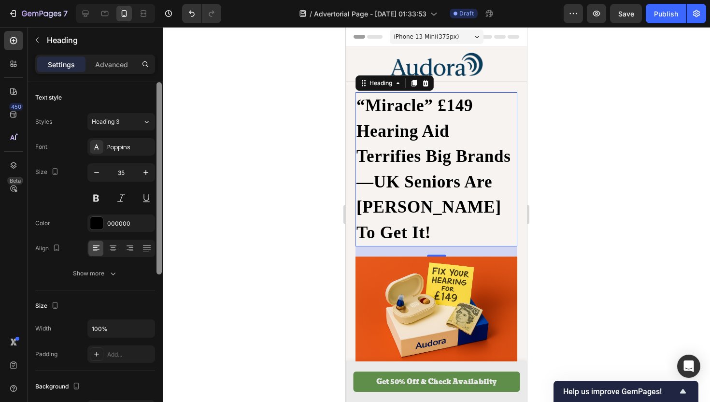
type input "29"
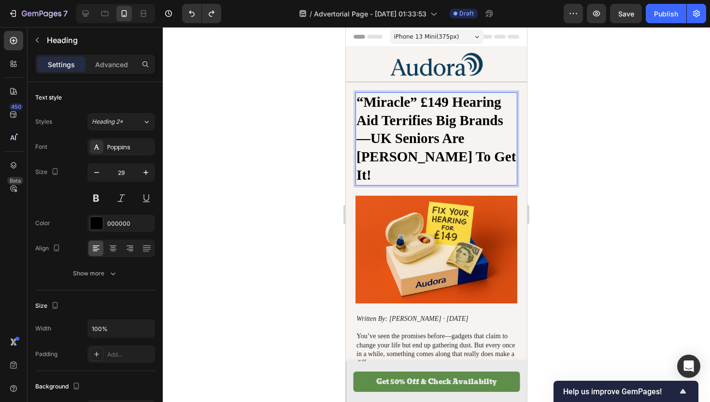
click at [467, 139] on p "“Miracle” £149 Hearing Aid Terrifies Big Brands—UK Seniors Are [PERSON_NAME] To…" at bounding box center [436, 138] width 160 height 91
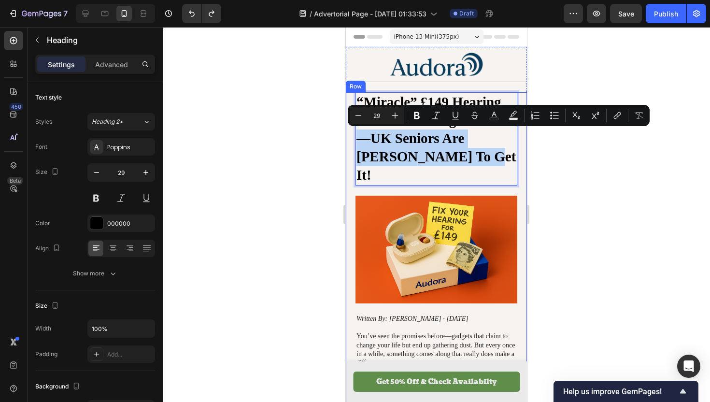
drag, startPoint x: 474, startPoint y: 153, endPoint x: 350, endPoint y: 137, distance: 125.1
copy p "—UK Seniors Are [PERSON_NAME] To Get It!"
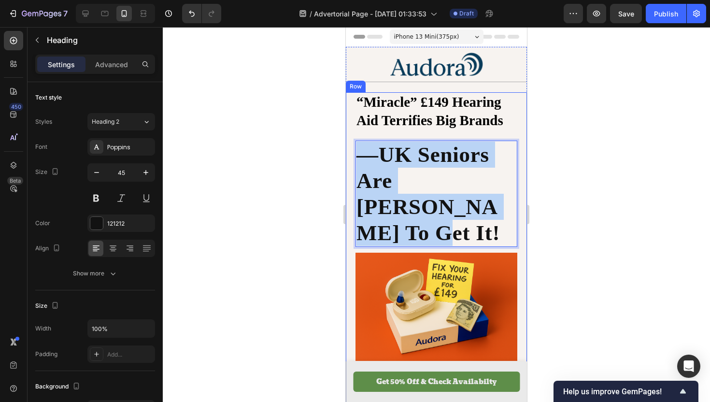
drag, startPoint x: 437, startPoint y: 209, endPoint x: 347, endPoint y: 154, distance: 105.1
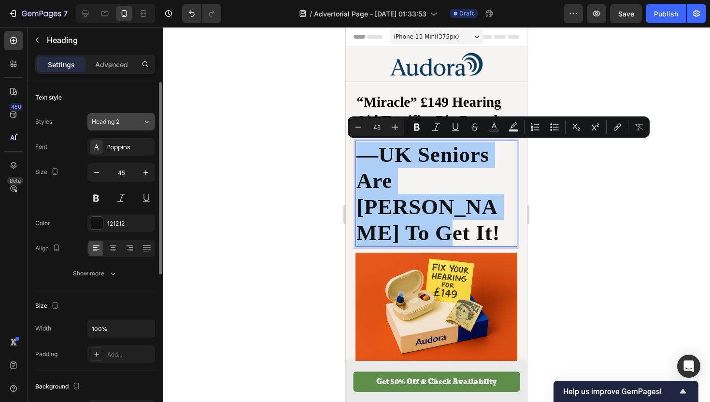
click at [130, 122] on div "Heading 2" at bounding box center [111, 121] width 39 height 9
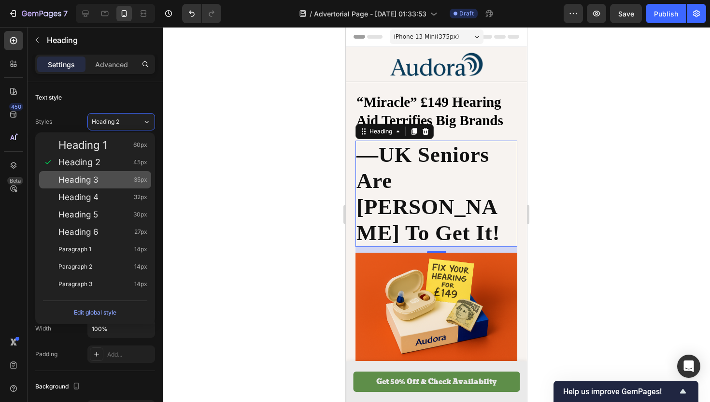
click at [113, 184] on div "Heading 3 35px" at bounding box center [102, 180] width 89 height 10
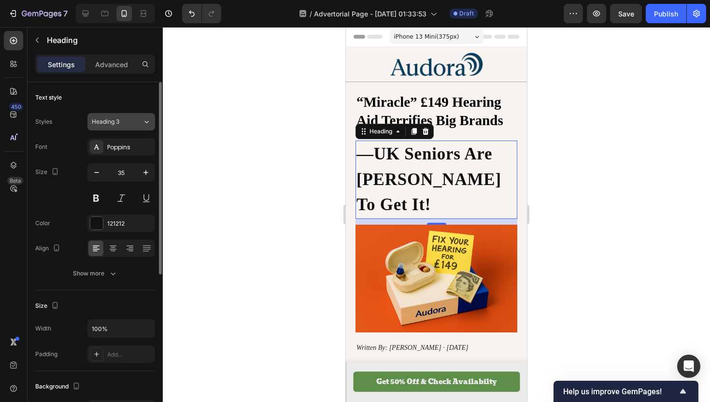
click at [123, 120] on div "Heading 3" at bounding box center [111, 121] width 39 height 9
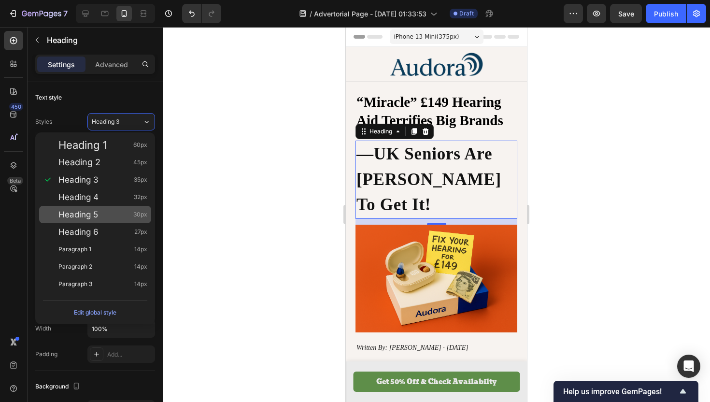
click at [120, 210] on div "Heading 5 30px" at bounding box center [102, 215] width 89 height 10
type input "30"
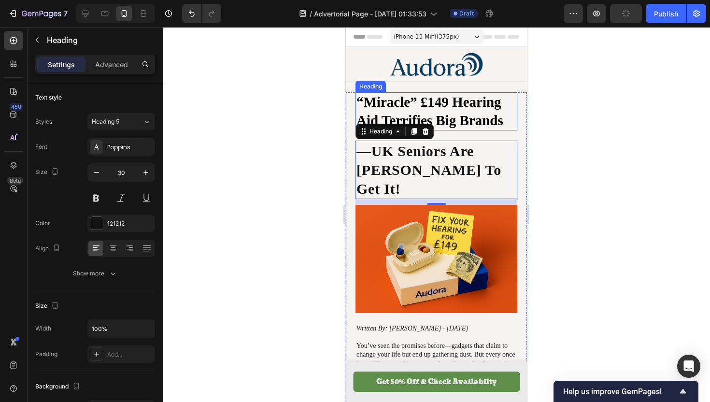
click at [437, 115] on p "“Miracle” £149 Hearing Aid Terrifies Big Brands" at bounding box center [436, 111] width 160 height 36
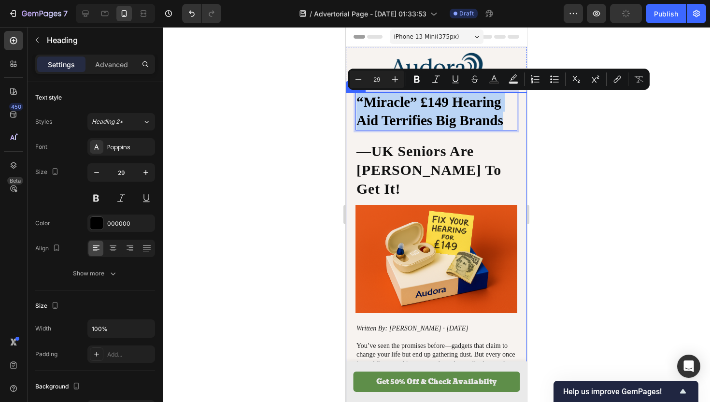
drag, startPoint x: 500, startPoint y: 118, endPoint x: 346, endPoint y: 101, distance: 155.5
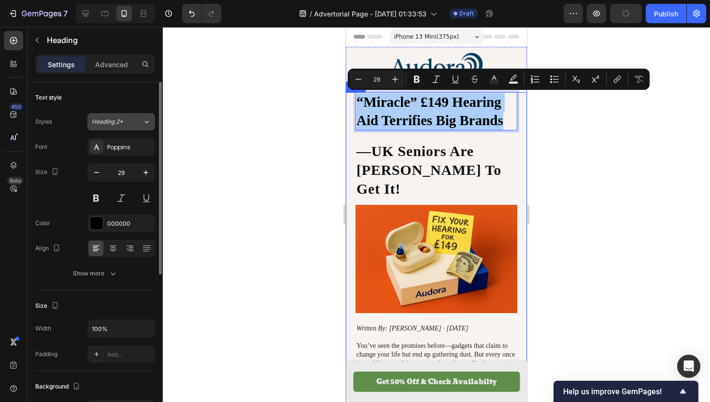
click at [123, 121] on span "Heading 2*" at bounding box center [107, 121] width 31 height 9
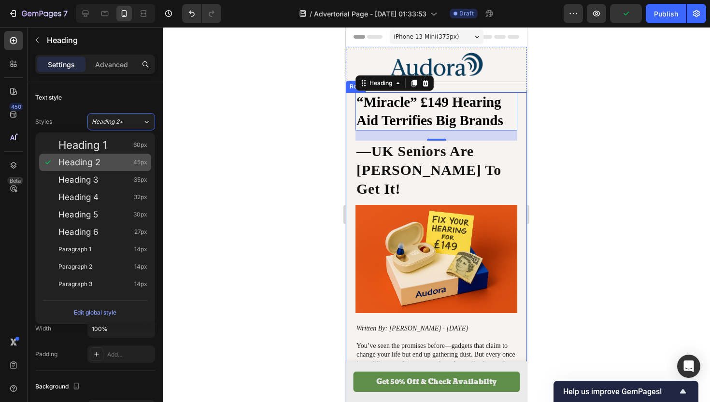
click at [113, 164] on div "Heading 2 45px" at bounding box center [102, 162] width 89 height 10
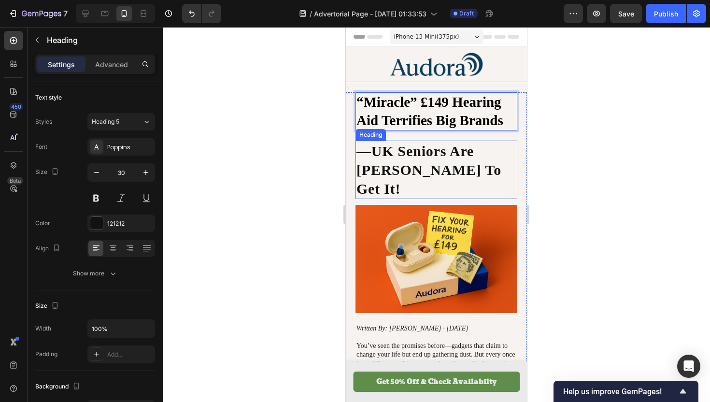
click at [433, 167] on p "—UK Seniors Are [PERSON_NAME] To Get It!" at bounding box center [436, 169] width 160 height 57
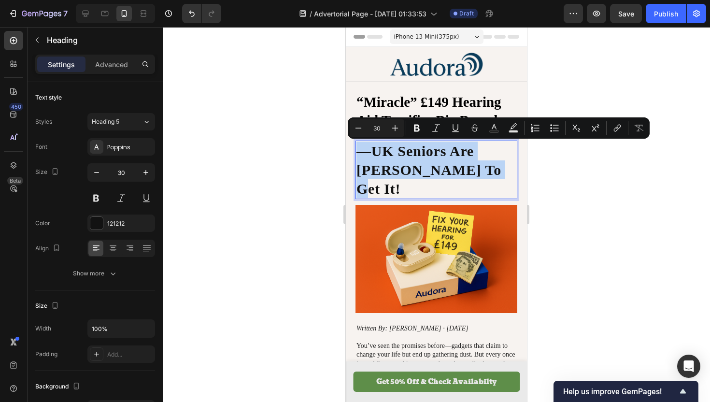
drag, startPoint x: 481, startPoint y: 170, endPoint x: 331, endPoint y: 145, distance: 152.3
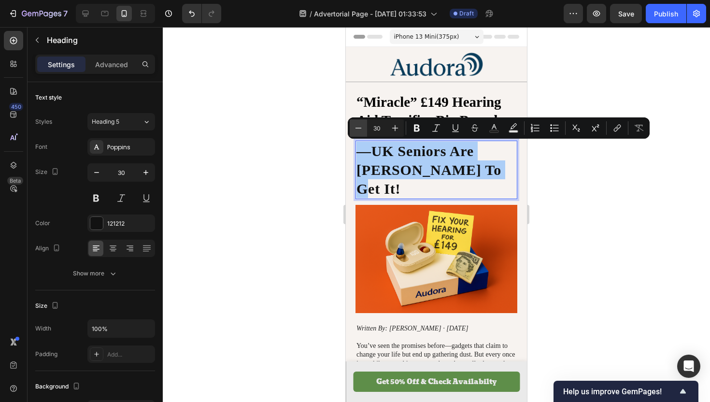
click at [364, 131] on button "Minus" at bounding box center [358, 127] width 17 height 17
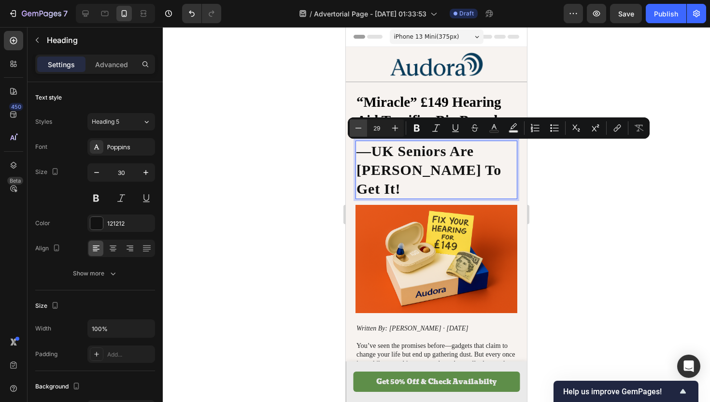
click at [364, 131] on button "Minus" at bounding box center [358, 127] width 17 height 17
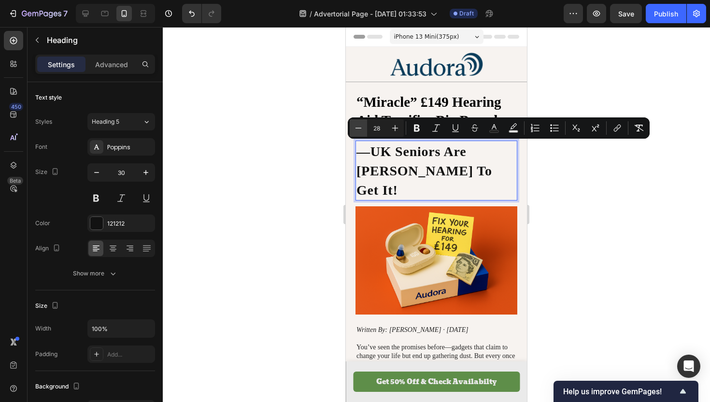
click at [364, 131] on button "Minus" at bounding box center [358, 127] width 17 height 17
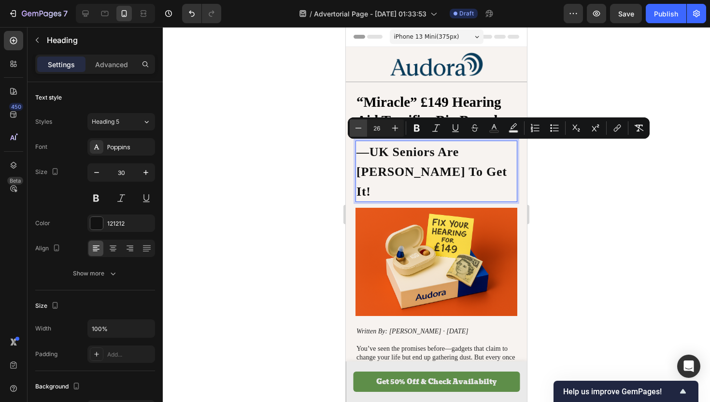
click at [364, 131] on button "Minus" at bounding box center [358, 127] width 17 height 17
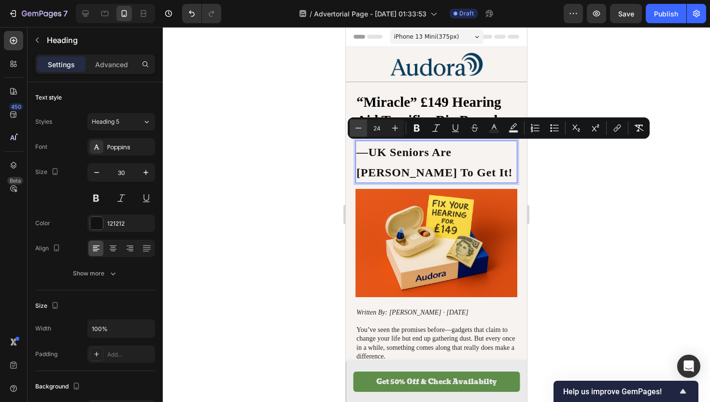
click at [364, 131] on button "Minus" at bounding box center [358, 127] width 17 height 17
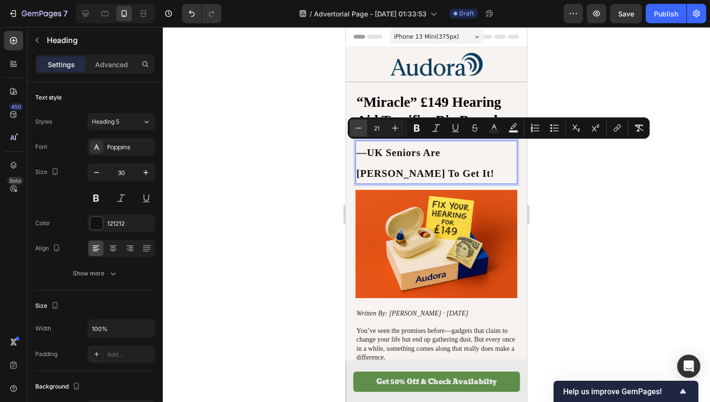
click at [364, 131] on button "Minus" at bounding box center [358, 127] width 17 height 17
type input "19"
click at [281, 144] on div at bounding box center [436, 214] width 547 height 375
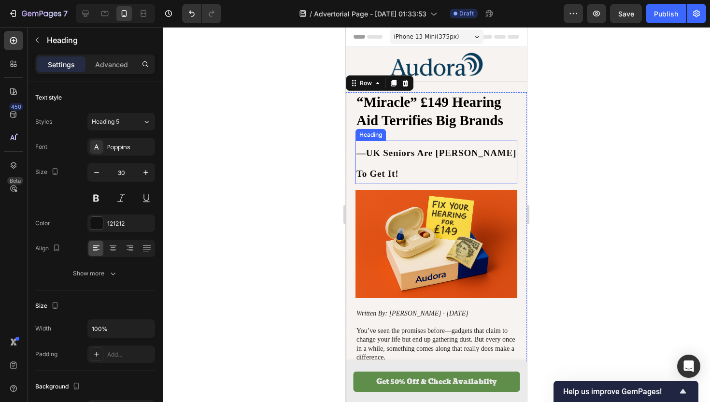
click at [382, 154] on span "—UK Seniors Are [PERSON_NAME] To Get It!" at bounding box center [436, 163] width 160 height 31
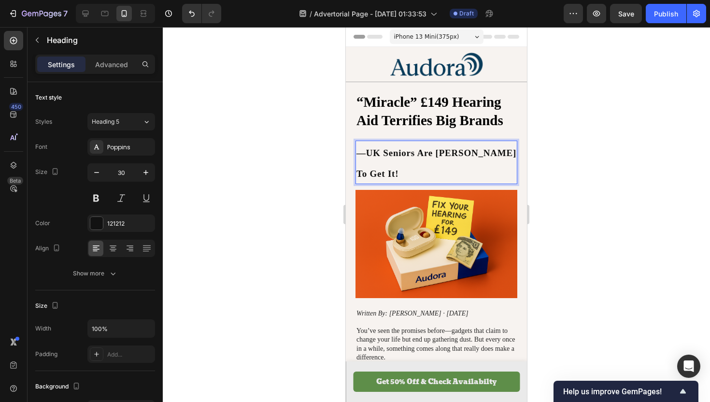
click at [508, 153] on span "—UK Seniors Are [PERSON_NAME] To Get It!" at bounding box center [436, 163] width 160 height 31
drag, startPoint x: 513, startPoint y: 152, endPoint x: 402, endPoint y: 150, distance: 111.6
click at [422, 150] on span "—UK Seniors Are [PERSON_NAME] To Get It!" at bounding box center [436, 163] width 160 height 31
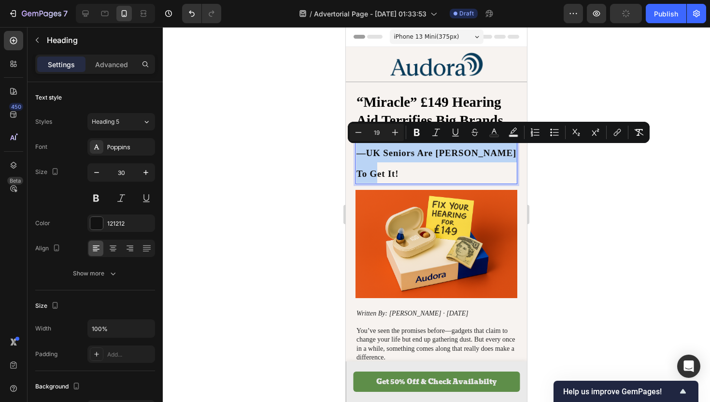
drag, startPoint x: 358, startPoint y: 152, endPoint x: 515, endPoint y: 151, distance: 157.4
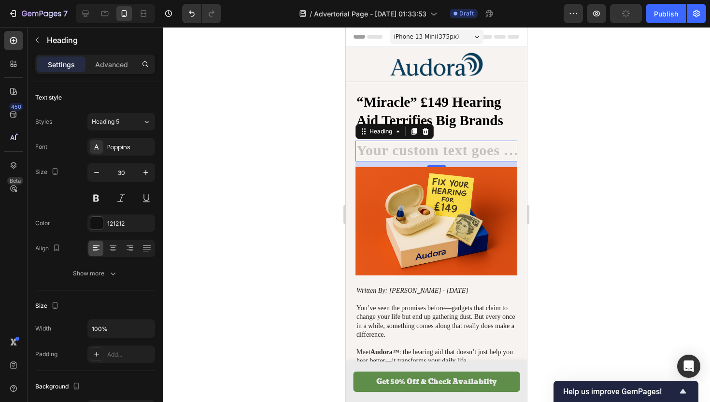
click at [546, 135] on div at bounding box center [436, 214] width 547 height 375
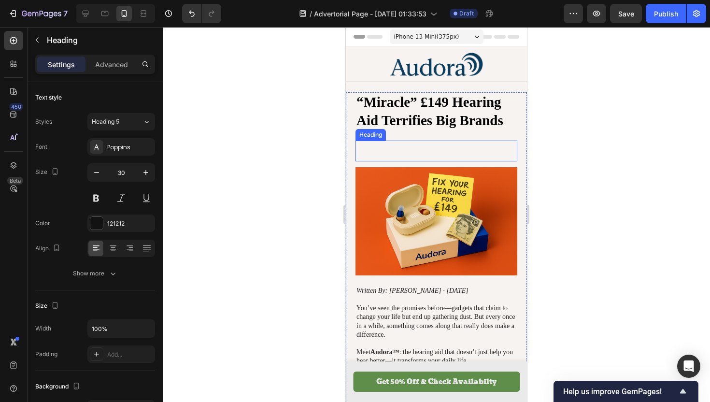
click at [457, 148] on p "Rich Text Editor. Editing area: main" at bounding box center [436, 150] width 160 height 19
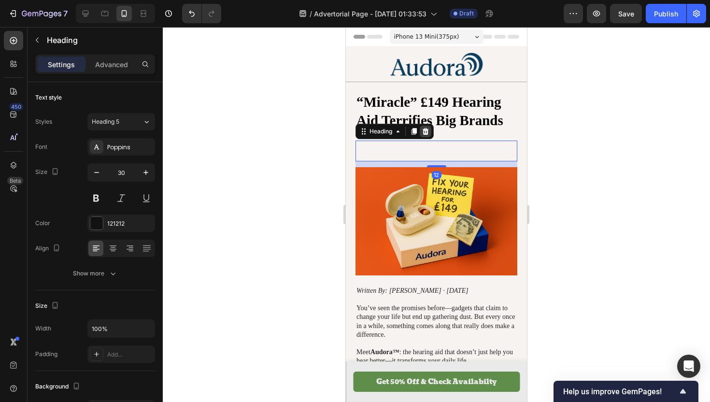
click at [426, 131] on icon at bounding box center [426, 131] width 6 height 7
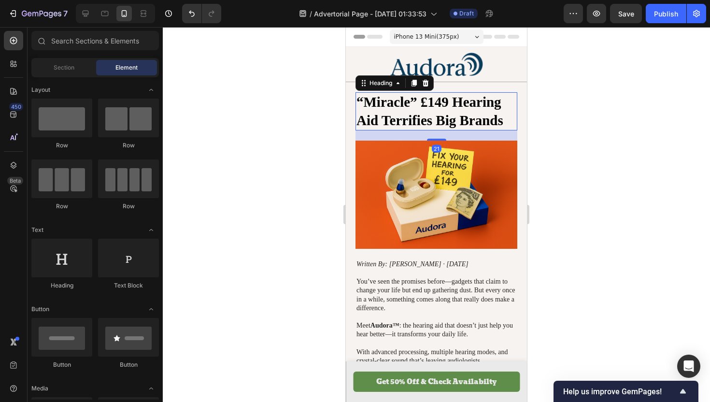
click at [467, 124] on p "“Miracle” £149 Hearing Aid Terrifies Big Brands" at bounding box center [436, 111] width 160 height 36
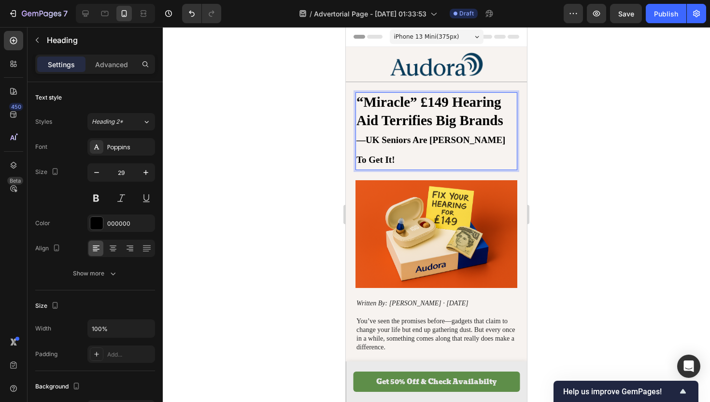
click at [275, 152] on div at bounding box center [436, 214] width 547 height 375
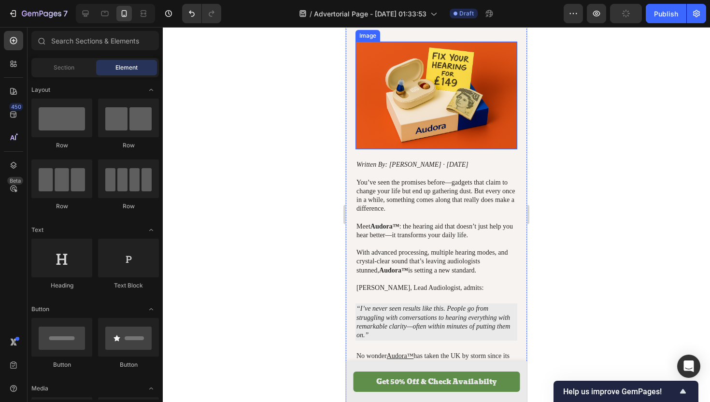
scroll to position [140, 0]
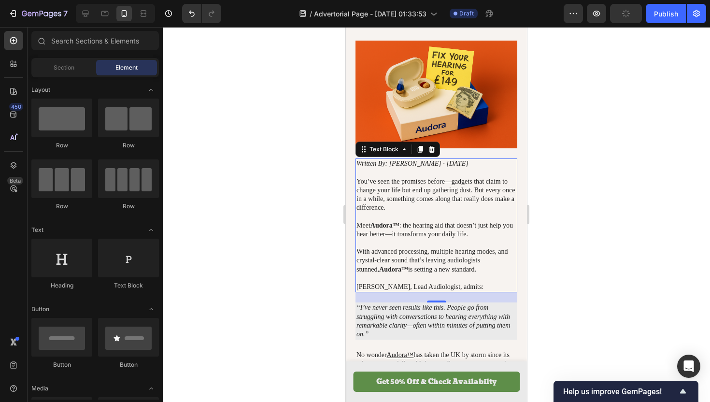
click at [386, 188] on p "You’ve seen the promises before—gadgets that claim to change your life but end …" at bounding box center [436, 194] width 160 height 35
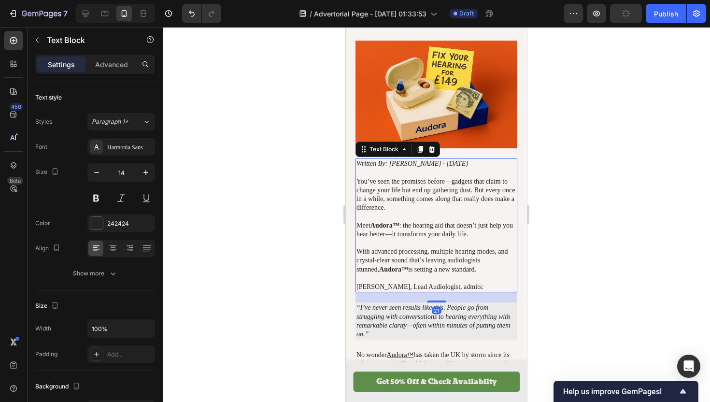
click at [368, 177] on p "You’ve seen the promises before—gadgets that claim to change your life but end …" at bounding box center [436, 194] width 160 height 35
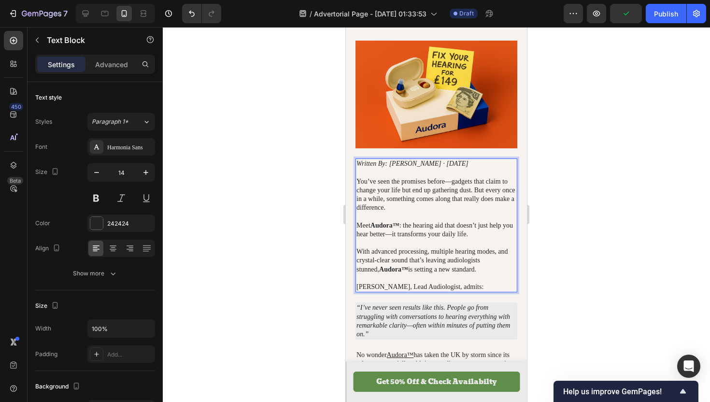
drag, startPoint x: 481, startPoint y: 266, endPoint x: 357, endPoint y: 142, distance: 175.2
click at [357, 158] on div "Written By: DAN WILSON · 24/09/2025 You’ve seen the promises before—gadgets tha…" at bounding box center [436, 225] width 162 height 134
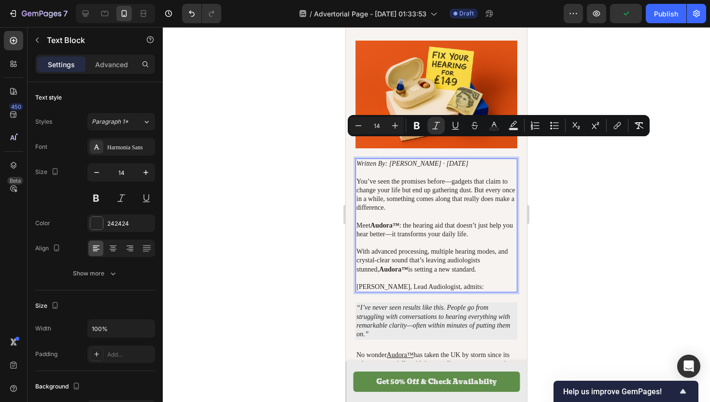
click at [376, 125] on input "14" at bounding box center [376, 126] width 19 height 12
click at [390, 124] on icon "Editor contextual toolbar" at bounding box center [395, 126] width 10 height 10
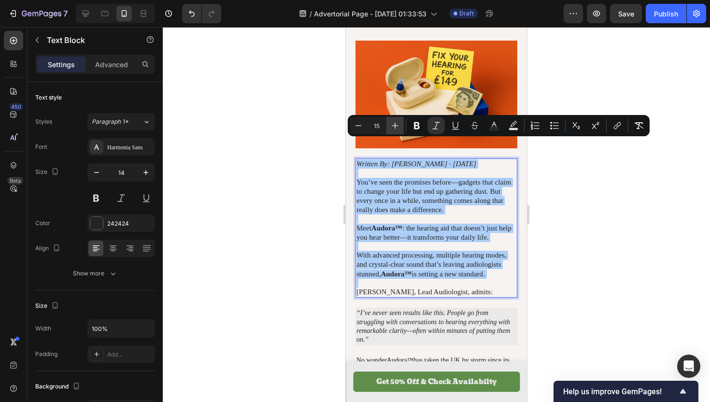
click at [390, 124] on icon "Editor contextual toolbar" at bounding box center [395, 126] width 10 height 10
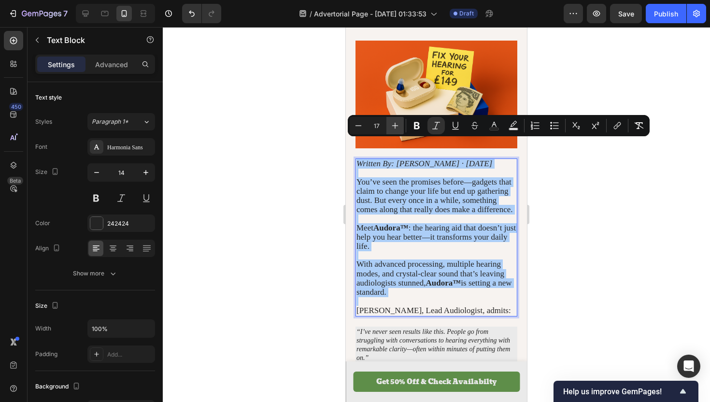
click at [390, 124] on icon "Editor contextual toolbar" at bounding box center [395, 126] width 10 height 10
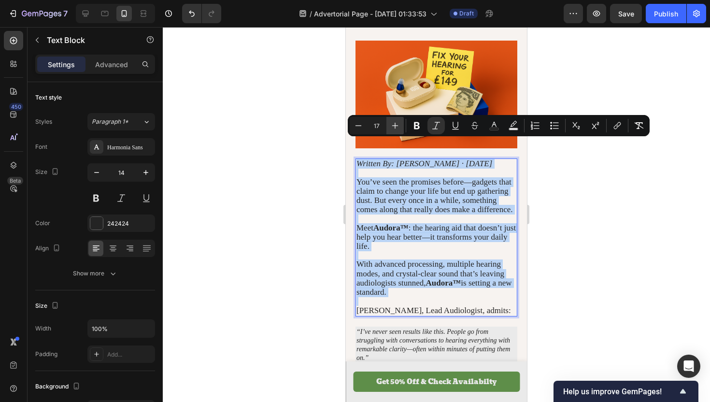
type input "18"
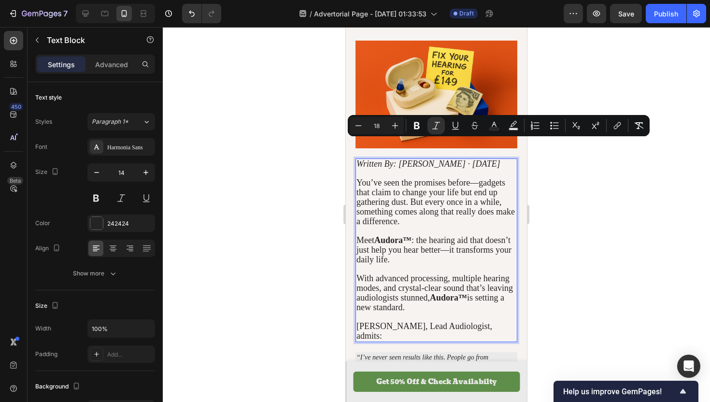
click at [256, 190] on div at bounding box center [436, 214] width 547 height 375
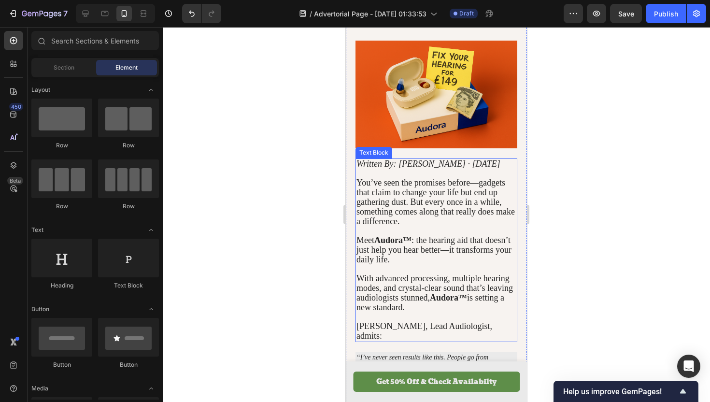
click at [431, 159] on icon "Written By: [PERSON_NAME] · [DATE]" at bounding box center [428, 164] width 144 height 10
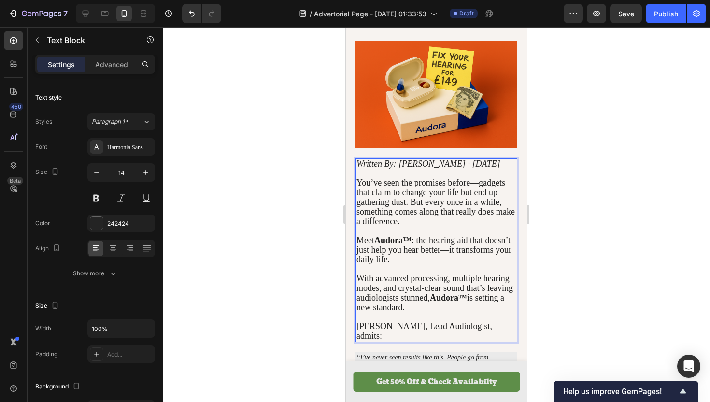
drag, startPoint x: 497, startPoint y: 144, endPoint x: 359, endPoint y: 142, distance: 138.1
click at [359, 159] on p "Written By: [PERSON_NAME] · [DATE]" at bounding box center [436, 164] width 160 height 10
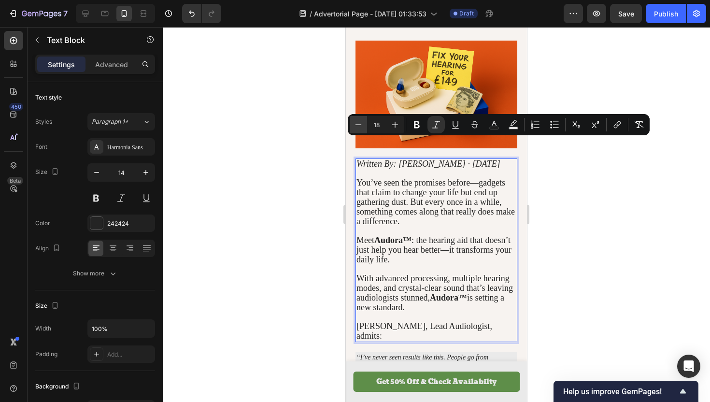
click at [360, 127] on icon "Editor contextual toolbar" at bounding box center [358, 125] width 10 height 10
type input "16"
click at [272, 143] on div at bounding box center [436, 214] width 547 height 375
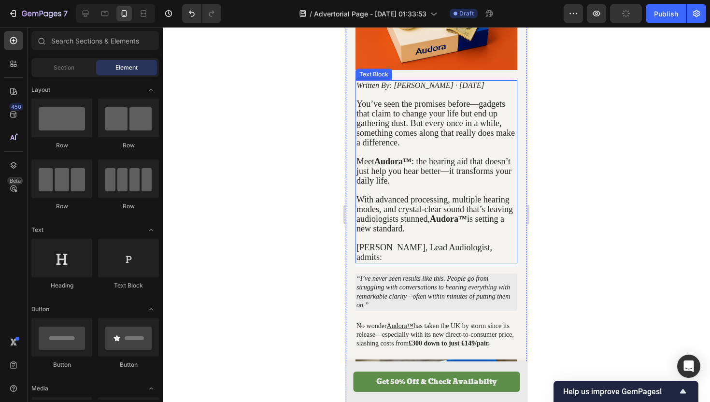
scroll to position [220, 0]
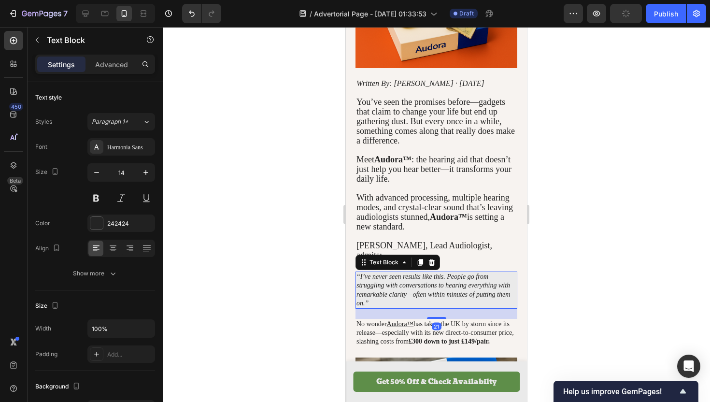
click at [391, 273] on icon "“I’ve never seen results like this. People go from struggling with conversation…" at bounding box center [433, 290] width 154 height 34
click at [381, 273] on icon "“I’ve never seen results like this. People go from struggling with conversation…" at bounding box center [433, 290] width 154 height 34
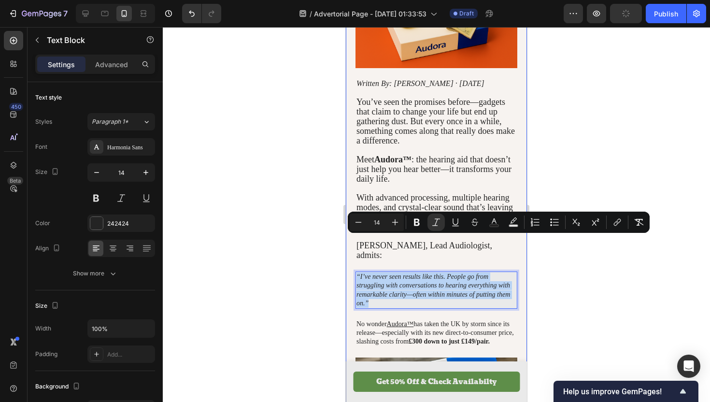
drag, startPoint x: 370, startPoint y: 265, endPoint x: 352, endPoint y: 237, distance: 32.8
click at [391, 222] on icon "Editor contextual toolbar" at bounding box center [395, 222] width 10 height 10
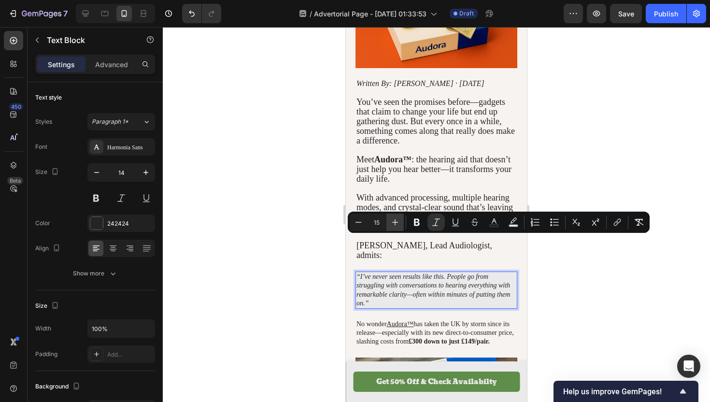
click at [391, 222] on icon "Editor contextual toolbar" at bounding box center [395, 222] width 10 height 10
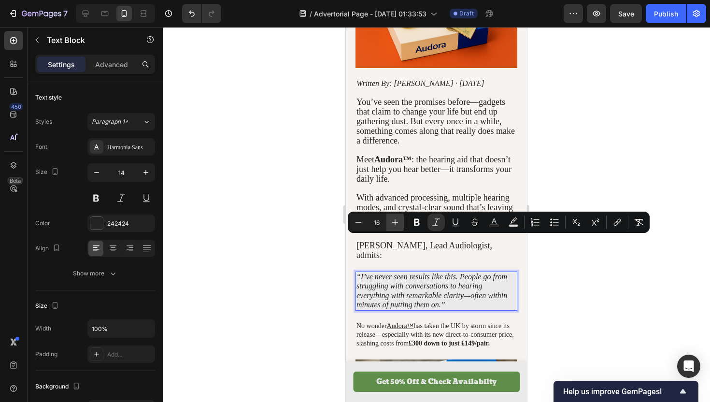
click at [391, 222] on icon "Editor contextual toolbar" at bounding box center [395, 222] width 10 height 10
type input "18"
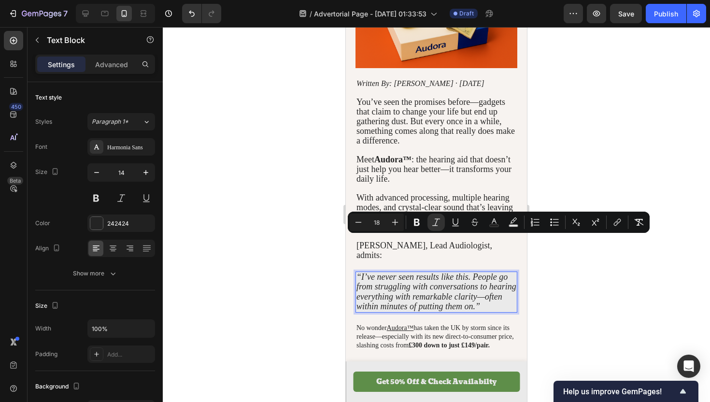
click at [318, 283] on div at bounding box center [436, 214] width 547 height 375
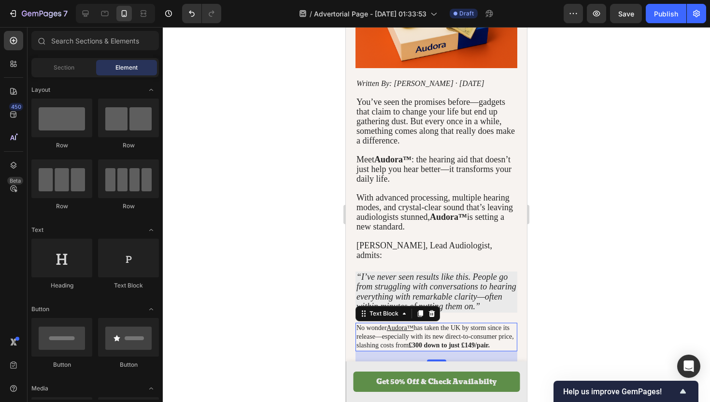
click at [416, 324] on p "No wonder Audora™ has taken the UK by storm since its release—especially with i…" at bounding box center [436, 337] width 160 height 27
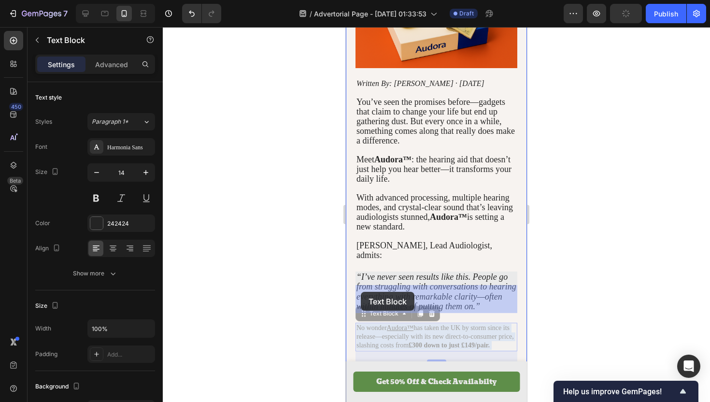
drag, startPoint x: 493, startPoint y: 307, endPoint x: 356, endPoint y: 292, distance: 137.0
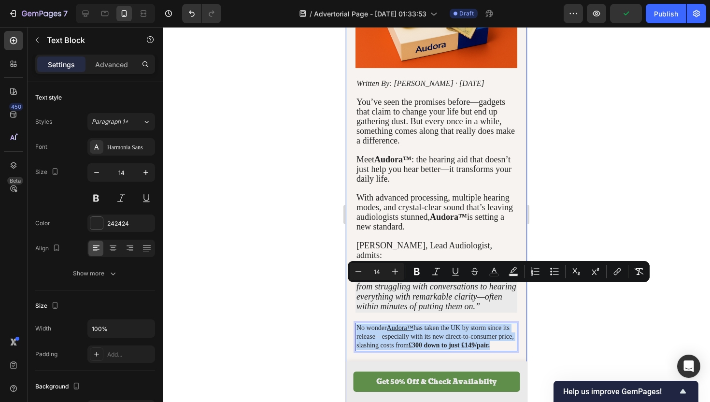
drag, startPoint x: 493, startPoint y: 307, endPoint x: 354, endPoint y: 285, distance: 140.2
click at [396, 270] on icon "Editor contextual toolbar" at bounding box center [395, 272] width 10 height 10
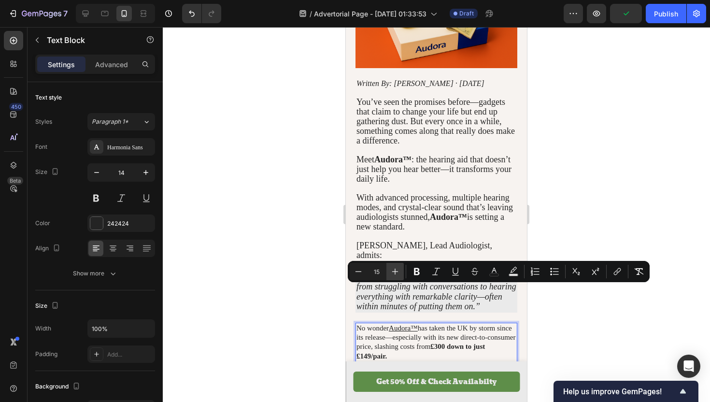
click at [396, 270] on icon "Editor contextual toolbar" at bounding box center [395, 272] width 10 height 10
type input "18"
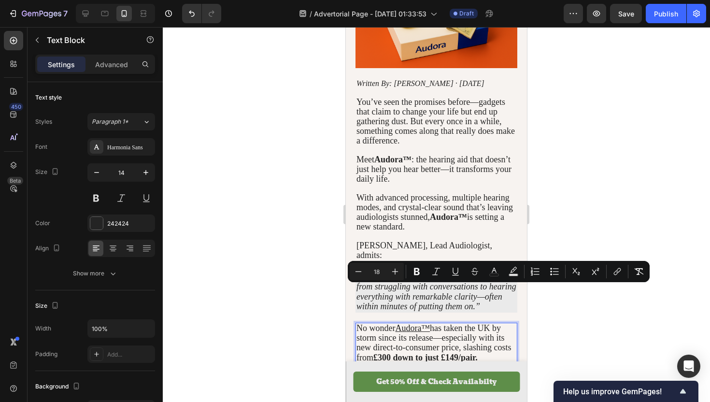
click at [283, 258] on div at bounding box center [436, 214] width 547 height 375
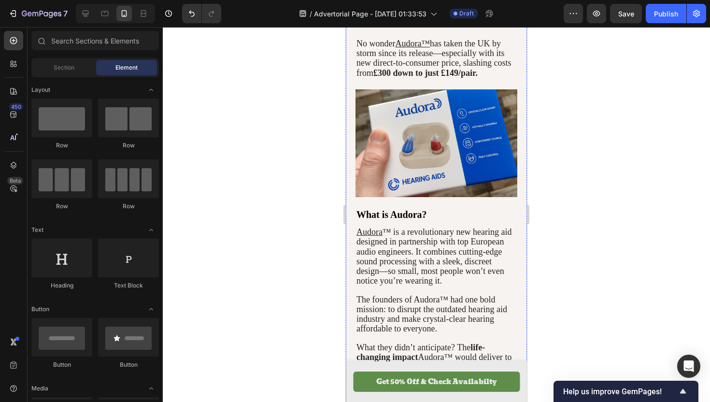
scroll to position [505, 0]
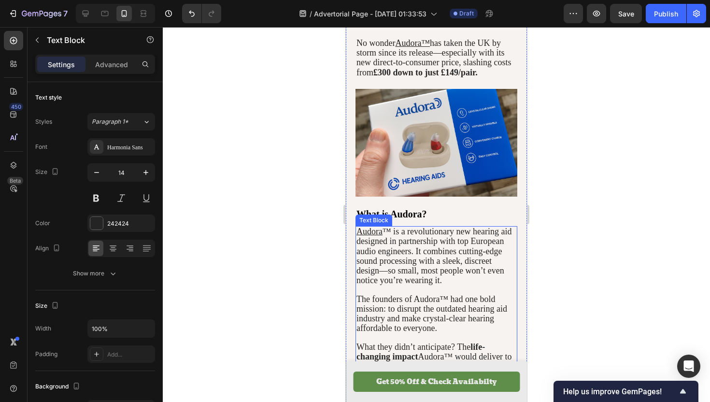
click at [393, 226] on span "™ is a revolutionary new hearing aid designed in partnership with top European …" at bounding box center [434, 255] width 156 height 58
click at [394, 226] on span "™ is a revolutionary new hearing aid designed in partnership with top European …" at bounding box center [434, 255] width 156 height 58
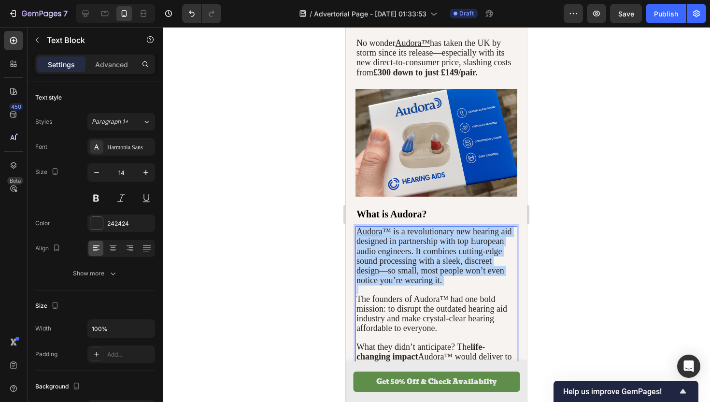
click at [394, 226] on span "™ is a revolutionary new hearing aid designed in partnership with top European …" at bounding box center [434, 255] width 156 height 58
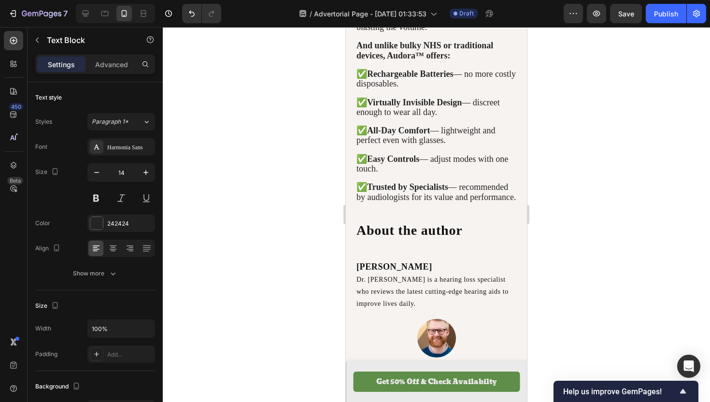
scroll to position [1377, 0]
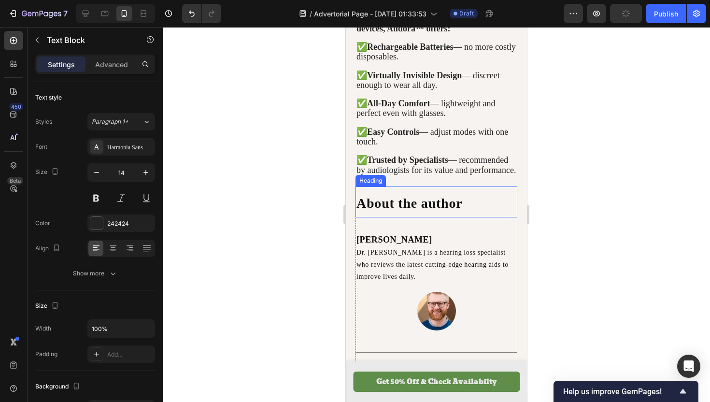
click at [387, 196] on strong "About the author" at bounding box center [409, 203] width 106 height 15
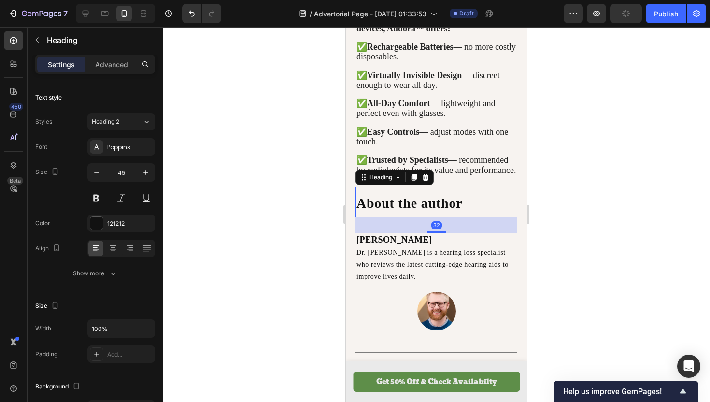
click at [410, 196] on strong "About the author" at bounding box center [409, 203] width 106 height 15
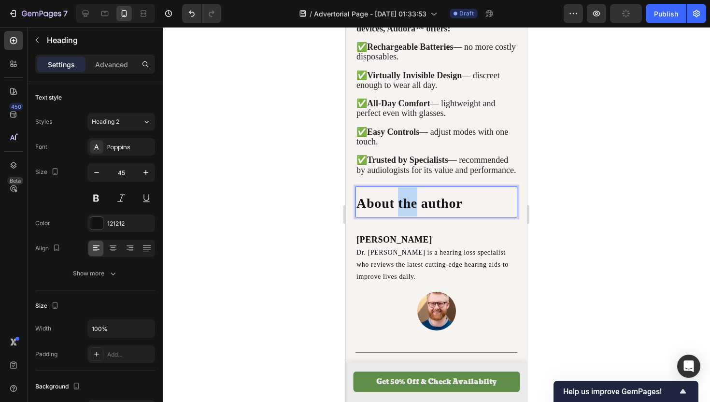
click at [410, 196] on strong "About the author" at bounding box center [409, 203] width 106 height 15
click at [467, 187] on p "About the author" at bounding box center [436, 201] width 160 height 29
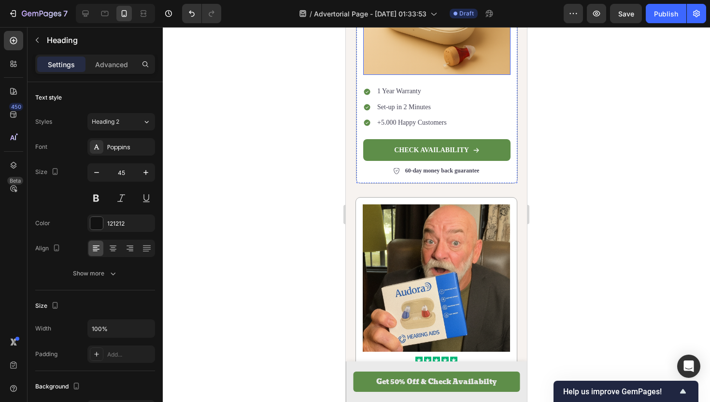
scroll to position [1868, 0]
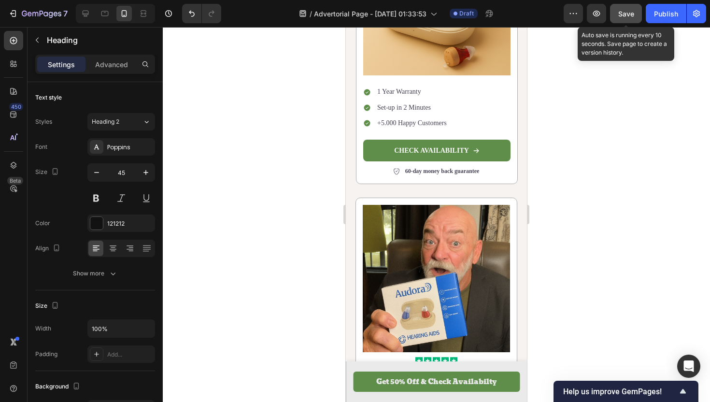
click at [623, 17] on span "Save" at bounding box center [626, 14] width 16 height 8
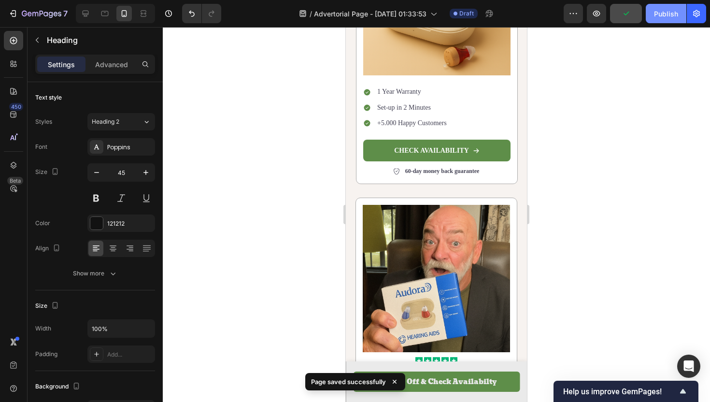
click at [665, 13] on div "Publish" at bounding box center [666, 14] width 24 height 10
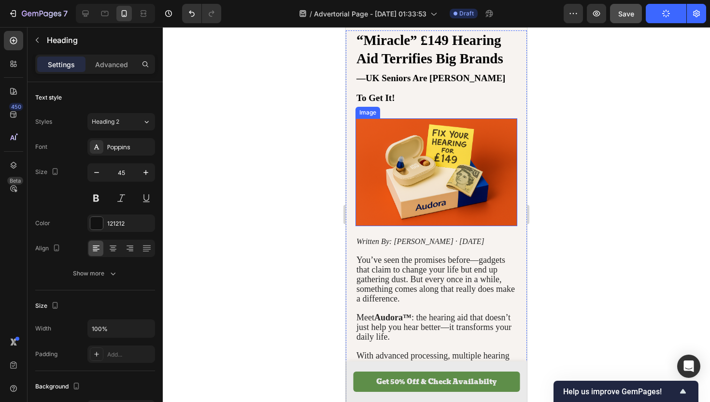
scroll to position [67, 0]
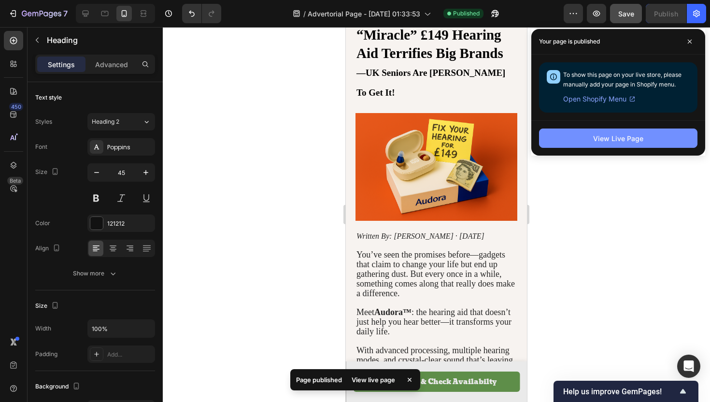
click at [612, 141] on div "View Live Page" at bounding box center [618, 138] width 50 height 10
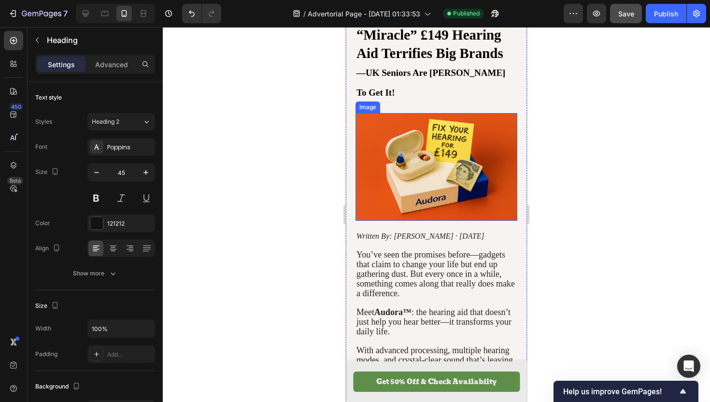
scroll to position [0, 0]
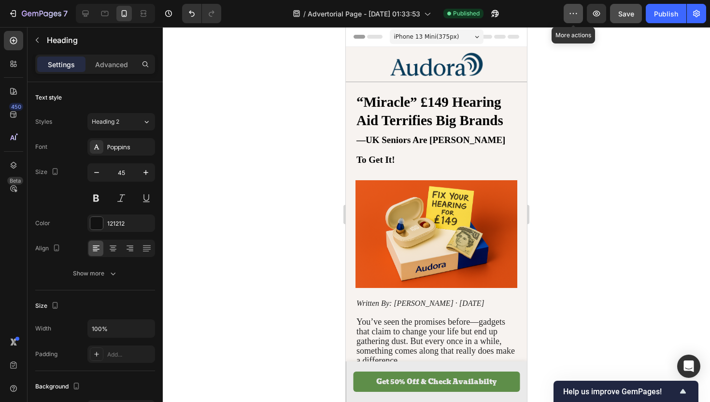
click at [570, 20] on button "button" at bounding box center [573, 13] width 19 height 19
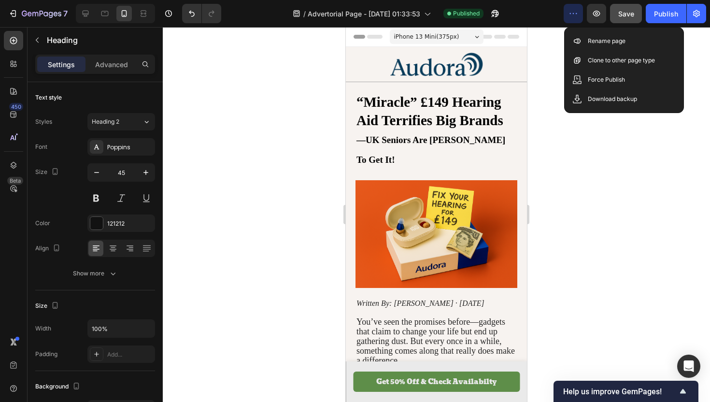
click at [570, 20] on button "button" at bounding box center [573, 13] width 19 height 19
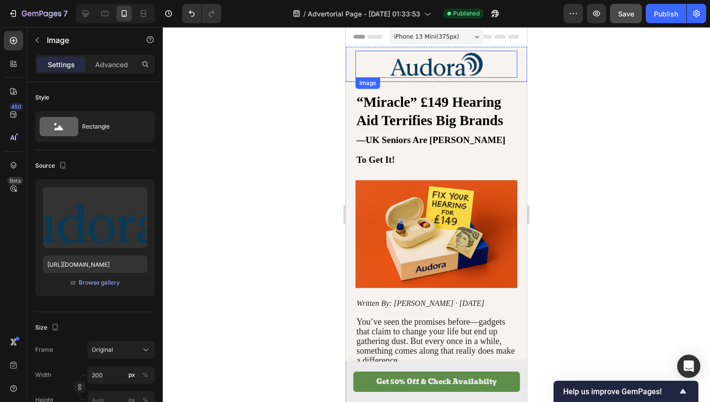
click at [407, 58] on img at bounding box center [436, 64] width 97 height 27
click at [252, 128] on div at bounding box center [436, 214] width 547 height 375
